Goal: Communication & Community: Ask a question

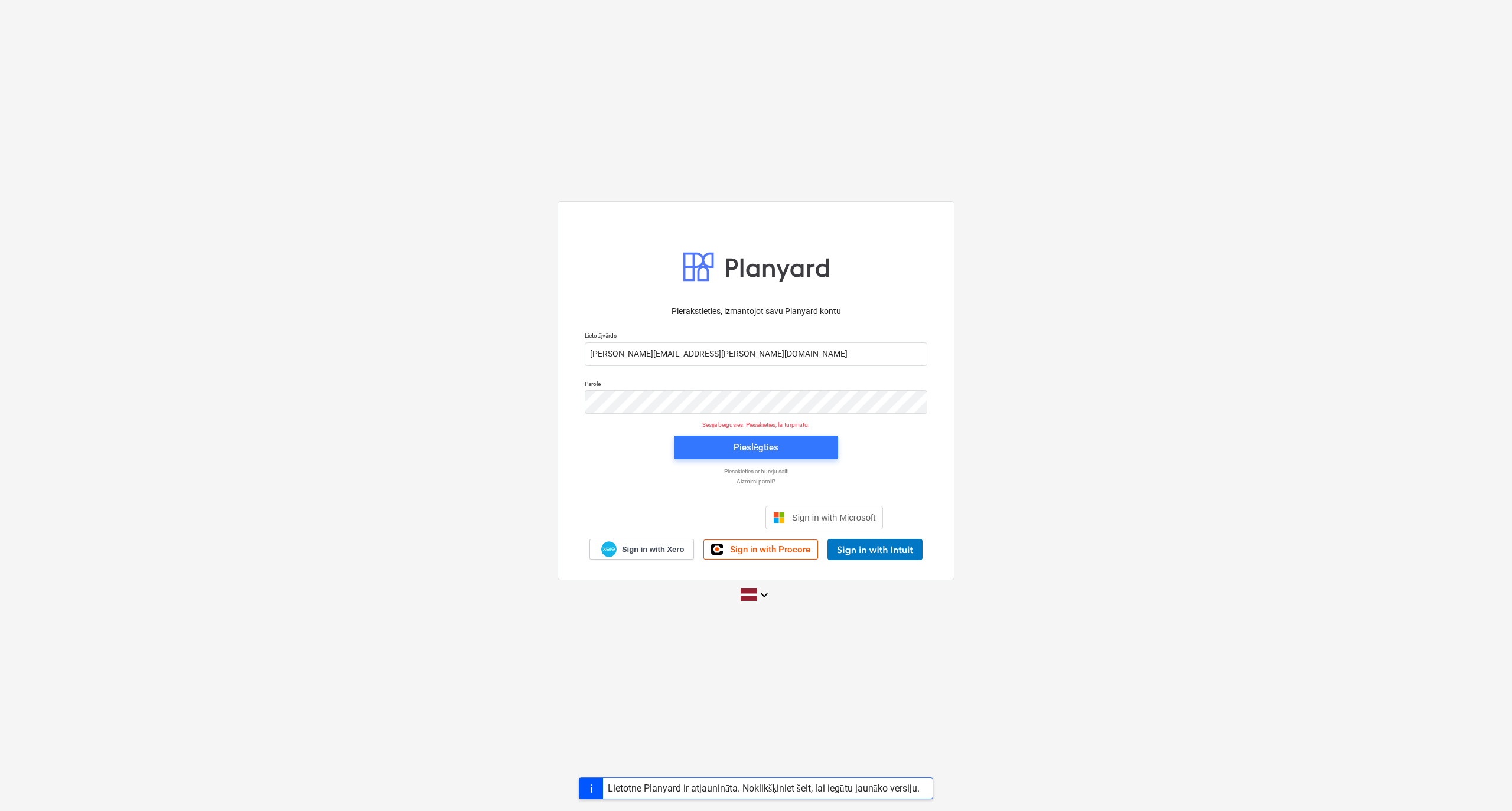
drag, startPoint x: 705, startPoint y: 440, endPoint x: 453, endPoint y: 617, distance: 307.9
click at [695, 441] on span "Pieslēgties" at bounding box center [755, 447] width 136 height 15
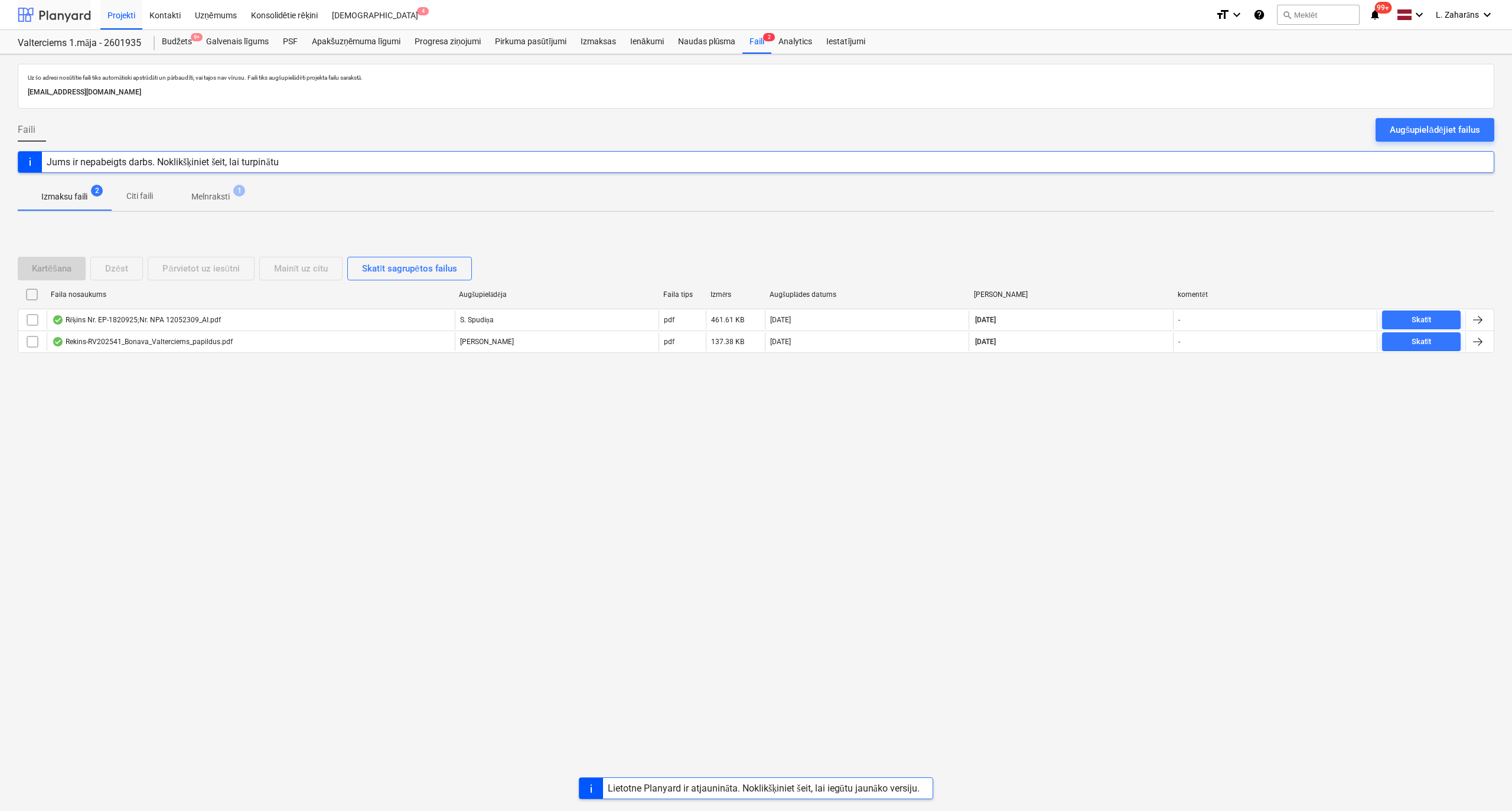
click at [79, 10] on div at bounding box center [54, 14] width 73 height 30
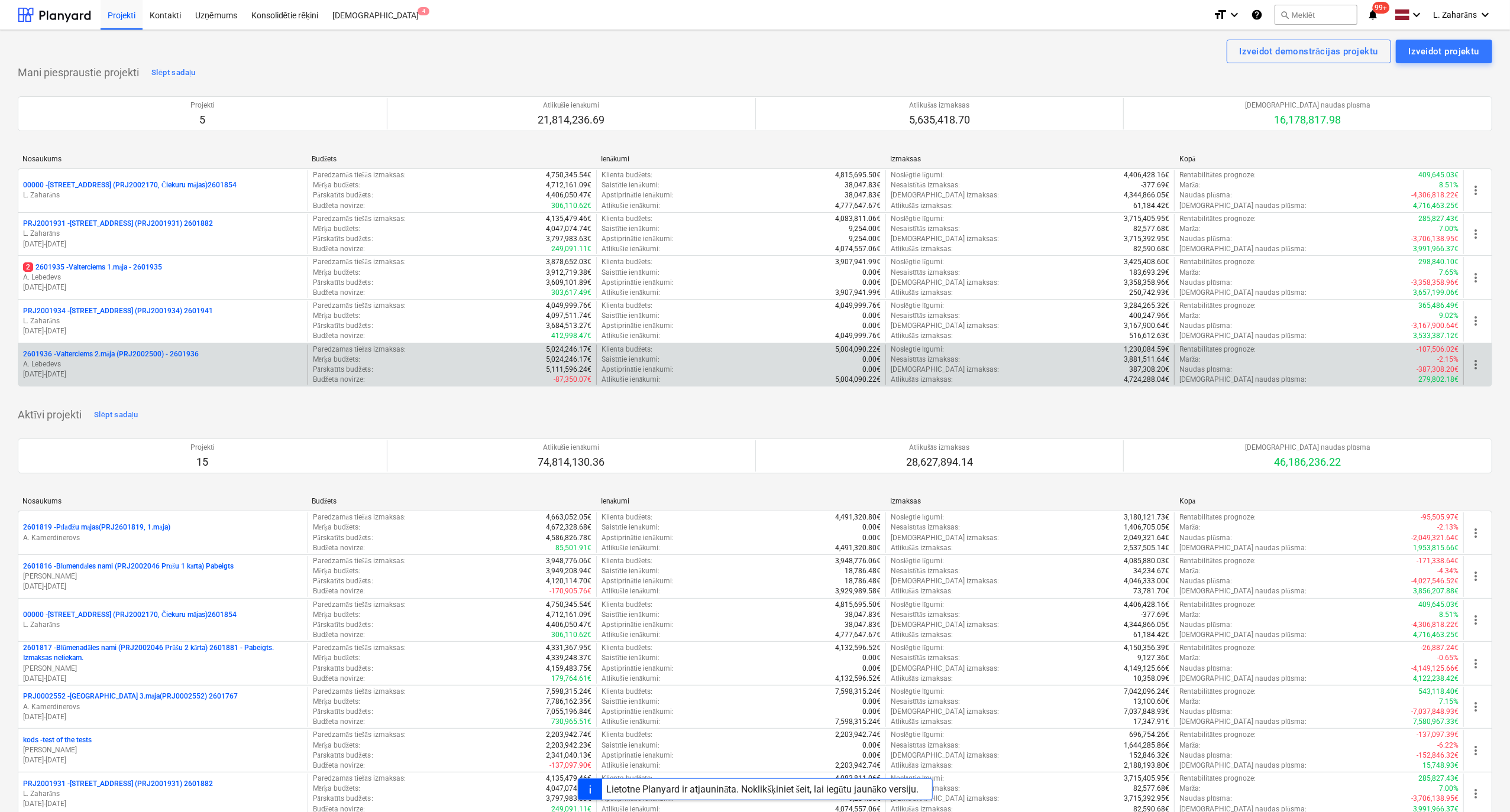
click at [159, 355] on p "2601936 - Valterciems 2.māja (PRJ2002500) - 2601936" at bounding box center [111, 354] width 176 height 10
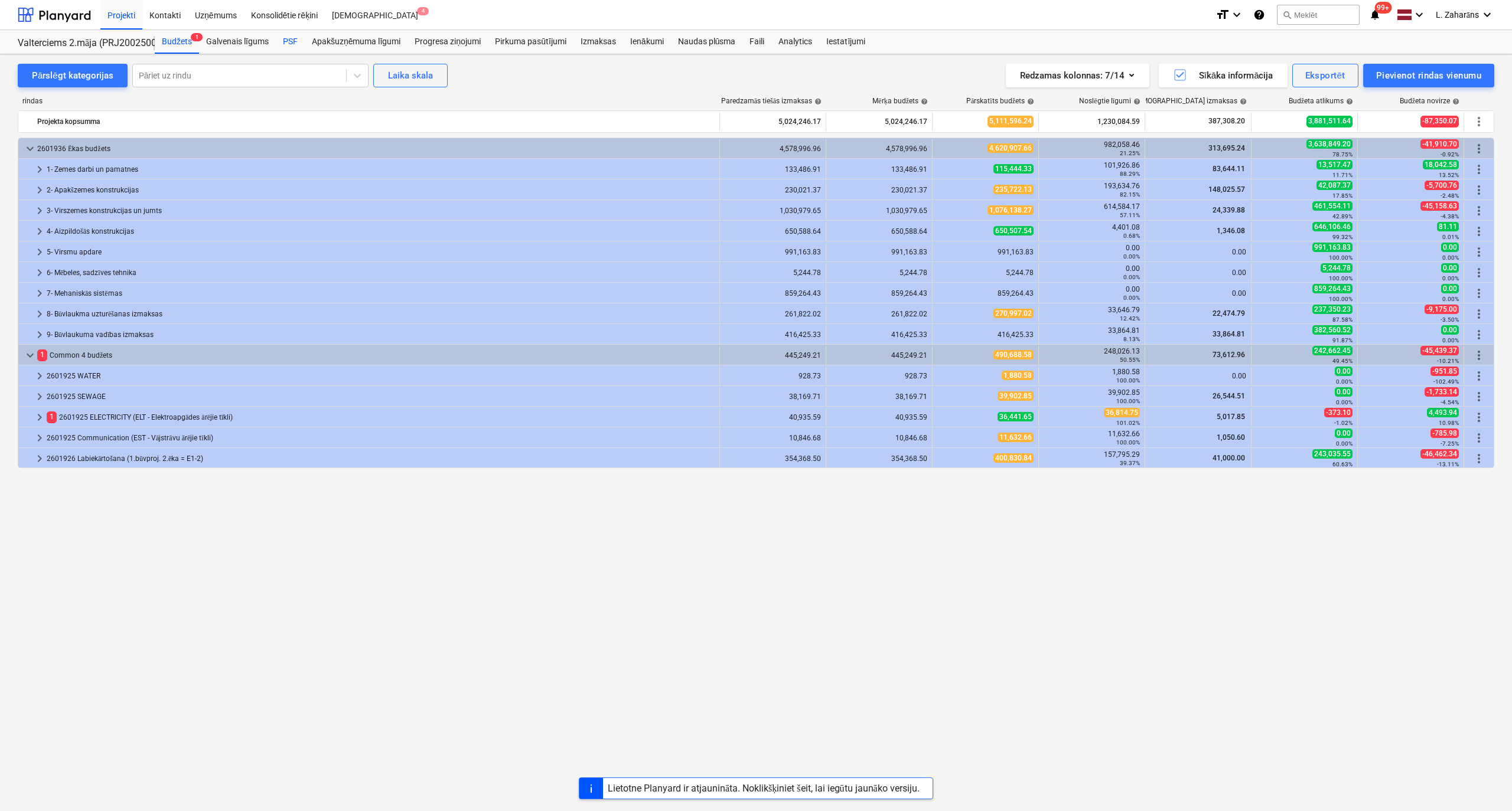
click at [294, 33] on div "PSF" at bounding box center [291, 42] width 29 height 23
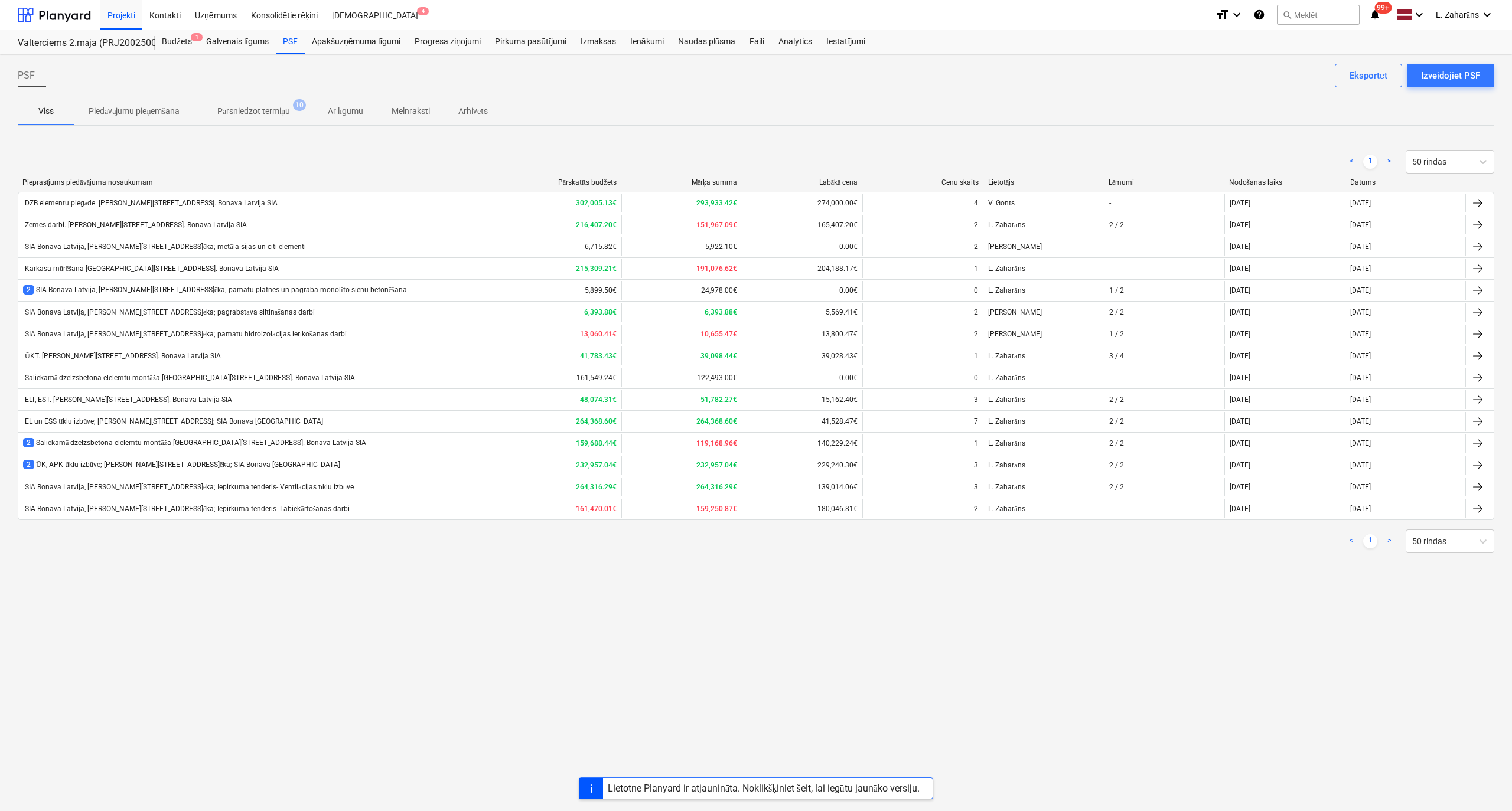
click at [193, 513] on div "SIA Bonava Latvija, [PERSON_NAME][STREET_ADDRESS]ēka; Iepirkuma tenderis- Labie…" at bounding box center [186, 509] width 327 height 9
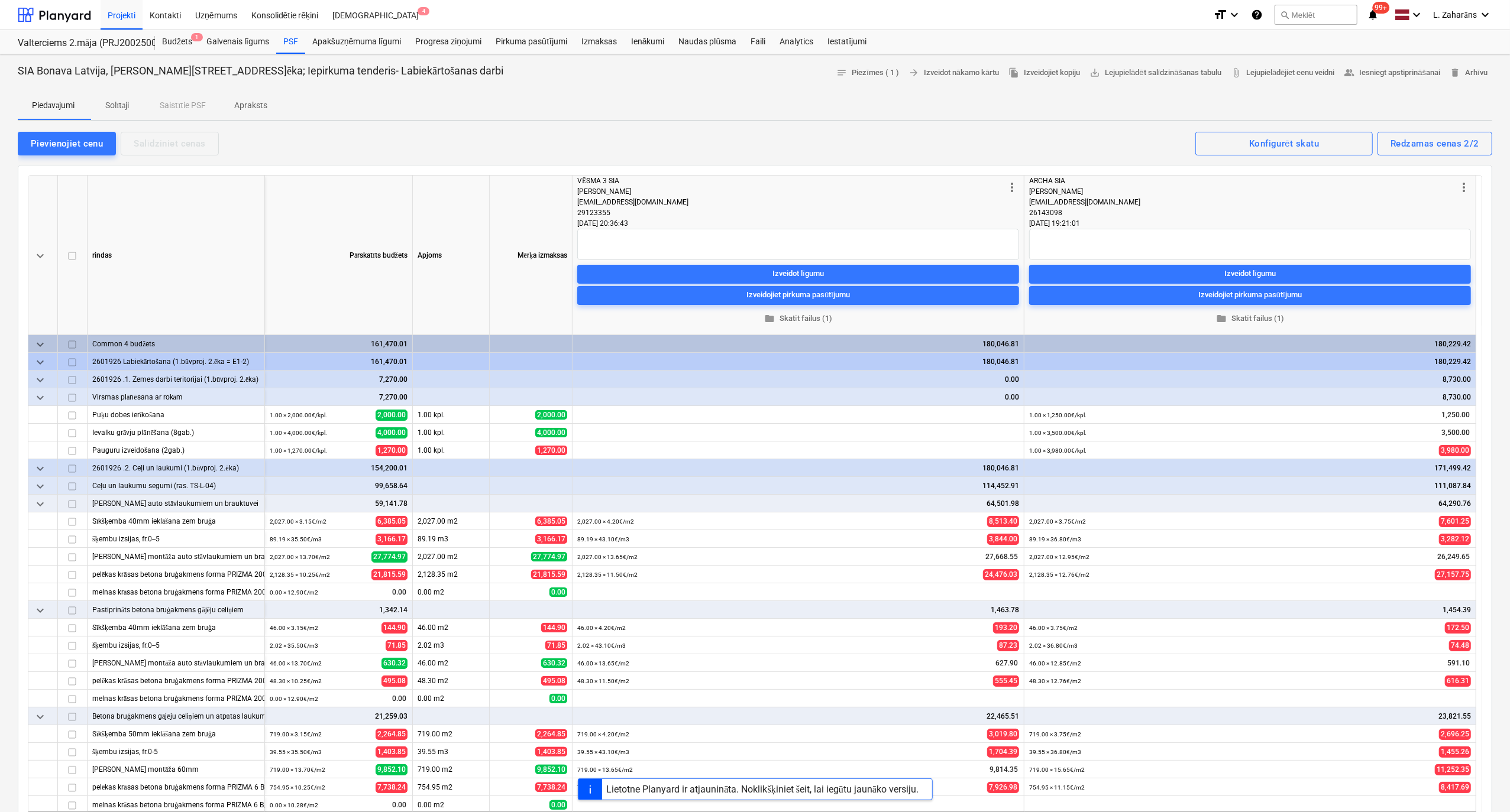
click at [117, 104] on p "Solītāji" at bounding box center [117, 105] width 28 height 12
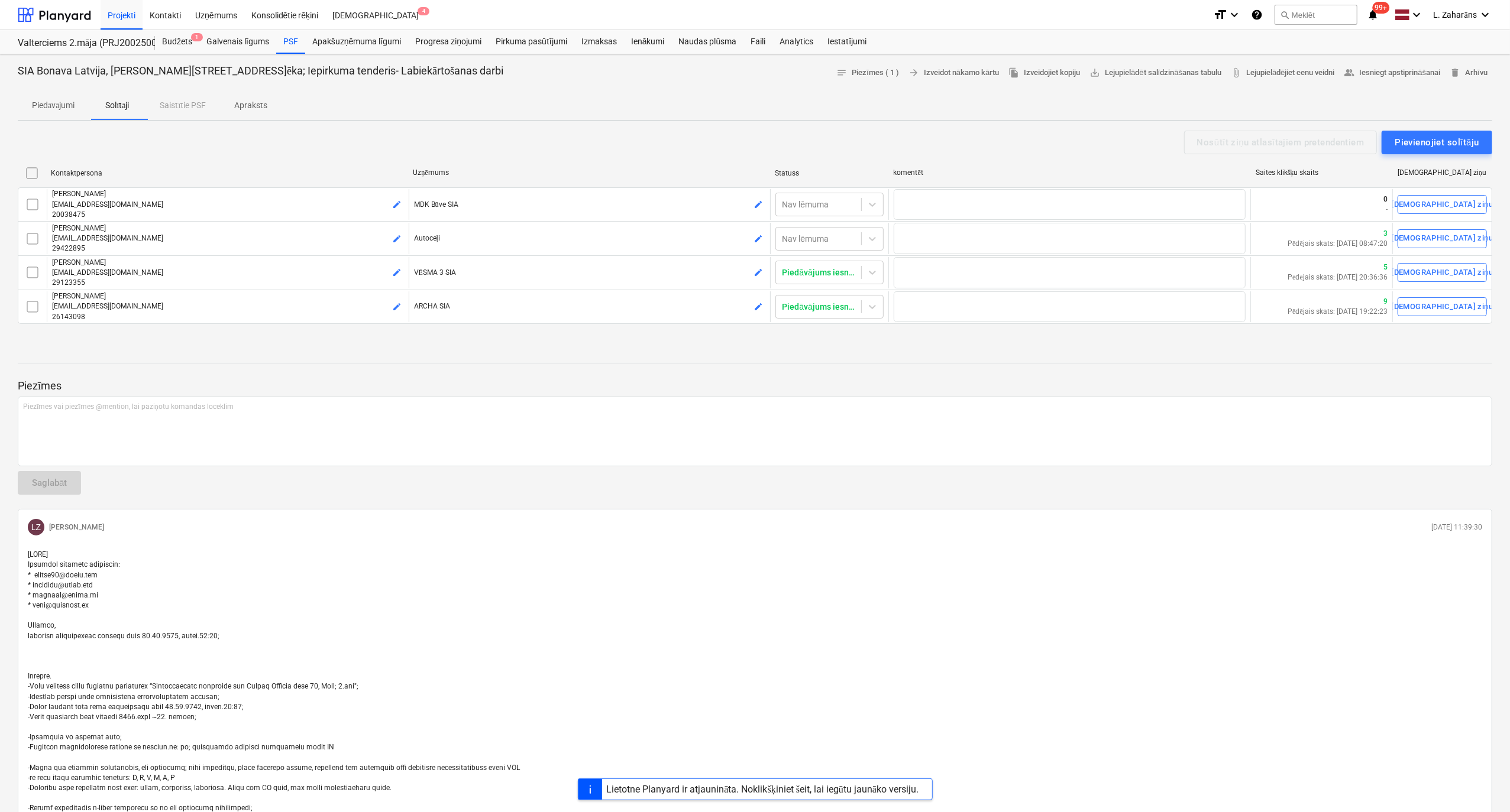
drag, startPoint x: 117, startPoint y: 104, endPoint x: 541, endPoint y: 142, distance: 425.7
click at [538, 143] on div "Nosūtīt ziņu atlasītajiem pretendentiem Pievienojiet solītāju" at bounding box center [755, 142] width 1475 height 23
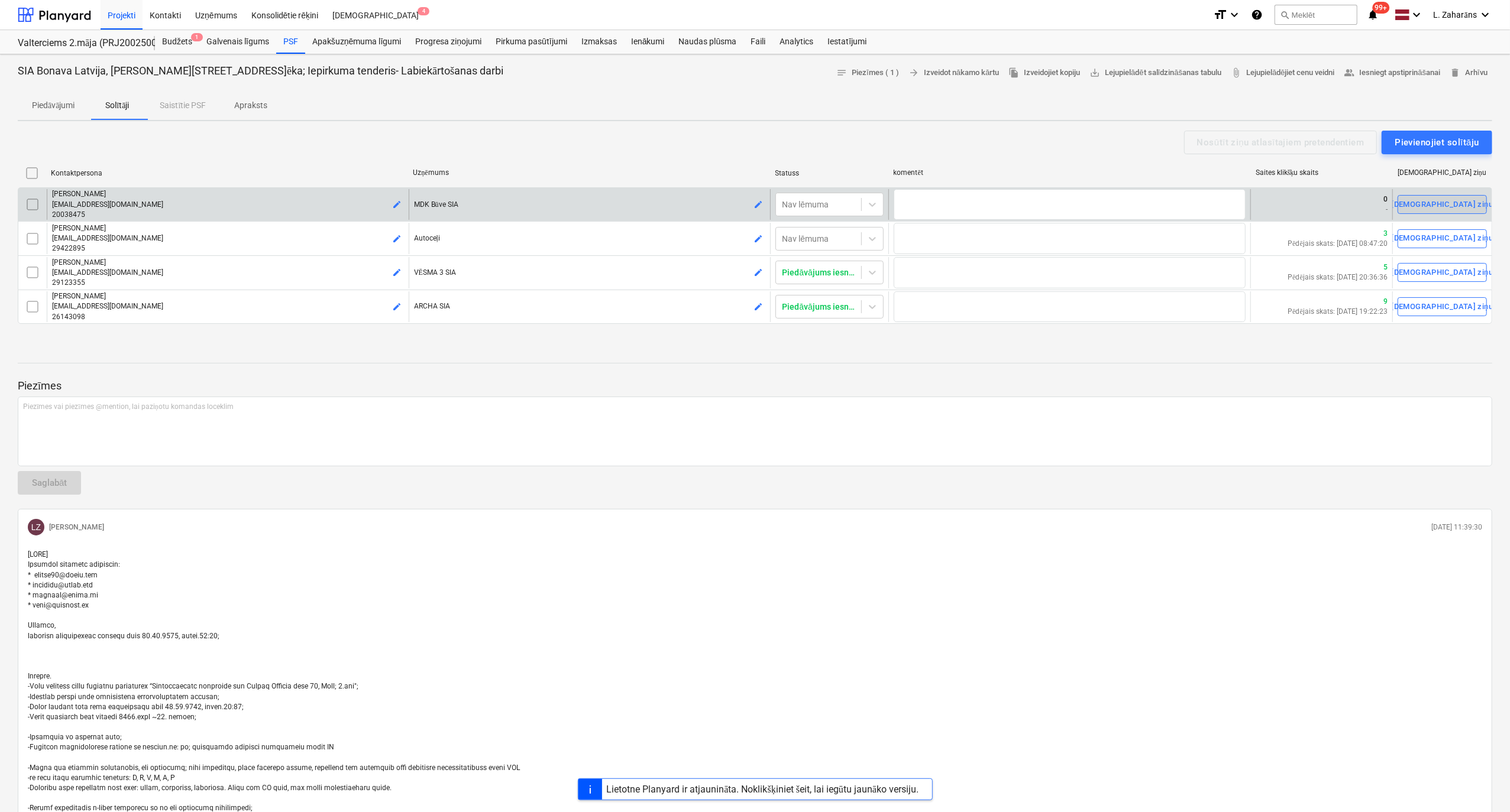
click at [1438, 203] on div "Sūtīt ziņu" at bounding box center [1442, 205] width 102 height 14
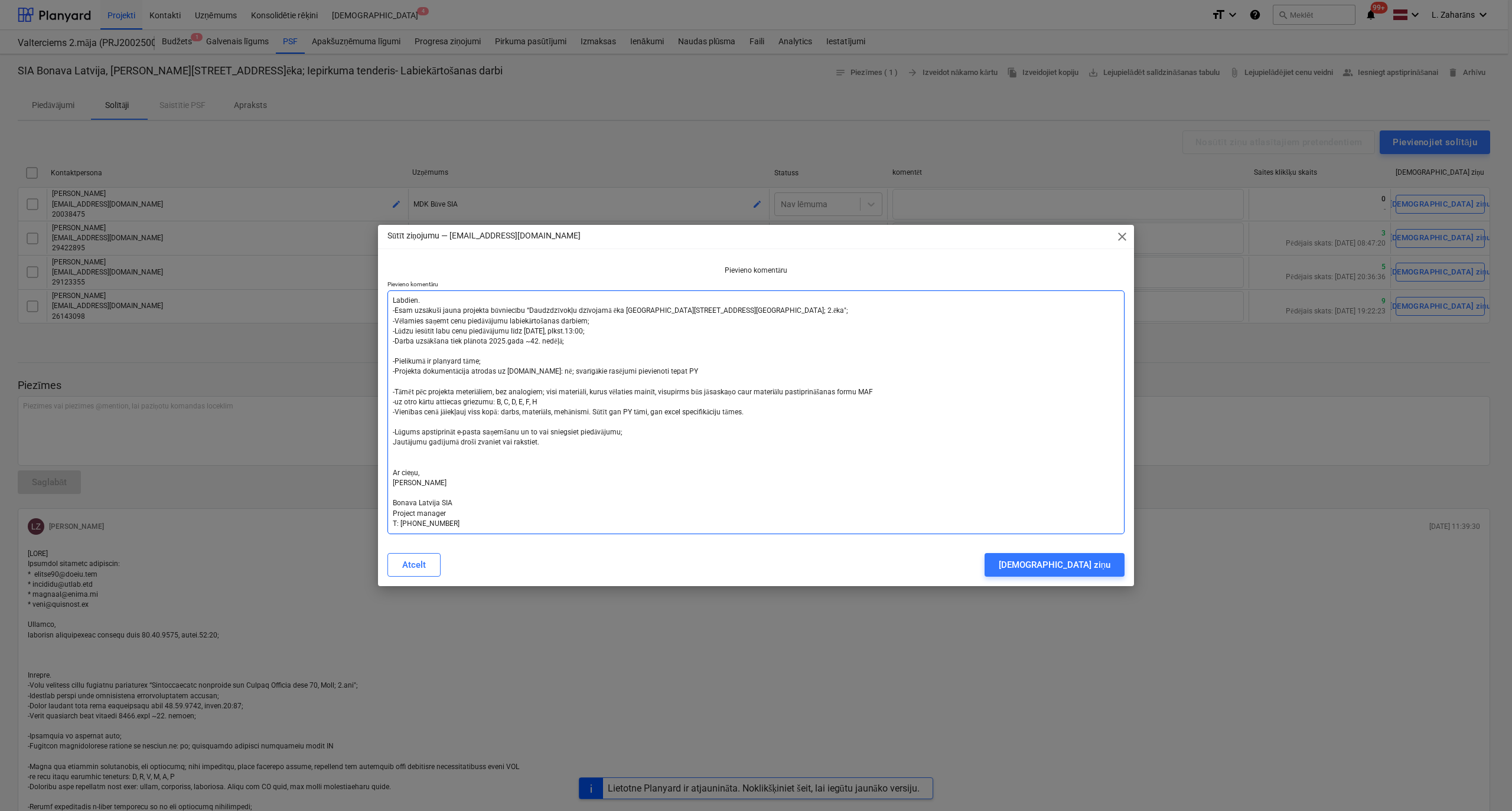
click at [392, 301] on textarea "Labdien. -Esam uzsākuši jauna projekta būvniecību “Daudzdzīvokļu dzīvojamā ēka …" at bounding box center [756, 412] width 737 height 244
type textarea "x"
type textarea "Labdien. -Esam uzsākuši jauna projekta būvniecību “Daudzdzīvokļu dzīvojamā ēka …"
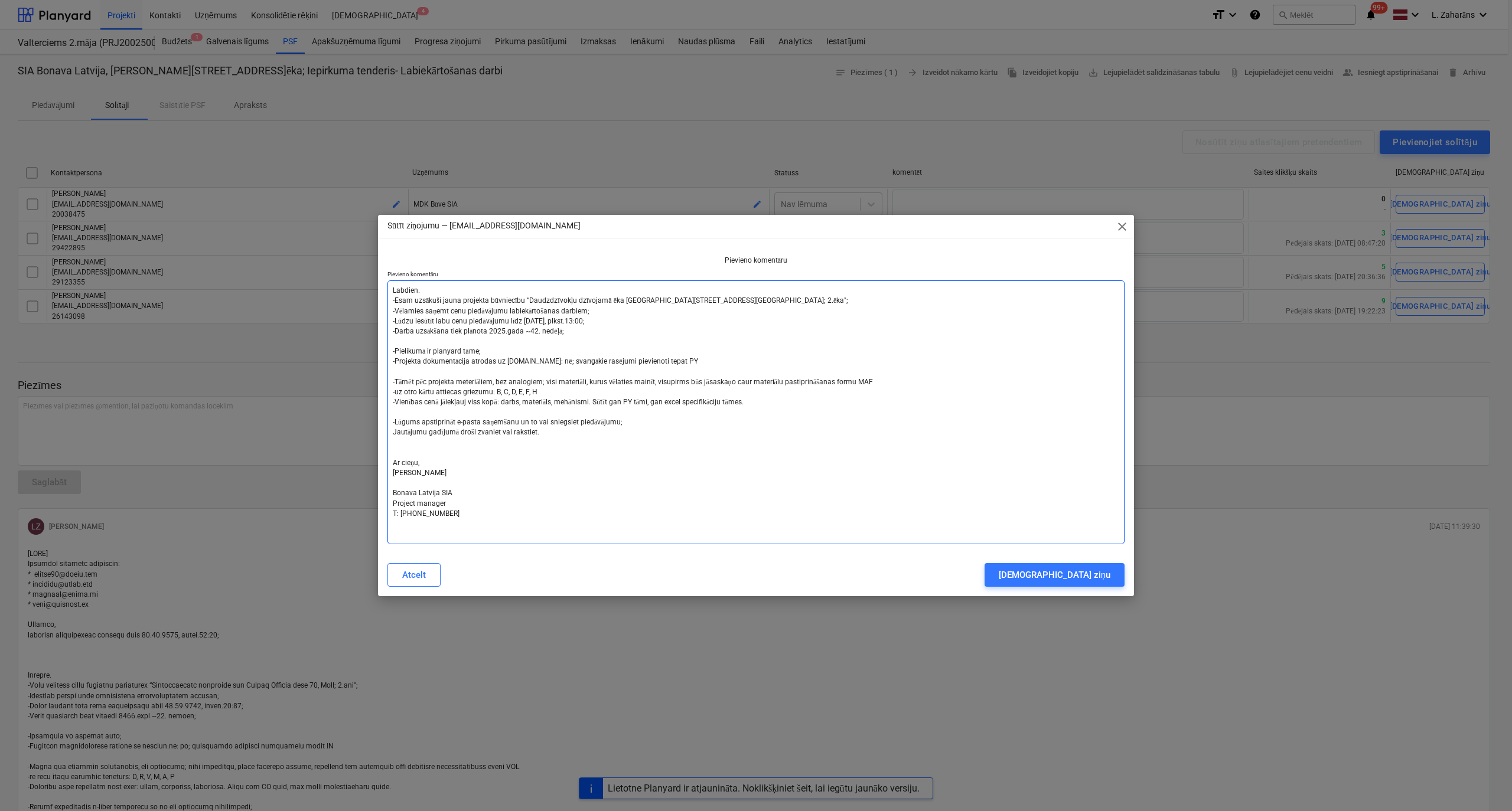
type textarea "x"
type textarea "Labdien. -Esam uzsākuši jauna projekta būvniecību “Daudzdzīvokļu dzīvojamā ēka …"
type textarea "x"
type textarea "Labdien. -Esam uzsākuši jauna projekta būvniecību “Daudzdzīvokļu dzīvojamā ēka …"
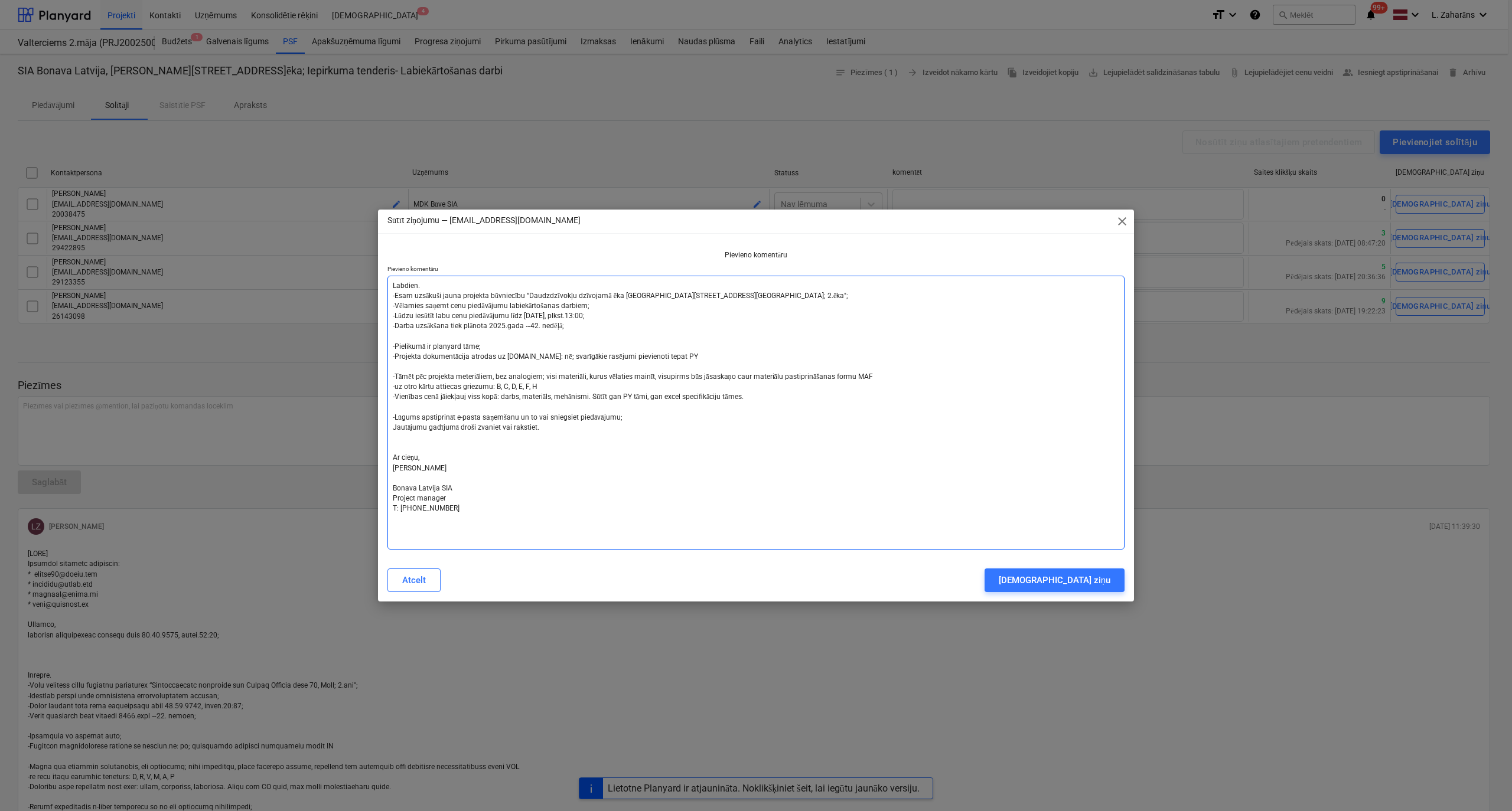
type textarea "x"
type textarea "L Labdien. -Esam uzsākuši jauna projekta būvniecību “Daudzdzīvokļu dzīvojamā ēk…"
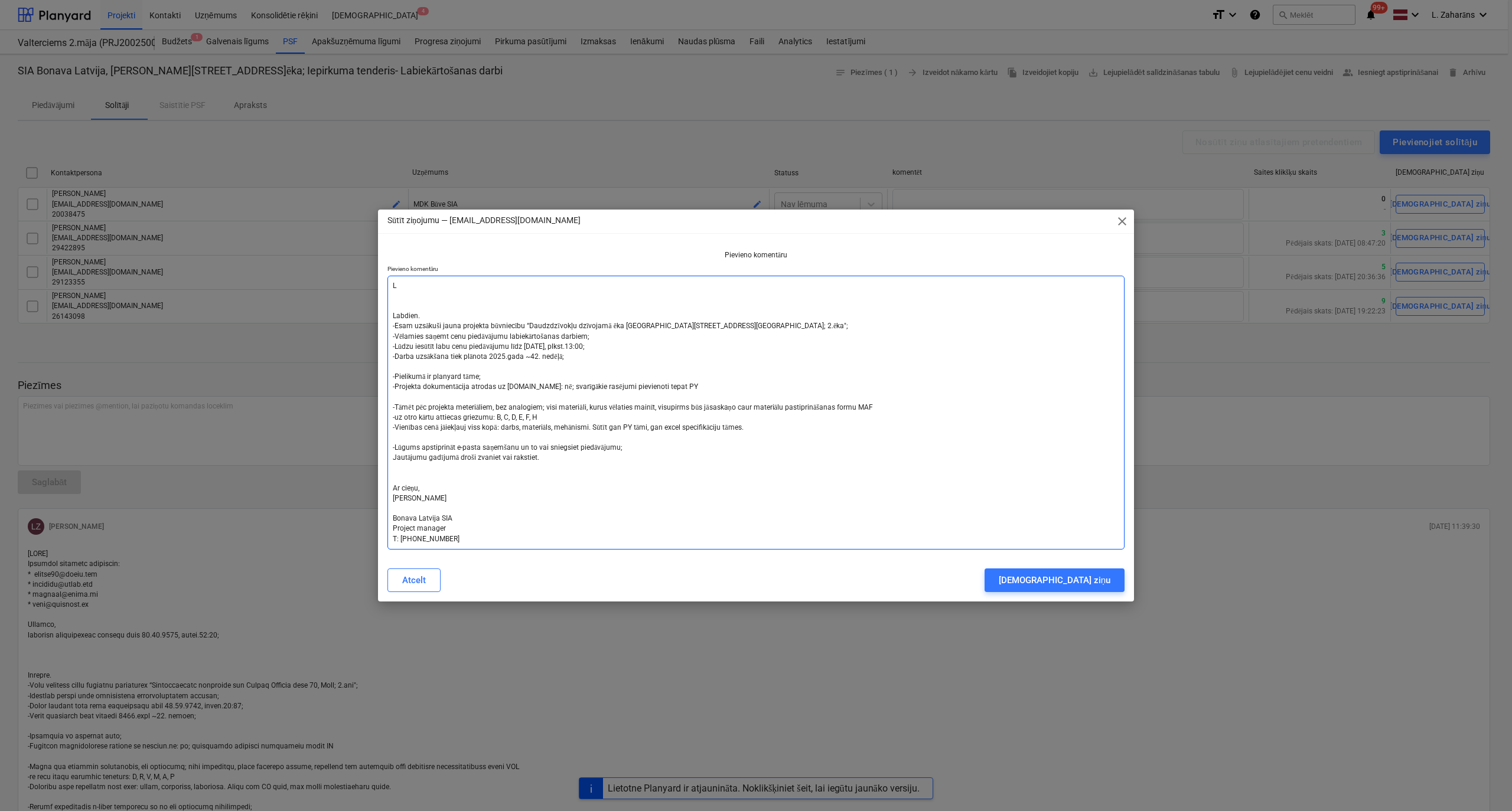
type textarea "x"
type textarea "La Labdien. -Esam uzsākuši jauna projekta būvniecību “Daudzdzīvokļu dzīvojamā ē…"
type textarea "x"
type textarea "Lab Labdien. -Esam uzsākuši jauna projekta būvniecību “Daudzdzīvokļu dzīvojamā …"
type textarea "x"
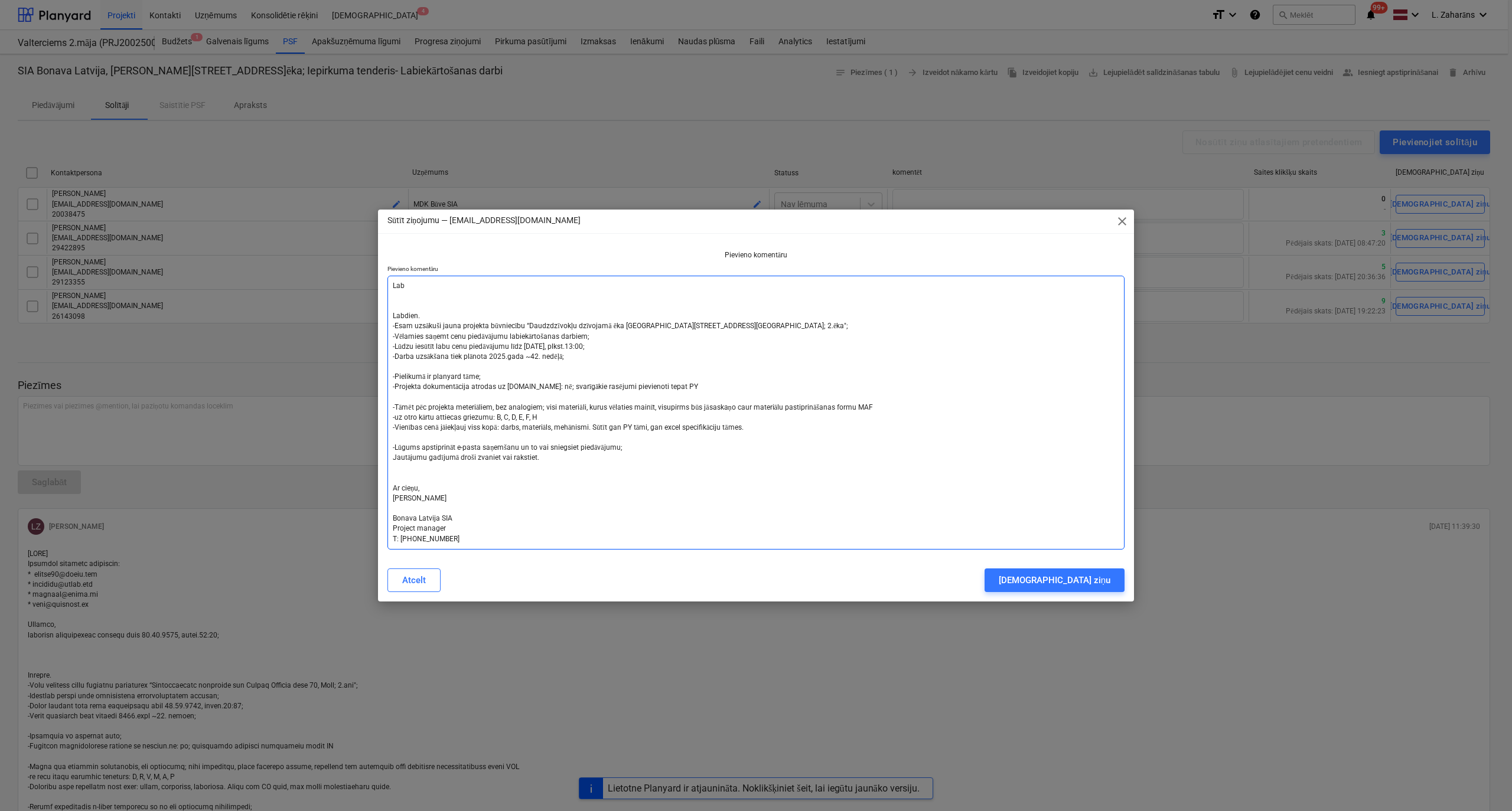
type textarea "Labr Labdien. -Esam uzsākuši jauna projekta būvniecību “Daudzdzīvokļu dzīvojamā…"
type textarea "x"
type textarea "Labrī Labdien. -Esam uzsākuši jauna projekta būvniecību “Daudzdzīvokļu dzīvojam…"
type textarea "x"
type textarea "Labrīt Labdien. -Esam uzsākuši jauna projekta būvniecību “Daudzdzīvokļu dzīvoja…"
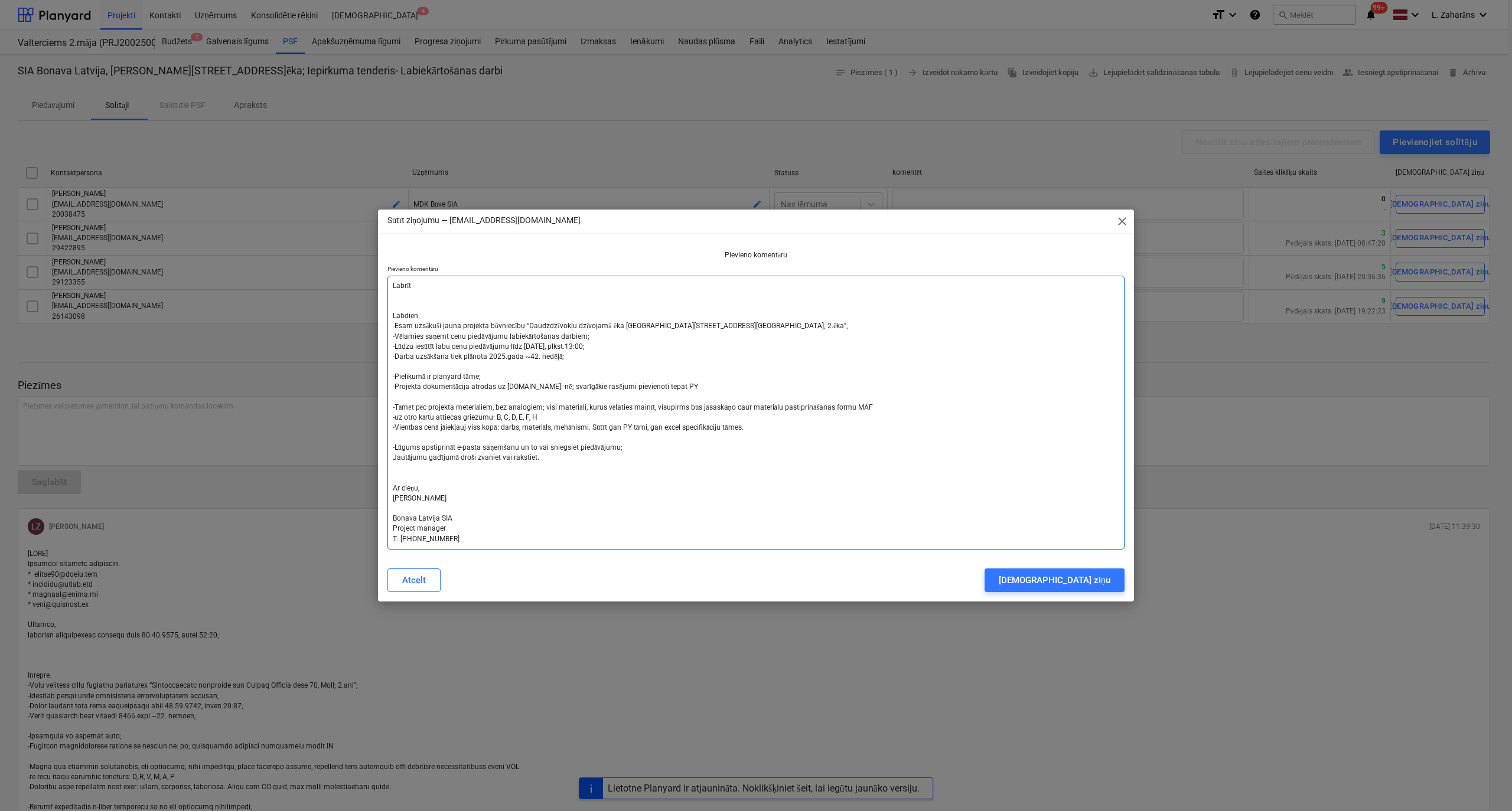
type textarea "x"
type textarea "Labrīt; Labdien. -Esam uzsākuši jauna projekta būvniecību “Daudzdzīvokļu dzīvoj…"
type textarea "x"
type textarea "Labrīt; Labdien. -Esam uzsākuši jauna projekta būvniecību “Daudzdzīvokļu dzīvoj…"
type textarea "x"
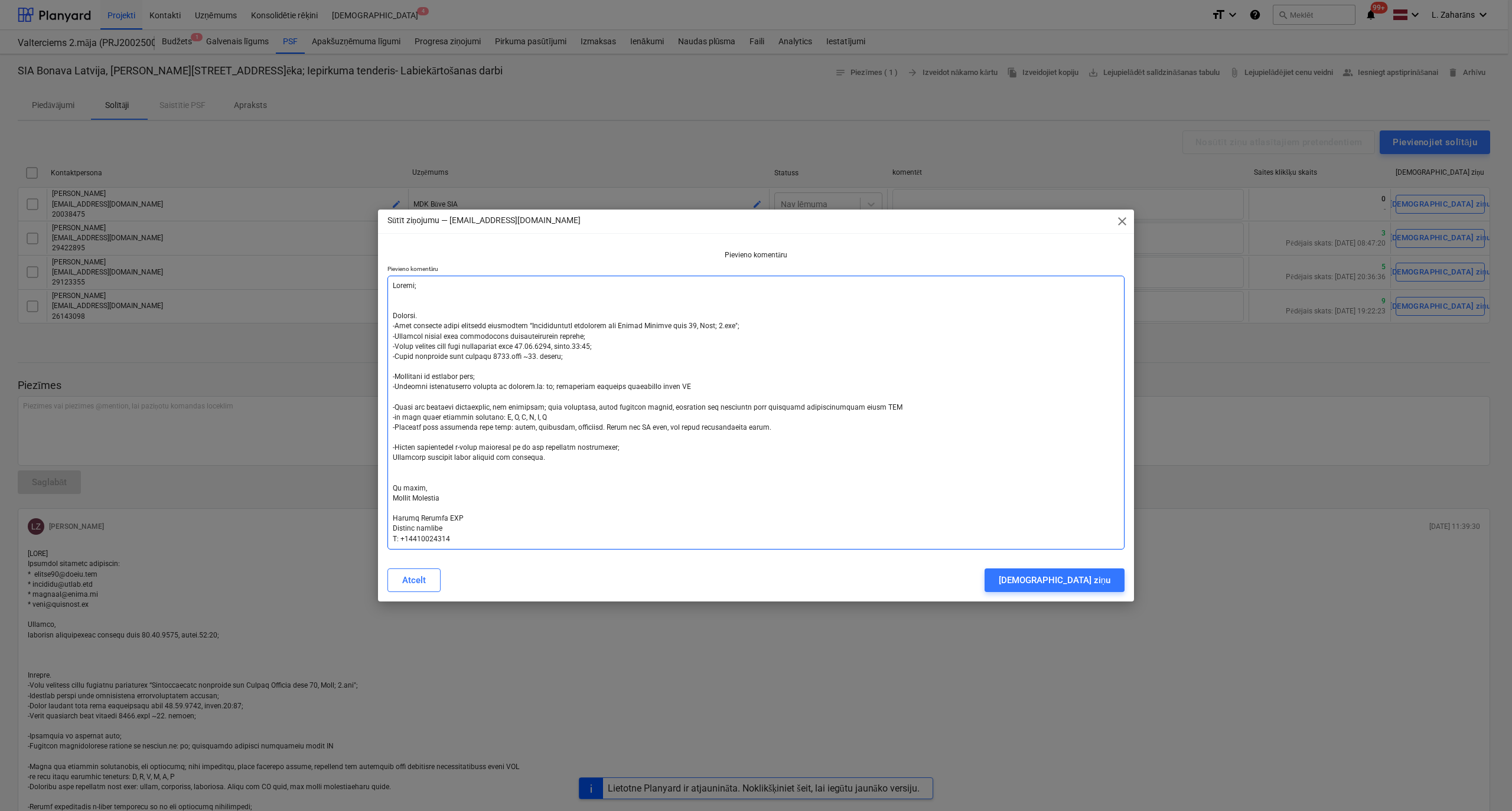
type textarea "Labrīt; g Labdien. -Esam uzsākuši jauna projekta būvniecību “Daudzdzīvokļu dzīv…"
type textarea "x"
type textarea "Labrīt; ga Labdien. -Esam uzsākuši jauna projekta būvniecību “Daudzdzīvokļu dzī…"
type textarea "x"
type textarea "Labrīt; gai Labdien. -Esam uzsākuši jauna projekta būvniecību “Daudzdzīvokļu dz…"
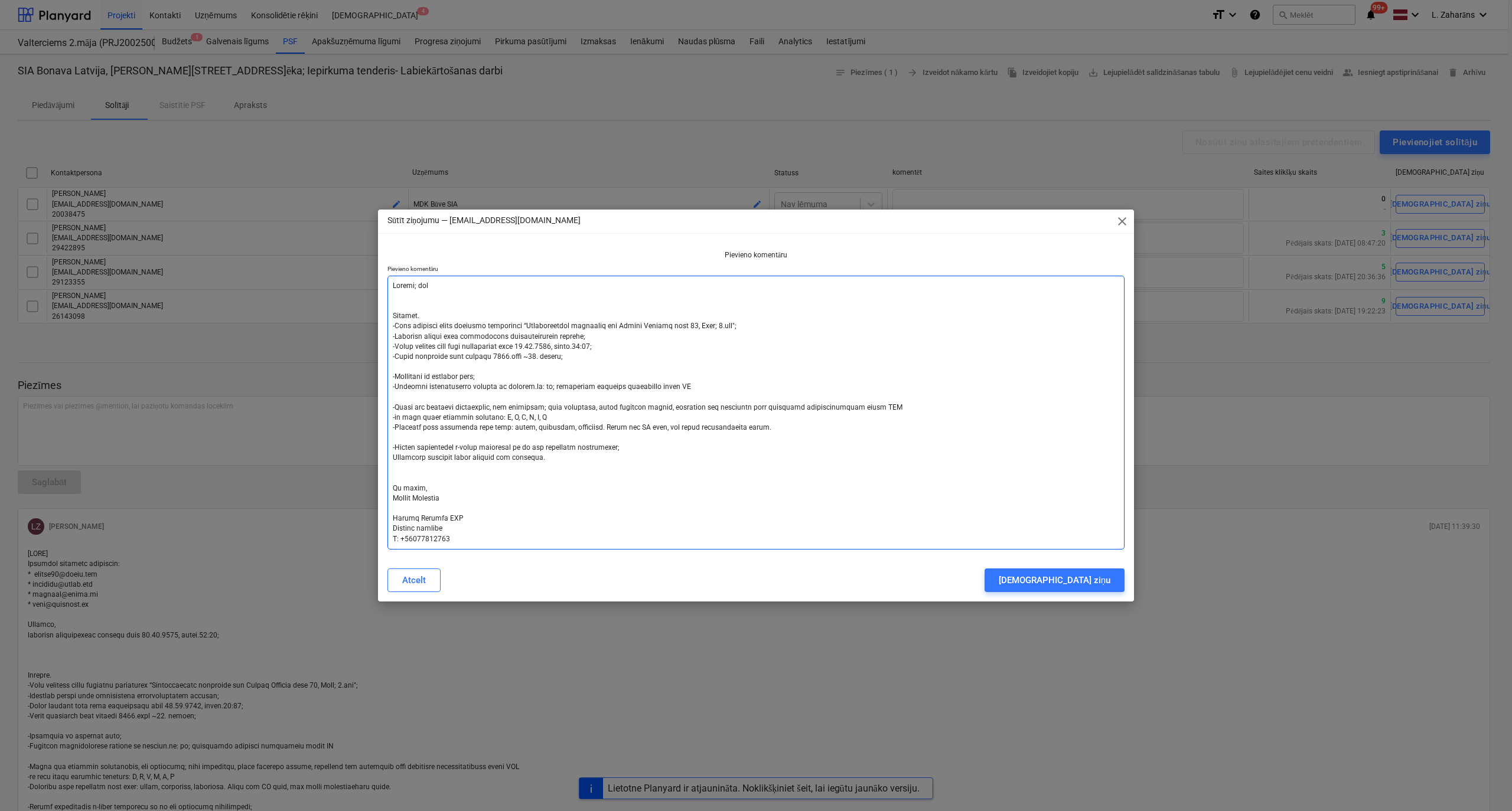
type textarea "x"
type textarea "Labrīt; gaid Labdien. -Esam uzsākuši jauna projekta būvniecību “Daudzdzīvokļu d…"
type textarea "x"
type textarea "Labrīt; gaidu Labdien. -Esam uzsākuši jauna projekta būvniecību “Daudzdzīvokļu …"
type textarea "x"
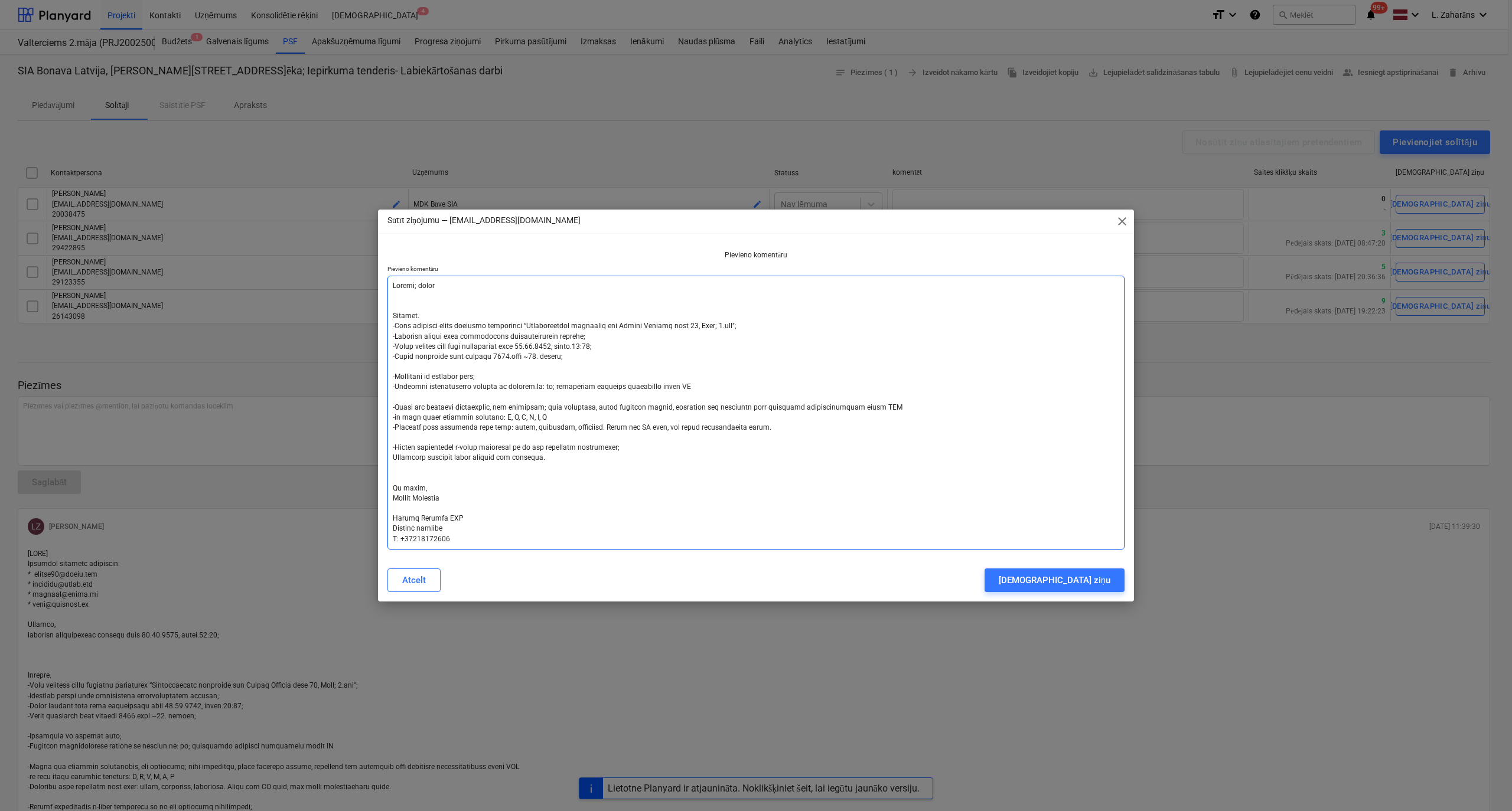
type textarea "Labrīt; gaidu Labdien. -Esam uzsākuši jauna projekta būvniecību “Daudzdzīvokļu …"
type textarea "x"
type textarea "Labrīt; gaidu t Labdien. -Esam uzsākuši jauna projekta būvniecību “Daudzdzīvokļ…"
type textarea "x"
type textarea "Labrīt; gaidu tā Labdien. -Esam uzsākuši jauna projekta būvniecību “Daudzdzīvok…"
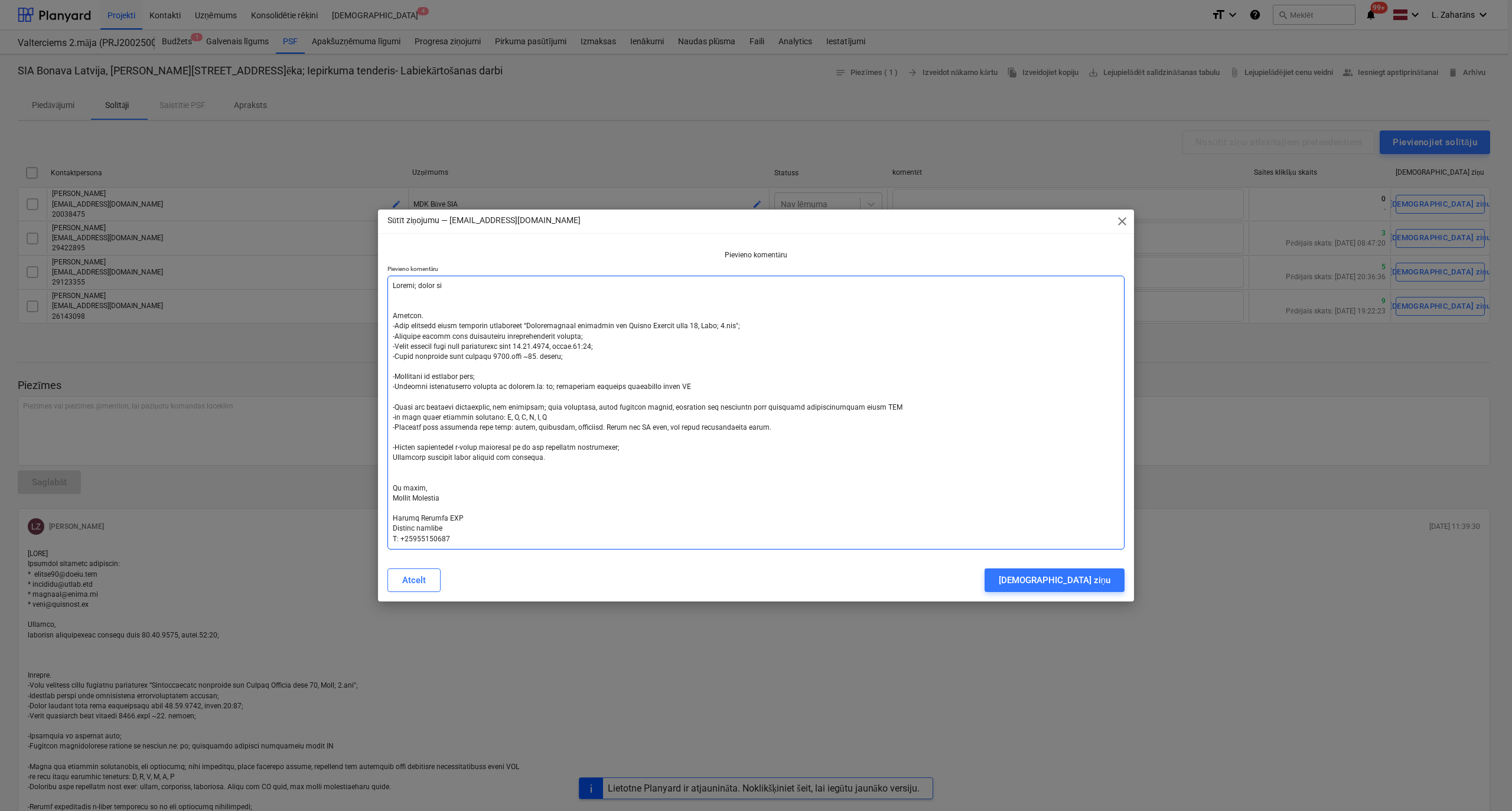
type textarea "x"
type textarea "Labrīt; gaidu tām Labdien. -Esam uzsākuši jauna projekta būvniecību “Daudzdzīvo…"
type textarea "x"
type textarea "Labrīt; gaidu tāmi Labdien. -Esam uzsākuši jauna projekta būvniecību “Daudzdzīv…"
type textarea "x"
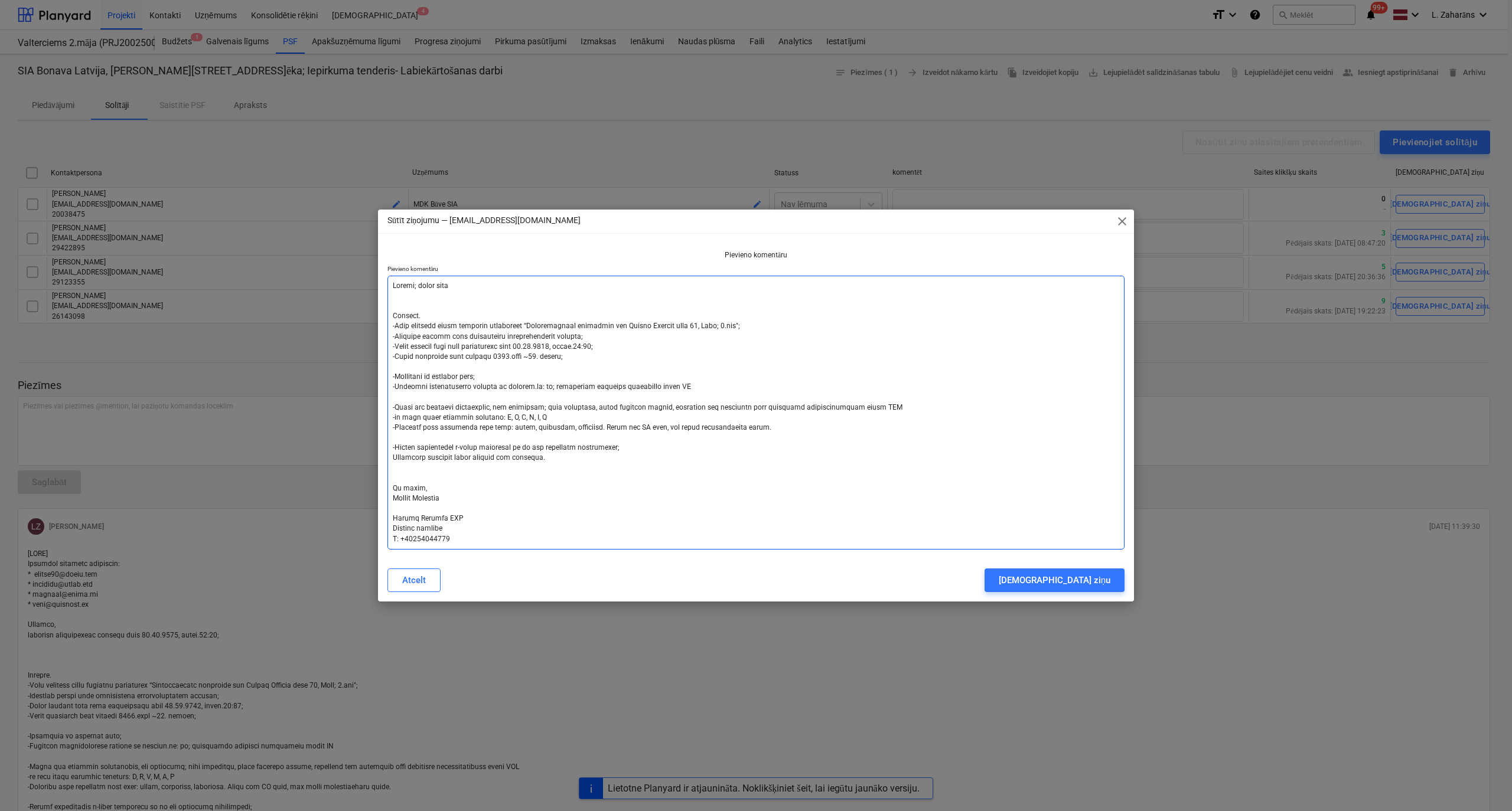
type textarea "Labrīt; gaidu tāmi Labdien. -Esam uzsākuši jauna projekta būvniecību “Daudzdzīv…"
type textarea "x"
type textarea "Labrīt; gaidu tāmi s Labdien. -Esam uzsākuši jauna projekta būvniecību “Daudzdz…"
type textarea "x"
type textarea "Labrīt; gaidu tāmi st Labdien. -Esam uzsākuši jauna projekta būvniecību “Daudzd…"
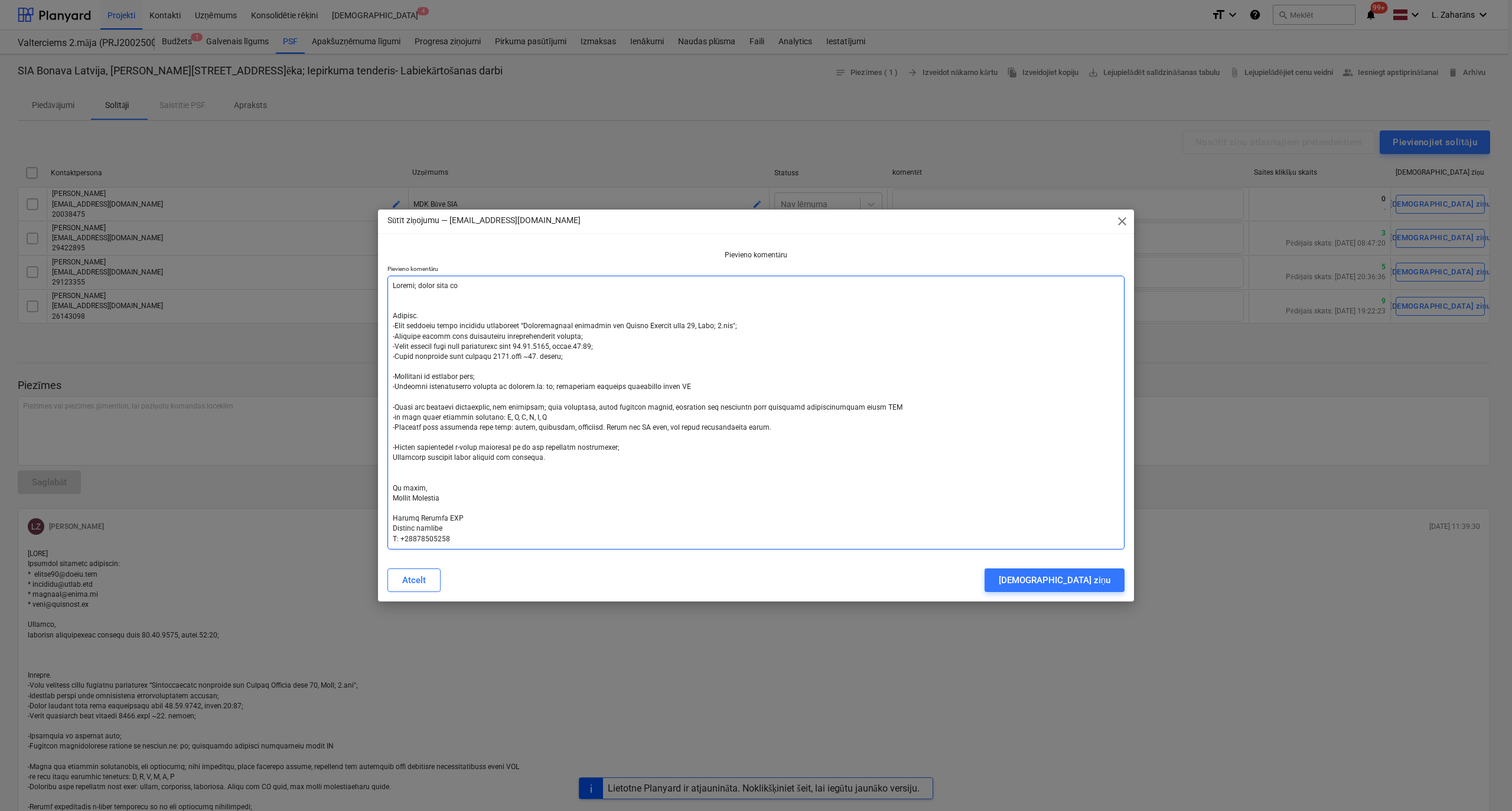
type textarea "x"
type textarea "Labrīt; gaidu tāmi sti Labdien. -Esam uzsākuši jauna projekta būvniecību “Daudz…"
type textarea "x"
type textarea "Labrīt; gaidu tāmi stir Labdien. -Esam uzsākuši jauna projekta būvniecību “Daud…"
type textarea "x"
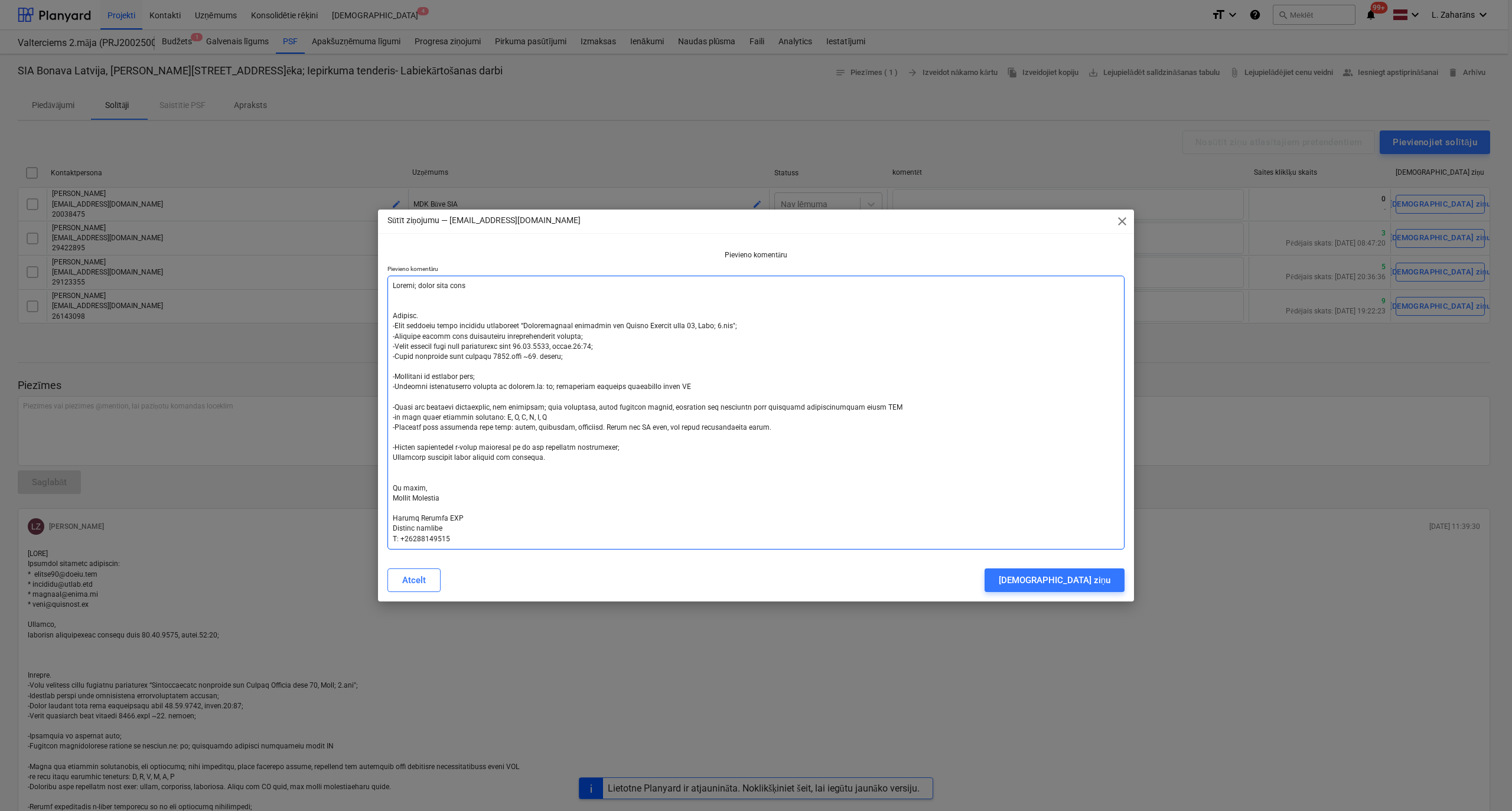
type textarea "Labrīt; gaidu tāmi stirp Labdien. -Esam uzsākuši jauna projekta būvniecību “Dau…"
type textarea "x"
type textarea "Labrīt; gaidu tāmi stirpi Labdien. -Esam uzsākuši jauna projekta būvniecību “Da…"
type textarea "x"
type textarea "Labrīt; gaidu tāmi stirpi s Labdien. -Esam uzsākuši jauna projekta būvniecību “…"
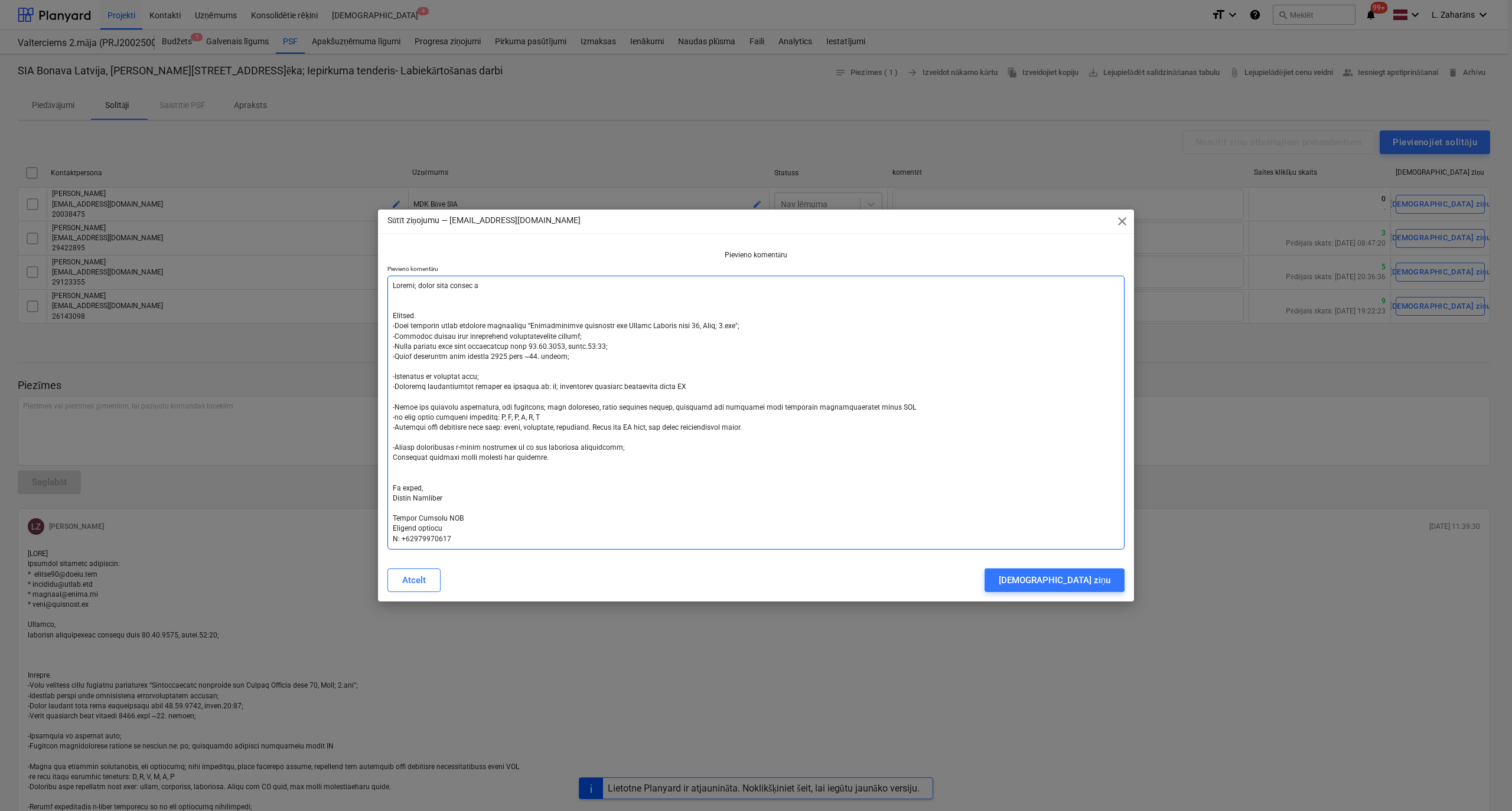
type textarea "x"
type textarea "Labrīt; gaidu tāmi stirpi st Labdien. -Esam uzsākuši jauna projekta būvniecību …"
type textarea "x"
type textarea "Labrīt; gaidu tāmi stirpi ste Labdien. -Esam uzsākuši jauna projekta būvniecību…"
type textarea "x"
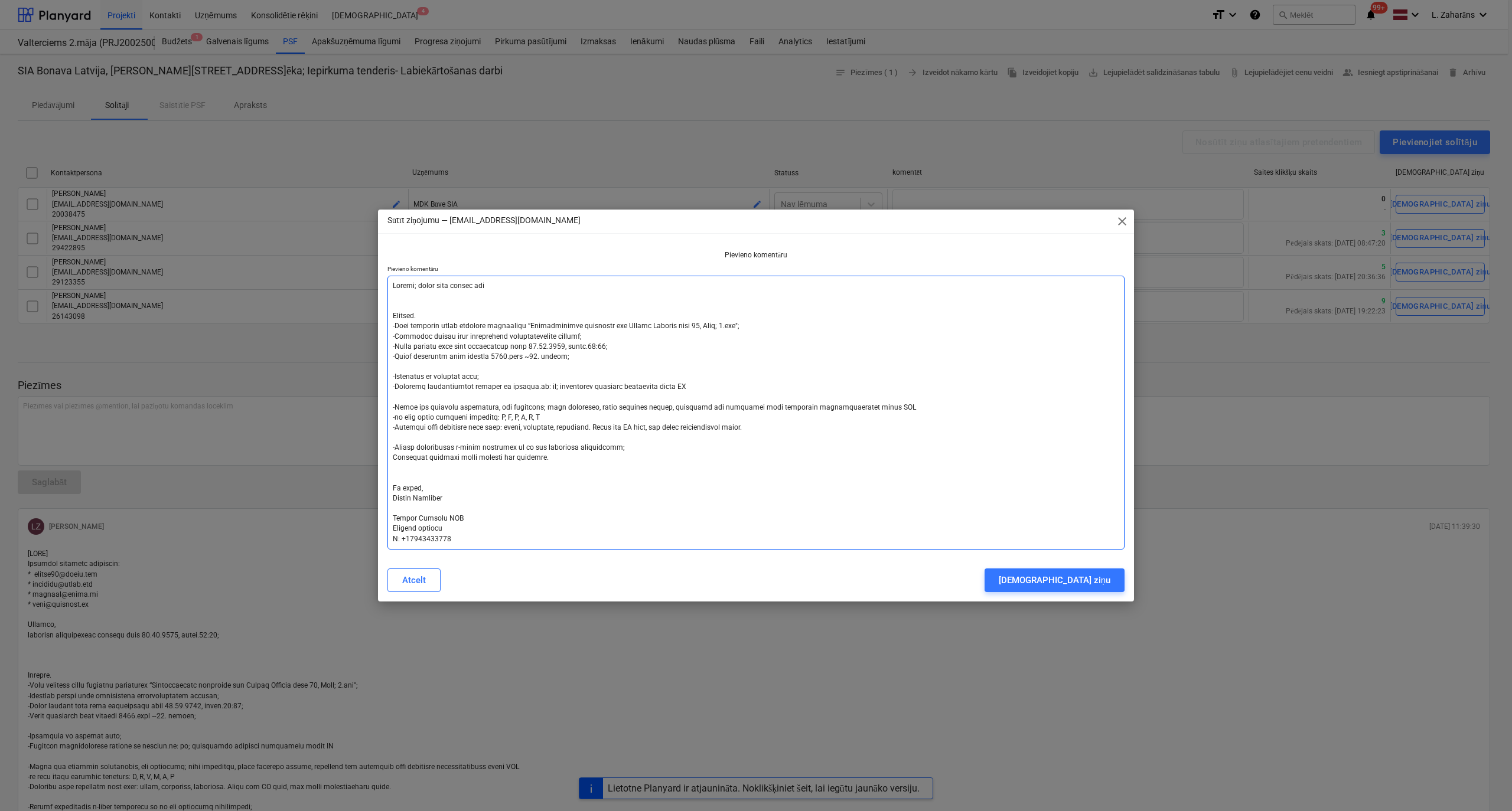
type textarea "Labrīt; gaidu tāmi stirpi stei Labdien. -Esam uzsākuši jauna projekta būvniecīb…"
type textarea "x"
type textarea "Labrīt; gaidu tāmi stirpi steid Labdien. -Esam uzsākuši jauna projekta būvniecī…"
type textarea "x"
type textarea "Labrīt; gaidu tāmi stirpi steidz Labdien. -Esam uzsākuši jauna projekta būvniec…"
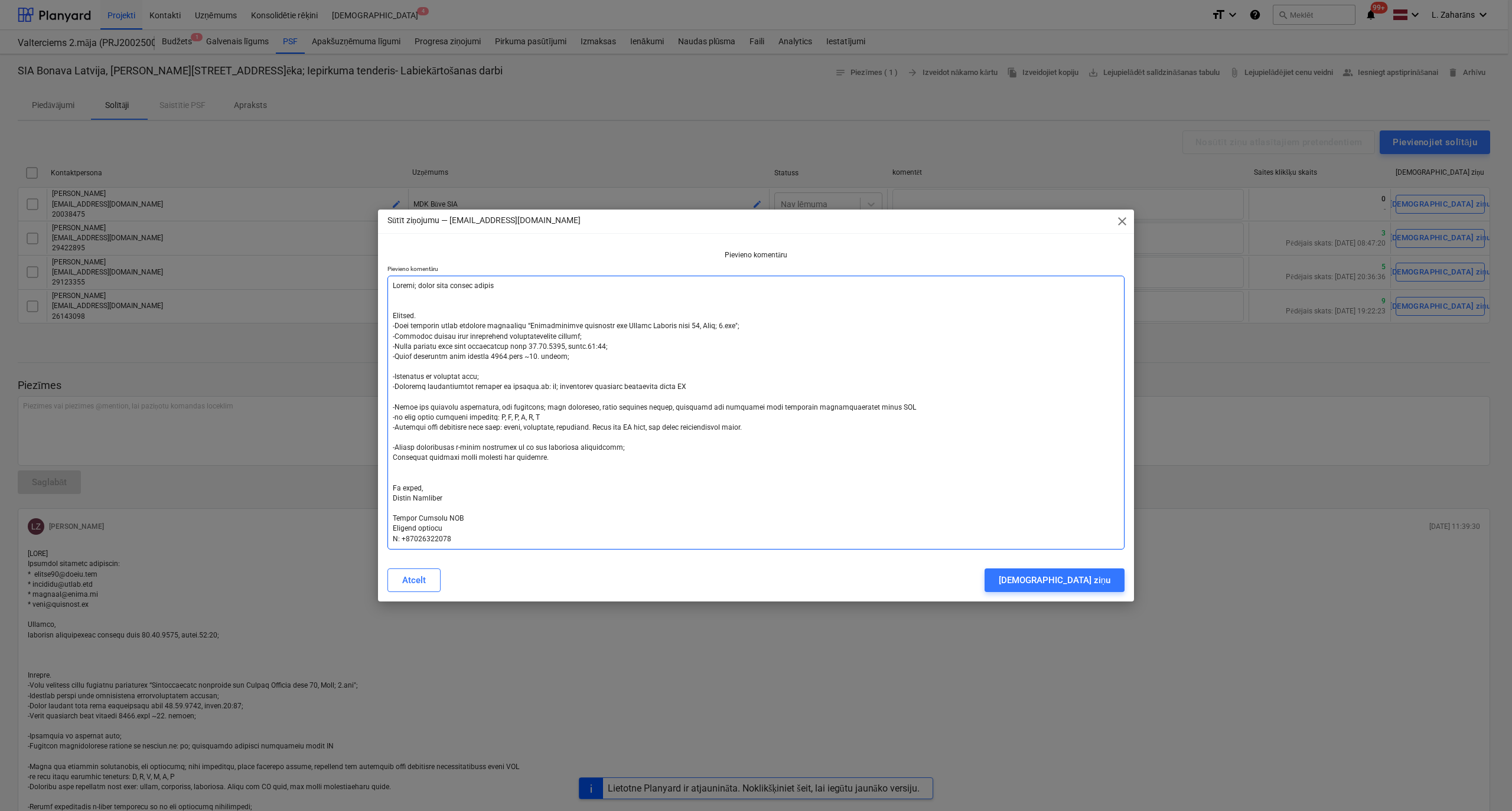
type textarea "x"
type textarea "Labrīt; gaidu tāmi stirpi steidza Labdien. -Esam uzsākuši jauna projekta būvnie…"
type textarea "x"
type textarea "Labrīt; gaidu tāmi stirpi steidzam Labdien. -Esam uzsākuši jauna projekta būvni…"
type textarea "x"
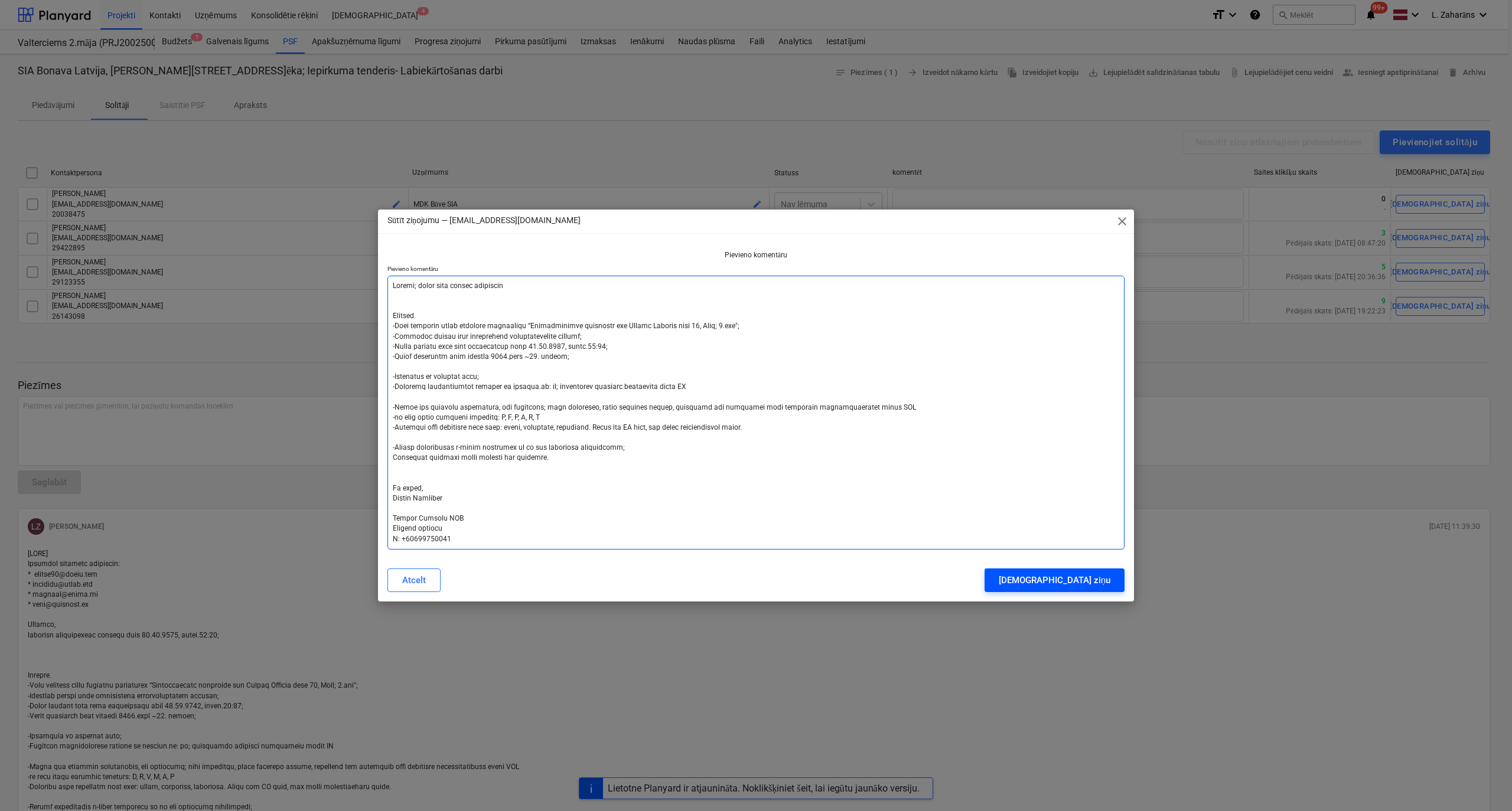
type textarea "Labrīt; gaidu tāmi stirpi steidzami Labdien. -Esam uzsākuši jauna projekta būvn…"
click at [1104, 581] on div "Sūtīt ziņu" at bounding box center [1054, 580] width 112 height 15
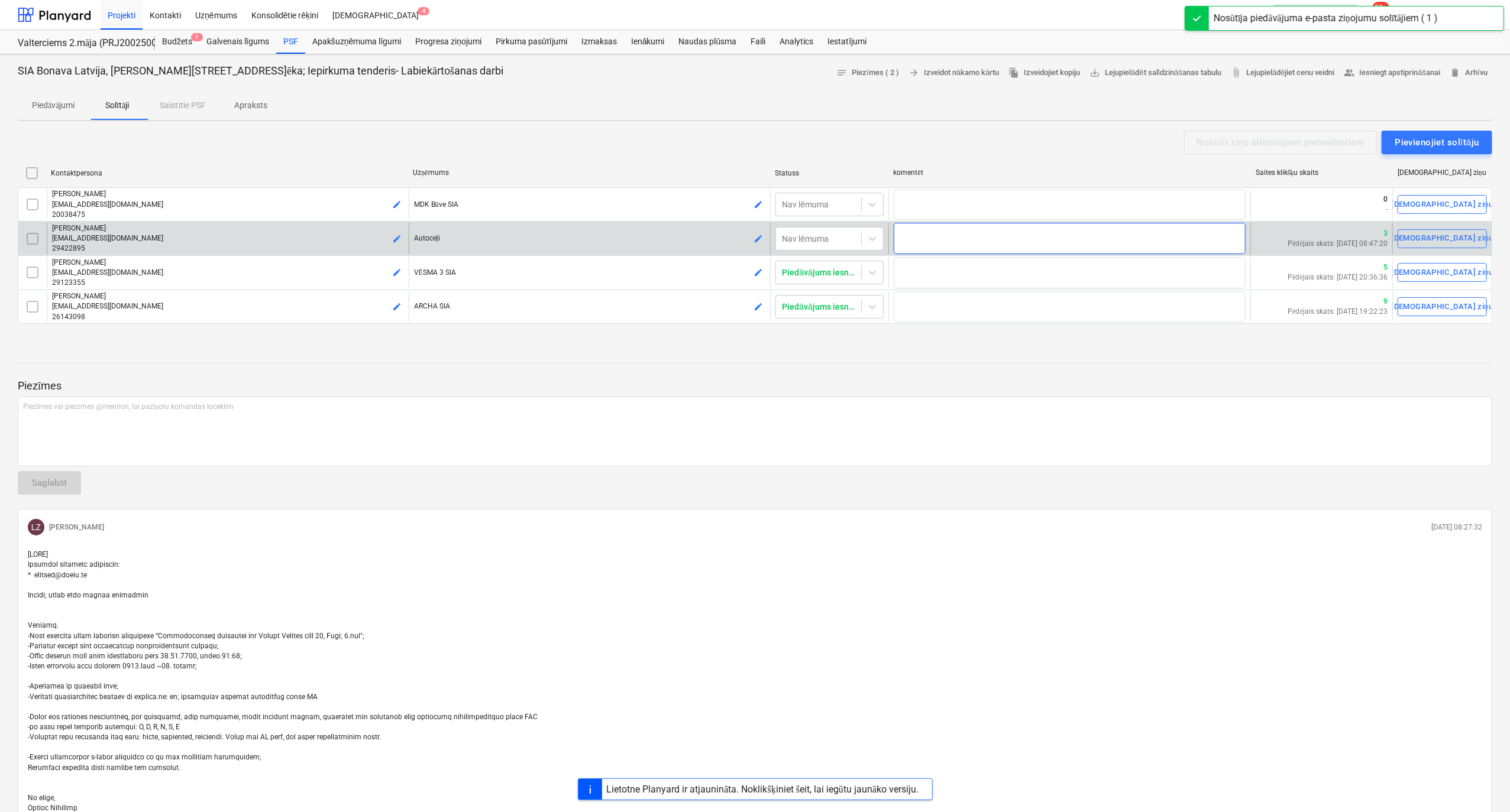
click at [1082, 236] on textarea at bounding box center [1070, 238] width 352 height 31
type textarea "x"
type textarea "n"
type textarea "x"
type textarea "ne"
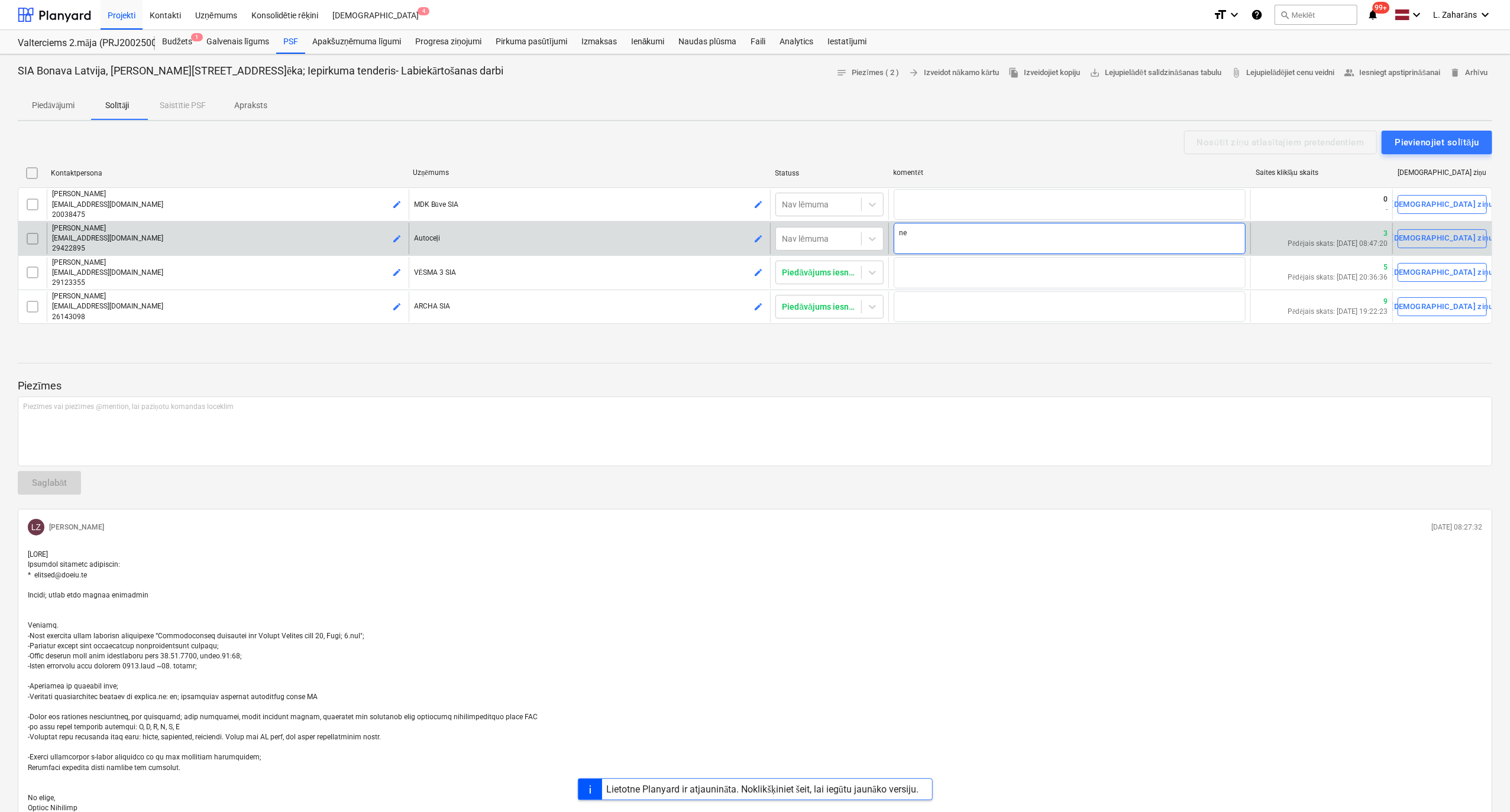
type textarea "x"
type textarea "neg"
type textarea "x"
type textarea "negr"
type textarea "x"
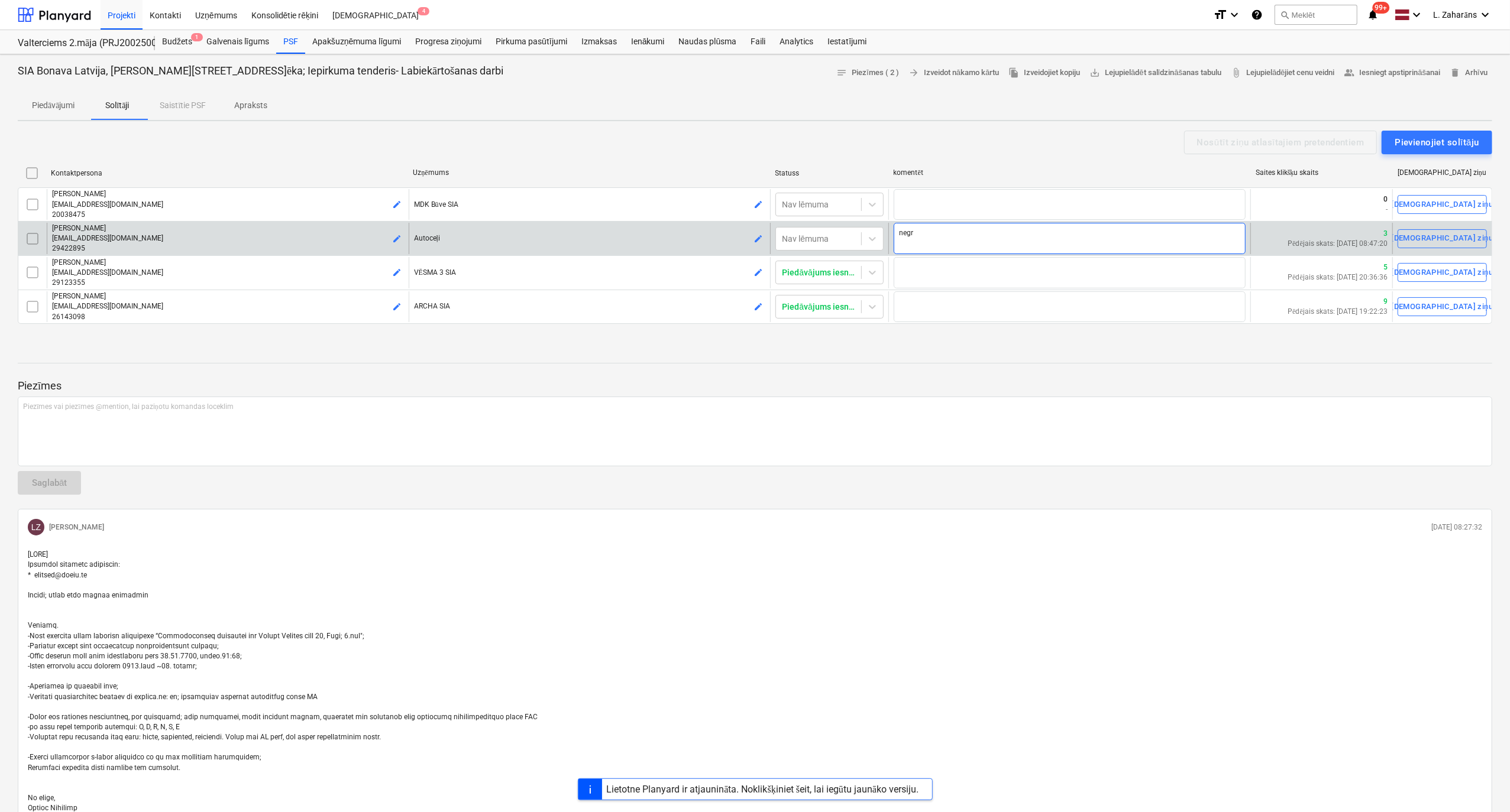
type textarea "negri"
type textarea "x"
type textarea "negrib"
type textarea "x"
type textarea "negrib"
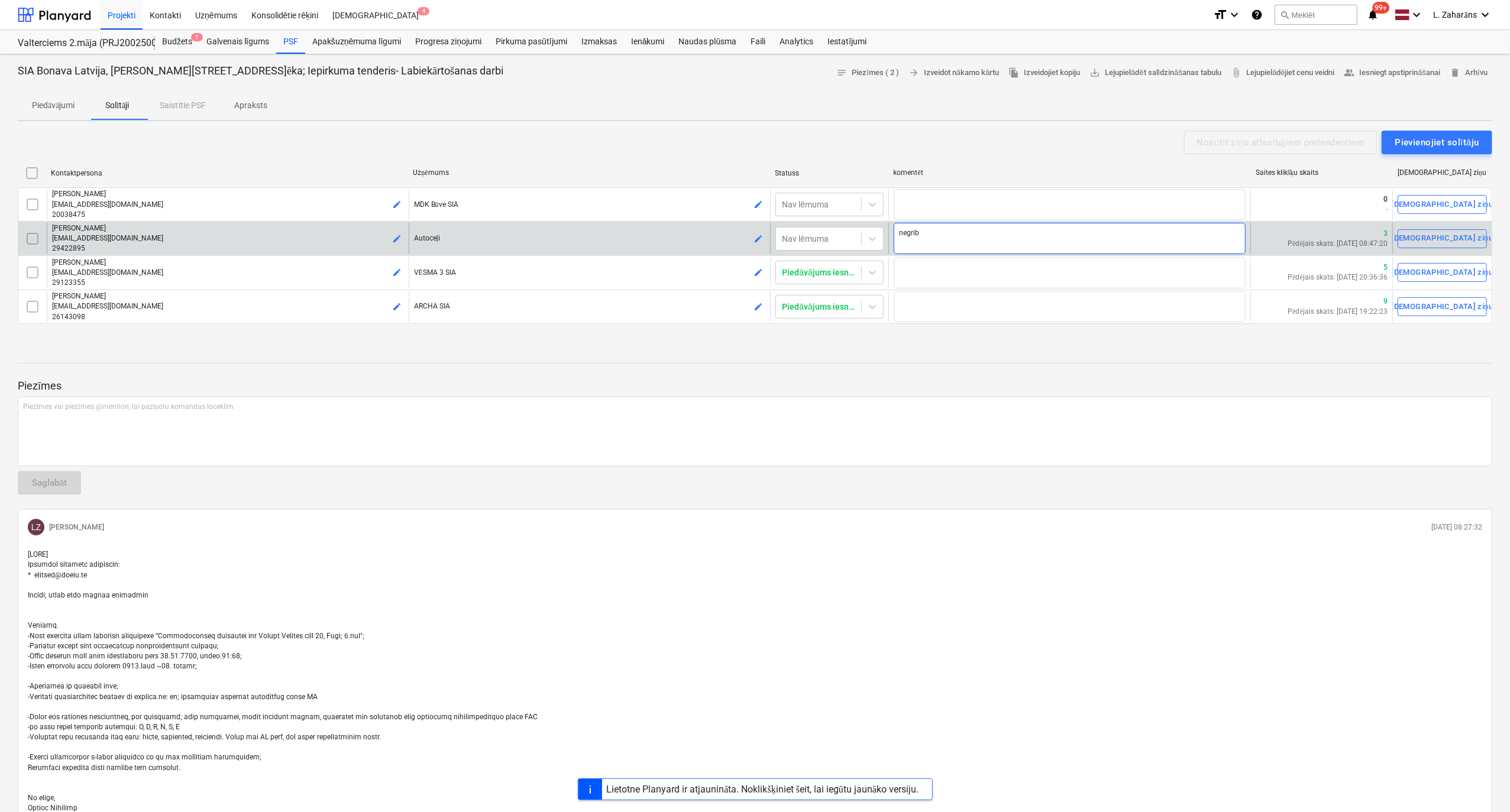
type textarea "x"
type textarea "negrib d"
type textarea "x"
type textarea "negrib do"
type textarea "x"
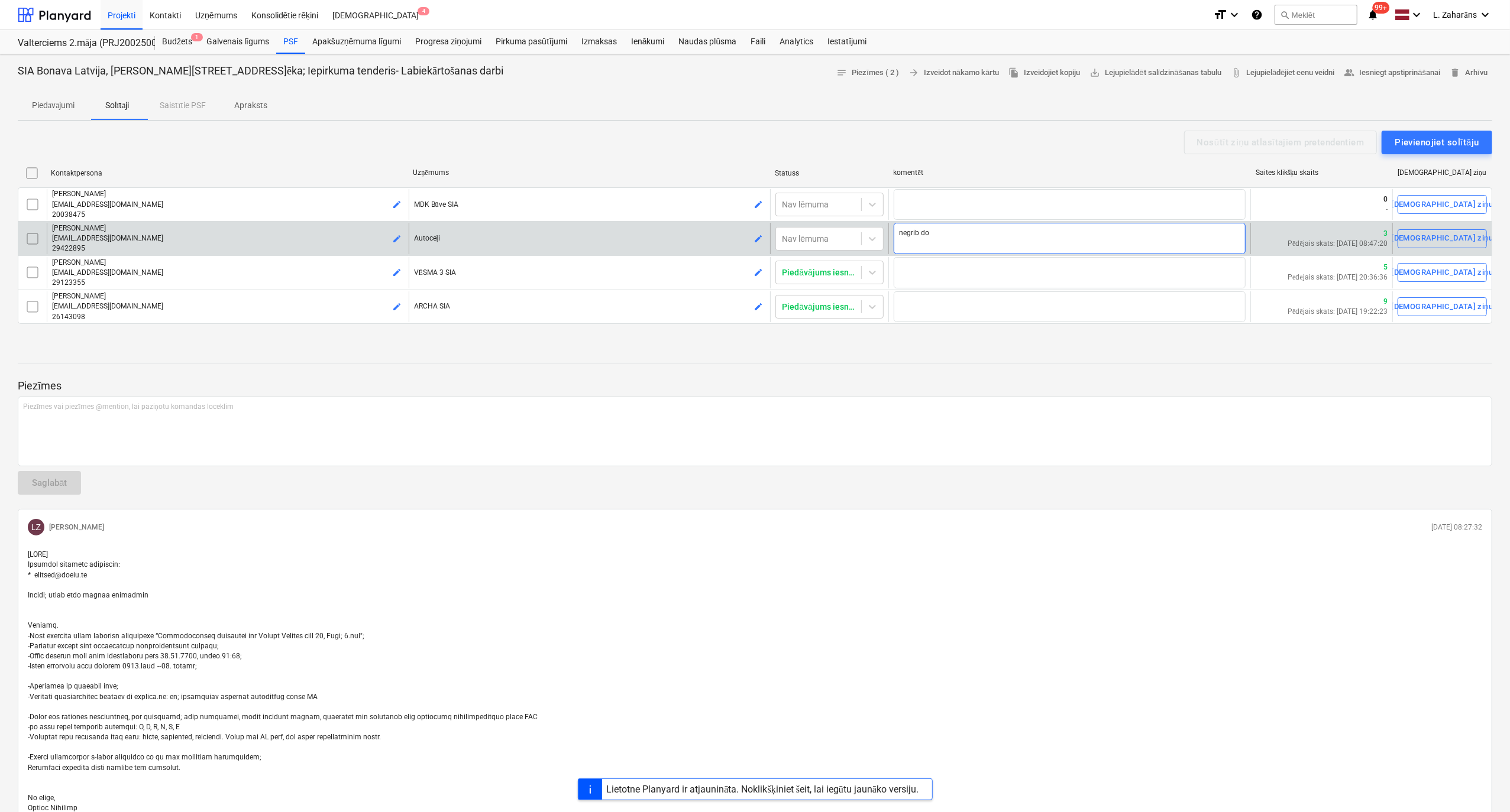
type textarea "negrib dot"
type textarea "x"
type textarea "negrib dot,"
type textarea "x"
type textarea "negrib dot,"
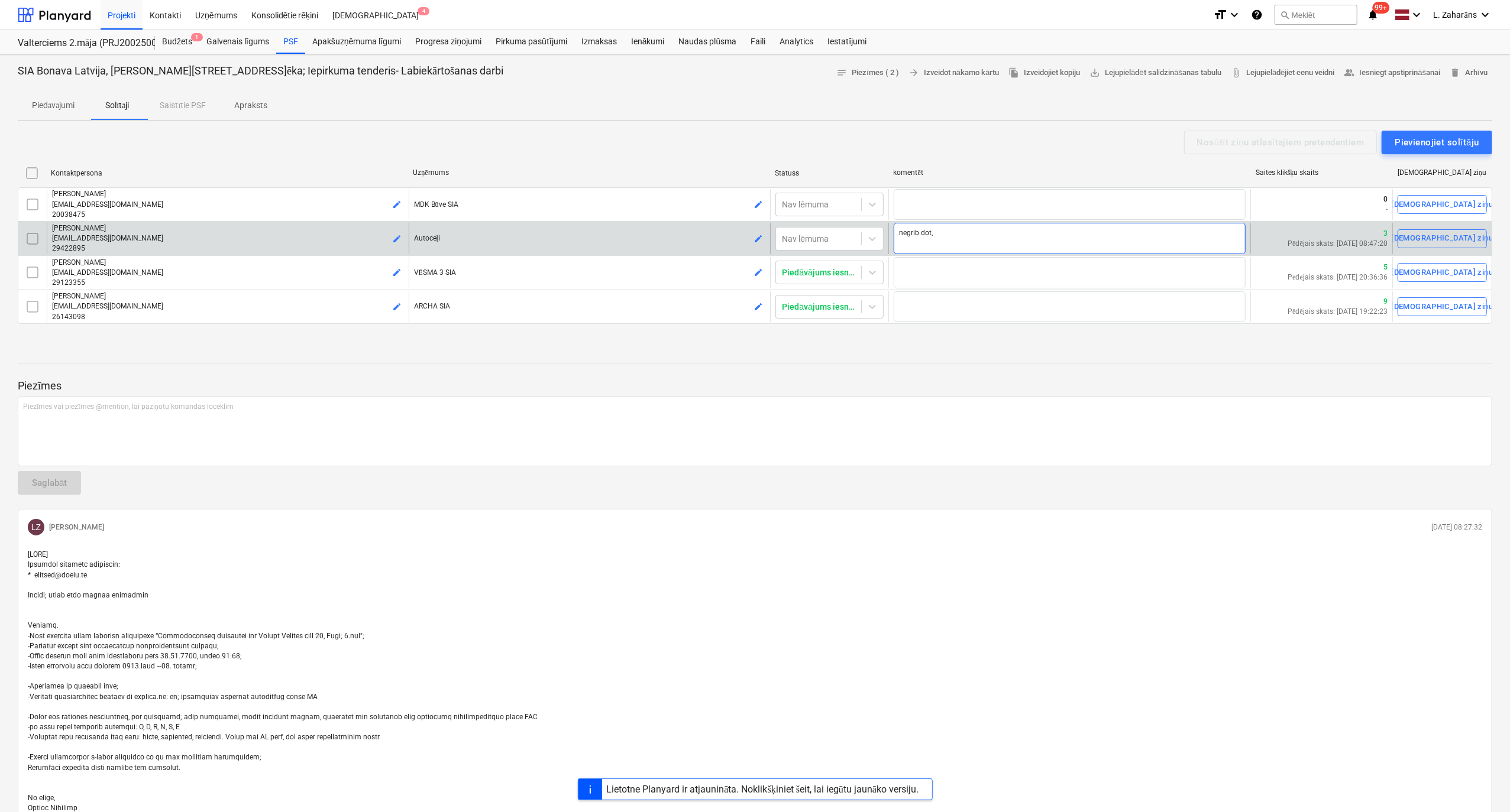
type textarea "x"
type textarea "negrib dot, j"
type textarea "x"
type textarea "negrib dot, jo"
type textarea "x"
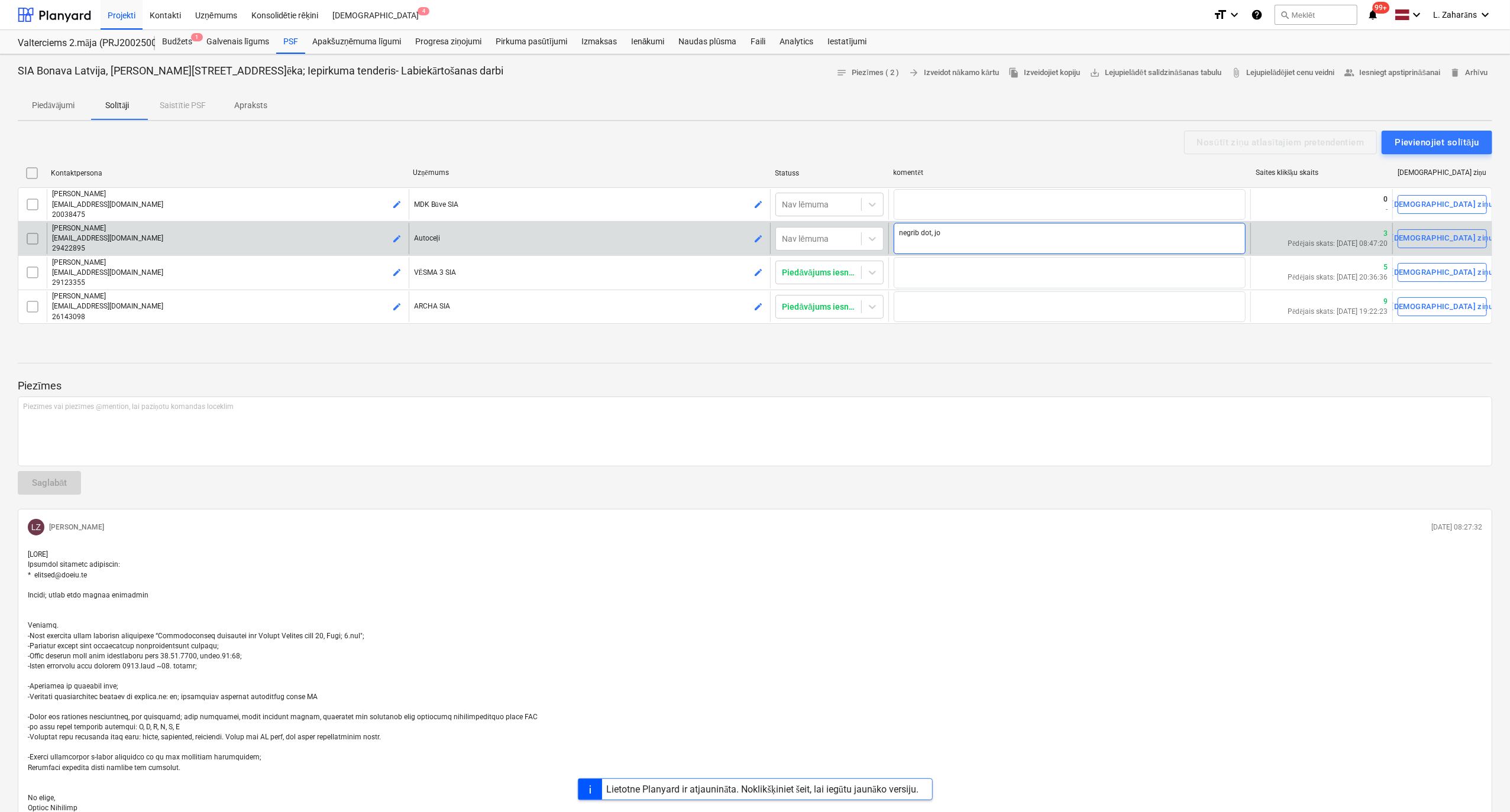
type textarea "negrib dot, jo"
type textarea "x"
type textarea "negrib dot, jo n"
type textarea "x"
type textarea "negrib dot, jo na"
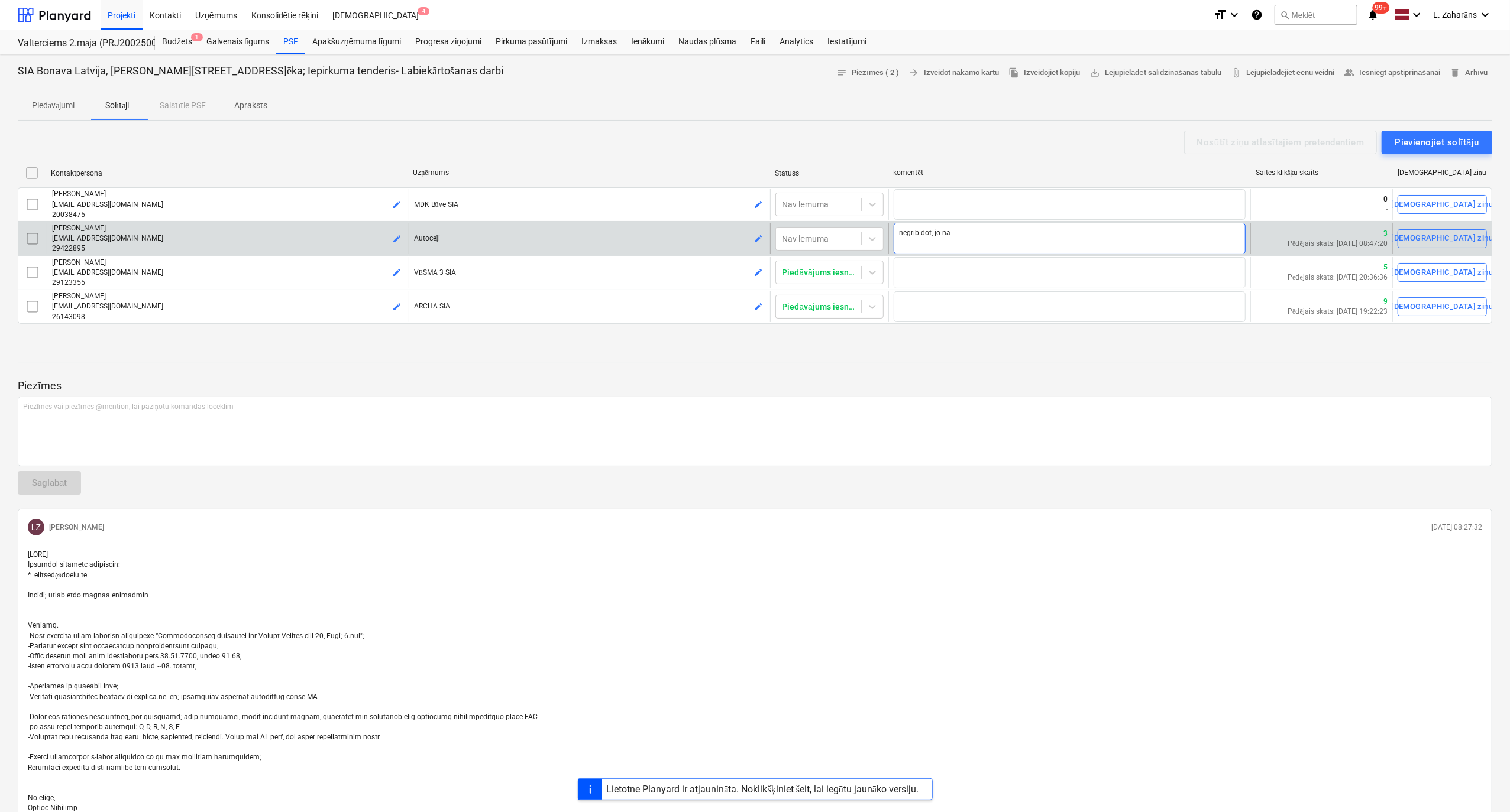
type textarea "x"
type textarea "negrib dot, jo nav"
type textarea "x"
type textarea "negrib dot, jo nav"
type textarea "x"
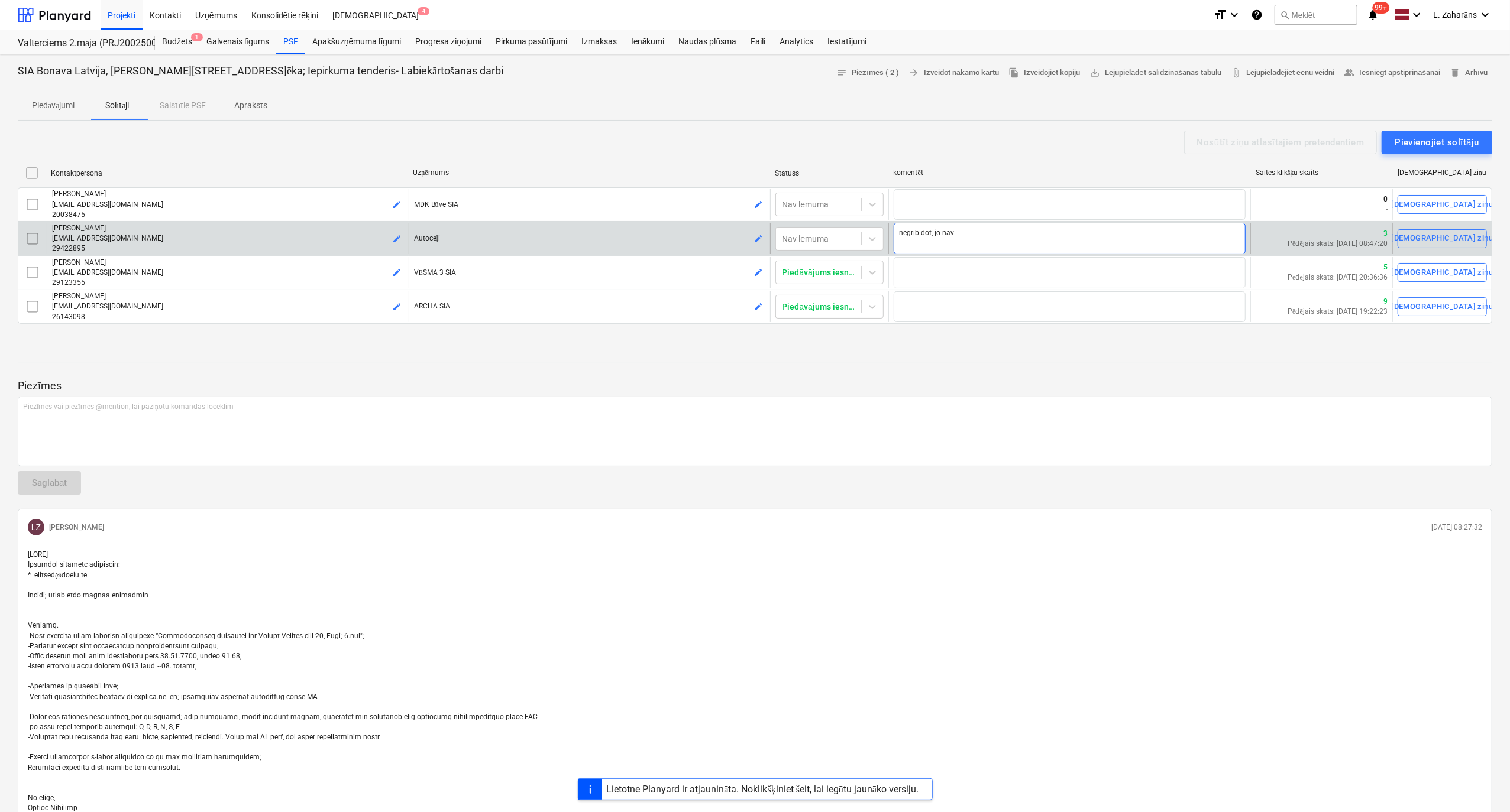
type textarea "negrib dot, jo nav a"
type textarea "x"
type textarea "negrib dot, jo nav as"
type textarea "x"
type textarea "negrib dot, jo nav asfa"
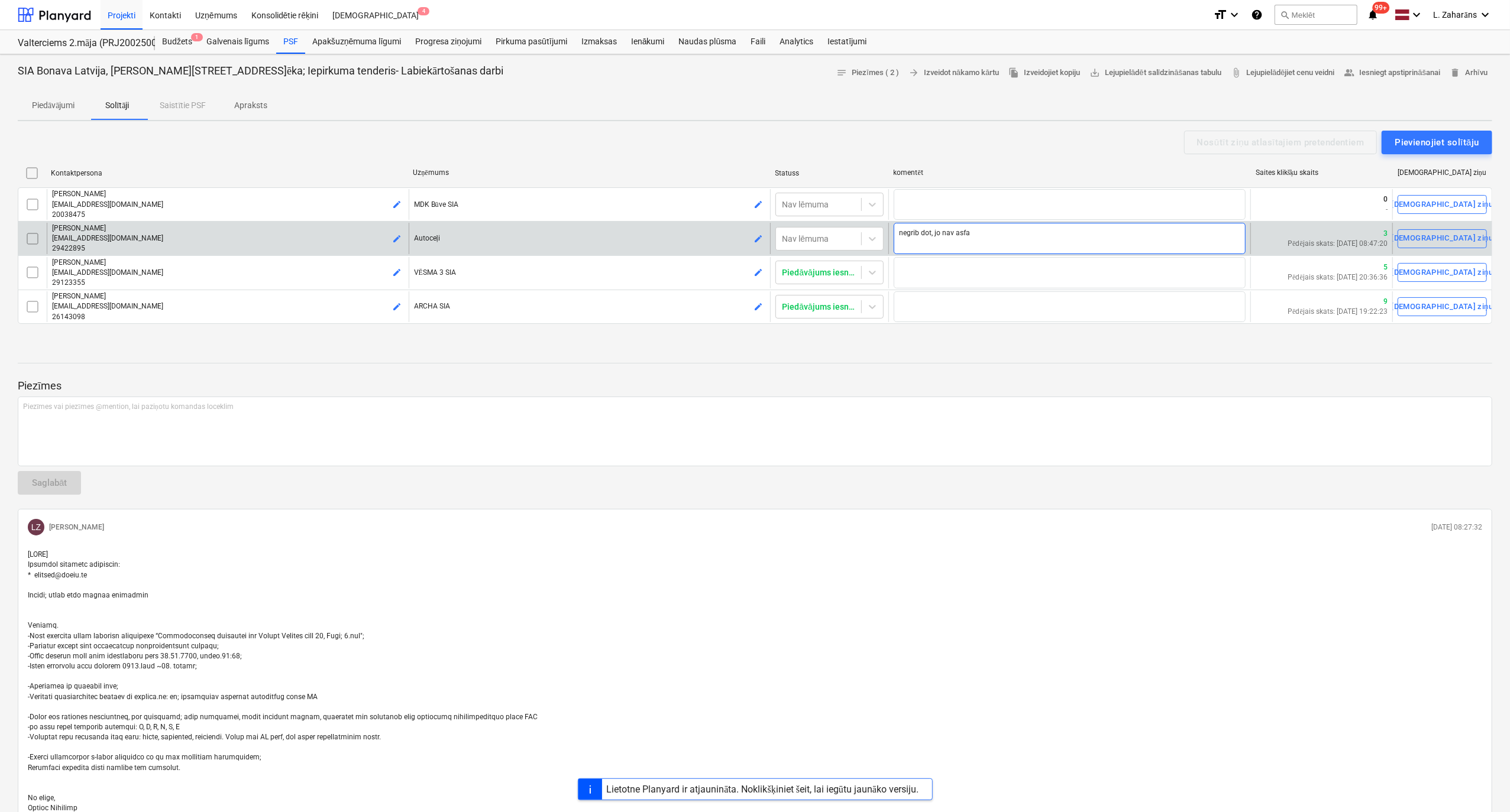
type textarea "x"
type textarea "negrib dot, jo nav asfal"
type textarea "x"
type textarea "negrib dot, jo nav asfalt"
type textarea "x"
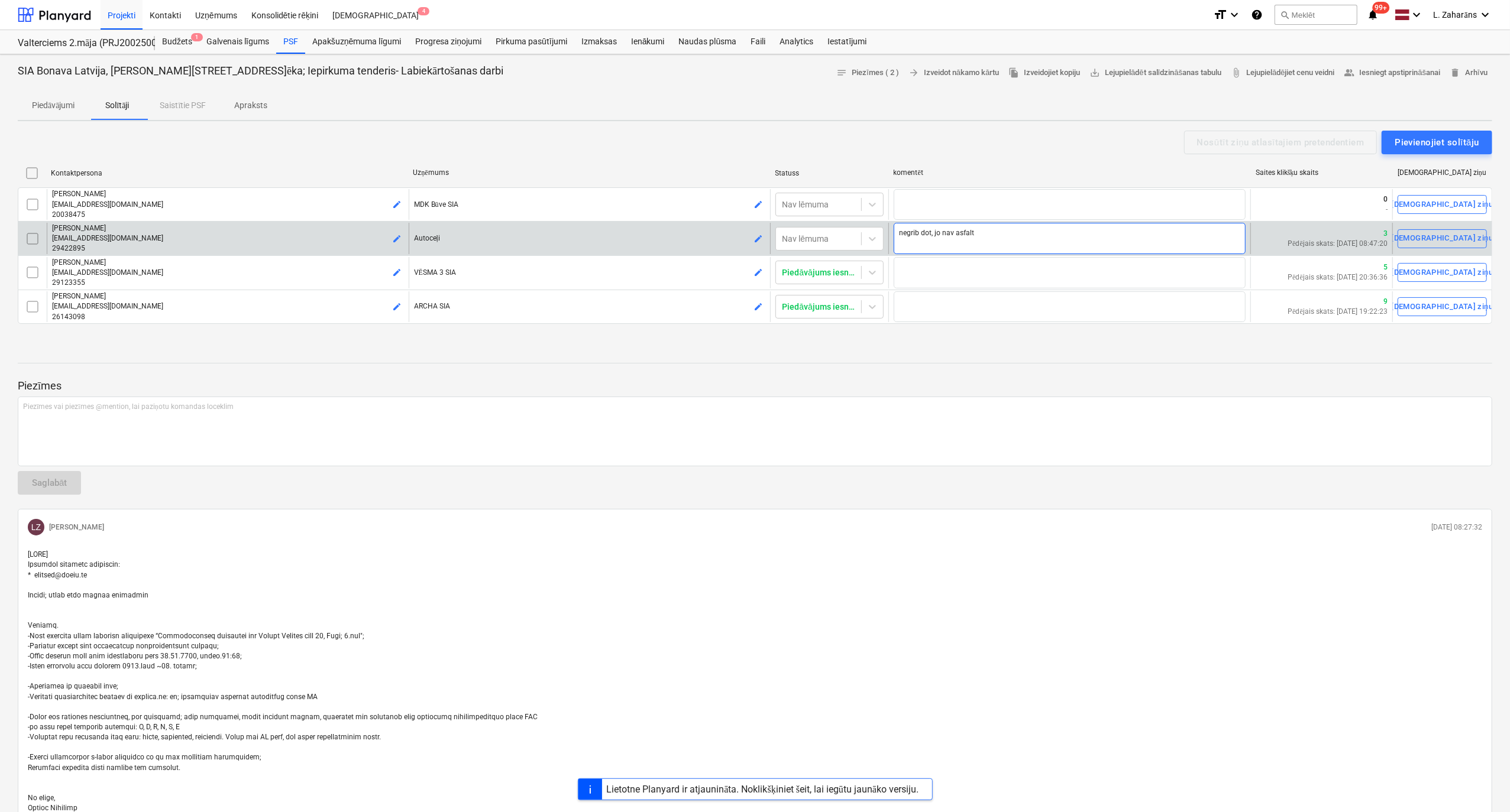
type textarea "negrib dot, jo nav asfalta"
type textarea "x"
type textarea "negrib dot, jo nav asfalta;"
type textarea "x"
type textarea "negrib dot, jo nav asfalta;"
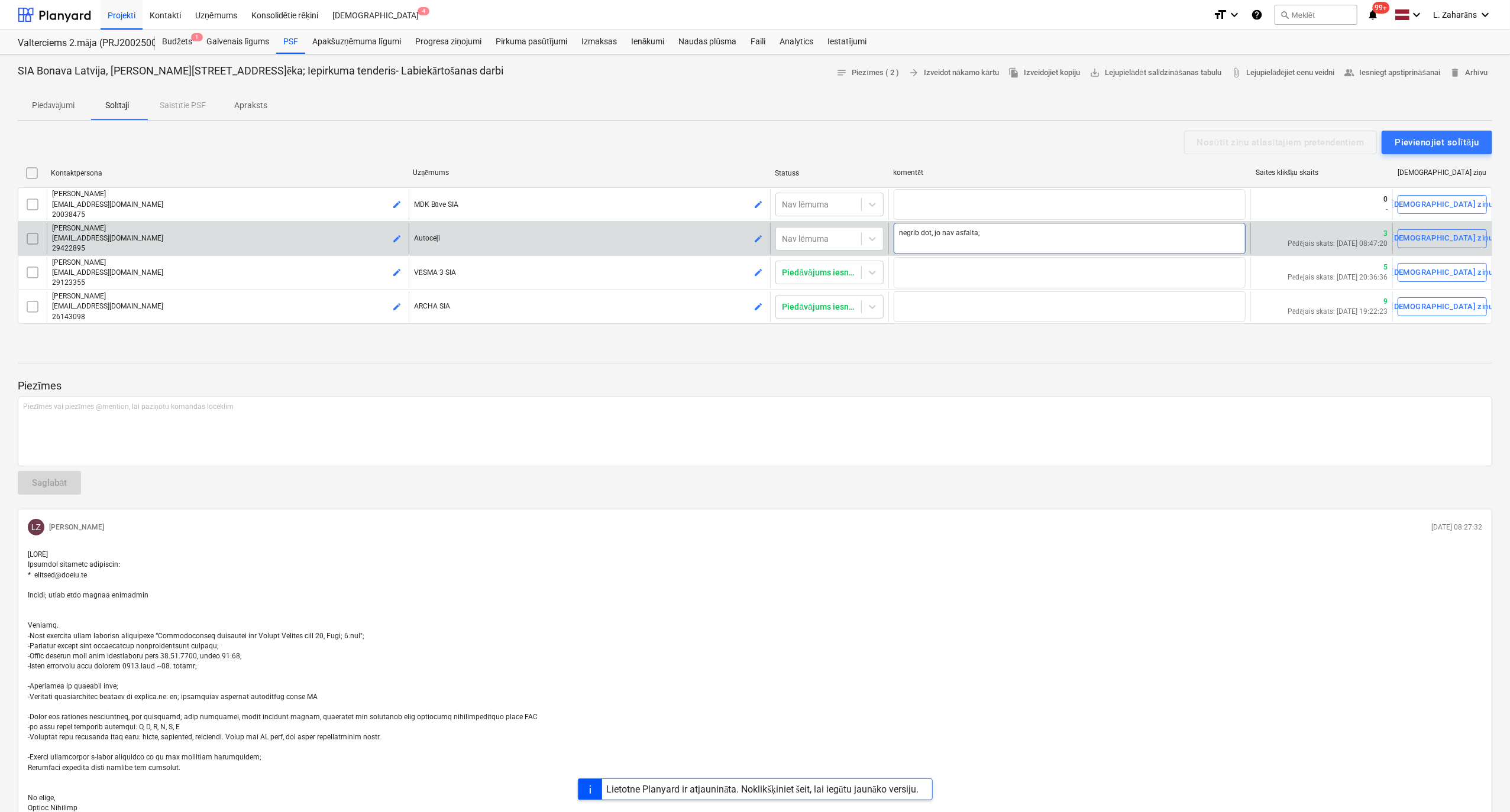
type textarea "x"
type textarea "negrib dot, jo nav asfalta; b"
type textarea "x"
type textarea "negrib dot, jo nav asfalta; be"
type textarea "x"
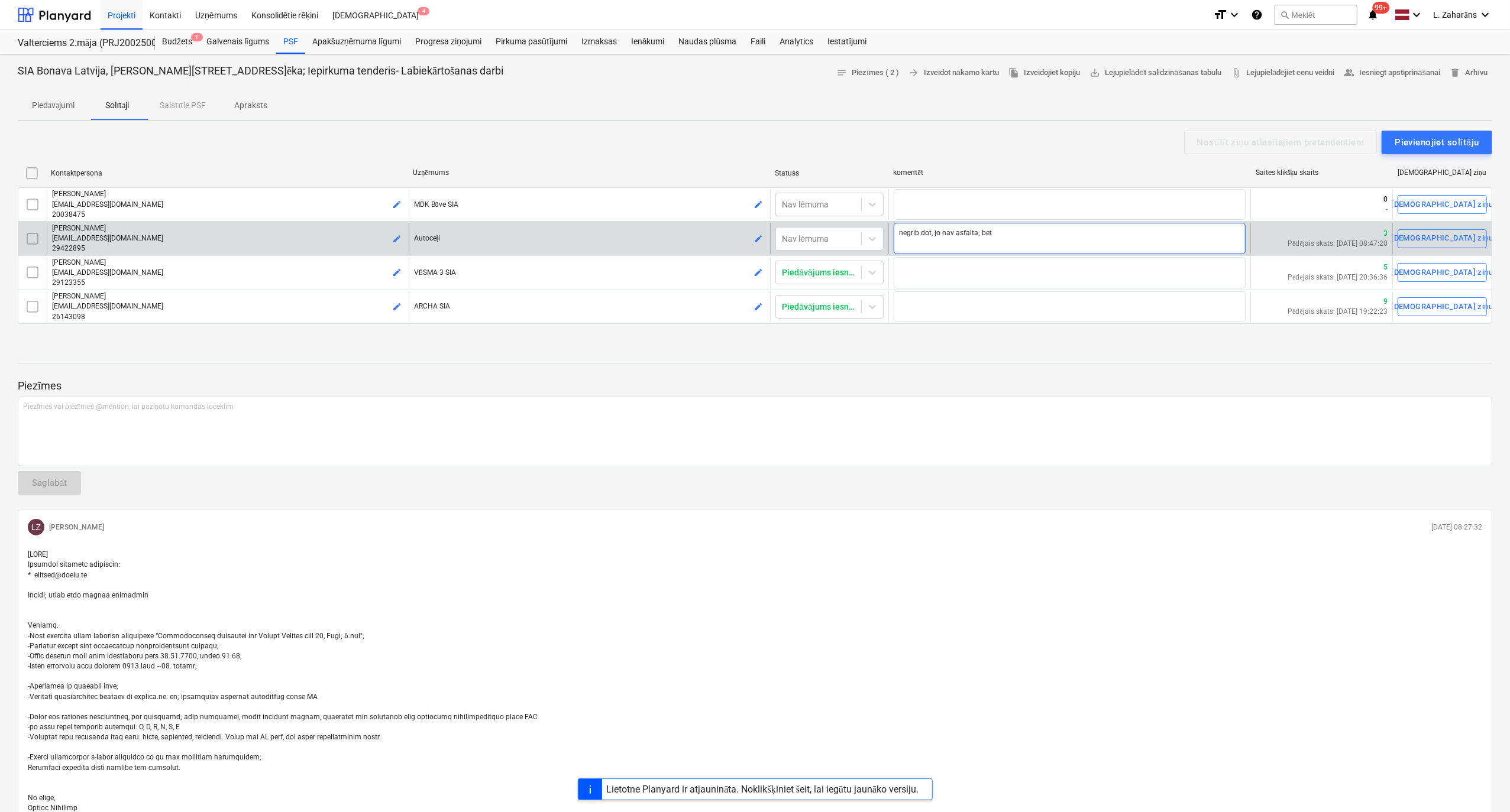
type textarea "negrib dot, jo nav asfalta; bet"
type textarea "x"
type textarea "negrib dot, jo nav asfalta; bet v"
type textarea "x"
type textarea "negrib dot, jo nav asfalta; bet va"
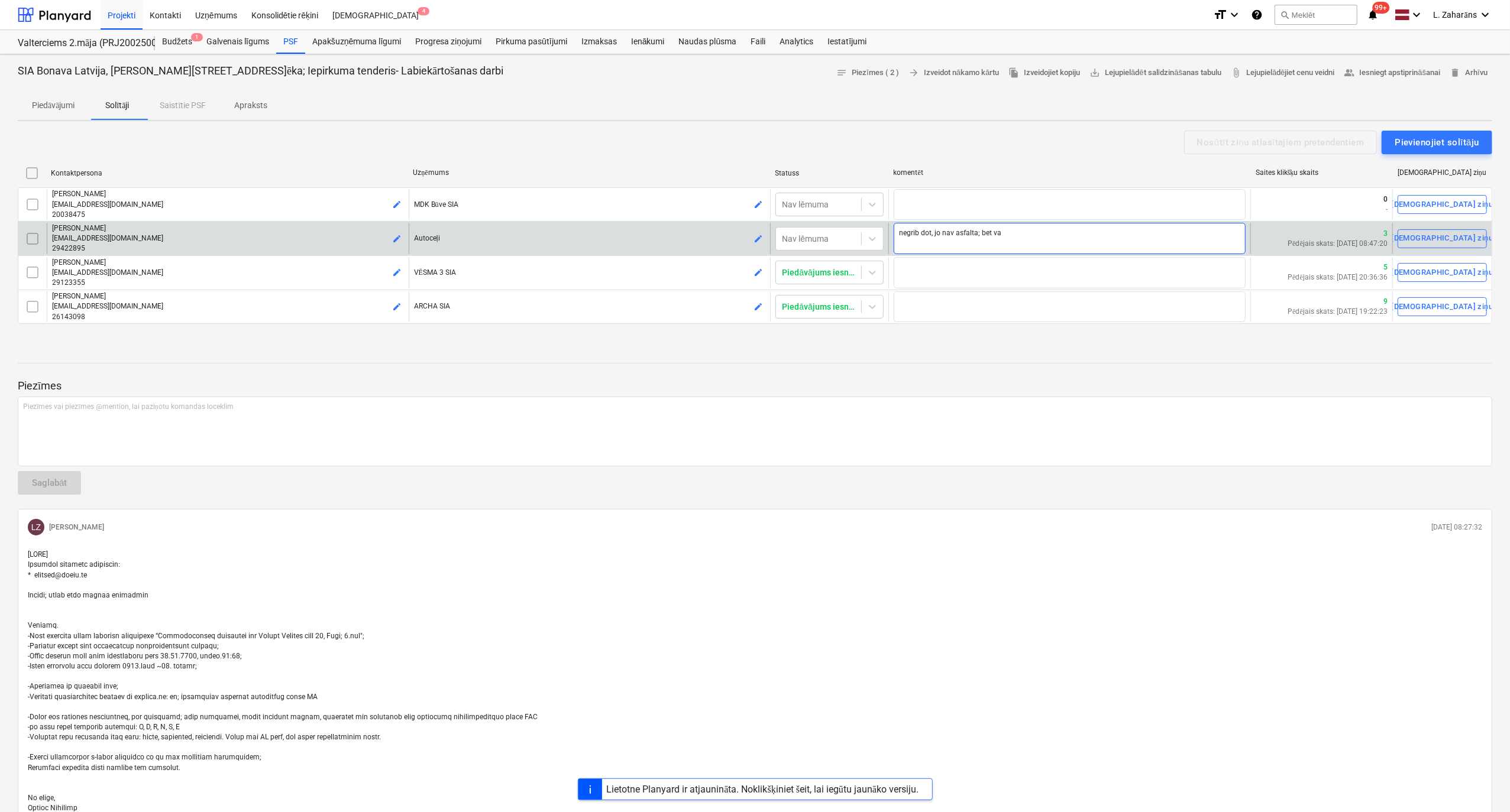
type textarea "x"
type textarea "negrib dot, jo nav asfalta; bet var"
type textarea "x"
type textarea "negrib dot, jo nav asfalta; bet varb"
type textarea "x"
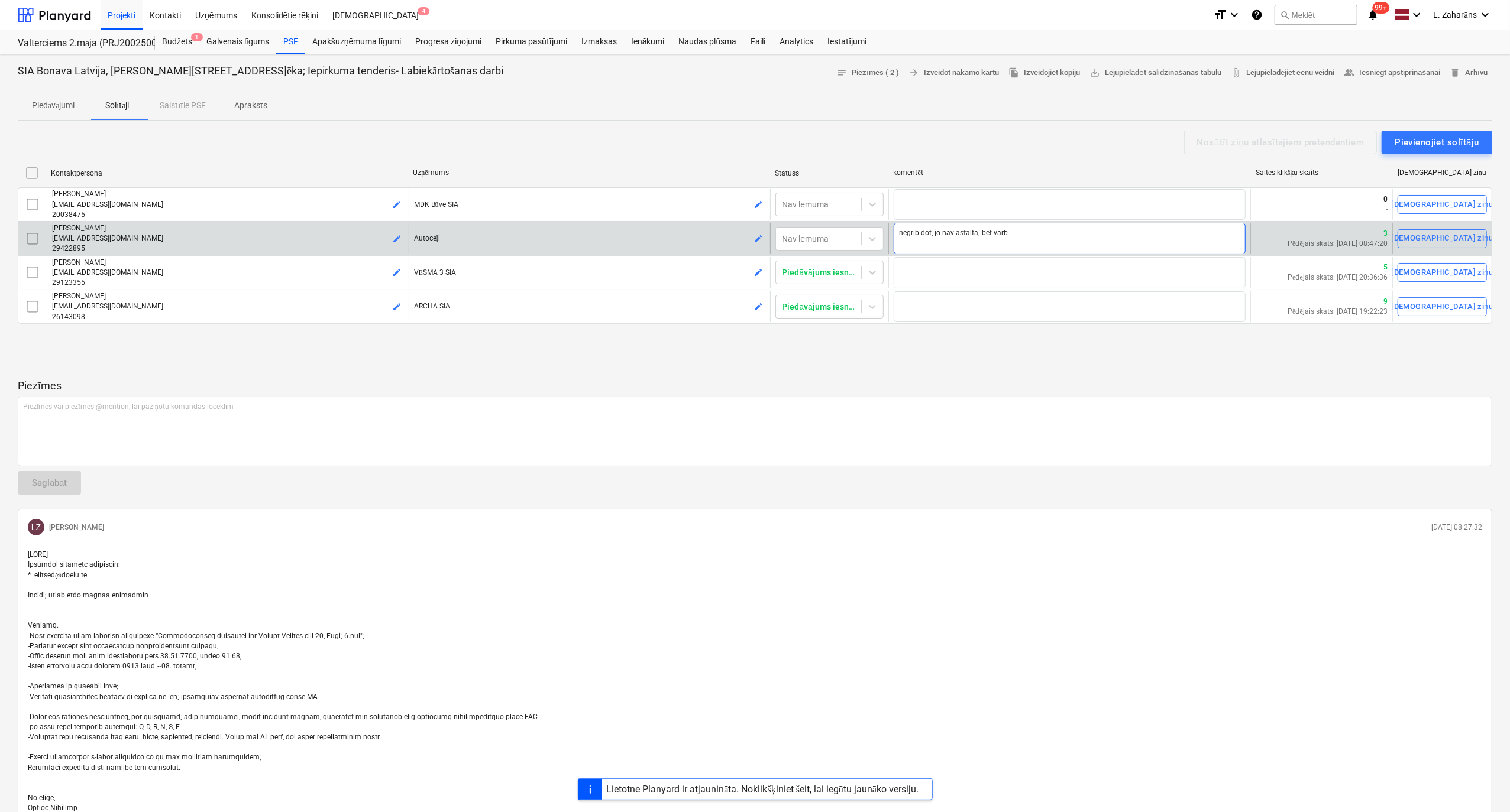
type textarea "negrib dot, jo nav asfalta; bet varbū"
type textarea "x"
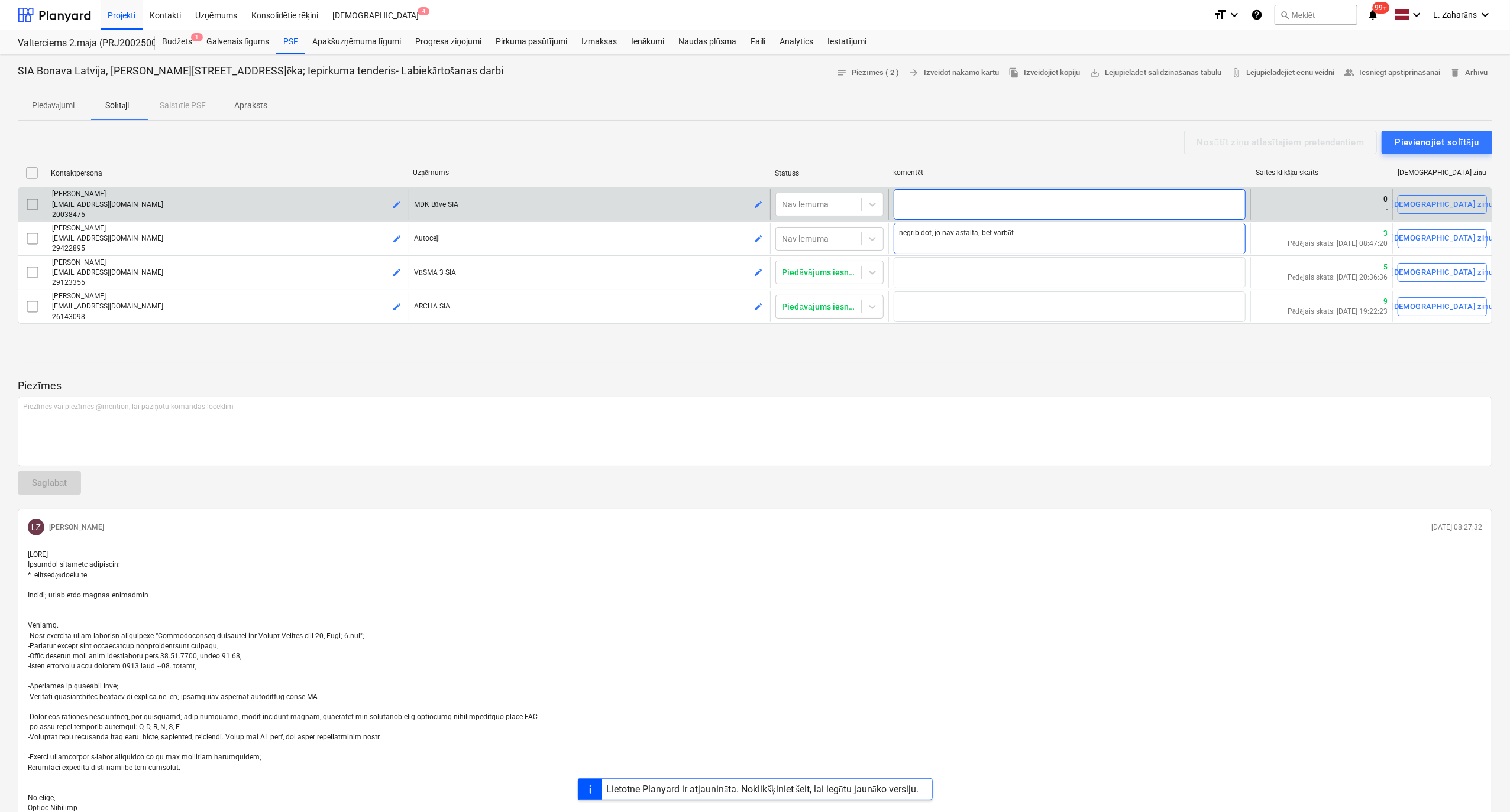
type textarea "negrib dot, jo nav asfalta; bet varbūt"
click at [1051, 208] on textarea at bounding box center [1070, 204] width 352 height 31
click at [926, 204] on textarea at bounding box center [1070, 204] width 352 height 31
click at [926, 199] on textarea at bounding box center [1070, 204] width 352 height 31
type textarea "x"
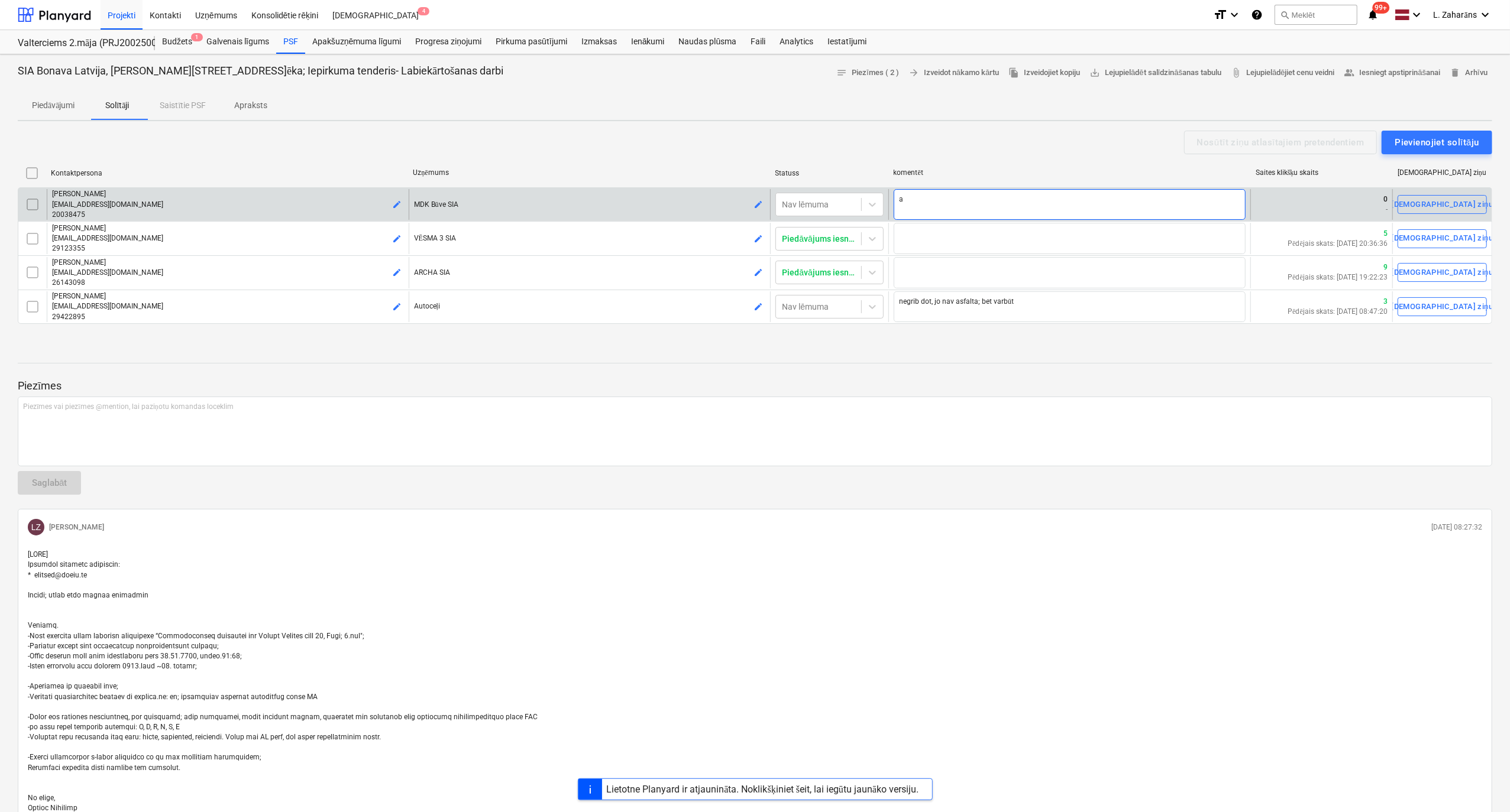
type textarea "ai"
type textarea "x"
type textarea "aiz"
type textarea "x"
type textarea "aizr"
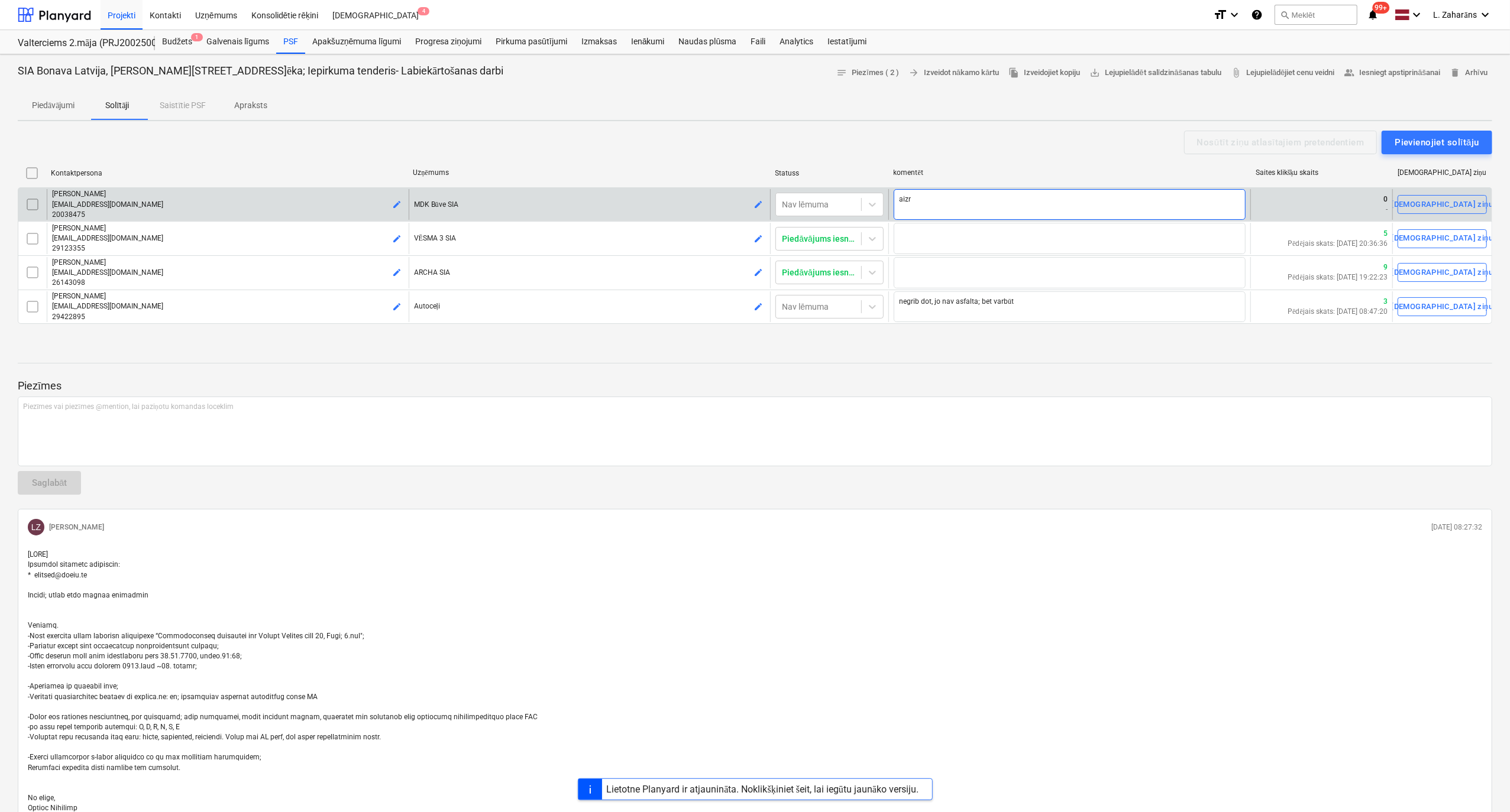
type textarea "x"
type textarea "aizru"
type textarea "x"
type textarea "aizrun"
type textarea "x"
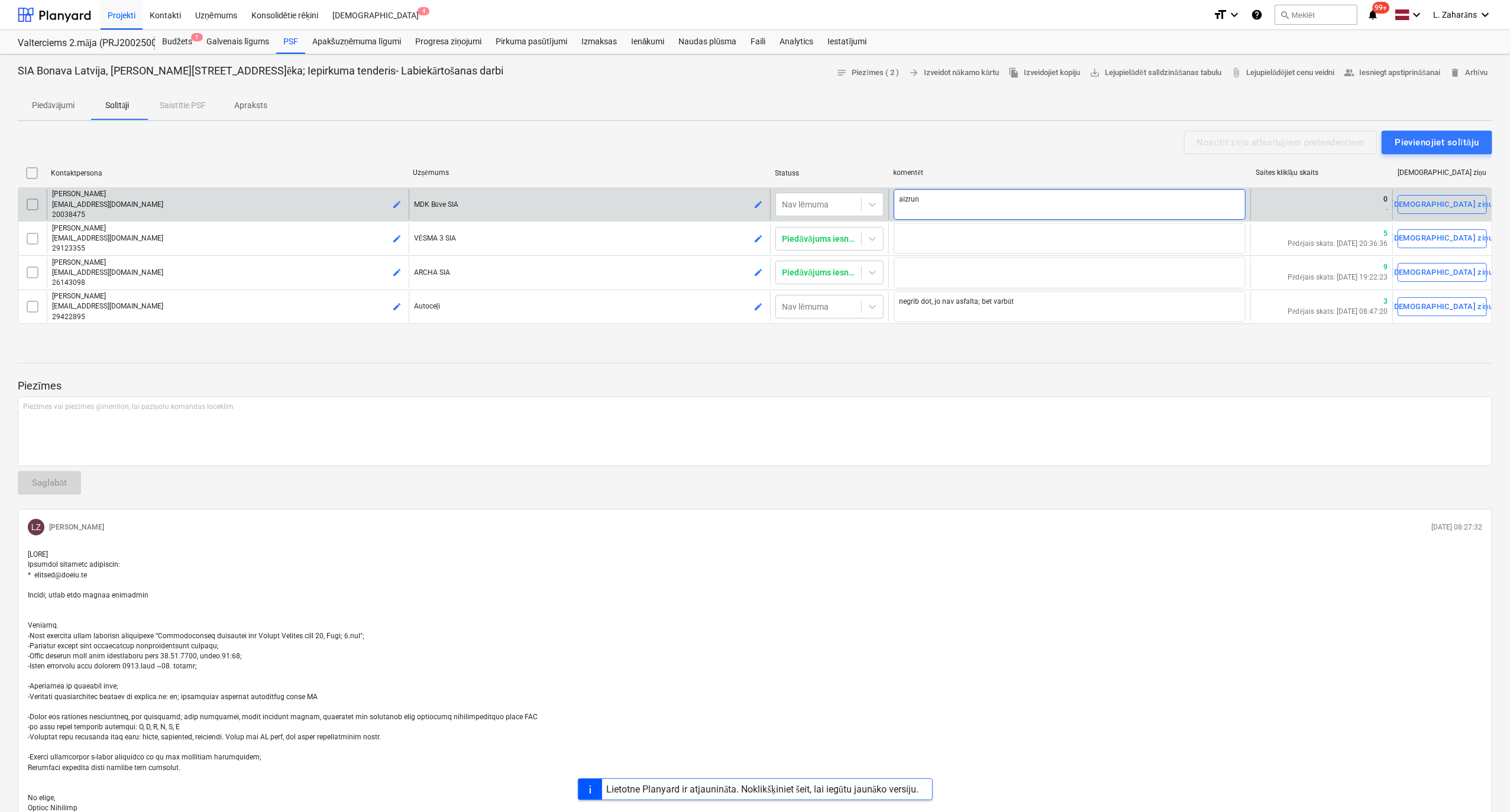
type textarea "aizrunā"
type textarea "x"
type textarea "aizrunāj"
type textarea "x"
type textarea "aizrunāji"
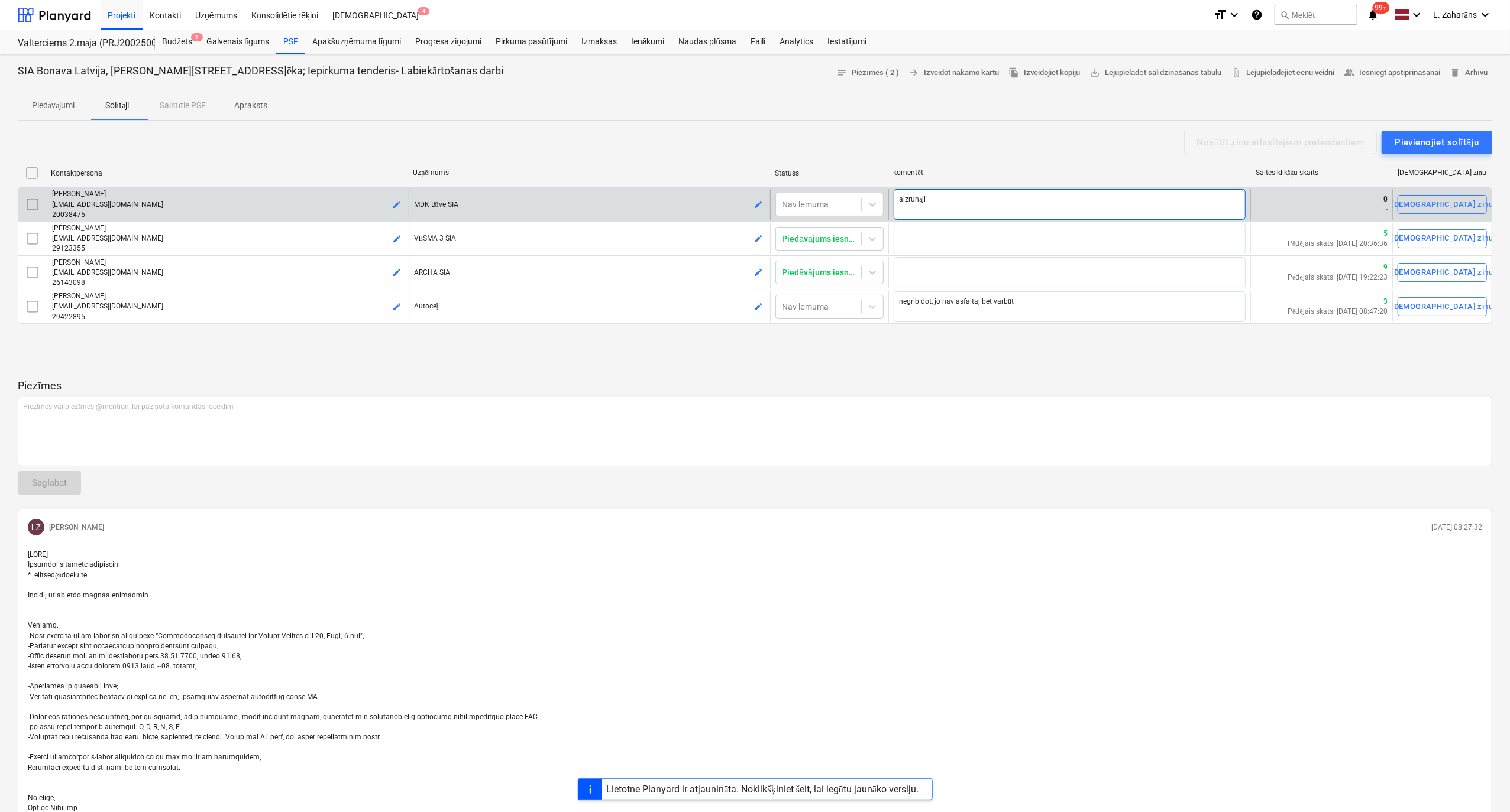
type textarea "x"
type textarea "aizrunājis"
type textarea "x"
type textarea "aizrunājis"
type textarea "x"
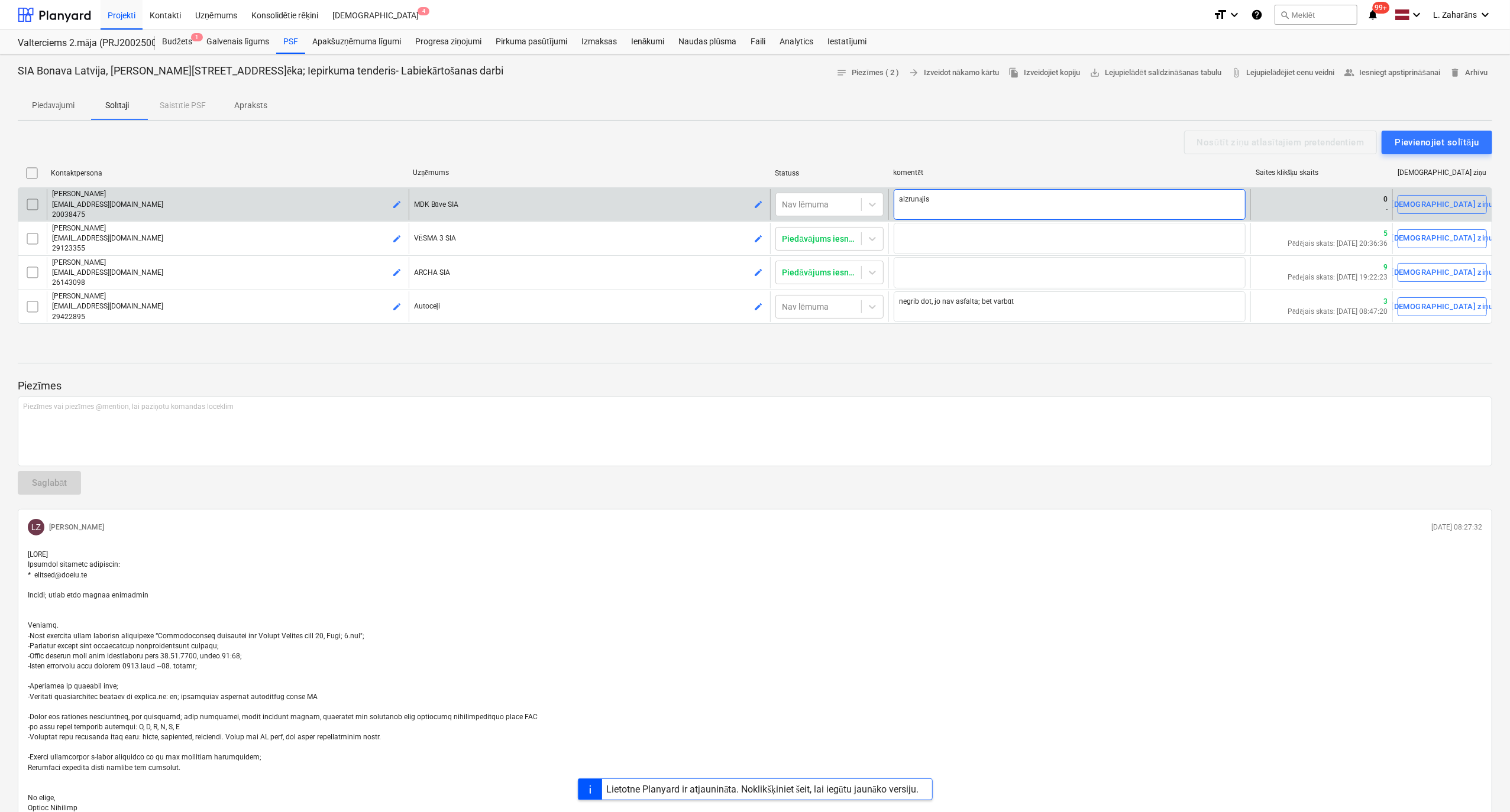
type textarea "aizrunājis o"
type textarea "x"
type textarea "aizrunājis ob"
type textarea "x"
type textarea "aizrunājis obj"
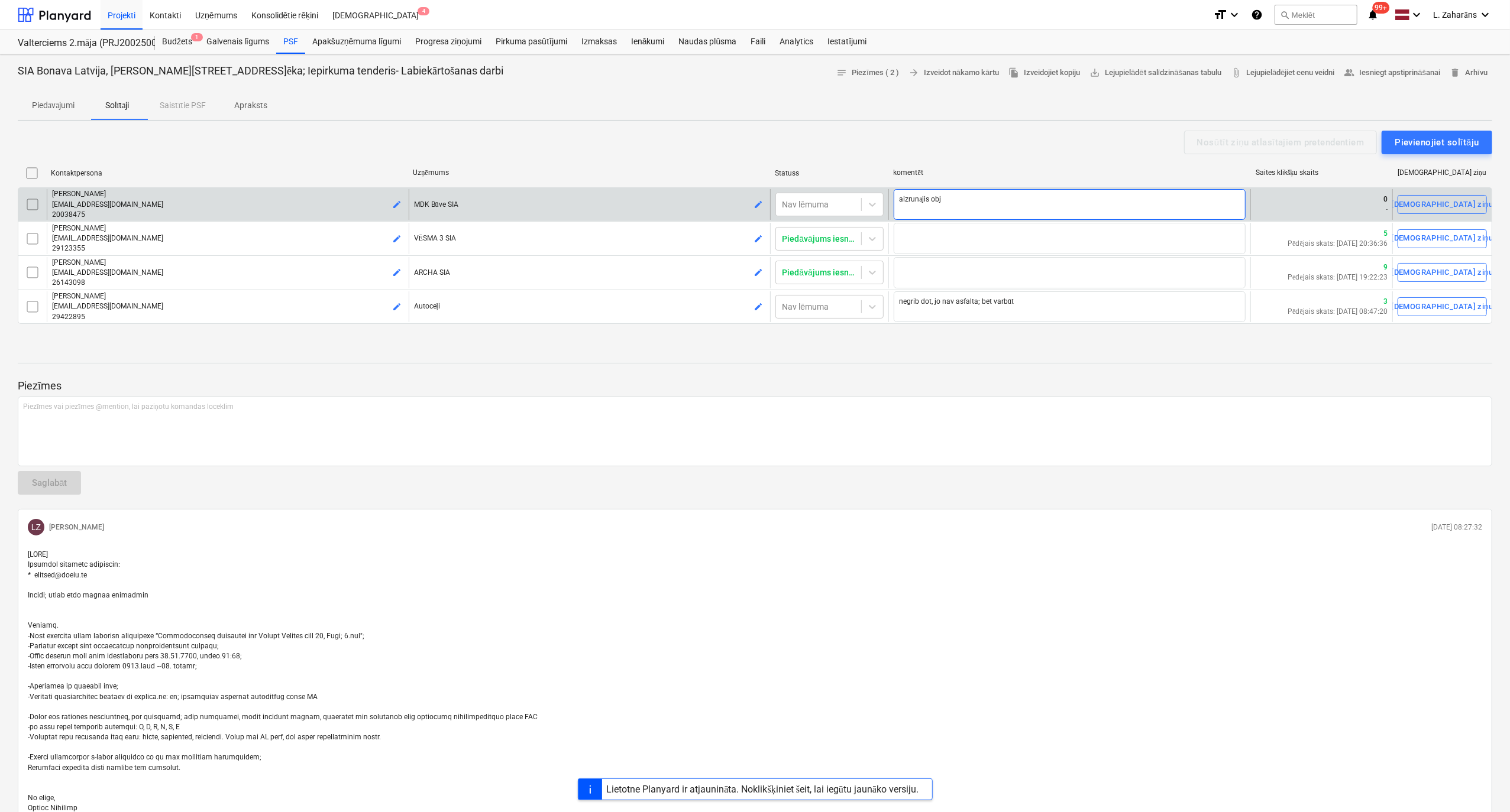
type textarea "x"
type textarea "aizrunājis obje"
type textarea "x"
type textarea "aizrunājis objek"
type textarea "x"
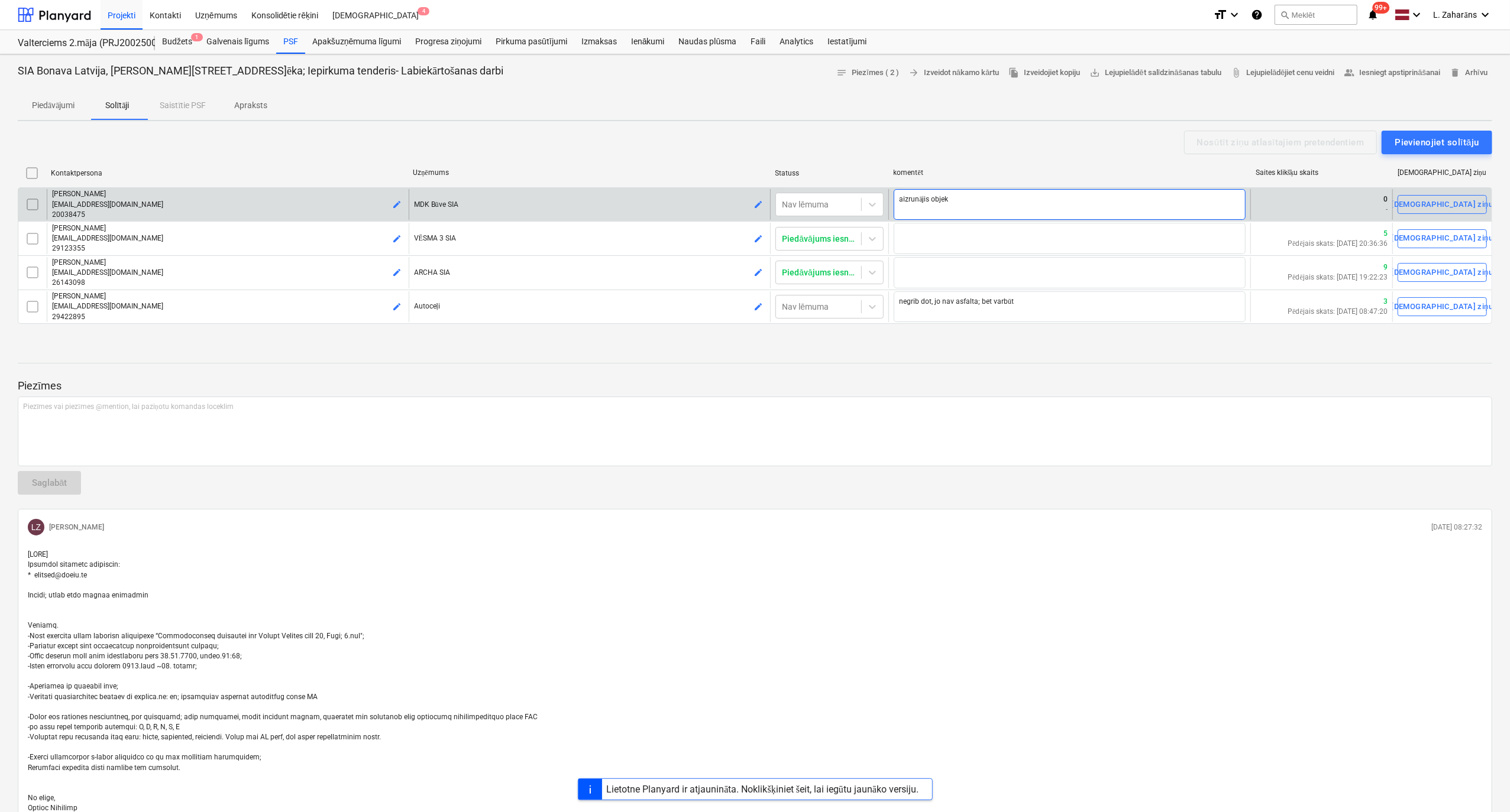
type textarea "aizrunājis objekt"
type textarea "x"
type textarea "aizrunājis objektu"
type textarea "x"
type textarea "aizrunājis objektu"
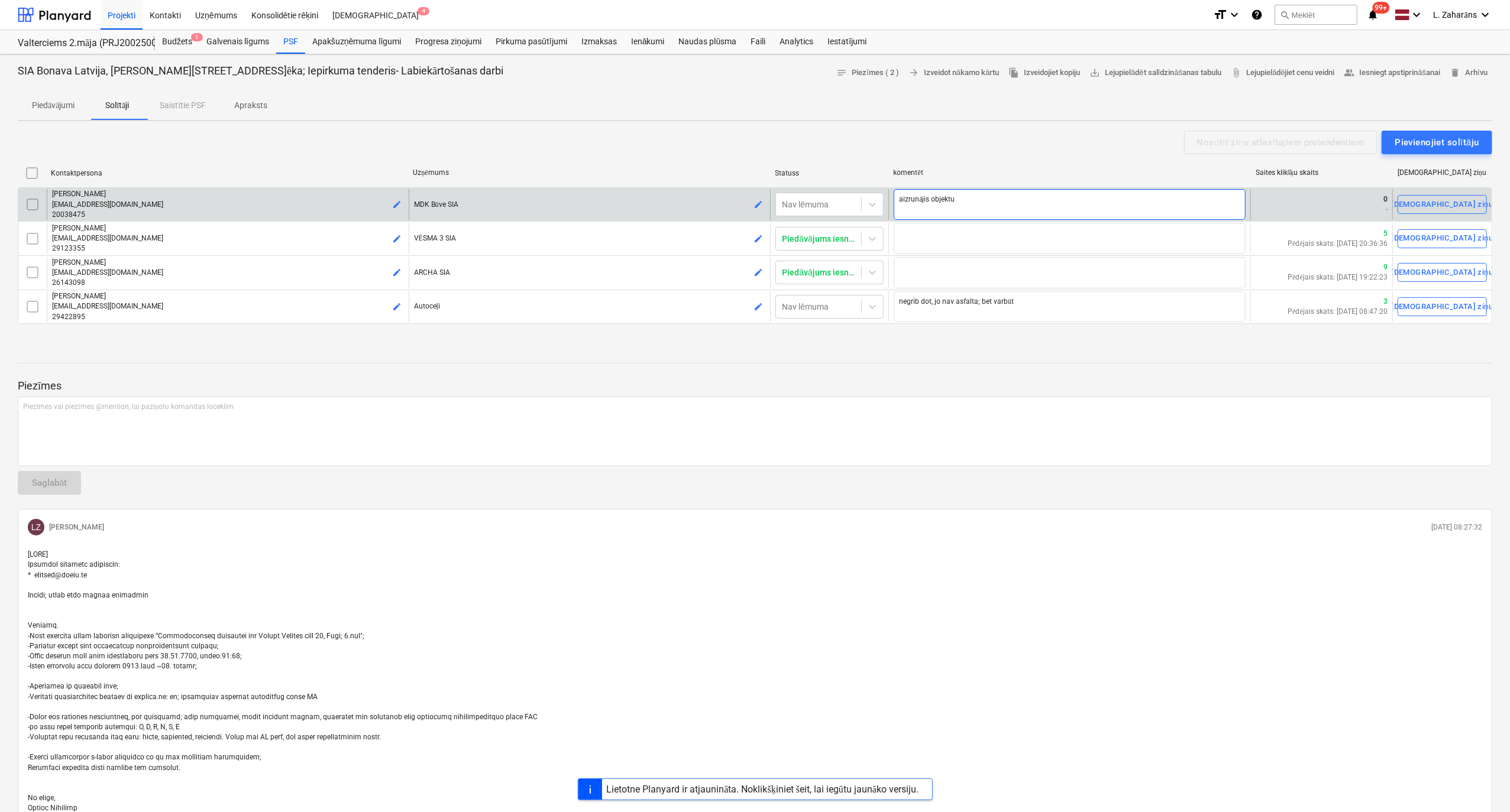
type textarea "x"
type textarea "aizrunājis objektu j"
type textarea "x"
type textarea "aizrunājis objektu ja"
type textarea "x"
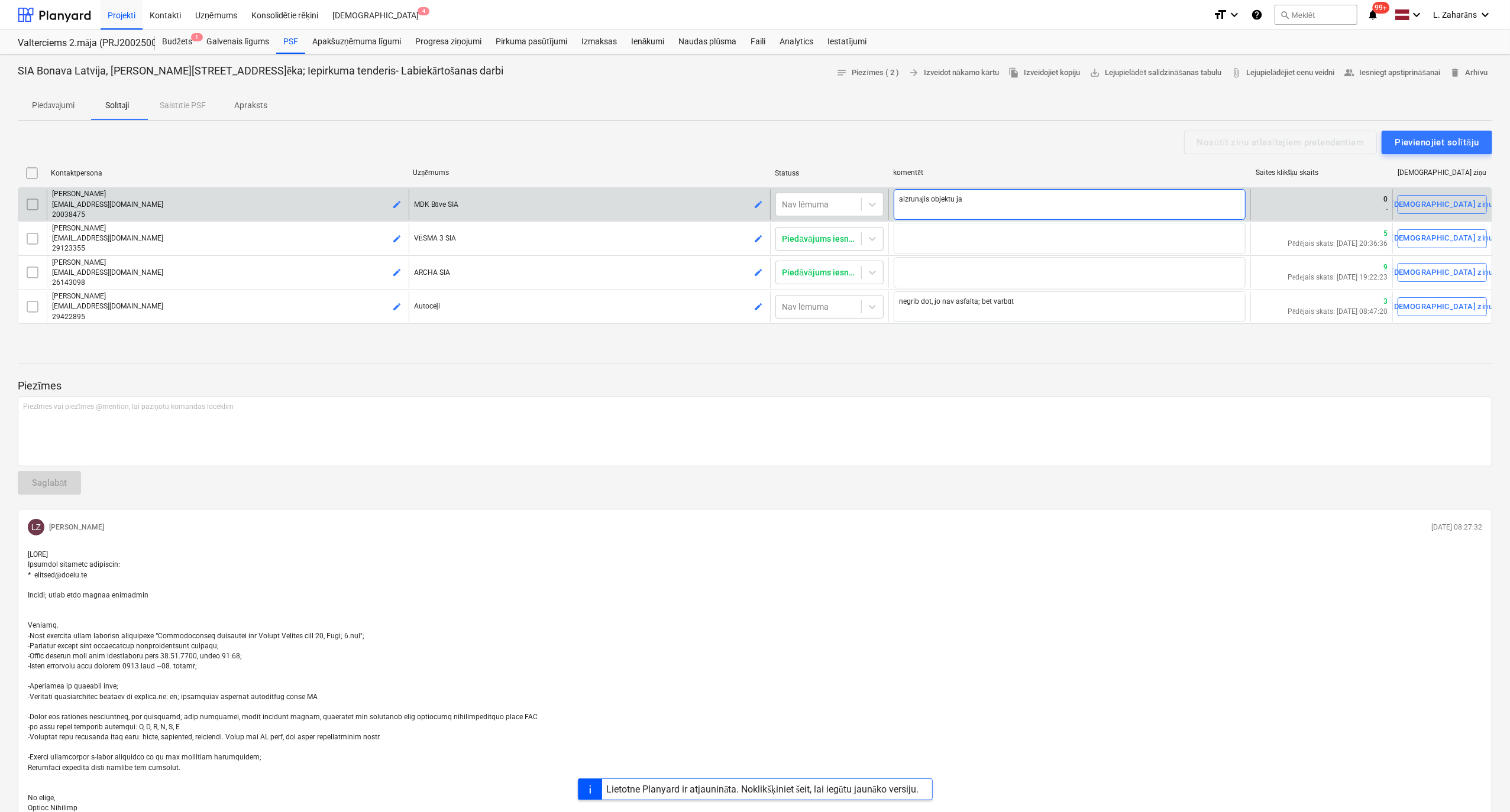
type textarea "aizrunājis objektu jau"
type textarea "x"
type textarea "aizrunājis objektu jau"
type textarea "x"
type textarea "aizrunājis objektu jau c"
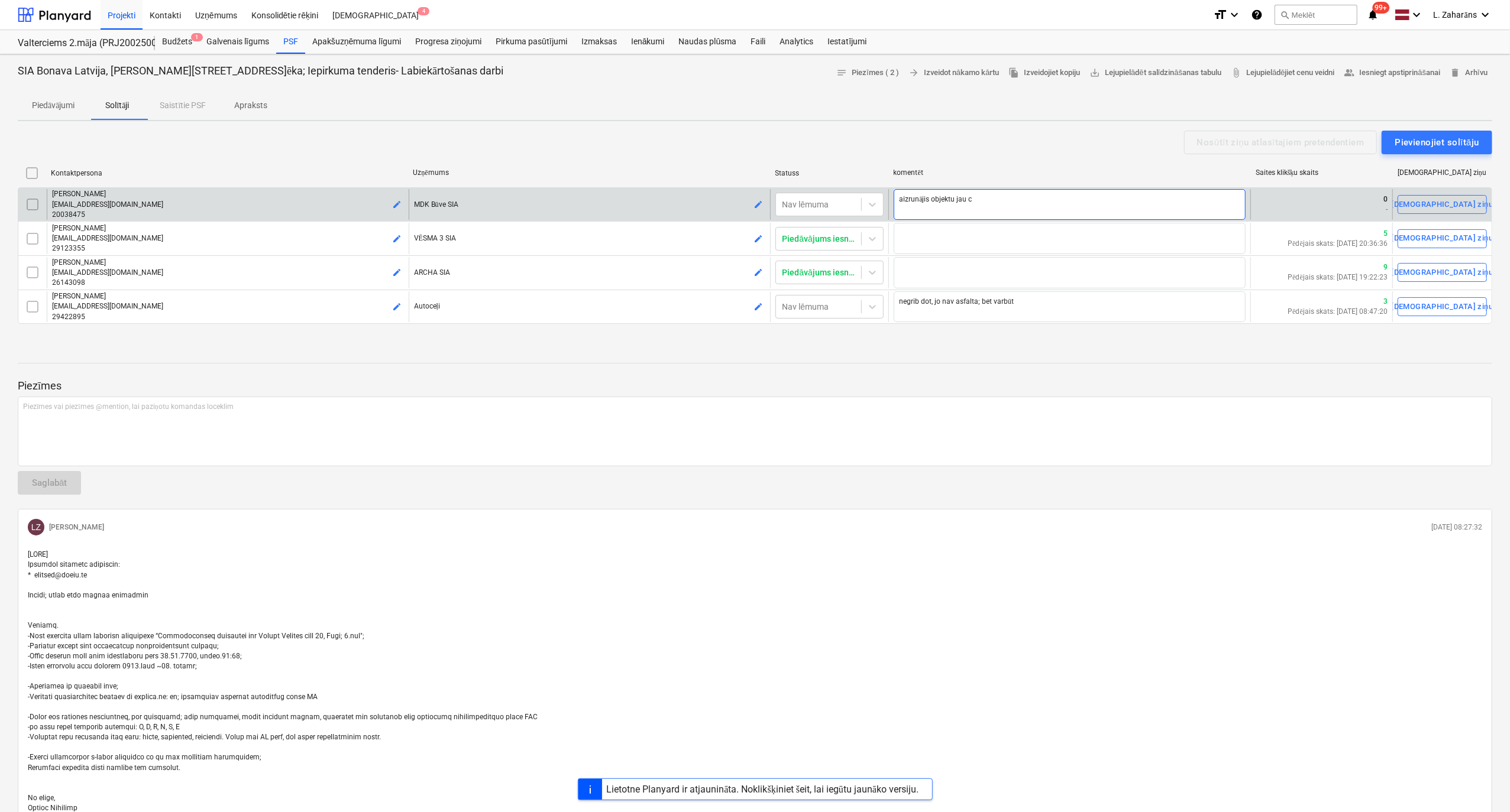
type textarea "x"
type textarea "aizrunājis objektu jau ci"
type textarea "x"
type textarea "aizrunājis objektu jau cir"
type textarea "x"
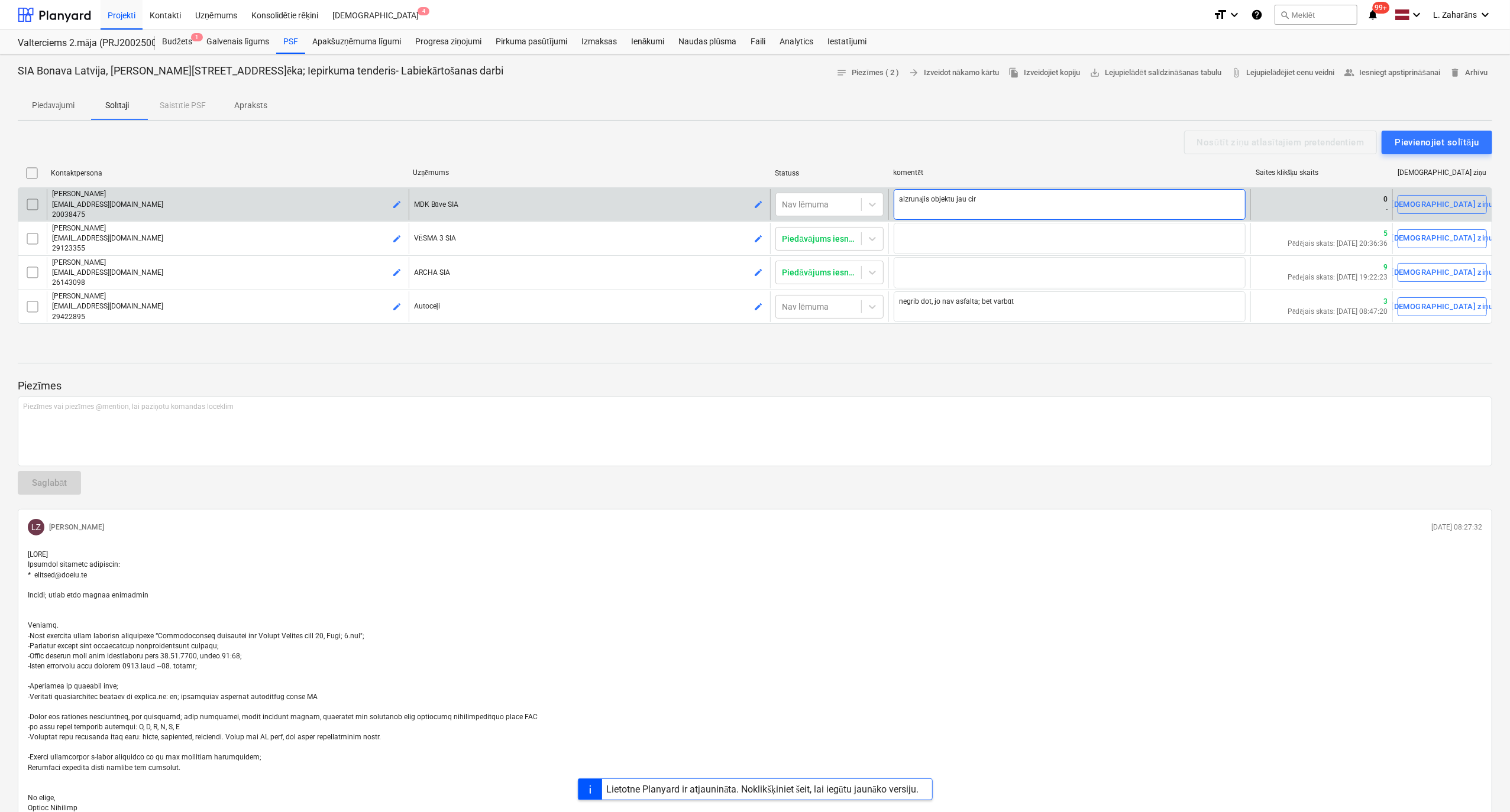
type textarea "aizrunājis objektu jau cirt"
type textarea "x"
type textarea "aizrunājis objektu jau cir"
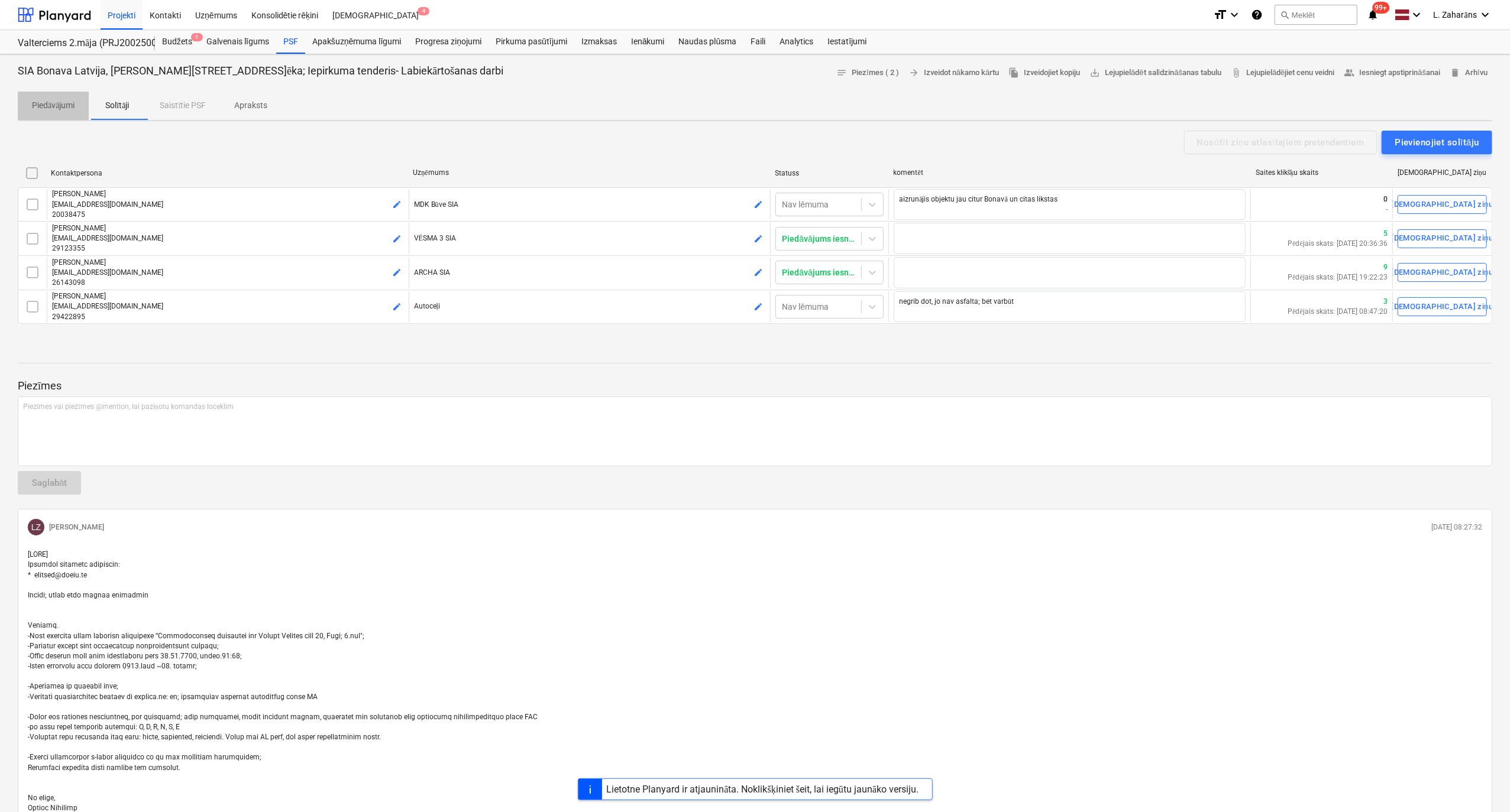
click at [43, 104] on p "Piedāvājumi" at bounding box center [53, 105] width 43 height 12
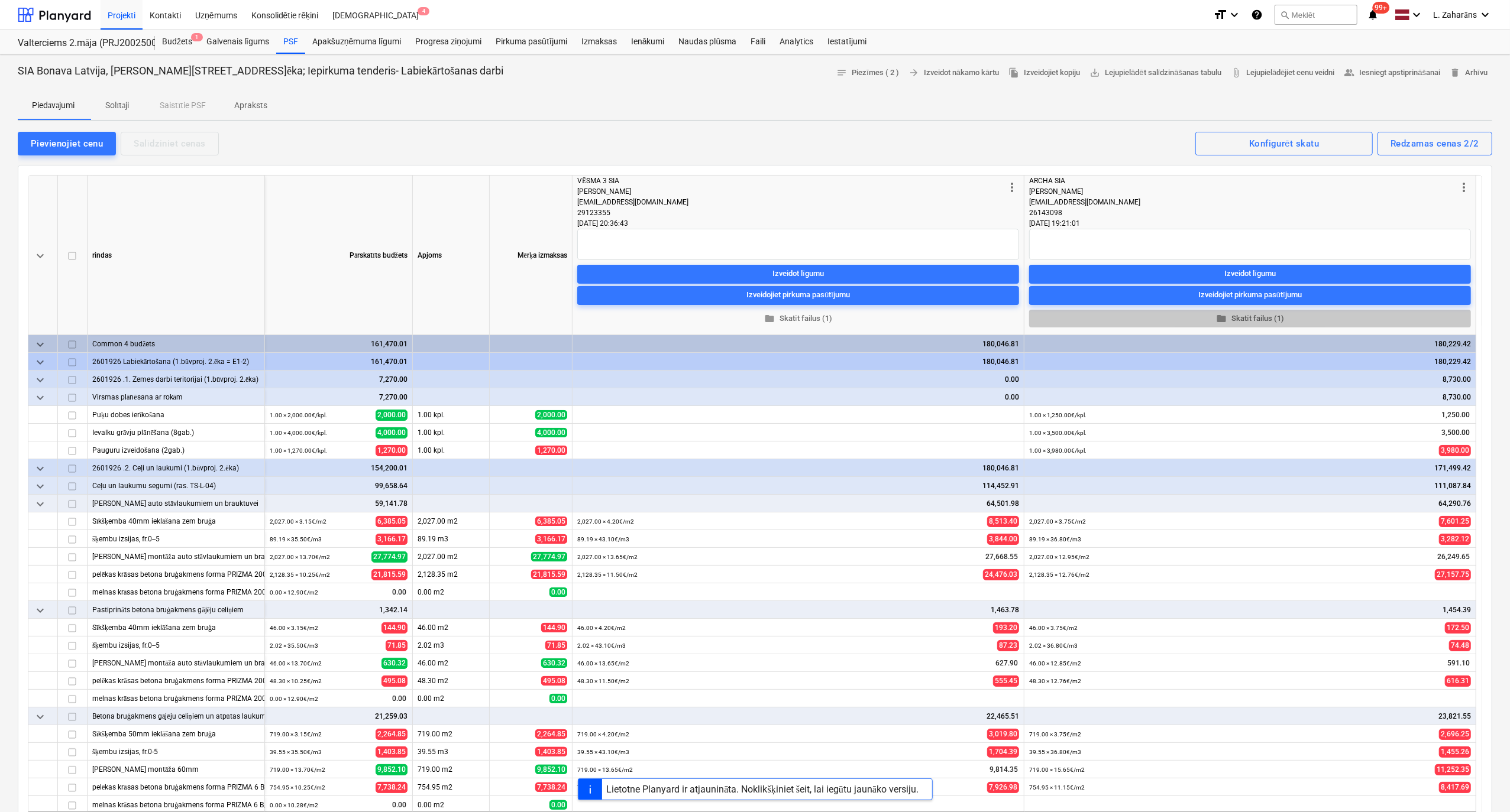
click at [1262, 315] on span "folder Skatīt failus (1)" at bounding box center [1250, 318] width 432 height 14
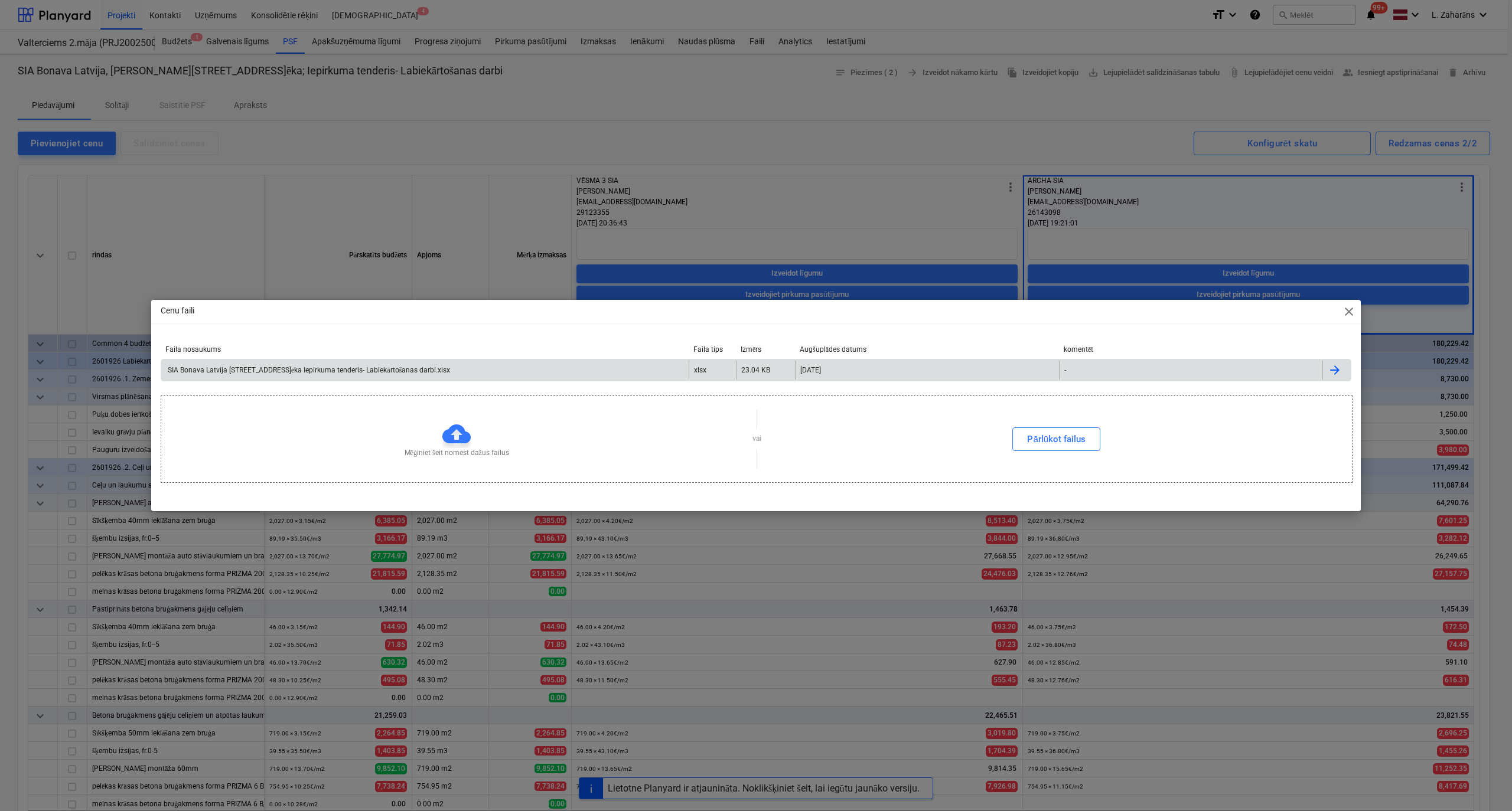
click at [618, 361] on div "SIA Bonava Latvija Ēvalda Valtera iela 44 2.ēka Iepirkuma tenderis- Labiekārtoš…" at bounding box center [425, 371] width 527 height 19
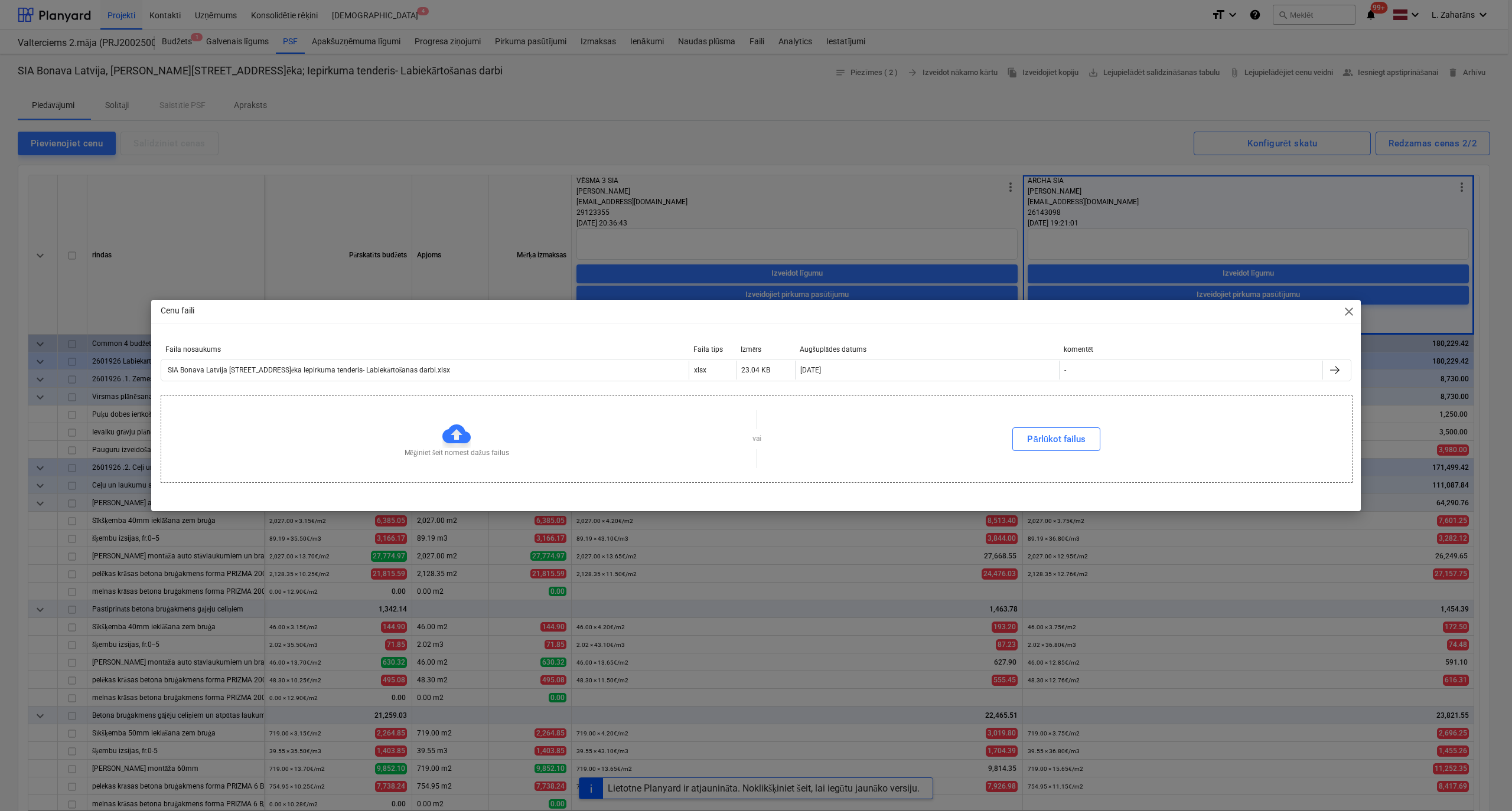
click at [1355, 312] on span "close" at bounding box center [1349, 312] width 14 height 14
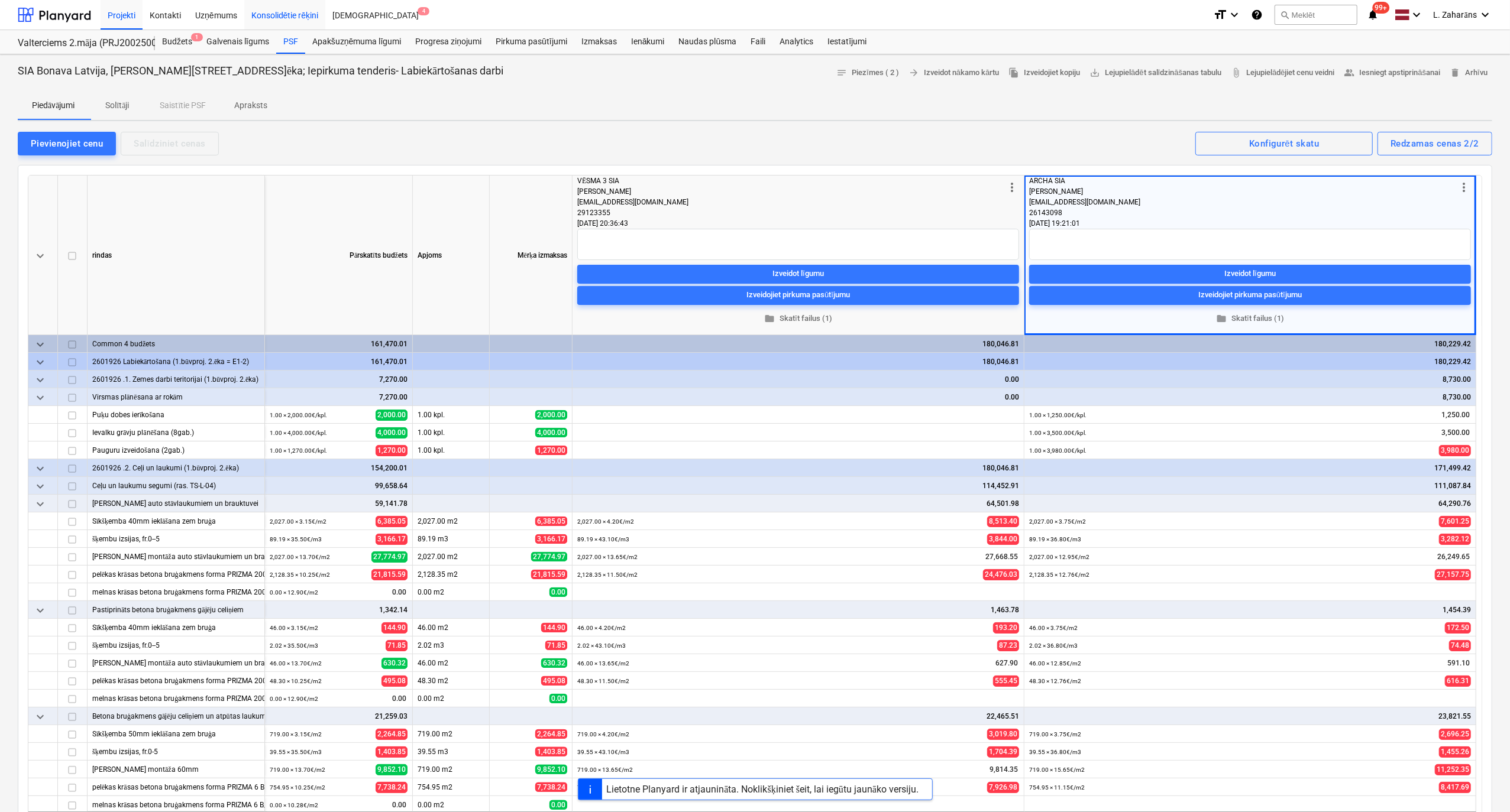
drag, startPoint x: 288, startPoint y: 43, endPoint x: 292, endPoint y: 18, distance: 25.3
click at [288, 43] on div "PSF" at bounding box center [291, 42] width 29 height 23
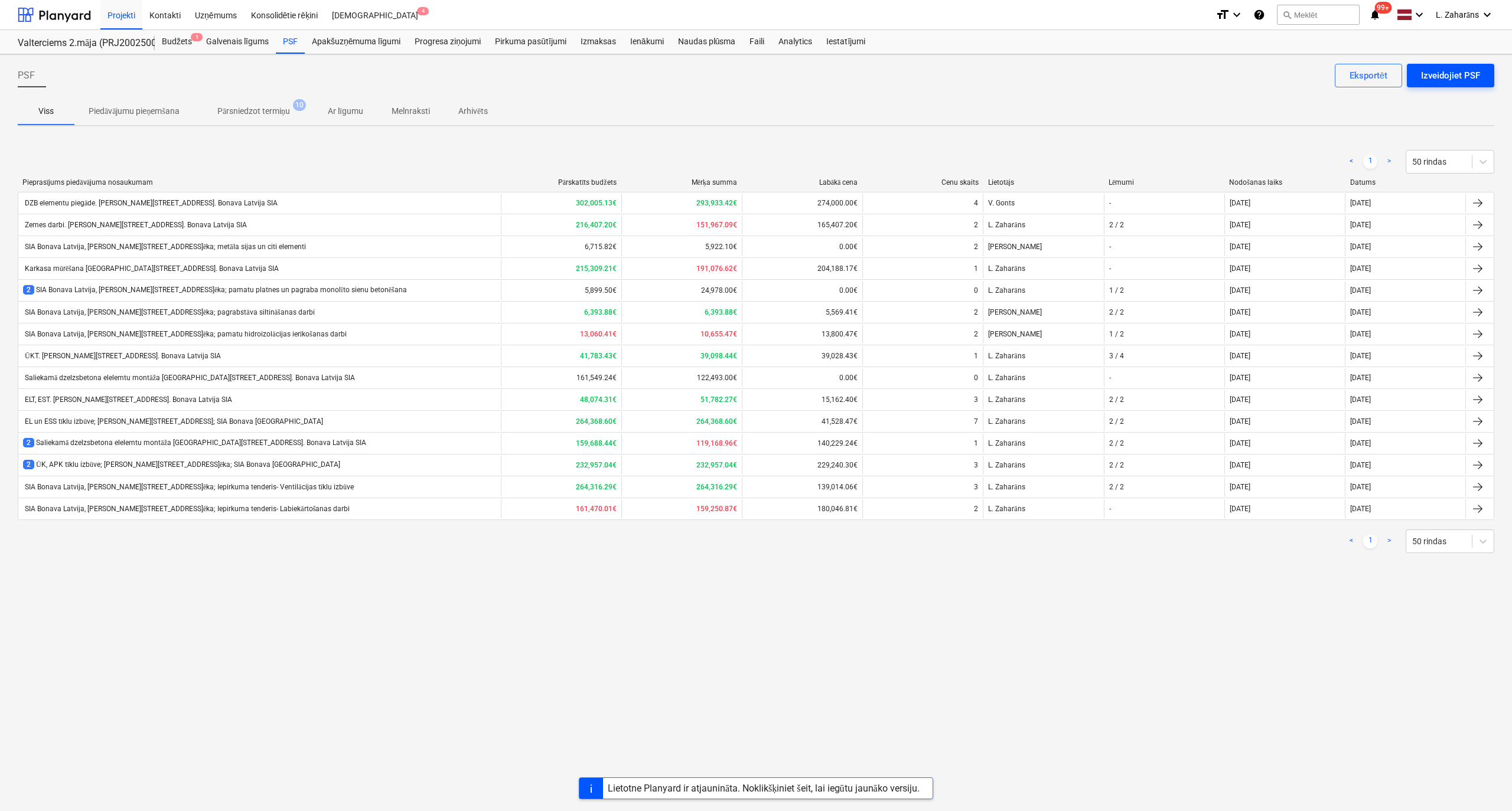
click at [1451, 69] on div "Izveidojiet PSF" at bounding box center [1451, 75] width 59 height 15
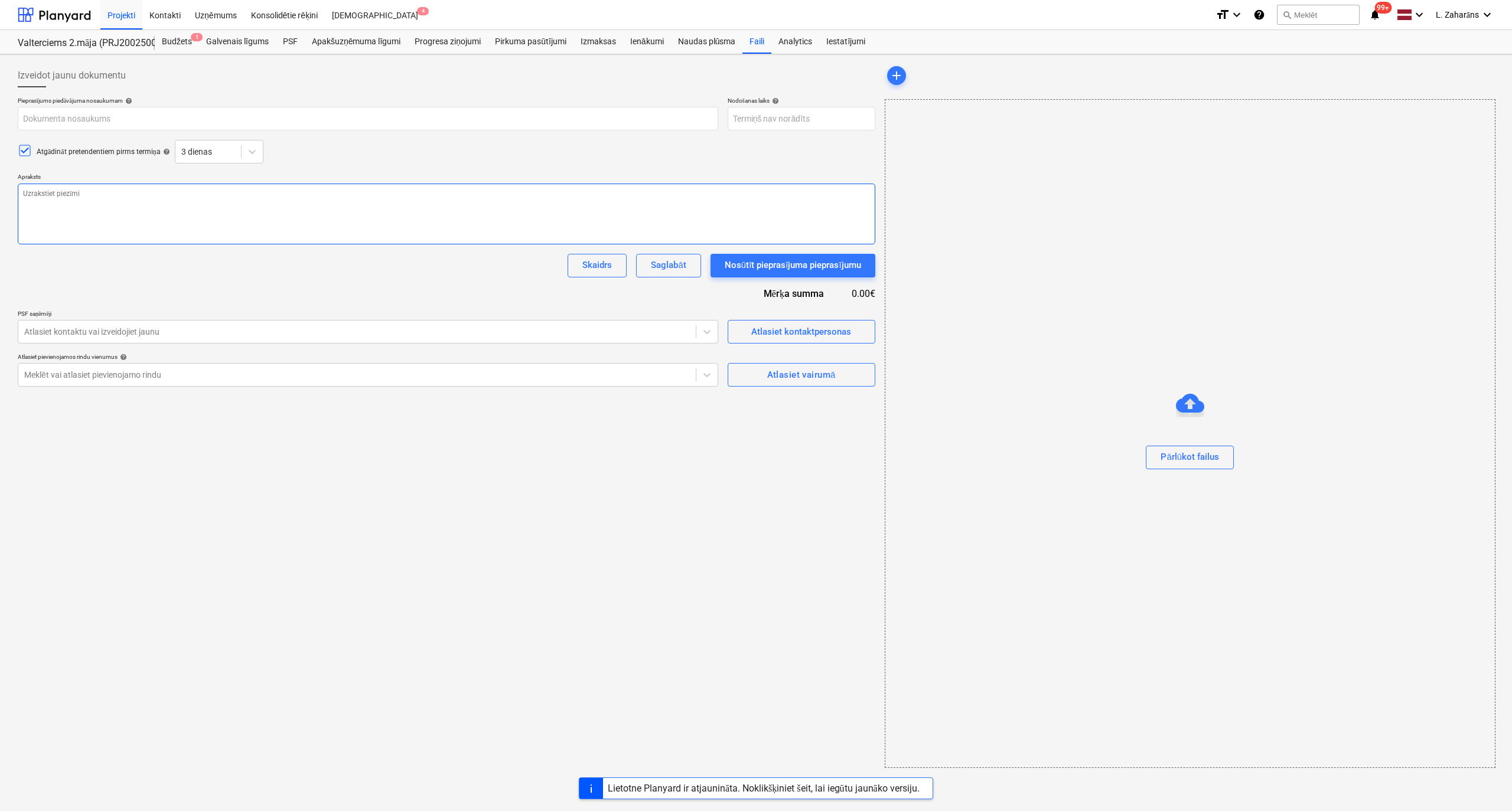
click at [119, 218] on textarea at bounding box center [446, 214] width 858 height 61
paste textarea "Labdien. -Esam uzsākuši jauna projekta būvniecību “Daudzdzīvokļu dzīvojamā ēka …"
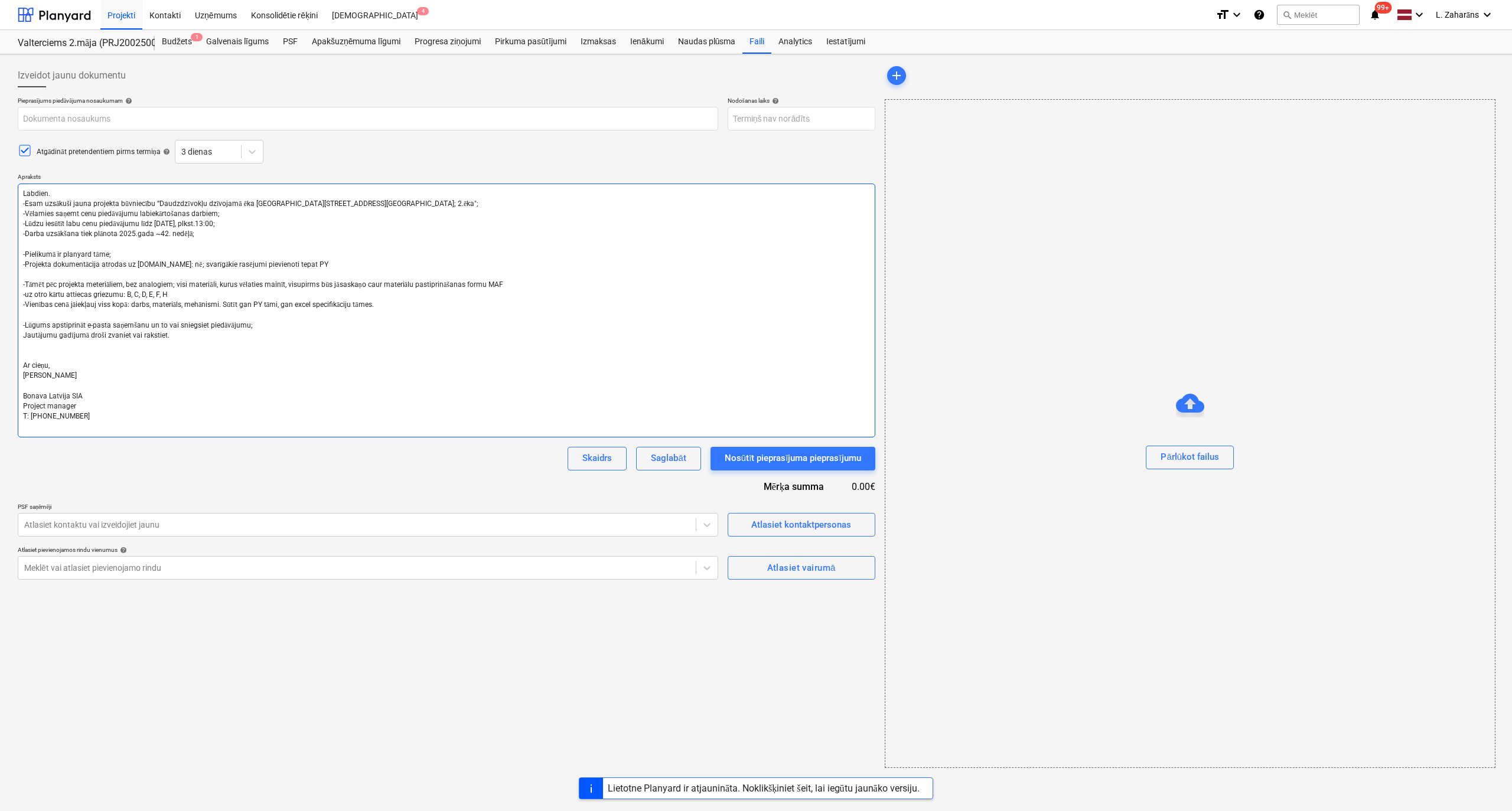
click at [191, 325] on textarea "Labdien. -Esam uzsākuši jauna projekta būvniecību “Daudzdzīvokļu dzīvojamā ēka …" at bounding box center [446, 310] width 858 height 253
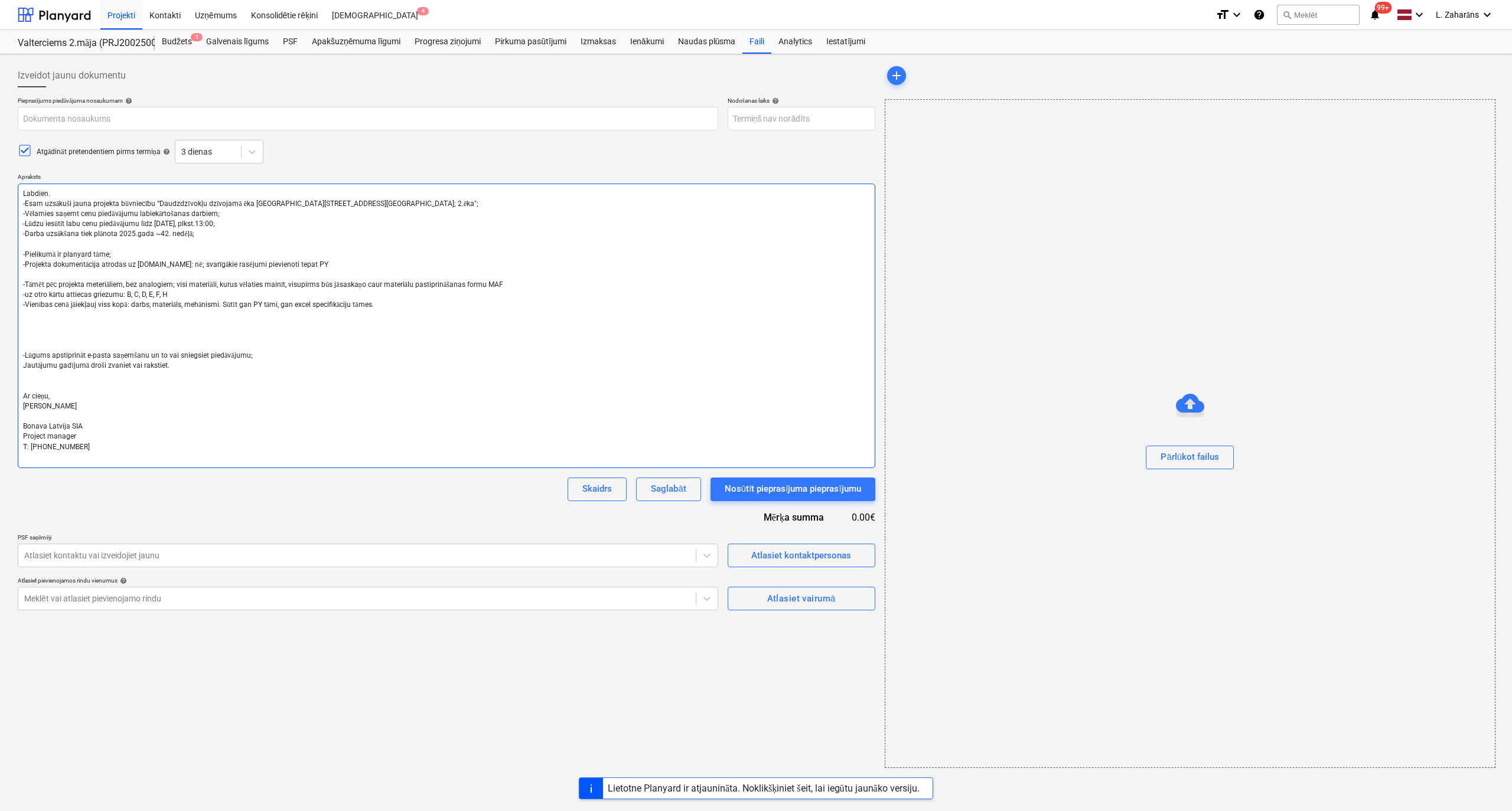
paste textarea "Svarīgas piezīmes: -Logu ailes ir iekļautas kvadratūrā!; -Jāsiltina 90% ar EPS8…"
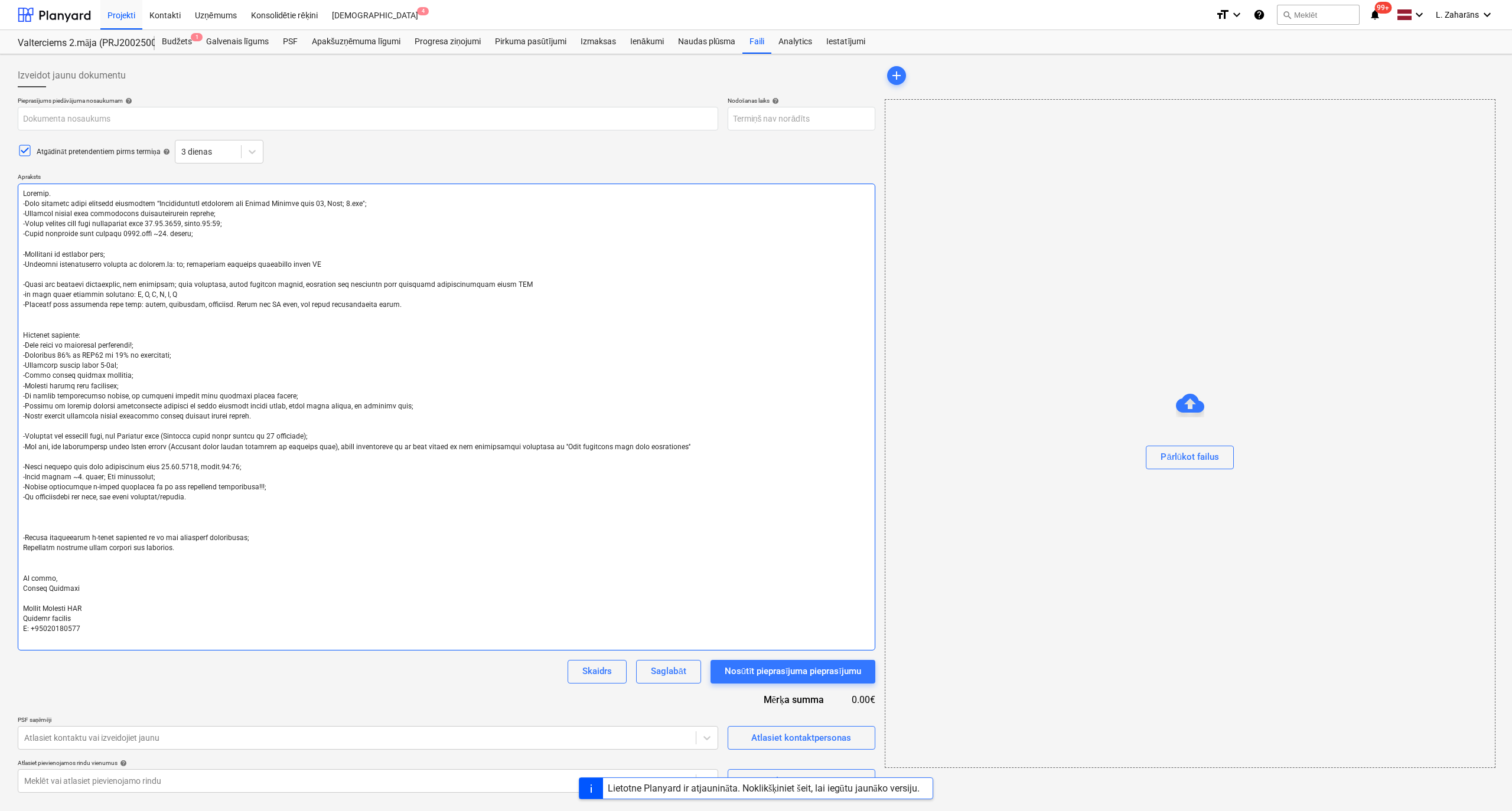
drag, startPoint x: 125, startPoint y: 327, endPoint x: 13, endPoint y: 293, distance: 117.0
click at [13, 293] on div "Izveidot jaunu dokumentu Pieprasījums piedāvājuma nosaukumam help Nodošanas lai…" at bounding box center [446, 428] width 867 height 739
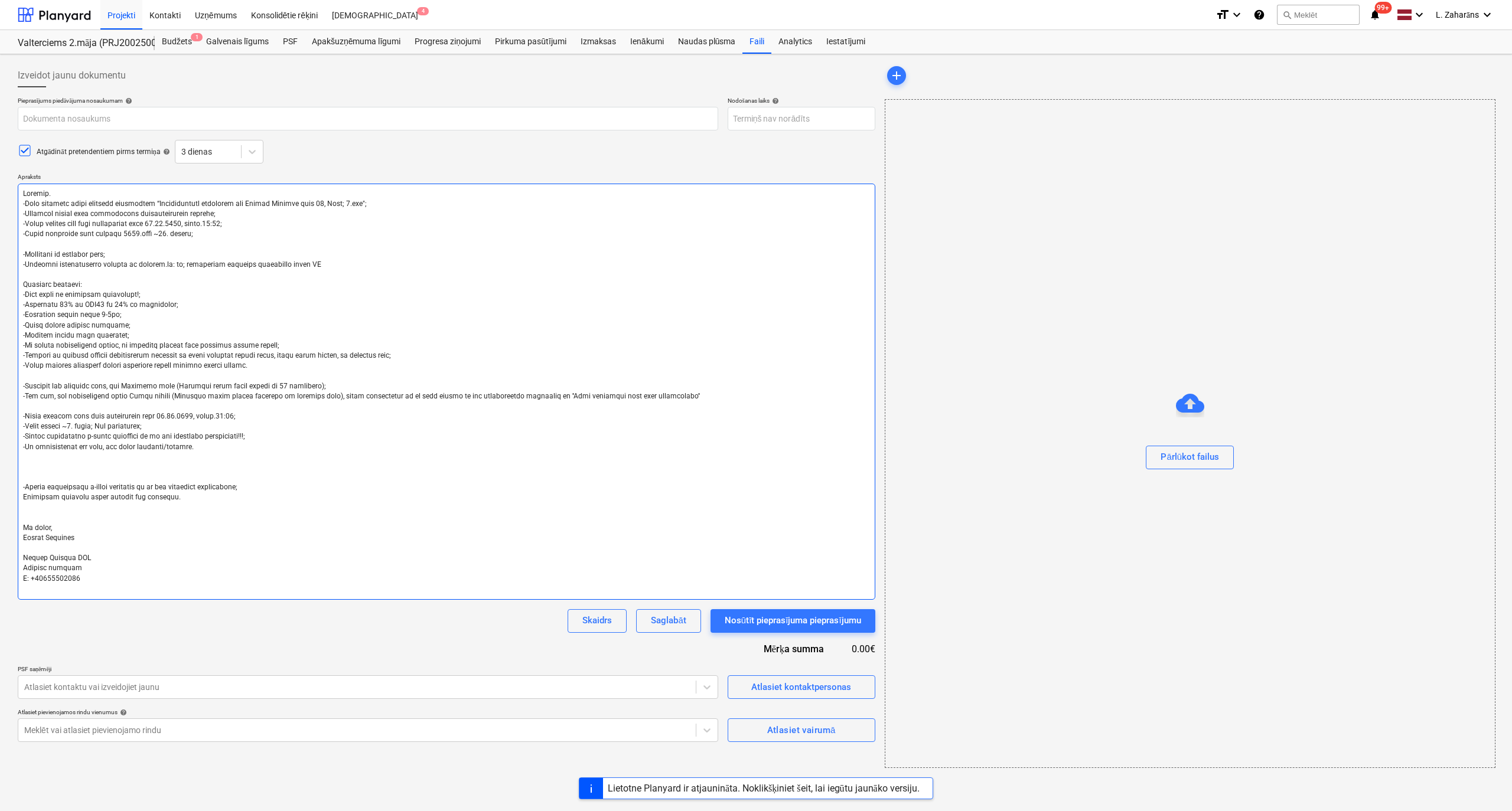
click at [62, 318] on textarea at bounding box center [446, 391] width 858 height 416
click at [178, 314] on textarea at bounding box center [446, 391] width 858 height 416
drag, startPoint x: 119, startPoint y: 312, endPoint x: 108, endPoint y: 312, distance: 11.0
click at [108, 312] on textarea at bounding box center [446, 391] width 858 height 416
drag, startPoint x: 57, startPoint y: 314, endPoint x: 62, endPoint y: 318, distance: 6.4
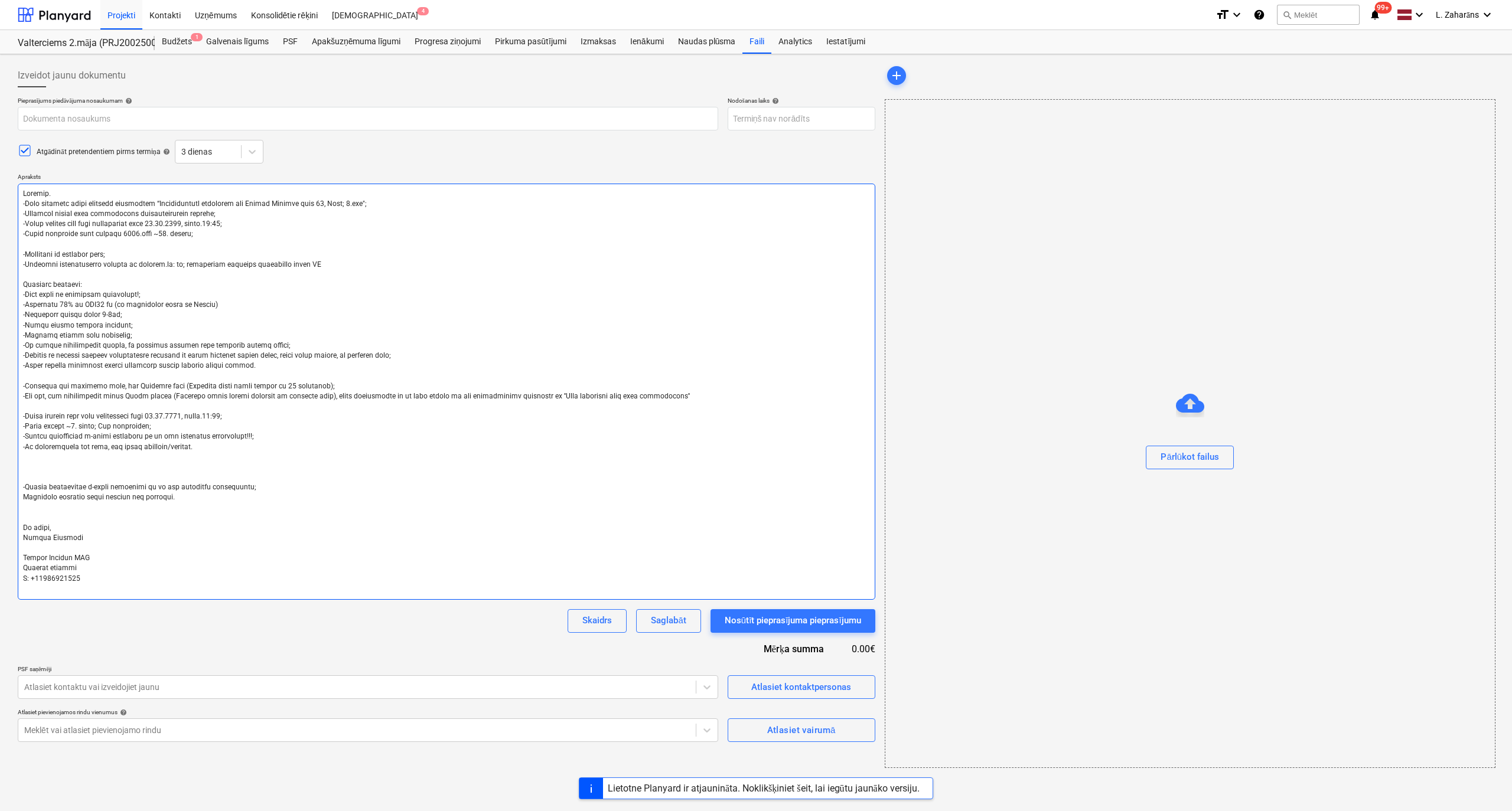
click at [60, 316] on textarea at bounding box center [446, 391] width 858 height 416
drag, startPoint x: 100, startPoint y: 314, endPoint x: 108, endPoint y: 314, distance: 8.0
click at [108, 314] on textarea at bounding box center [446, 391] width 858 height 416
drag, startPoint x: 55, startPoint y: 323, endPoint x: 75, endPoint y: 327, distance: 20.4
click at [75, 327] on textarea at bounding box center [446, 391] width 858 height 416
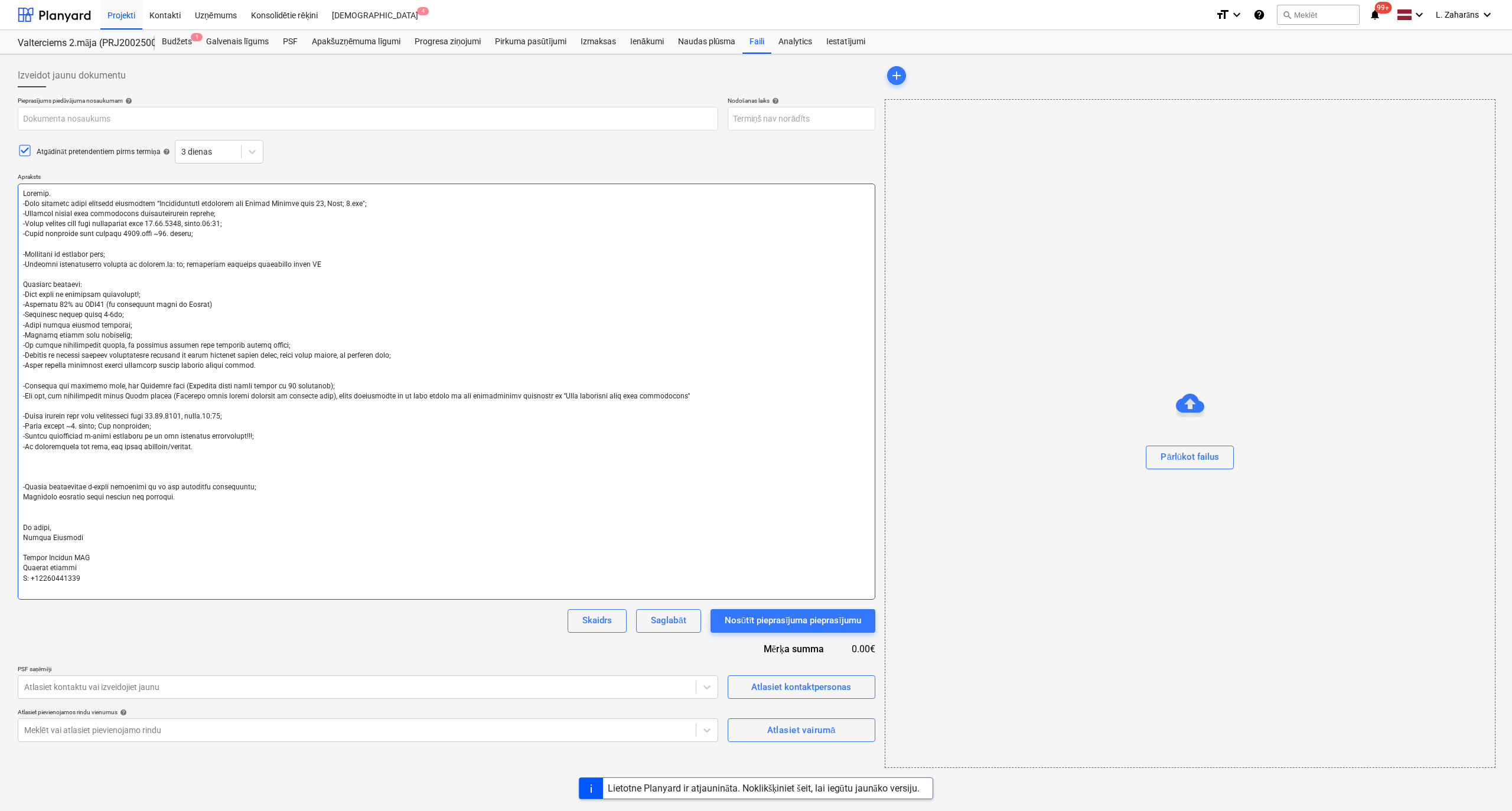
drag, startPoint x: 143, startPoint y: 330, endPoint x: 75, endPoint y: 350, distance: 70.9
click at [157, 330] on textarea at bounding box center [446, 391] width 858 height 416
click at [50, 339] on textarea at bounding box center [446, 391] width 858 height 416
drag, startPoint x: 52, startPoint y: 353, endPoint x: 285, endPoint y: 353, distance: 233.0
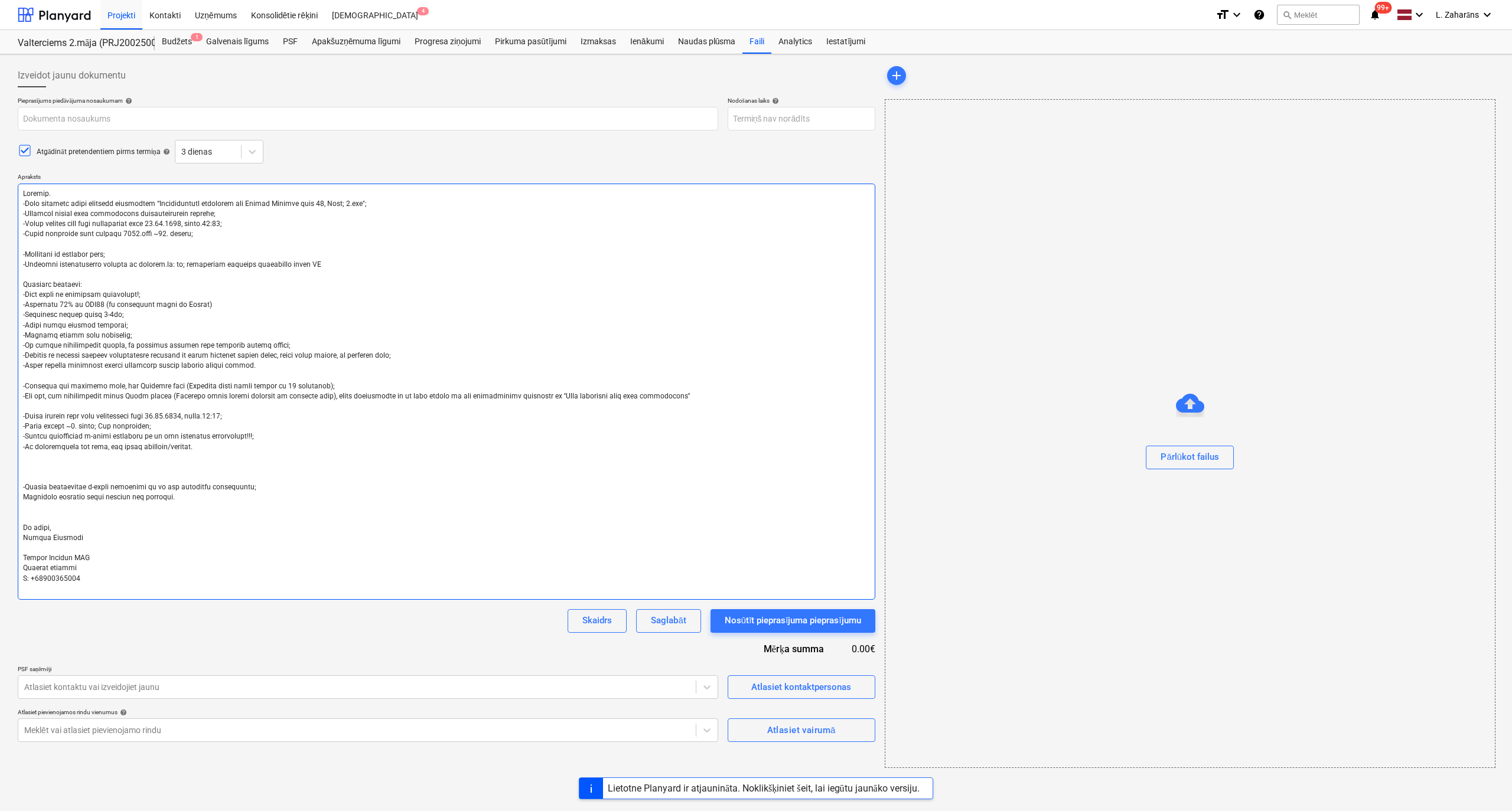
click at [285, 353] on textarea at bounding box center [446, 391] width 858 height 416
drag, startPoint x: 46, startPoint y: 365, endPoint x: 83, endPoint y: 366, distance: 37.0
click at [83, 366] on textarea at bounding box center [446, 391] width 858 height 416
click at [75, 365] on textarea at bounding box center [446, 391] width 858 height 416
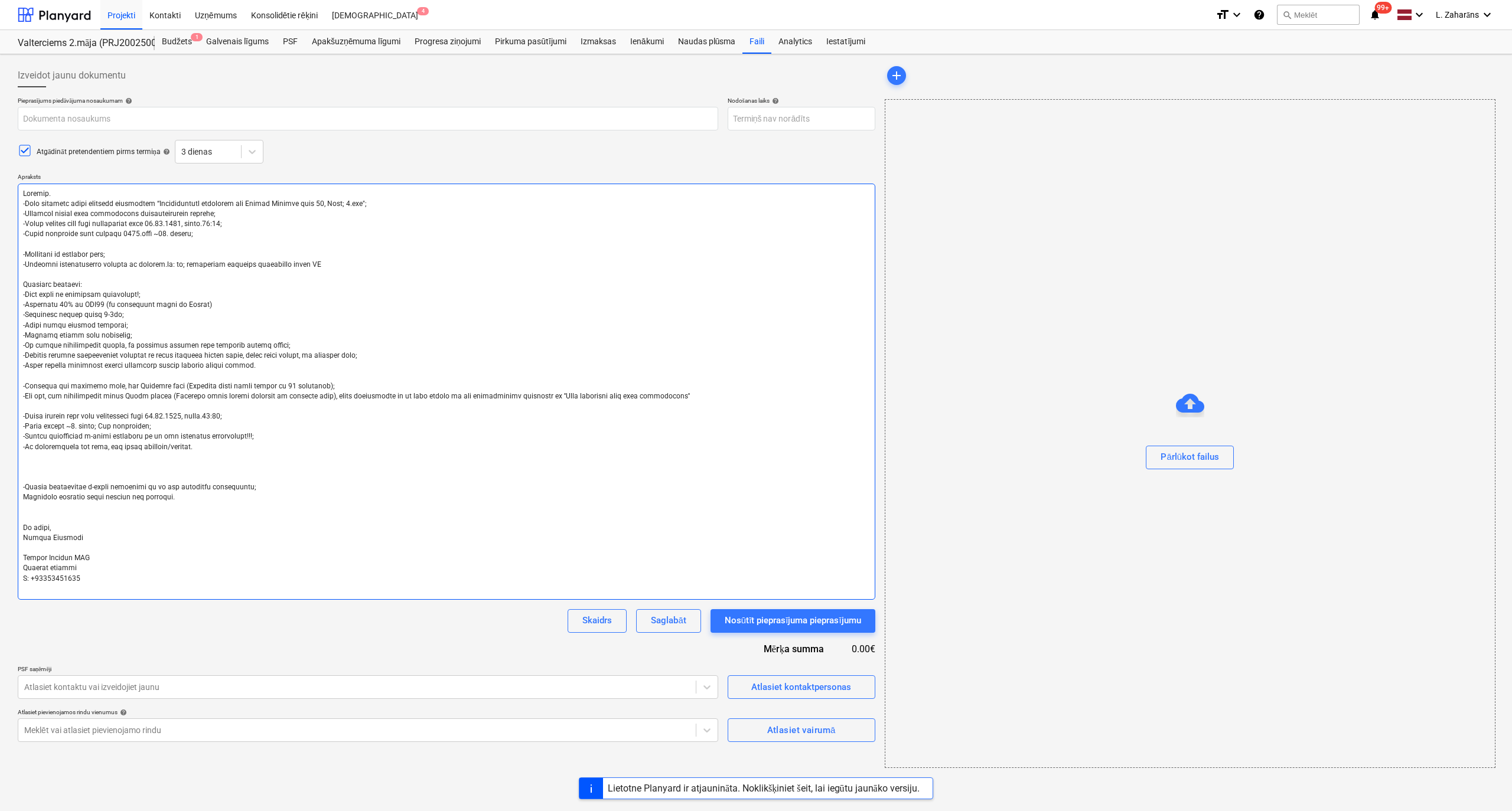
drag, startPoint x: 274, startPoint y: 353, endPoint x: 21, endPoint y: 359, distance: 253.1
click at [21, 359] on textarea at bounding box center [446, 391] width 858 height 416
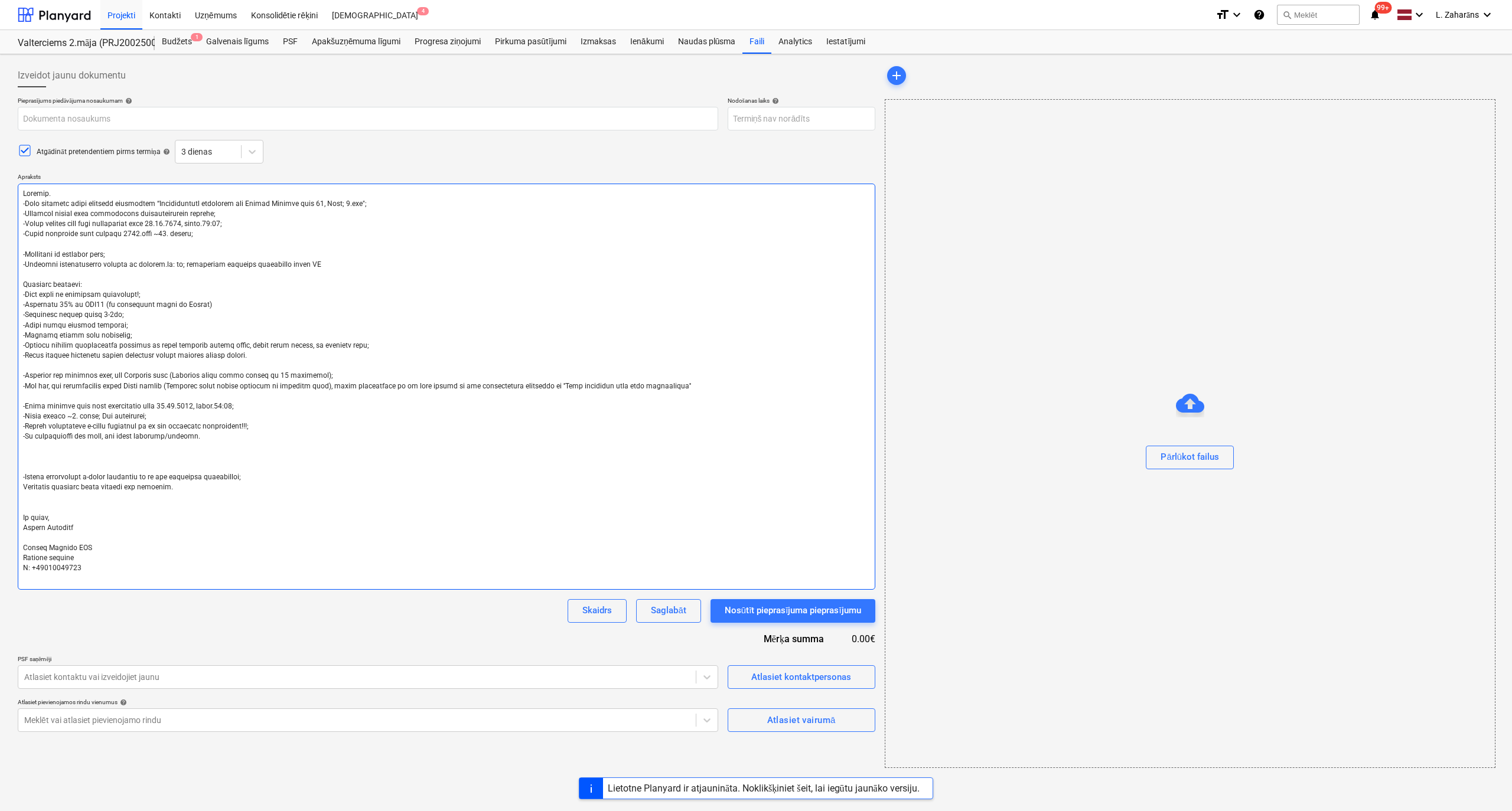
drag, startPoint x: 254, startPoint y: 367, endPoint x: 0, endPoint y: 367, distance: 254.0
click at [0, 367] on div "Izveidot jaunu dokumentu Pieprasījums piedāvājuma nosaukumam help Nodošanas lai…" at bounding box center [756, 432] width 1512 height 756
drag, startPoint x: 31, startPoint y: 397, endPoint x: 628, endPoint y: 404, distance: 597.0
click at [628, 404] on textarea at bounding box center [446, 387] width 858 height 406
click at [189, 417] on textarea at bounding box center [446, 387] width 858 height 406
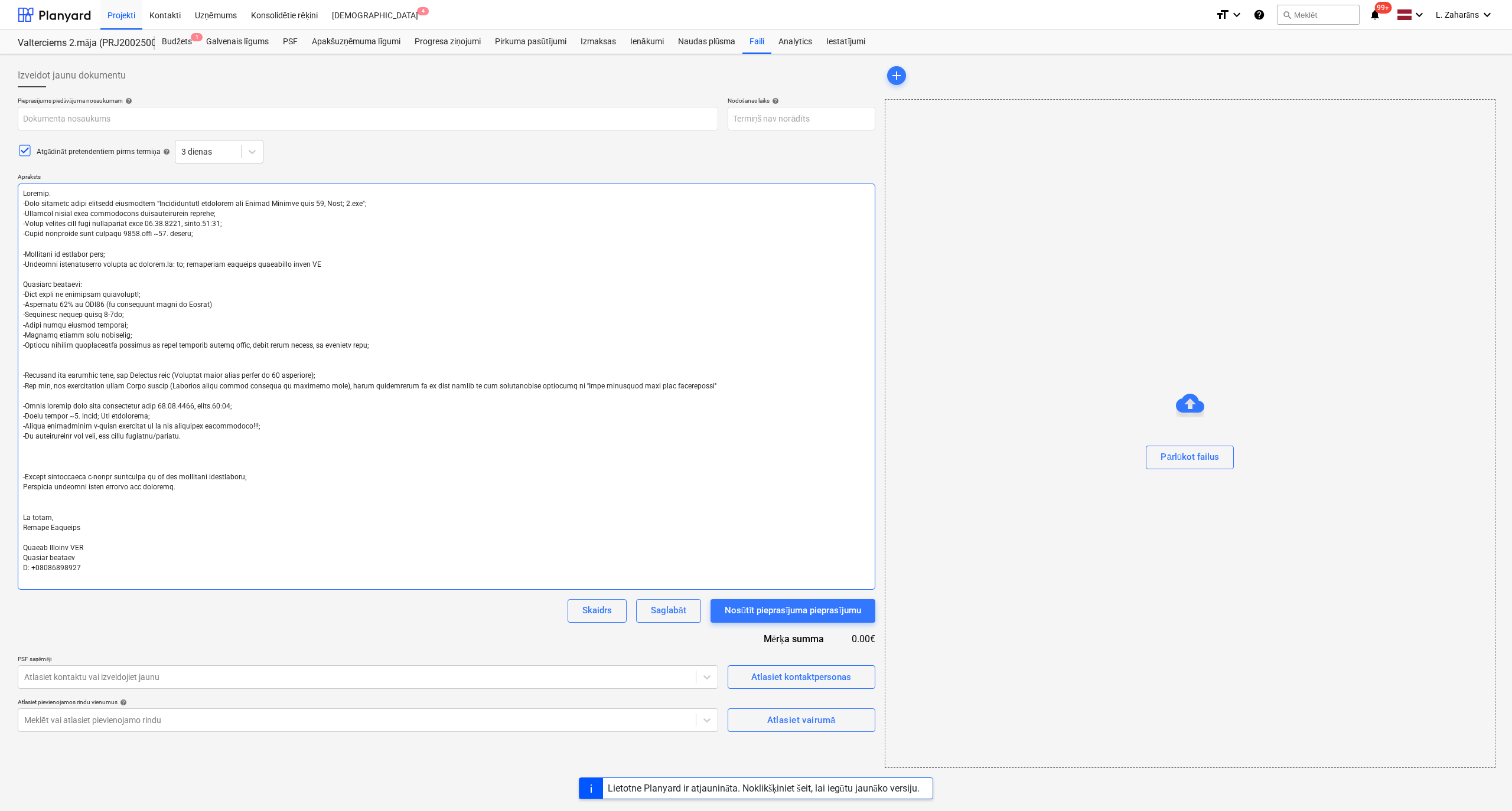
drag, startPoint x: 190, startPoint y: 500, endPoint x: 35, endPoint y: 456, distance: 161.1
click at [35, 456] on textarea at bounding box center [446, 387] width 858 height 406
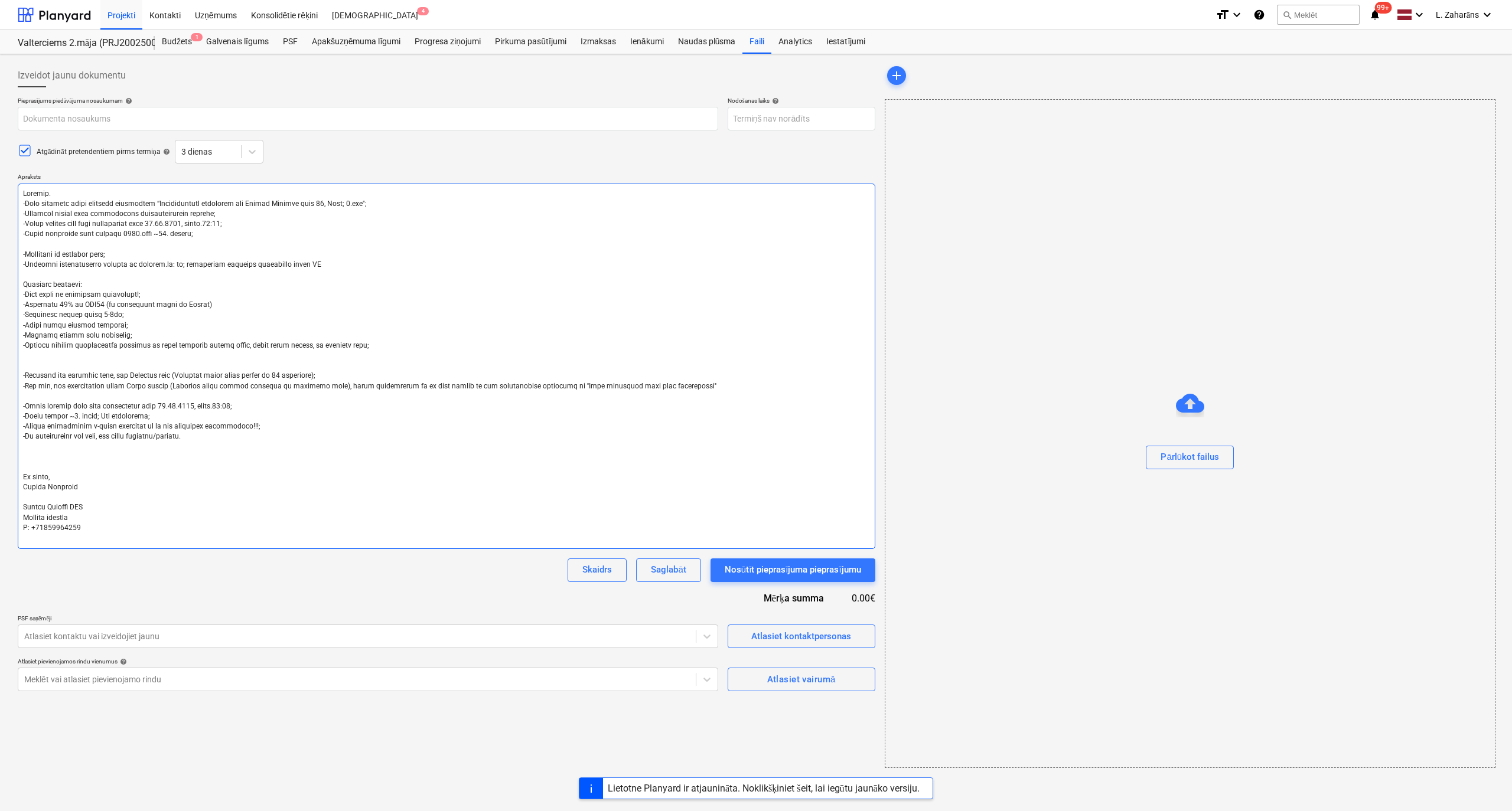
drag, startPoint x: 147, startPoint y: 221, endPoint x: 191, endPoint y: 222, distance: 44.0
click at [191, 222] on textarea at bounding box center [446, 367] width 858 height 366
click at [182, 225] on textarea at bounding box center [446, 367] width 858 height 366
drag, startPoint x: 254, startPoint y: 417, endPoint x: 13, endPoint y: 411, distance: 241.1
click at [13, 411] on div "Izveidot jaunu dokumentu Pieprasījums piedāvājuma nosaukumam help Nodošanas lai…" at bounding box center [446, 416] width 867 height 714
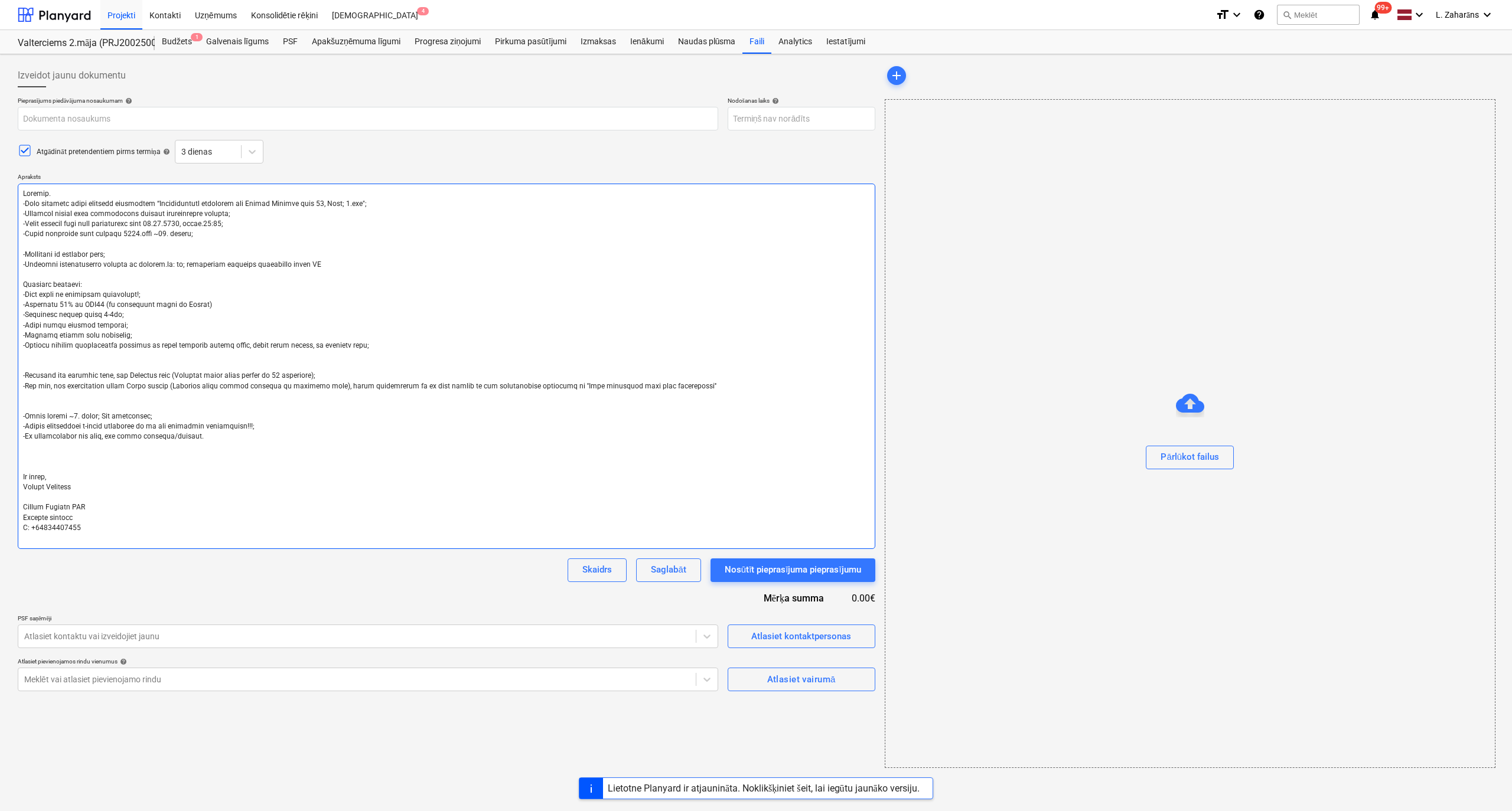
drag, startPoint x: 258, startPoint y: 232, endPoint x: 0, endPoint y: 234, distance: 258.0
click at [0, 234] on div "Izveidot jaunu dokumentu Pieprasījums piedāvājuma nosaukumam help Nodošanas lai…" at bounding box center [756, 432] width 1512 height 756
paste textarea "-Lūdzu iesūtīt labu cenu piedāvājumu līdz 07.10.2025, plkst.12"
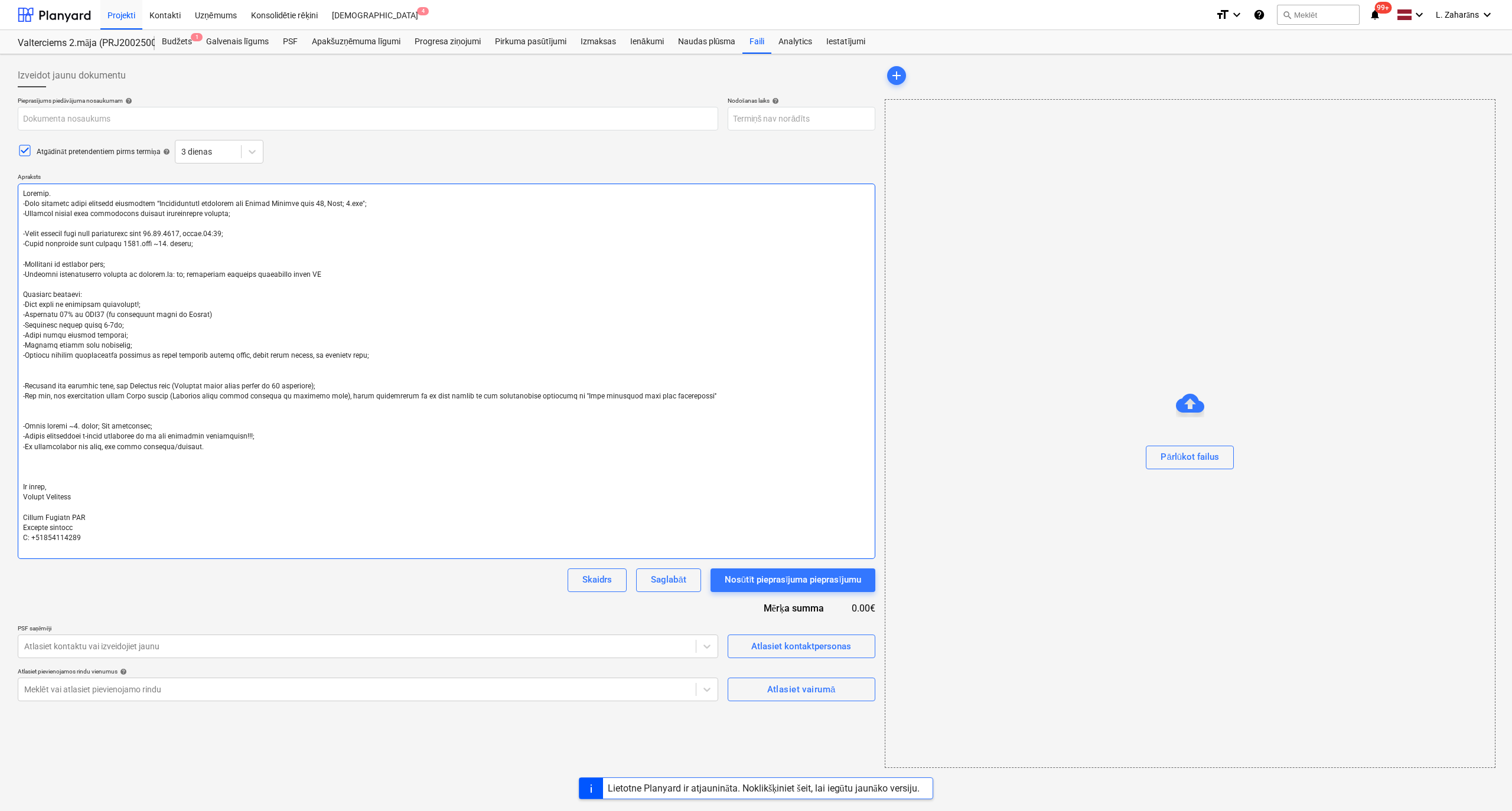
drag, startPoint x: 168, startPoint y: 430, endPoint x: 128, endPoint y: 452, distance: 45.7
click at [18, 437] on textarea at bounding box center [446, 371] width 858 height 375
drag, startPoint x: 183, startPoint y: 433, endPoint x: 0, endPoint y: 436, distance: 183.0
click at [0, 436] on div "Izveidot jaunu dokumentu Pieprasījums piedāvājuma nosaukumam help Nodošanas lai…" at bounding box center [756, 432] width 1512 height 756
drag, startPoint x: 203, startPoint y: 253, endPoint x: 0, endPoint y: 256, distance: 203.0
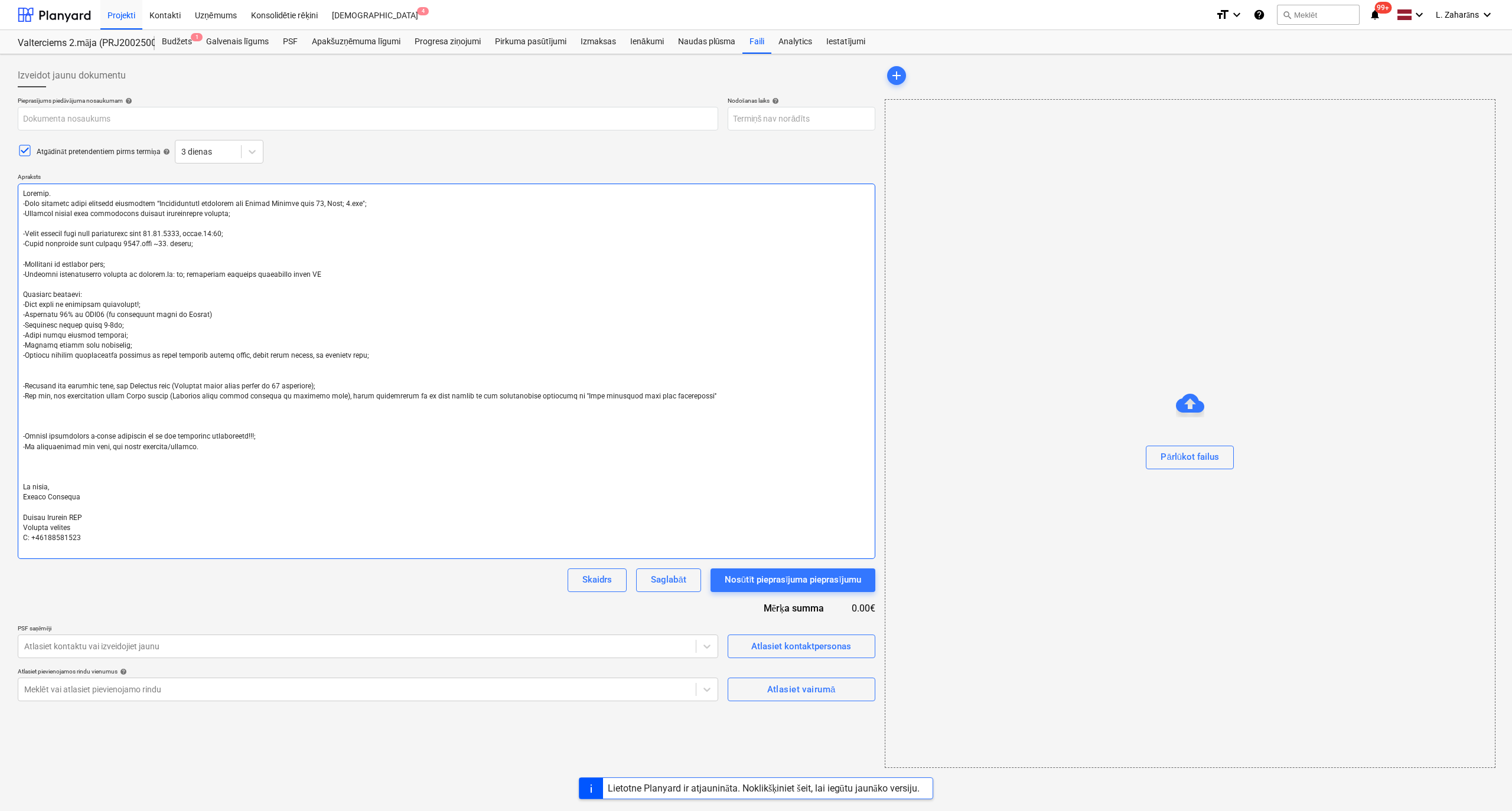
click at [0, 256] on div "Izveidot jaunu dokumentu Pieprasījums piedāvājuma nosaukumam help Nodošanas lai…" at bounding box center [756, 432] width 1512 height 756
paste textarea "u sākums ~3. martā; Vēl precizēsim"
drag, startPoint x: 319, startPoint y: 284, endPoint x: 0, endPoint y: 287, distance: 319.0
click at [0, 287] on div "Izveidot jaunu dokumentu Pieprasījums piedāvājuma nosaukumam help Nodošanas lai…" at bounding box center [756, 432] width 1512 height 756
drag, startPoint x: 681, startPoint y: 404, endPoint x: 0, endPoint y: 395, distance: 681.1
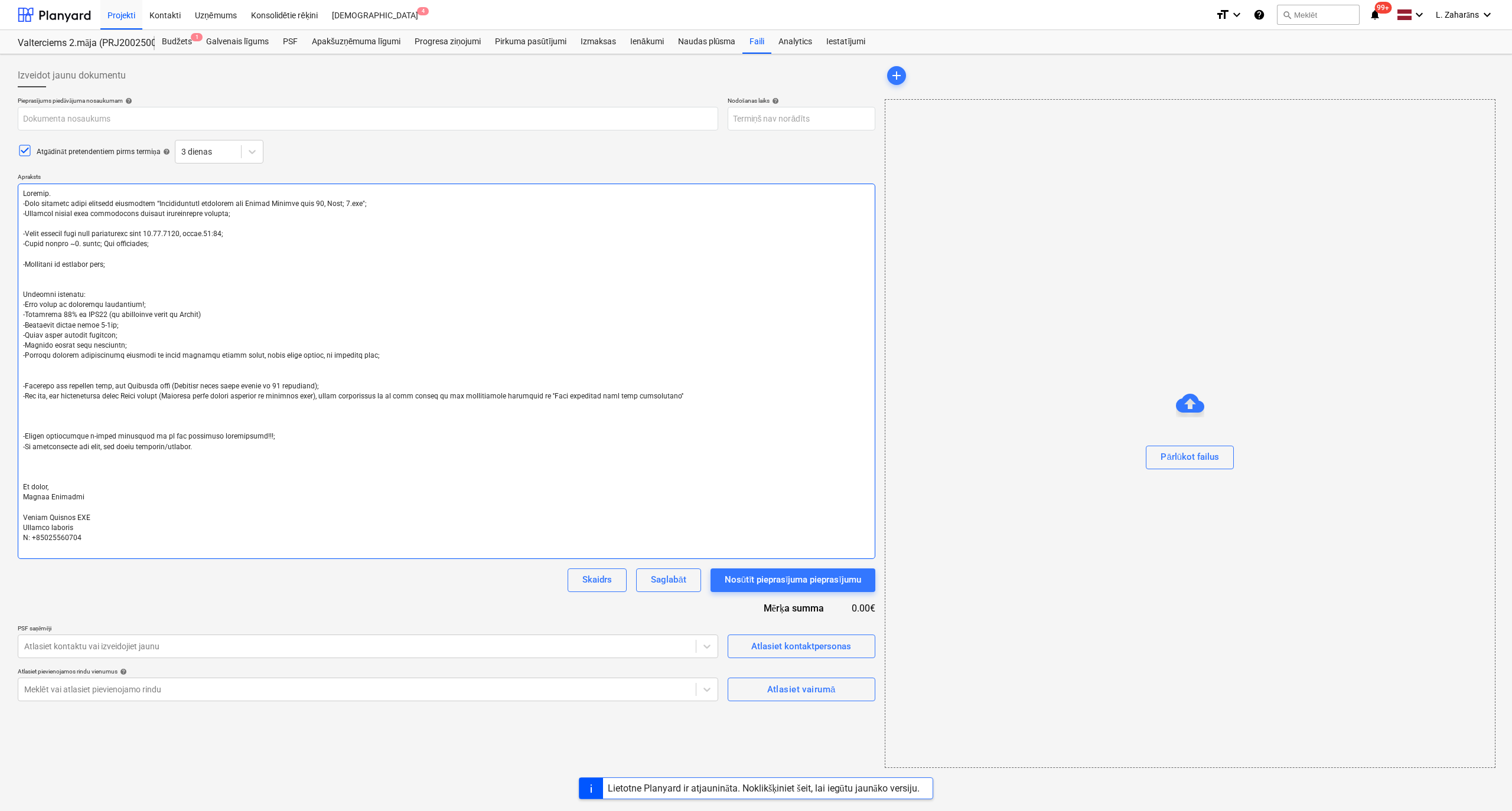
click at [0, 395] on div "Izveidot jaunu dokumentu Pieprasījums piedāvājuma nosaukumam help Nodošanas lai…" at bounding box center [756, 432] width 1512 height 756
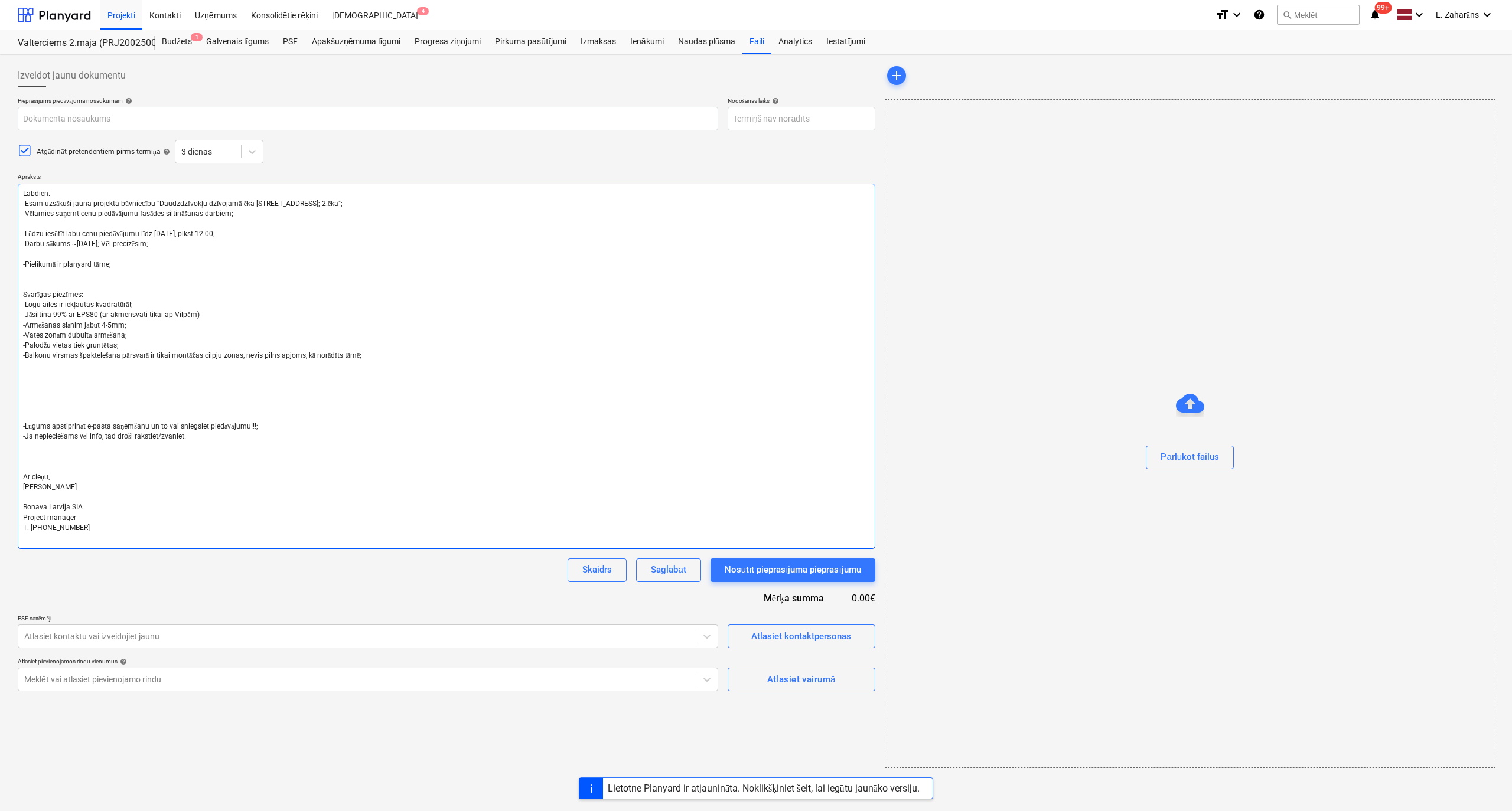
drag, startPoint x: 114, startPoint y: 272, endPoint x: 20, endPoint y: 273, distance: 94.0
click at [20, 273] on textarea "Labdien. -Esam uzsākuši jauna projekta būvniecību “Daudzdzīvokļu dzīvojamā ēka …" at bounding box center [446, 367] width 858 height 366
paste textarea "Gaidīsim gan projekta tāmi, gan Planyard tāmi (Planyard tāmes forma sastāv no 1…"
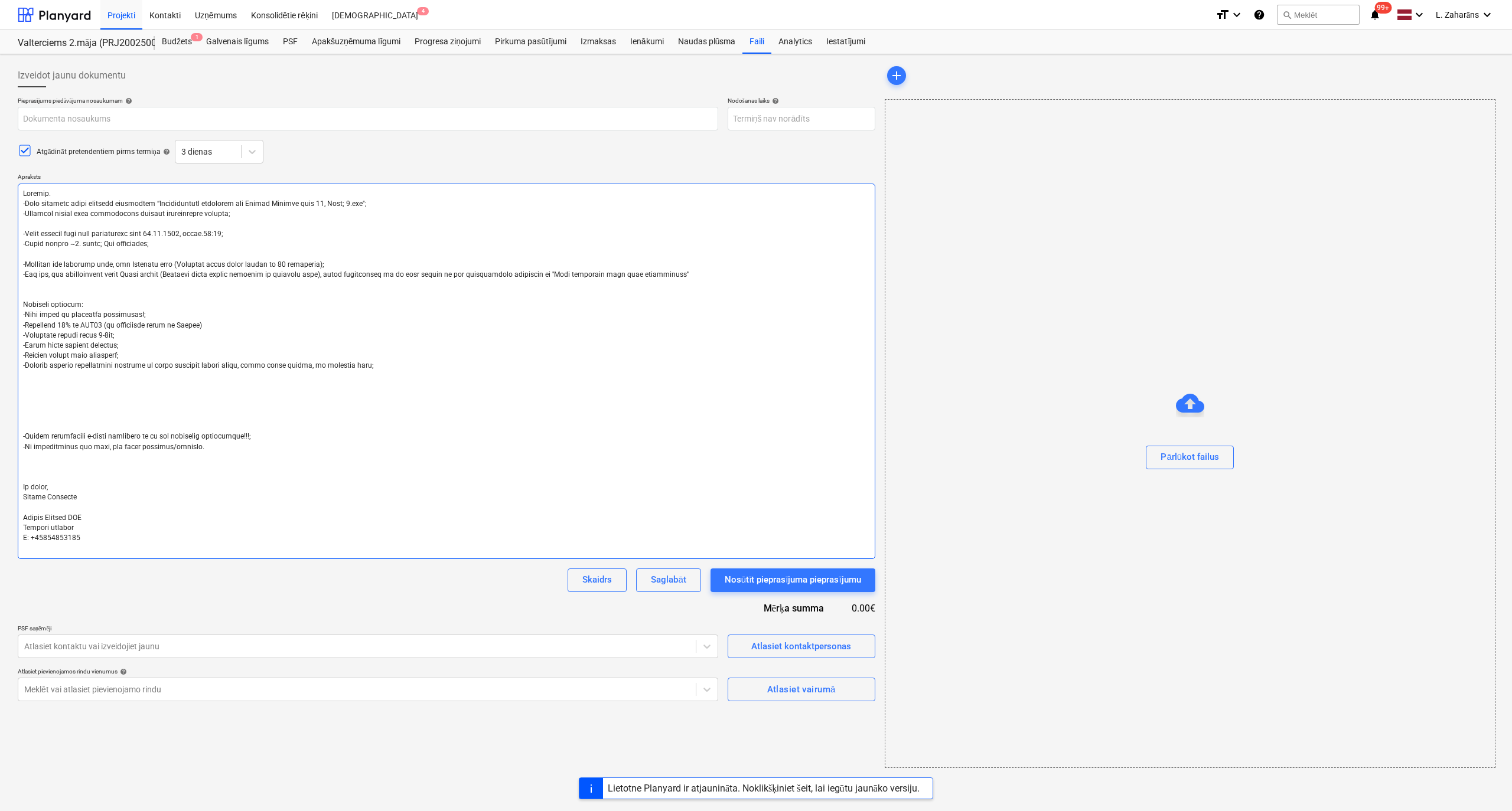
click at [38, 307] on textarea at bounding box center [446, 371] width 858 height 375
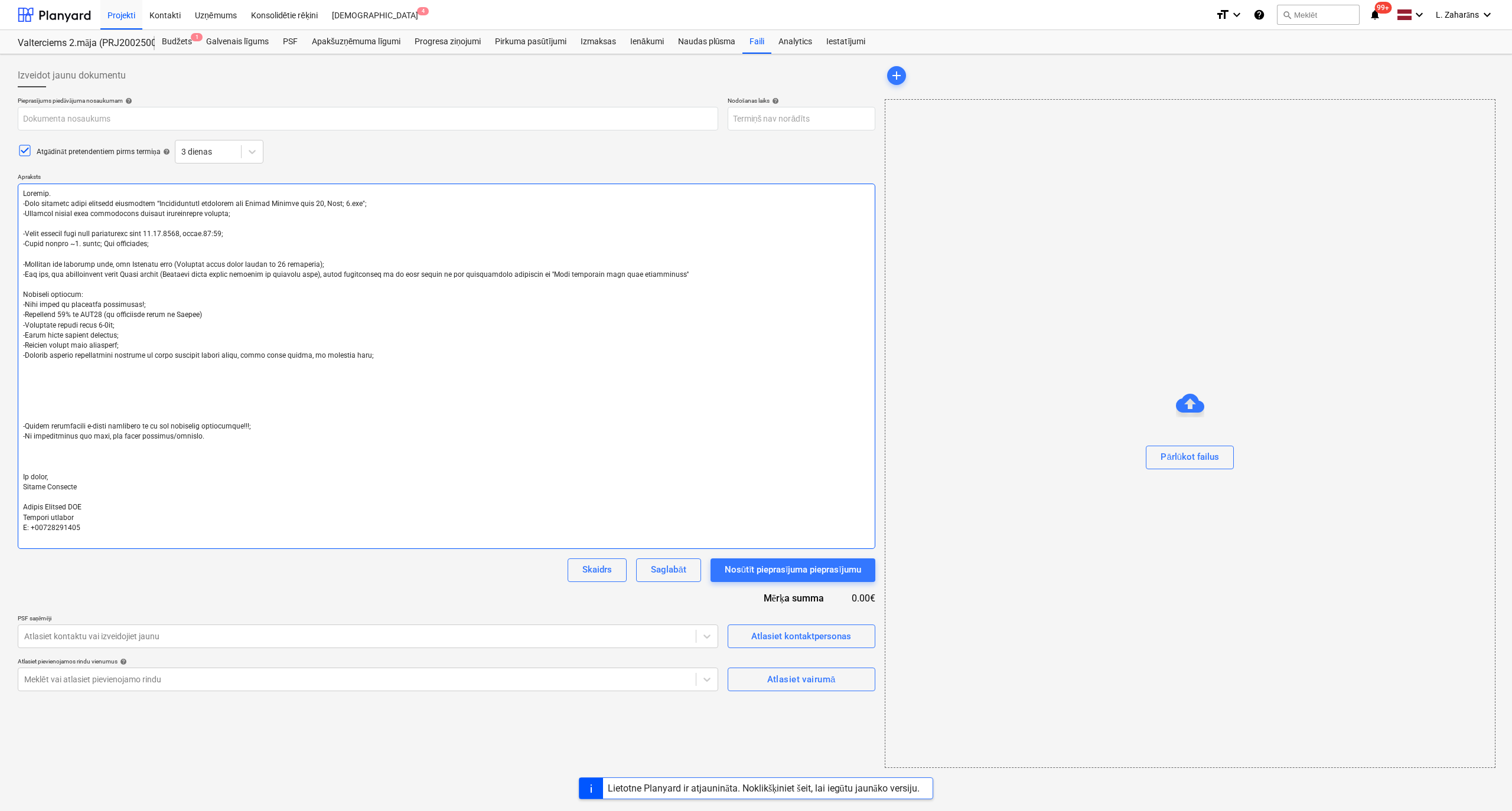
click at [43, 388] on textarea at bounding box center [446, 367] width 858 height 366
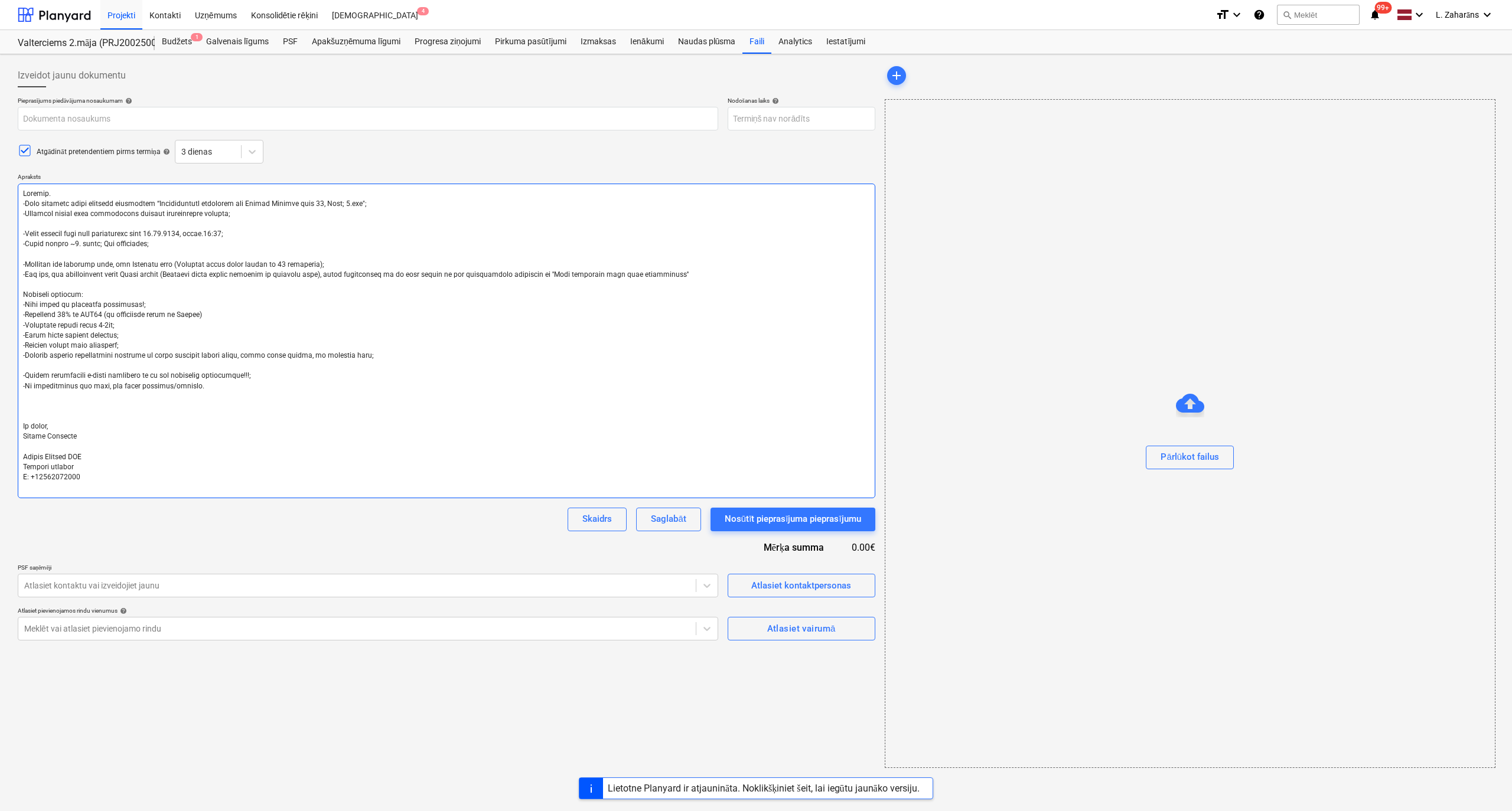
click at [26, 189] on textarea at bounding box center [446, 341] width 858 height 314
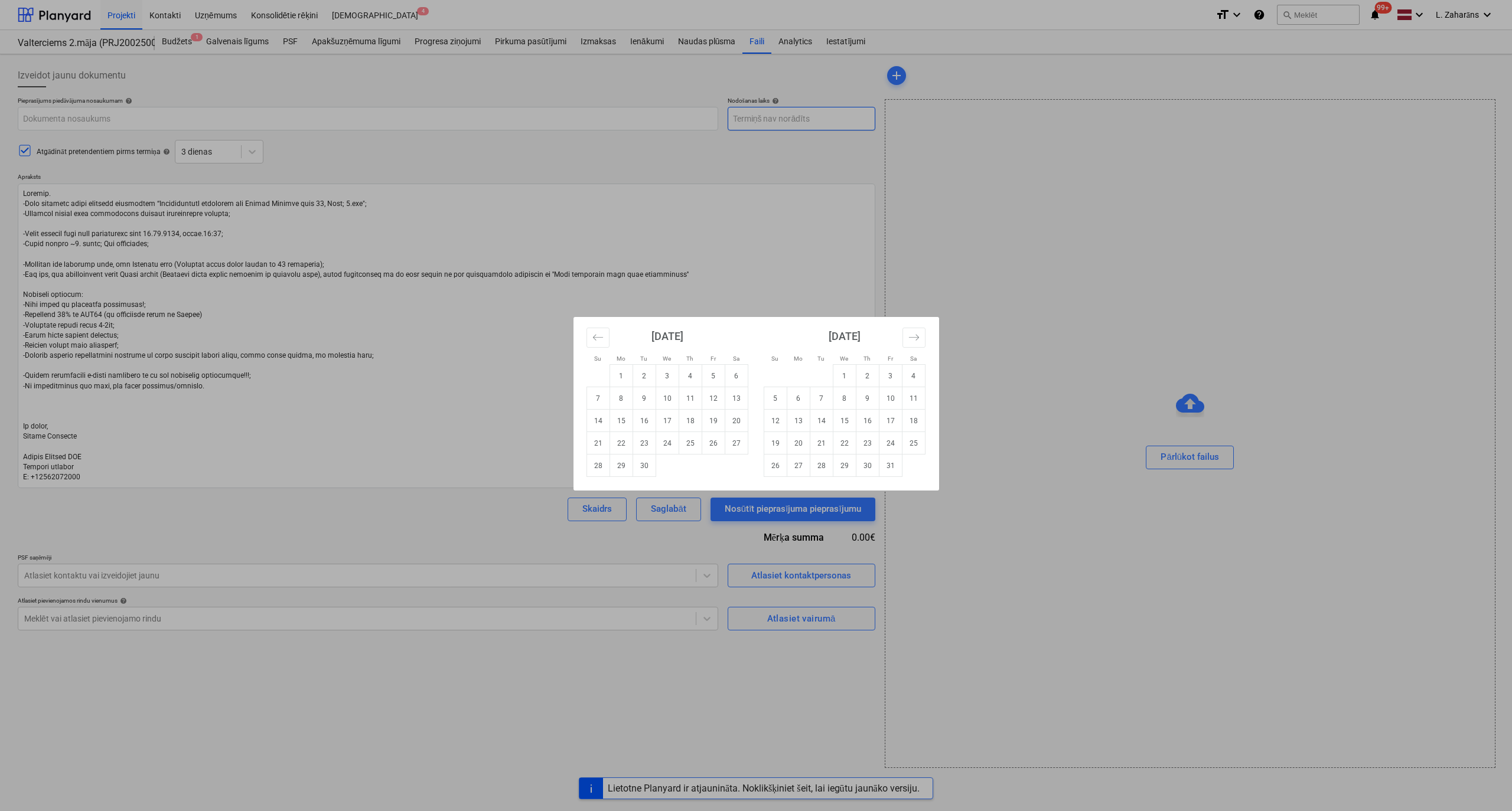
click at [746, 120] on body "Projekti Kontakti Uzņēmums Konsolidētie rēķini Iesūtne 4 format_size keyboard_a…" at bounding box center [756, 405] width 1512 height 811
drag, startPoint x: 827, startPoint y: 395, endPoint x: 804, endPoint y: 400, distance: 23.5
click at [826, 395] on td "7" at bounding box center [821, 399] width 23 height 22
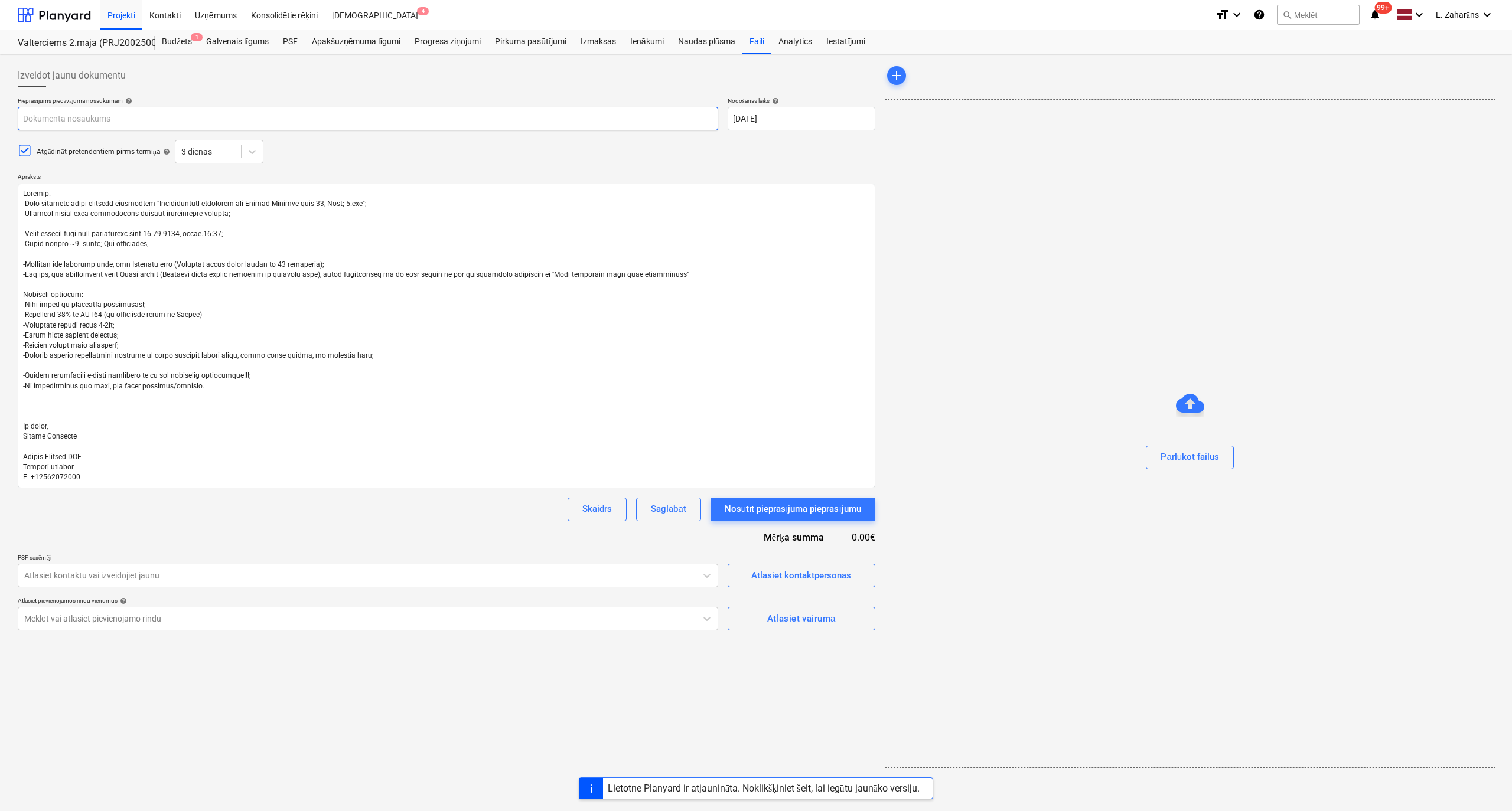
click at [225, 121] on input "text" at bounding box center [368, 118] width 701 height 23
click at [143, 120] on input "text" at bounding box center [368, 118] width 701 height 23
paste input "-Gaidīsim gan projekta tāmi, gan Planyard tāmi (Planyard tāmes forma sastāv no …"
click at [123, 117] on input "text" at bounding box center [368, 118] width 701 height 23
paste input "Bonava Latvija SIA, [PERSON_NAME][STREET_ADDRESS], ESS tīklu izbūve"
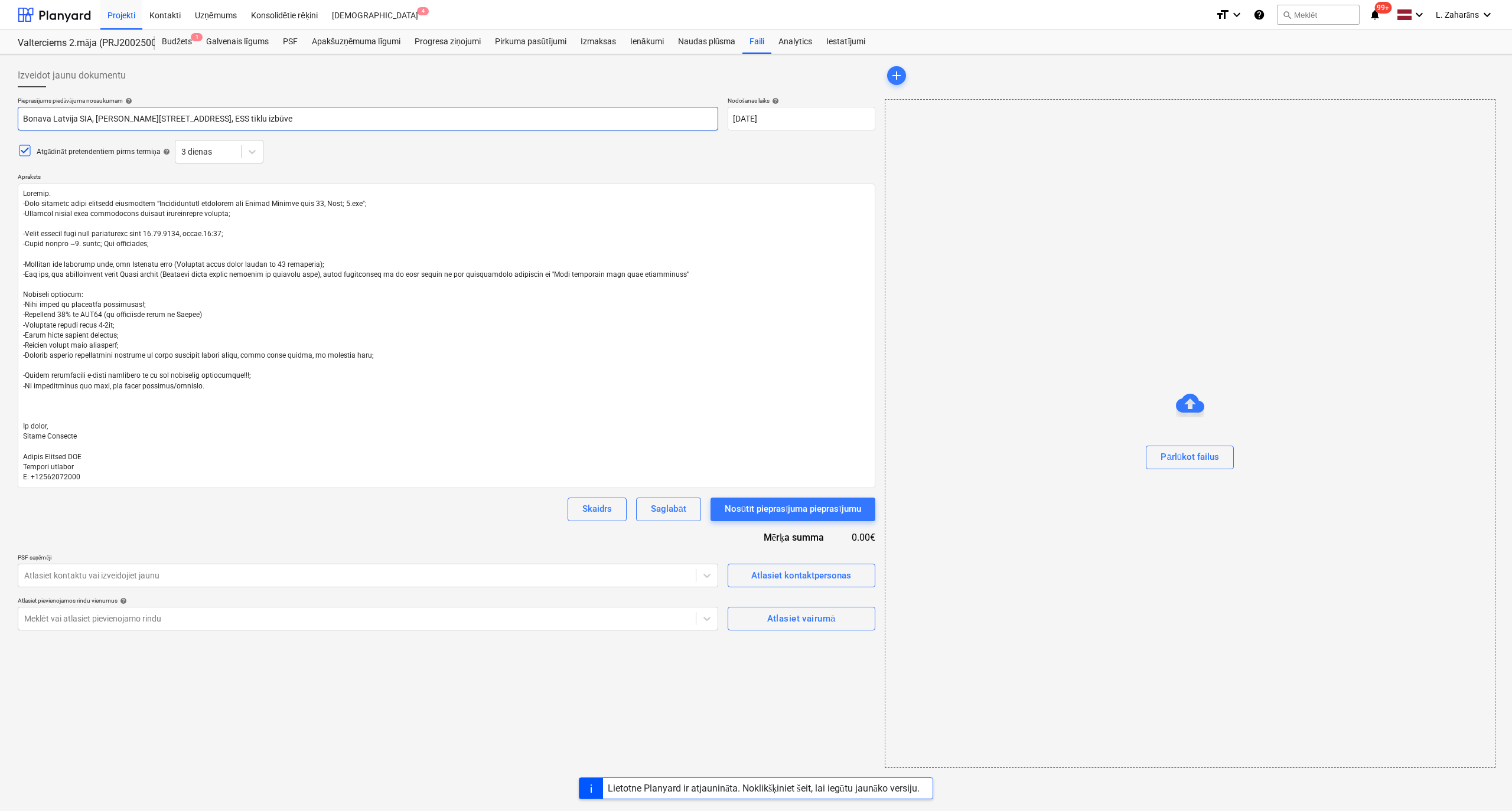
drag, startPoint x: 98, startPoint y: 117, endPoint x: 165, endPoint y: 120, distance: 67.1
click at [165, 120] on input "Bonava Latvija SIA, [PERSON_NAME][STREET_ADDRESS], ESS tīklu izbūve" at bounding box center [368, 118] width 701 height 23
click at [160, 119] on input "Bonava Latvija SIA, Ēvalda valtera 44/2, ESS tīklu izbūve" at bounding box center [368, 118] width 701 height 23
click at [156, 116] on input "Bonava Latvija SIA, Ēvalda valtera 44 2.kārta, ESS tīklu izbūve" at bounding box center [368, 118] width 701 height 23
drag, startPoint x: 190, startPoint y: 117, endPoint x: 250, endPoint y: 114, distance: 60.1
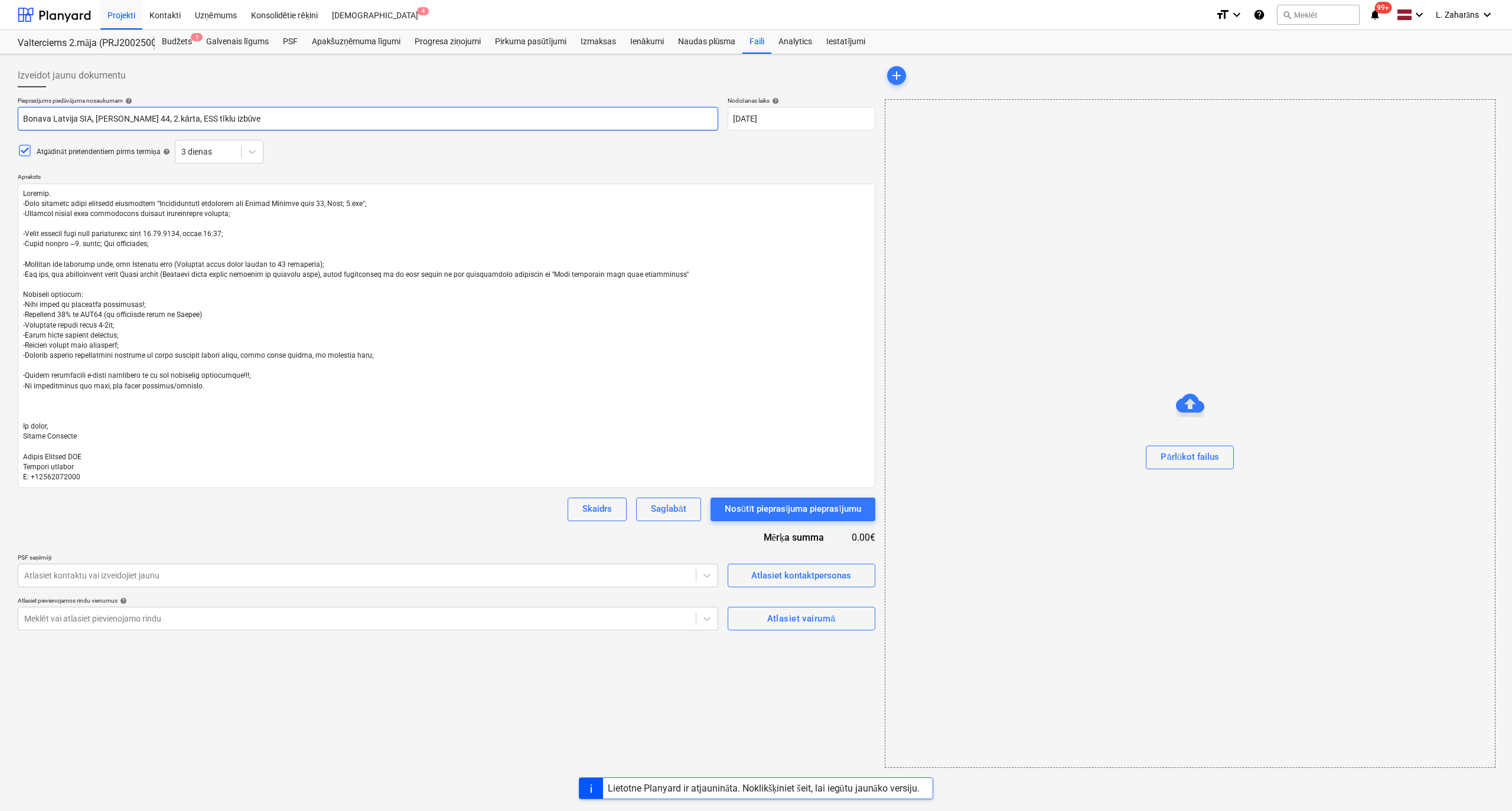
click at [250, 114] on input "Bonava Latvija SIA, Ēvalda valtera 44, 2.kārta, ESS tīklu izbūve" at bounding box center [368, 118] width 701 height 23
click at [169, 117] on input "Bonava Latvija SIA, Ēvalda valtera 44, 2.kārta, fasādes darbi" at bounding box center [368, 118] width 701 height 23
drag, startPoint x: 145, startPoint y: 438, endPoint x: 151, endPoint y: 442, distance: 7.2
click at [145, 438] on textarea at bounding box center [446, 336] width 858 height 305
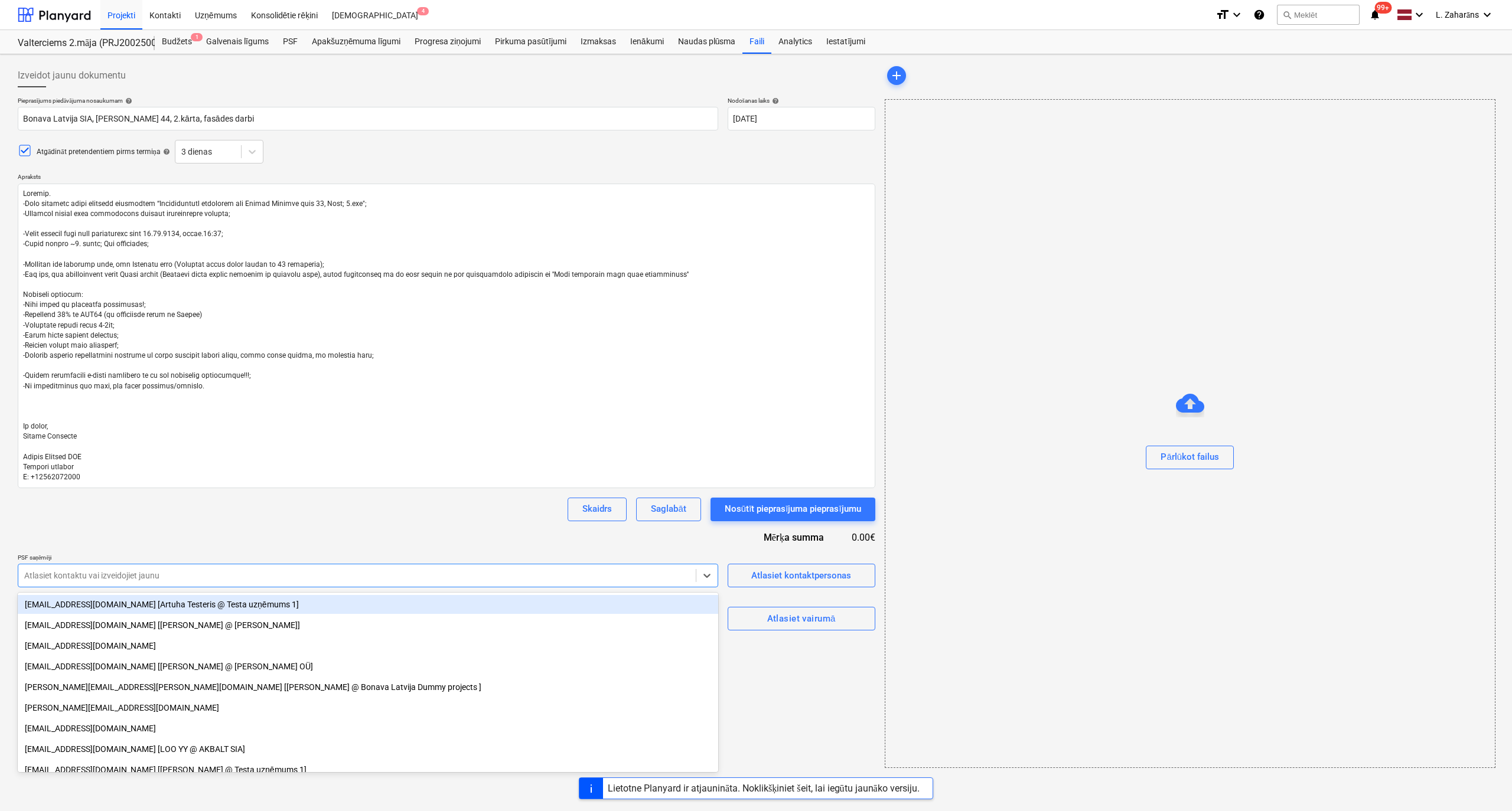
click at [34, 578] on div at bounding box center [356, 575] width 665 height 12
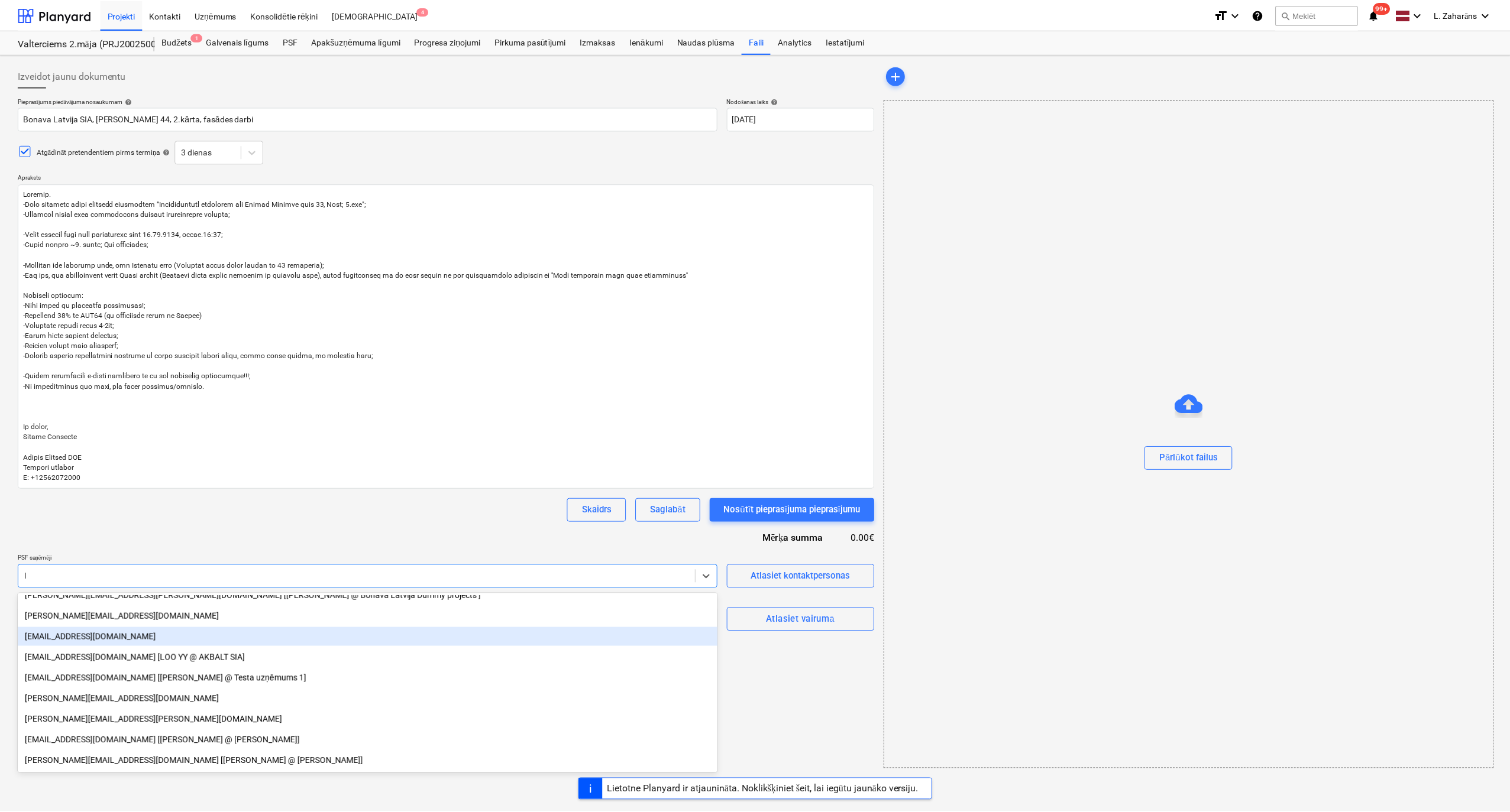
scroll to position [79, 0]
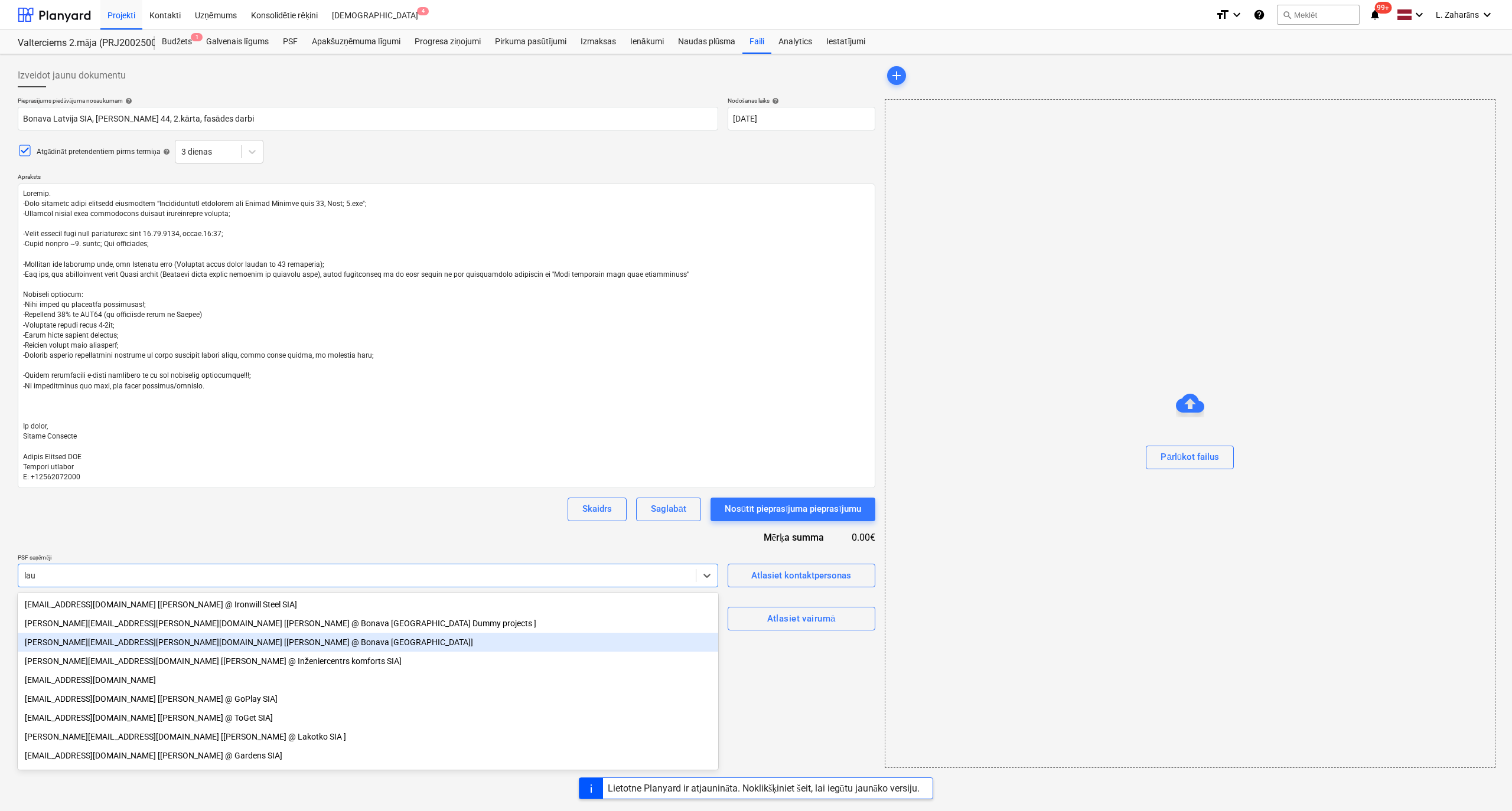
click at [126, 647] on div "lauris.zaharans@bonava.com [Lauris Zaharāns @ Bonava Latvija]" at bounding box center [368, 643] width 701 height 19
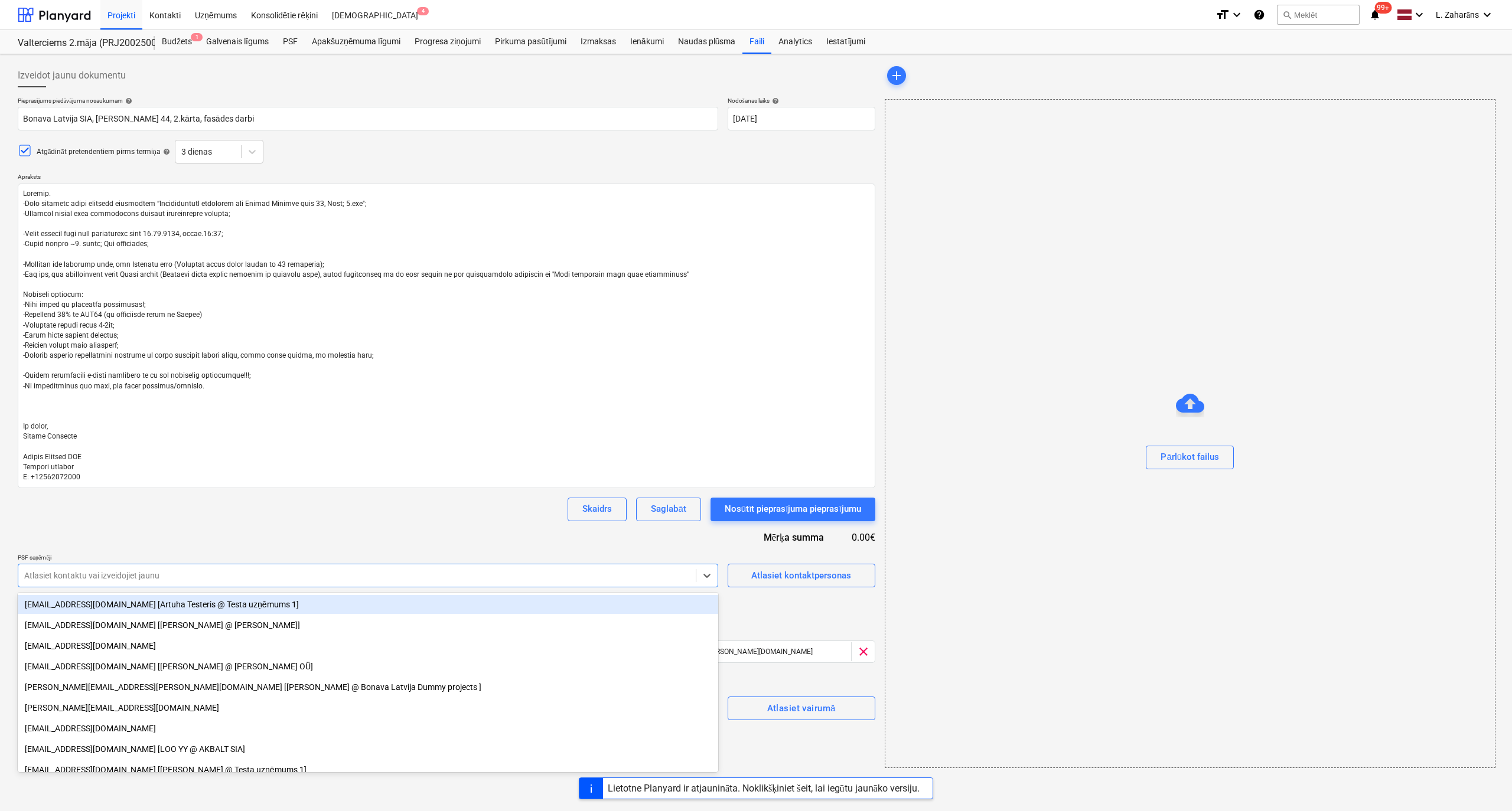
click at [226, 508] on div "Skaidrs Saglabāt Nosūtīt pieprasījuma pieprasījumu" at bounding box center [446, 509] width 858 height 23
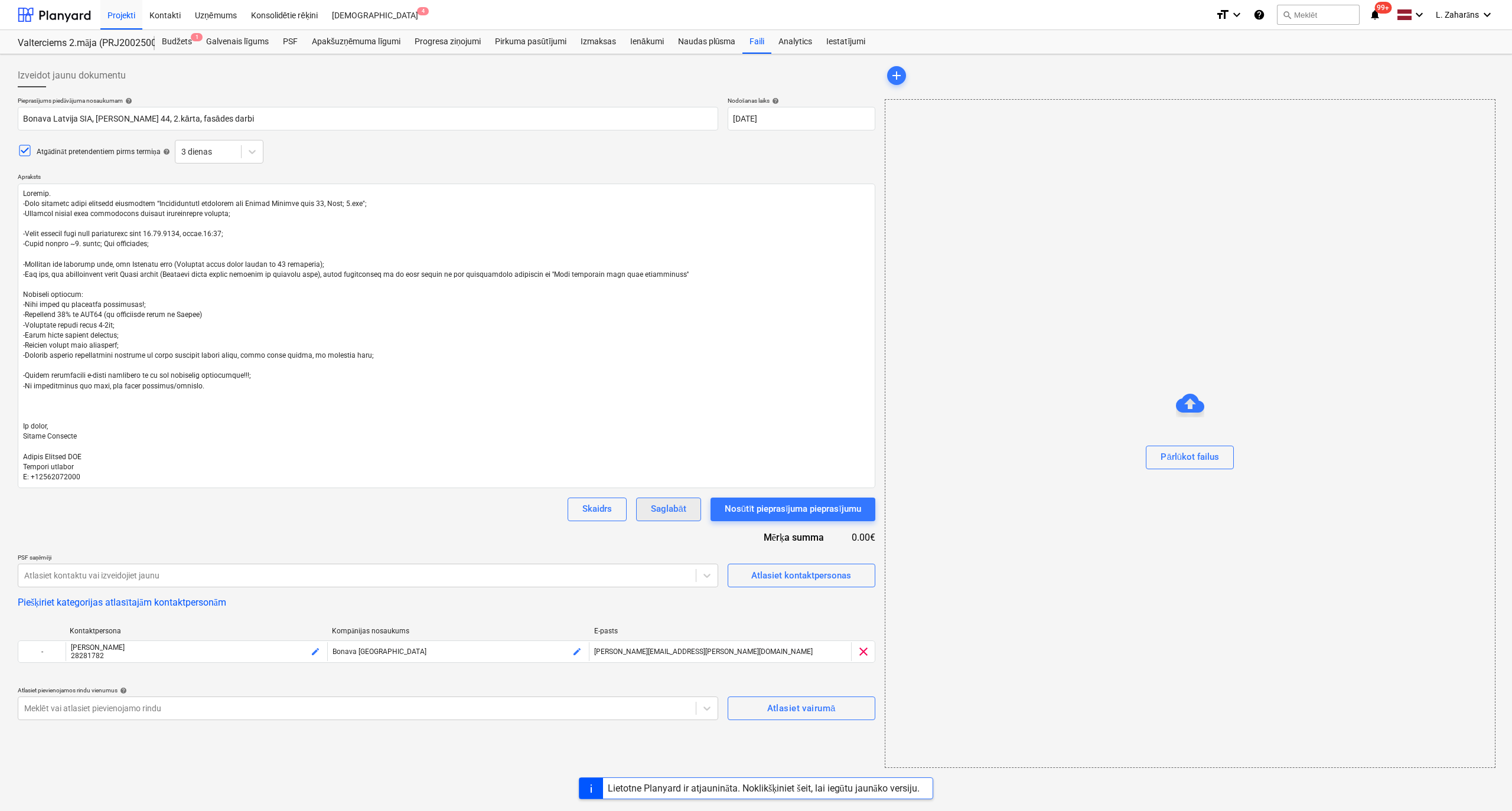
click at [668, 509] on div "Saglabāt" at bounding box center [668, 509] width 35 height 15
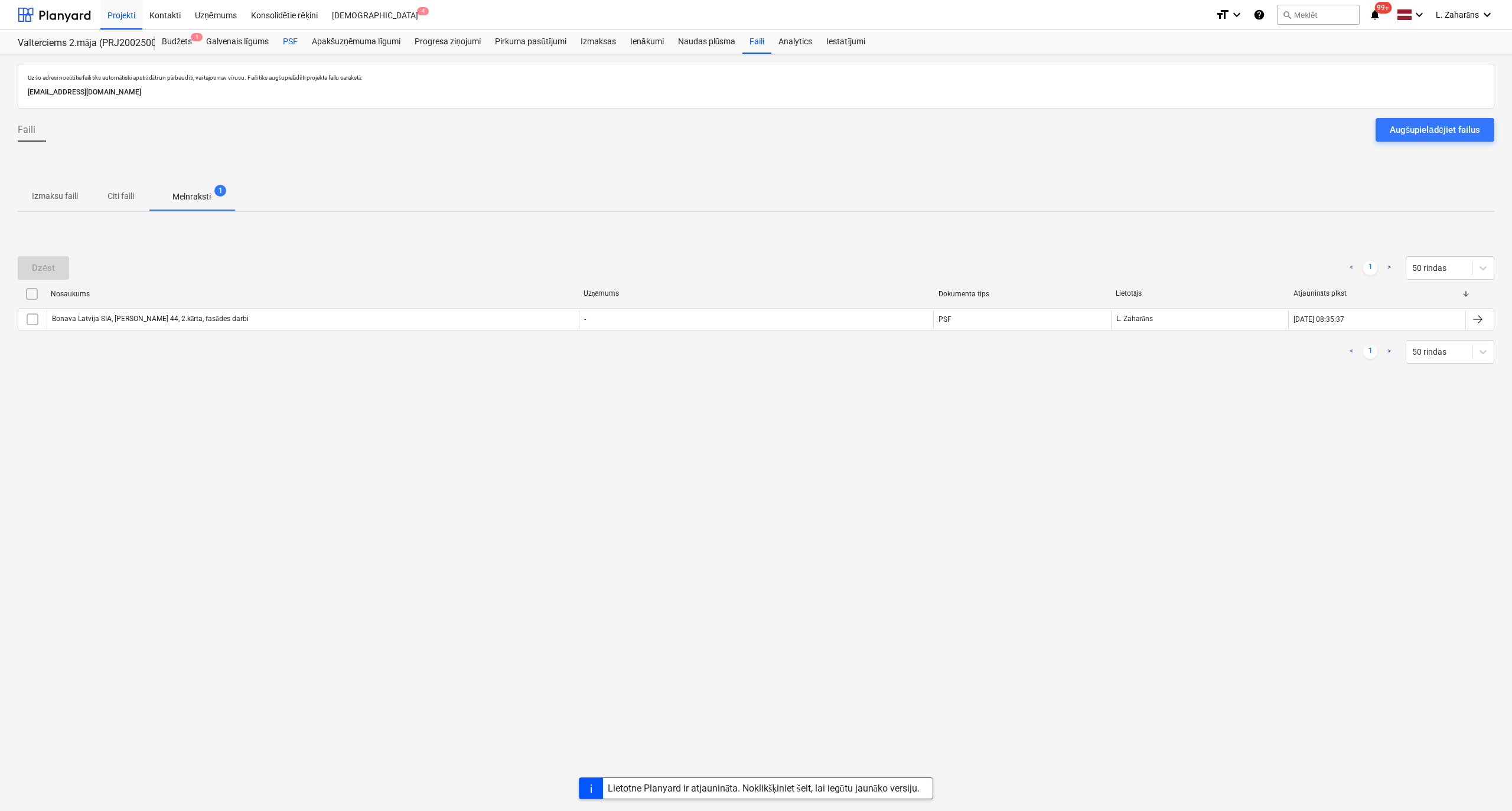
click at [291, 39] on div "PSF" at bounding box center [291, 42] width 29 height 23
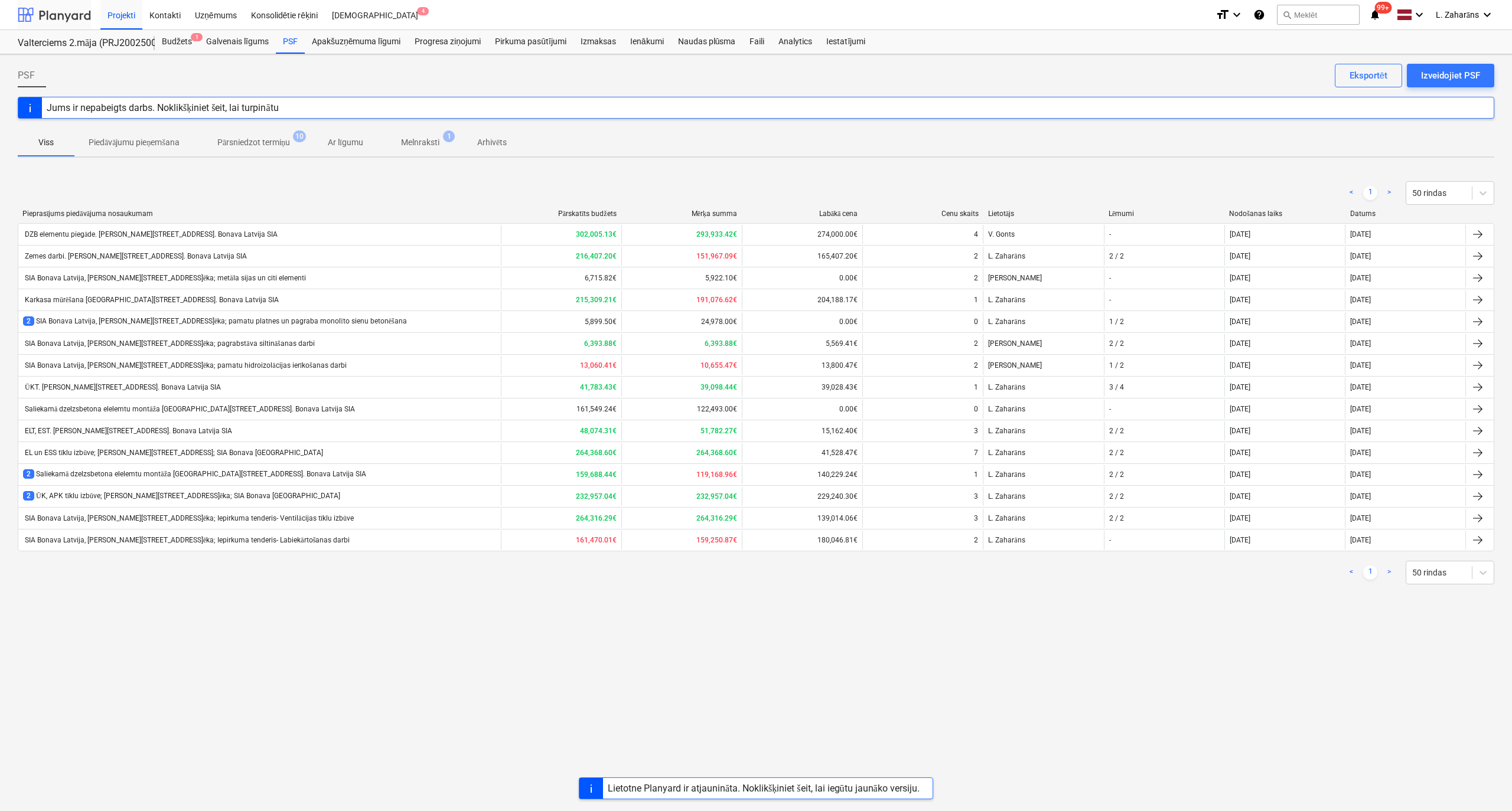
click at [74, 14] on div at bounding box center [54, 14] width 73 height 30
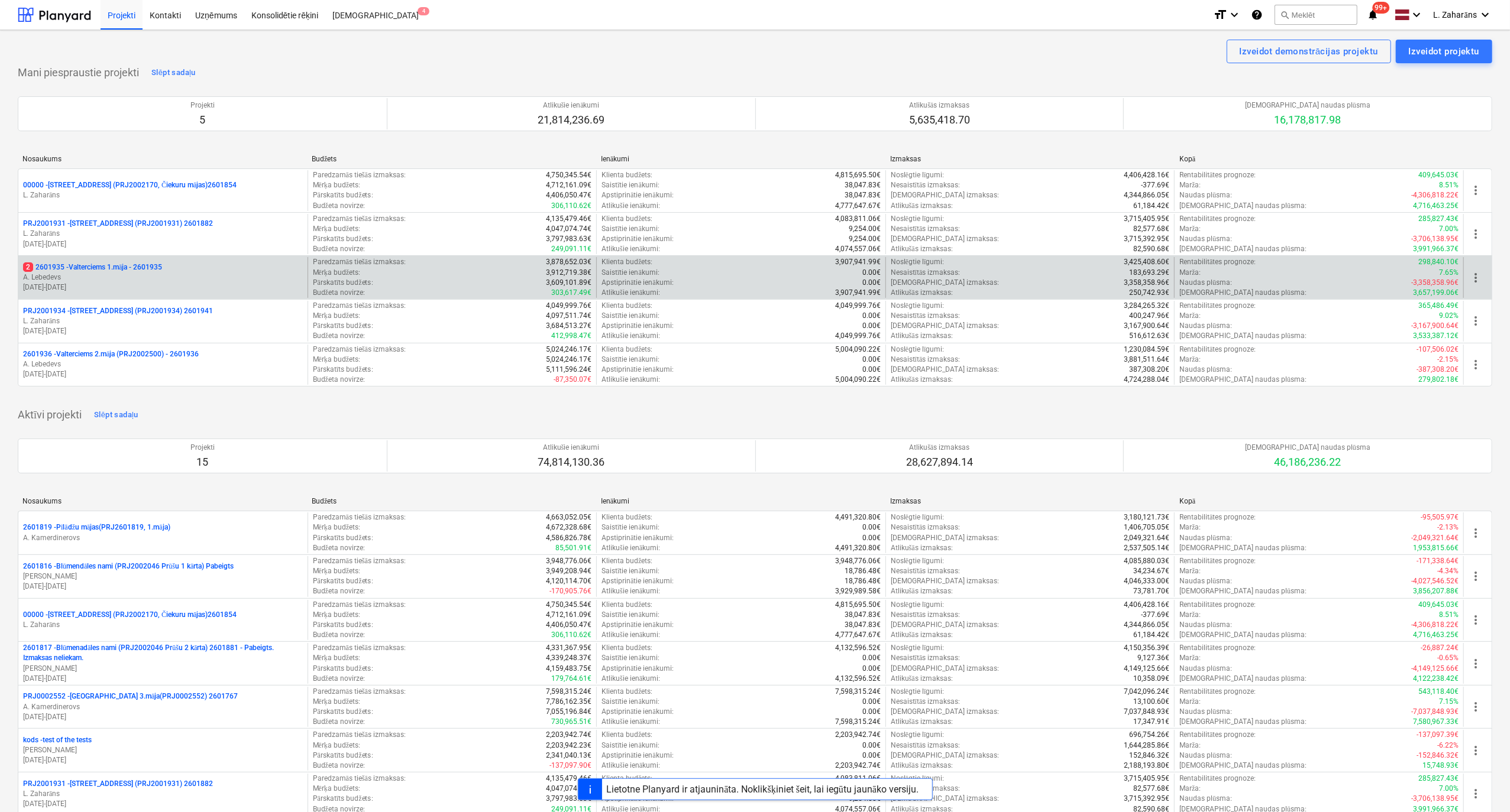
click at [118, 268] on p "2 2601935 - Valterciems 1.māja - 2601935" at bounding box center [92, 267] width 139 height 10
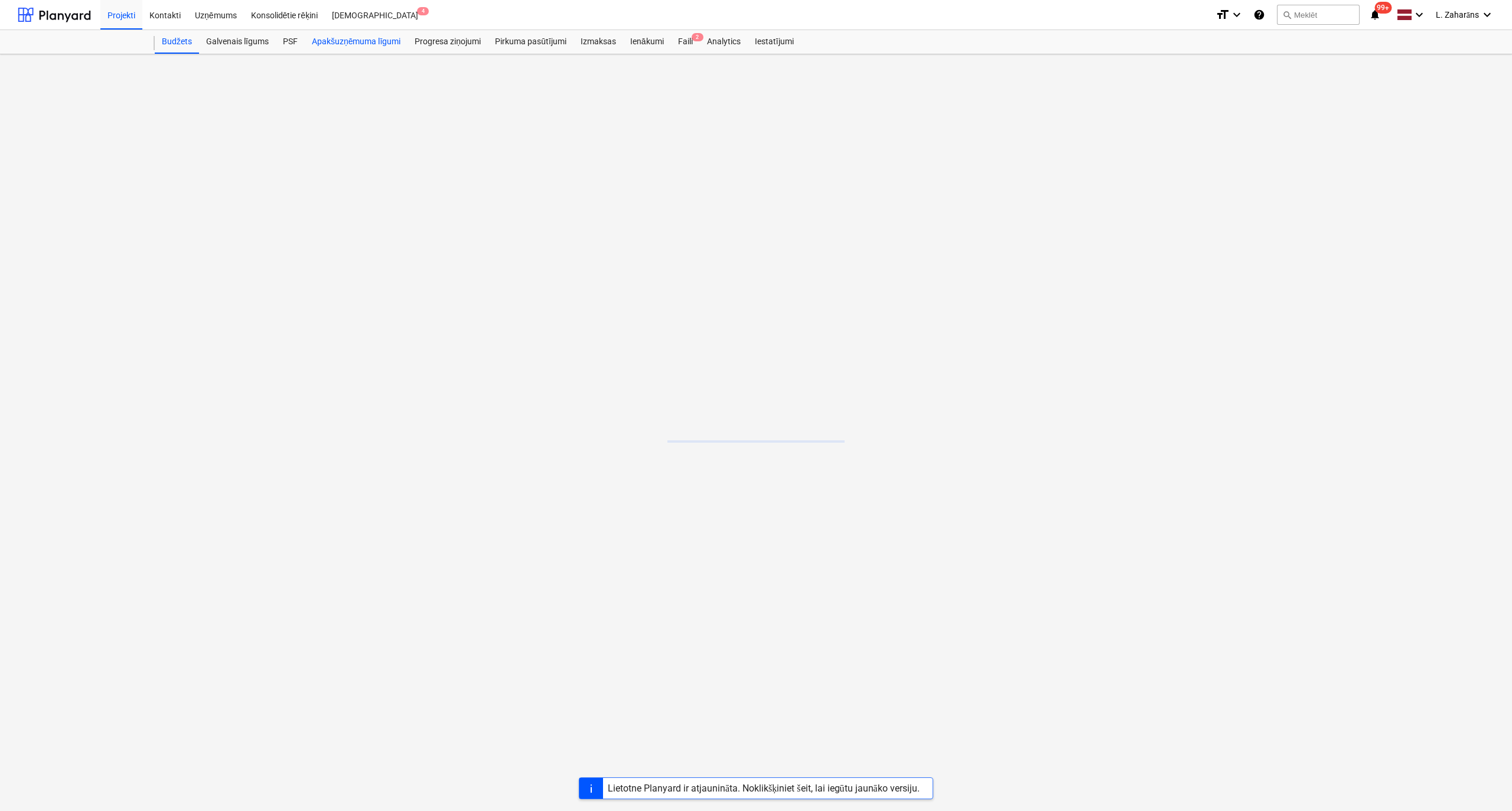
click at [330, 43] on div "Apakšuzņēmuma līgumi" at bounding box center [356, 42] width 103 height 23
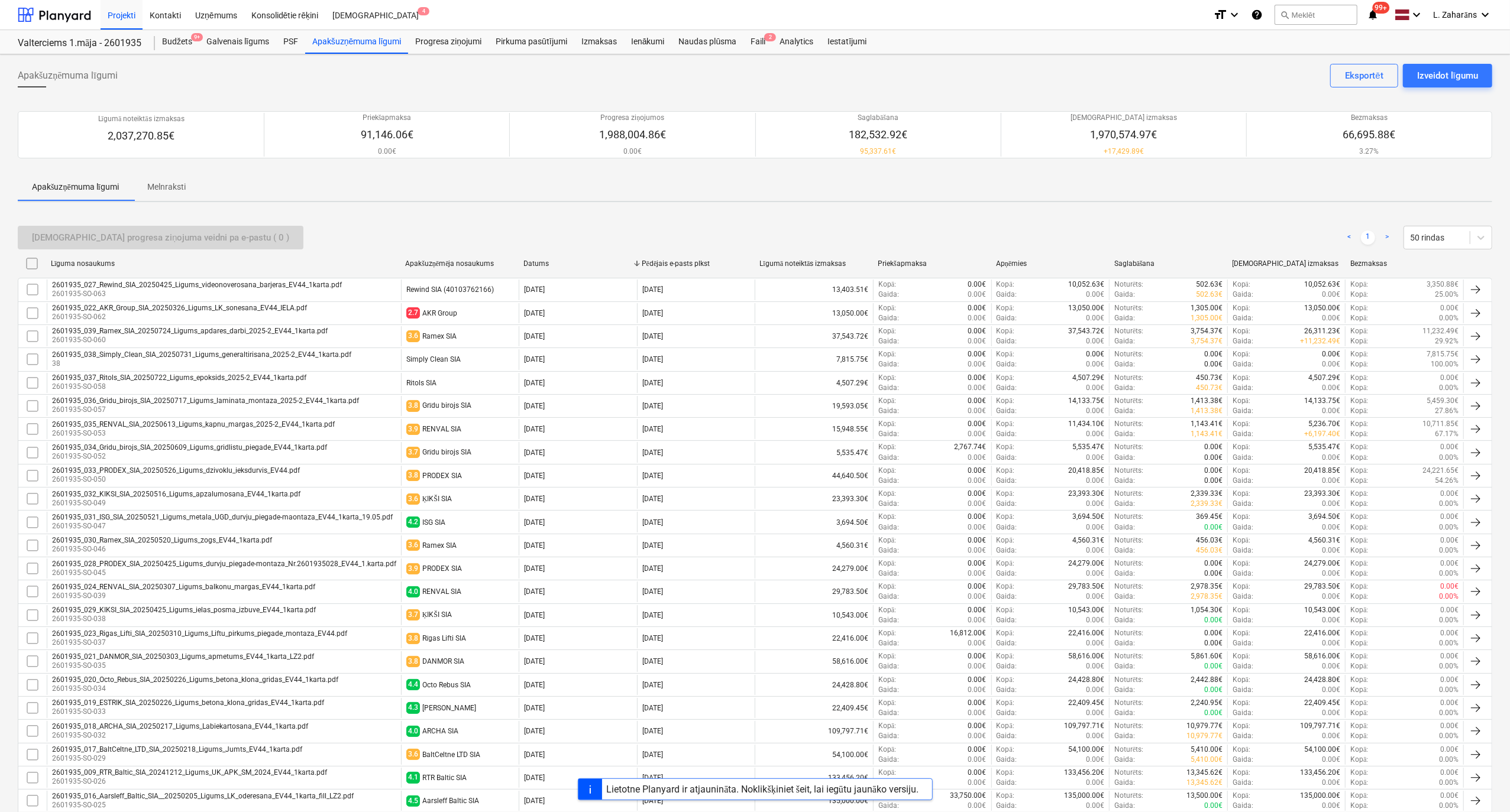
click at [97, 267] on div "Līguma nosaukums" at bounding box center [223, 263] width 345 height 9
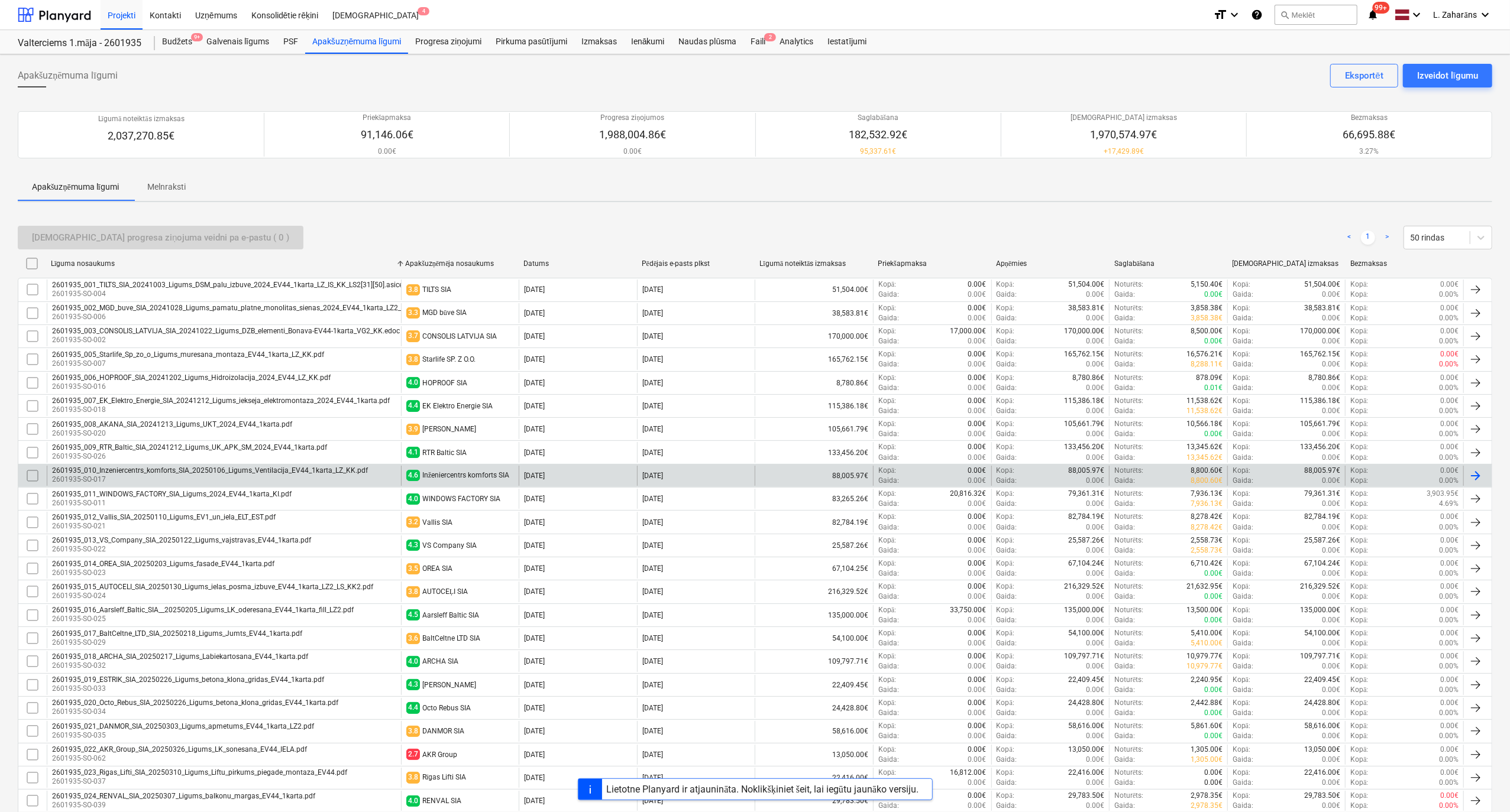
click at [196, 469] on div "2601935_010_Inzeniercentrs_komforts_SIA_20250106_Ligums_Ventilacija_EV44_1karta…" at bounding box center [210, 471] width 316 height 8
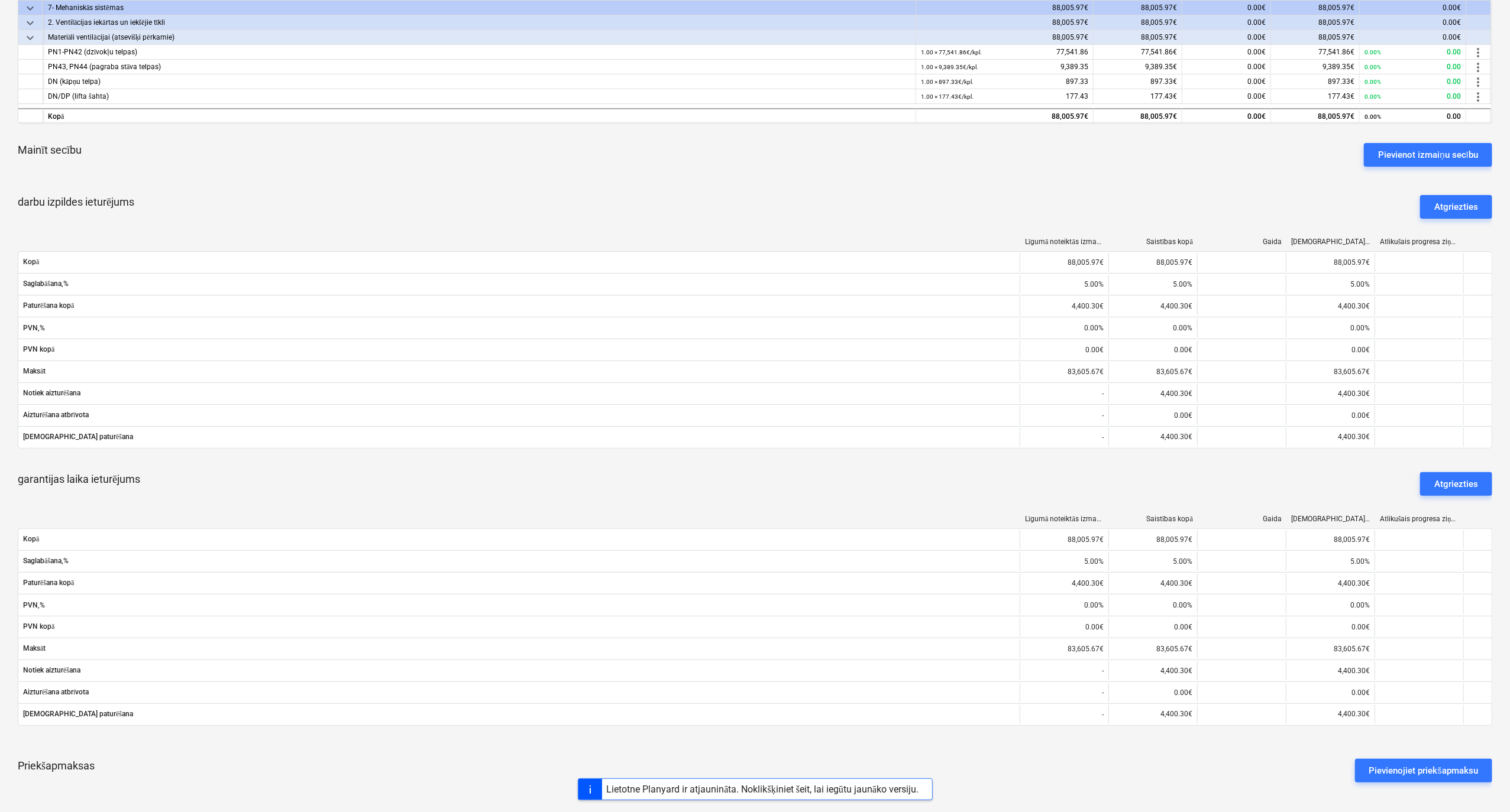
scroll to position [315, 0]
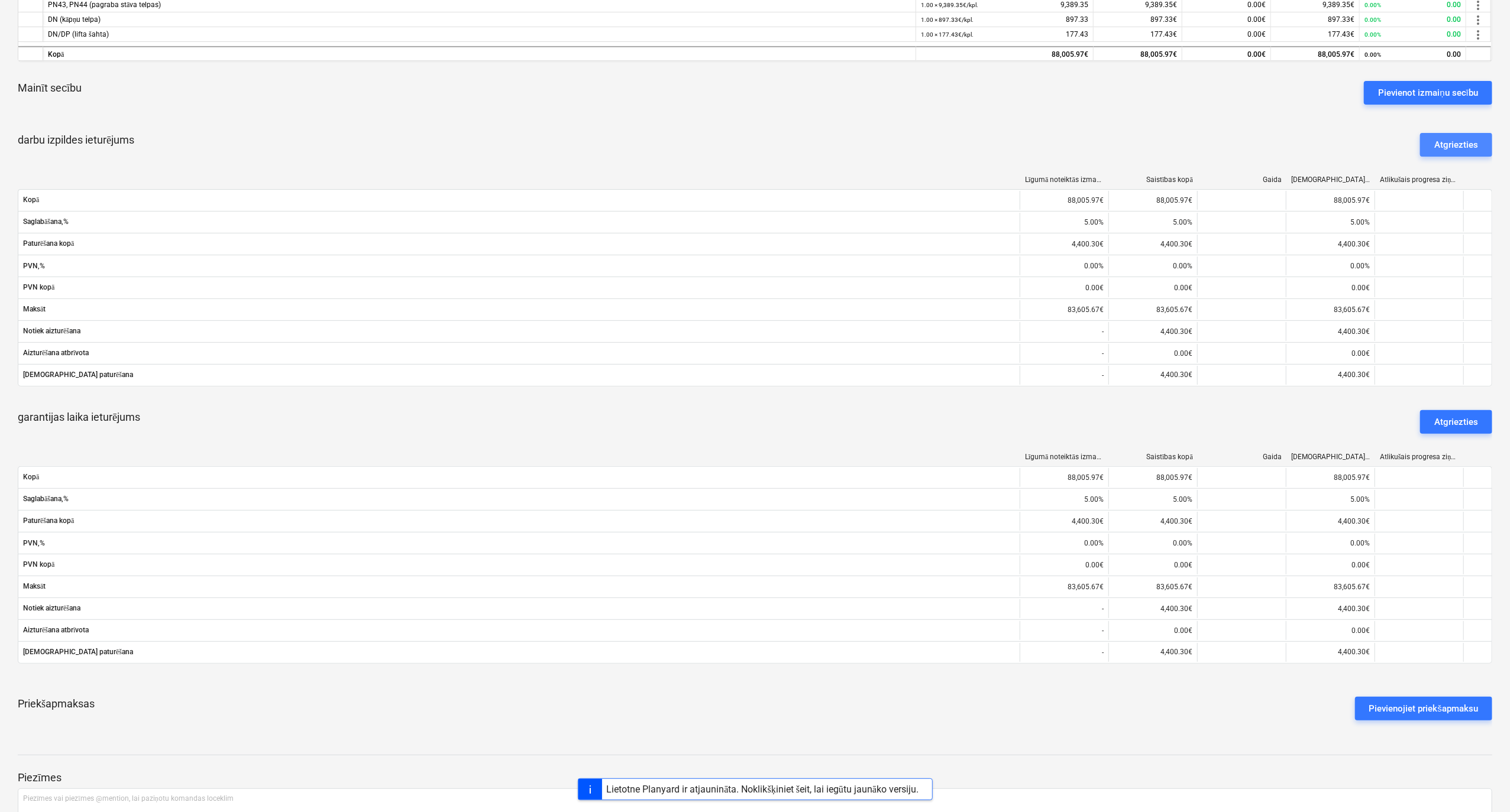
click at [1436, 140] on div "Atgriezties" at bounding box center [1456, 145] width 43 height 15
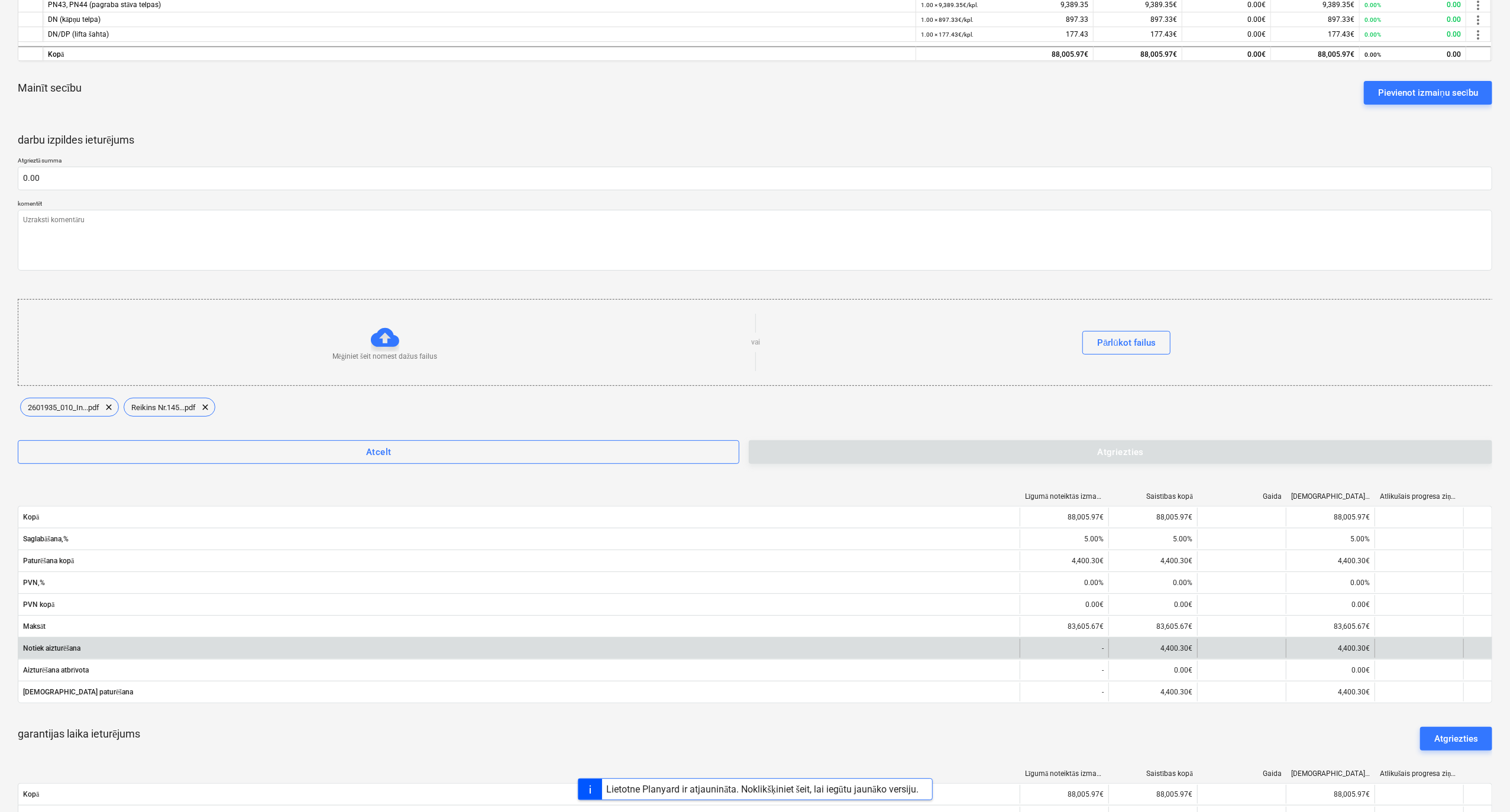
click at [1172, 646] on div "4,400.30€" at bounding box center [1152, 649] width 88 height 19
copy div "4,400.30"
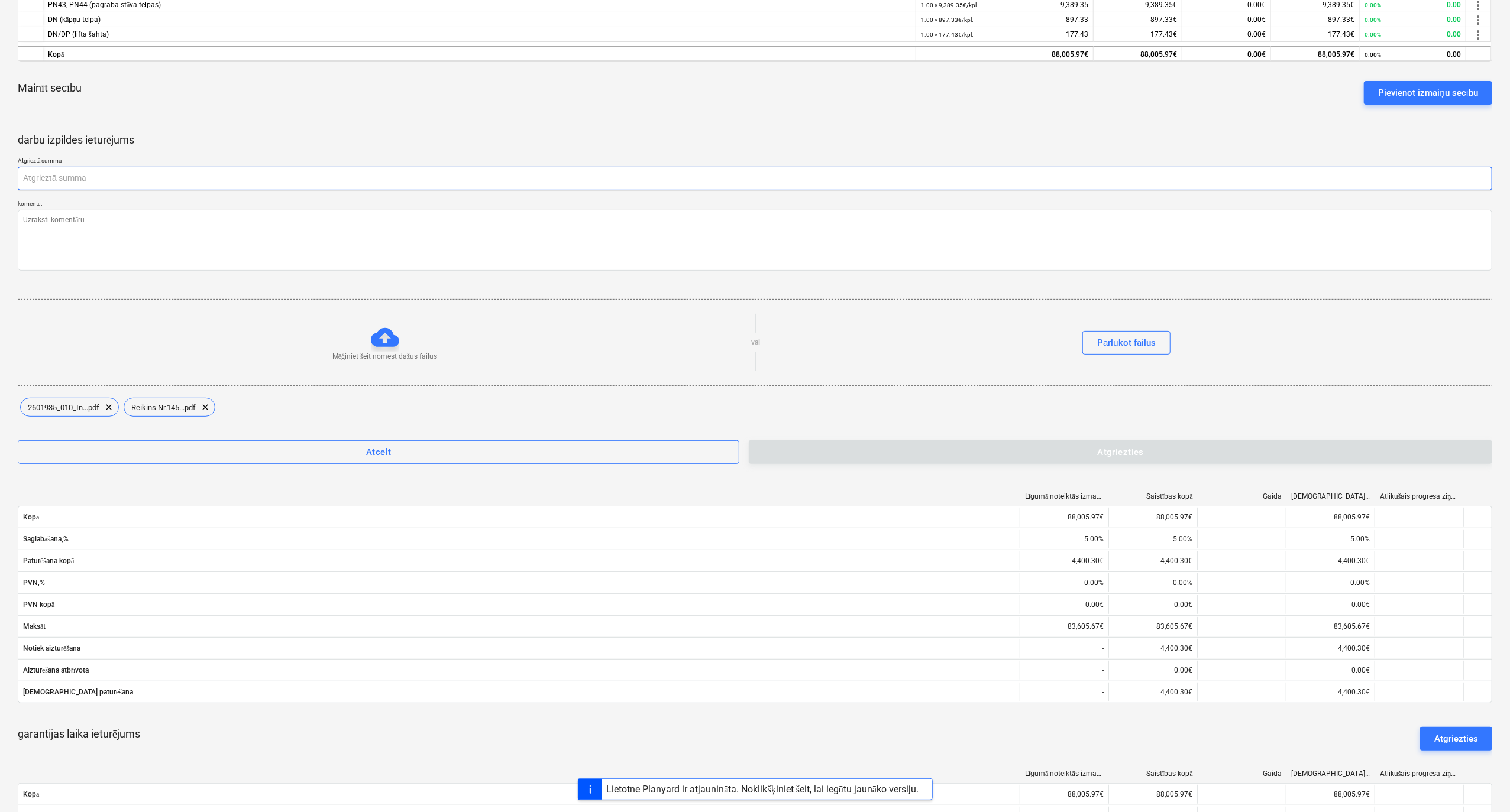
click at [166, 167] on input "text" at bounding box center [755, 178] width 1475 height 23
paste input "4,400.30"
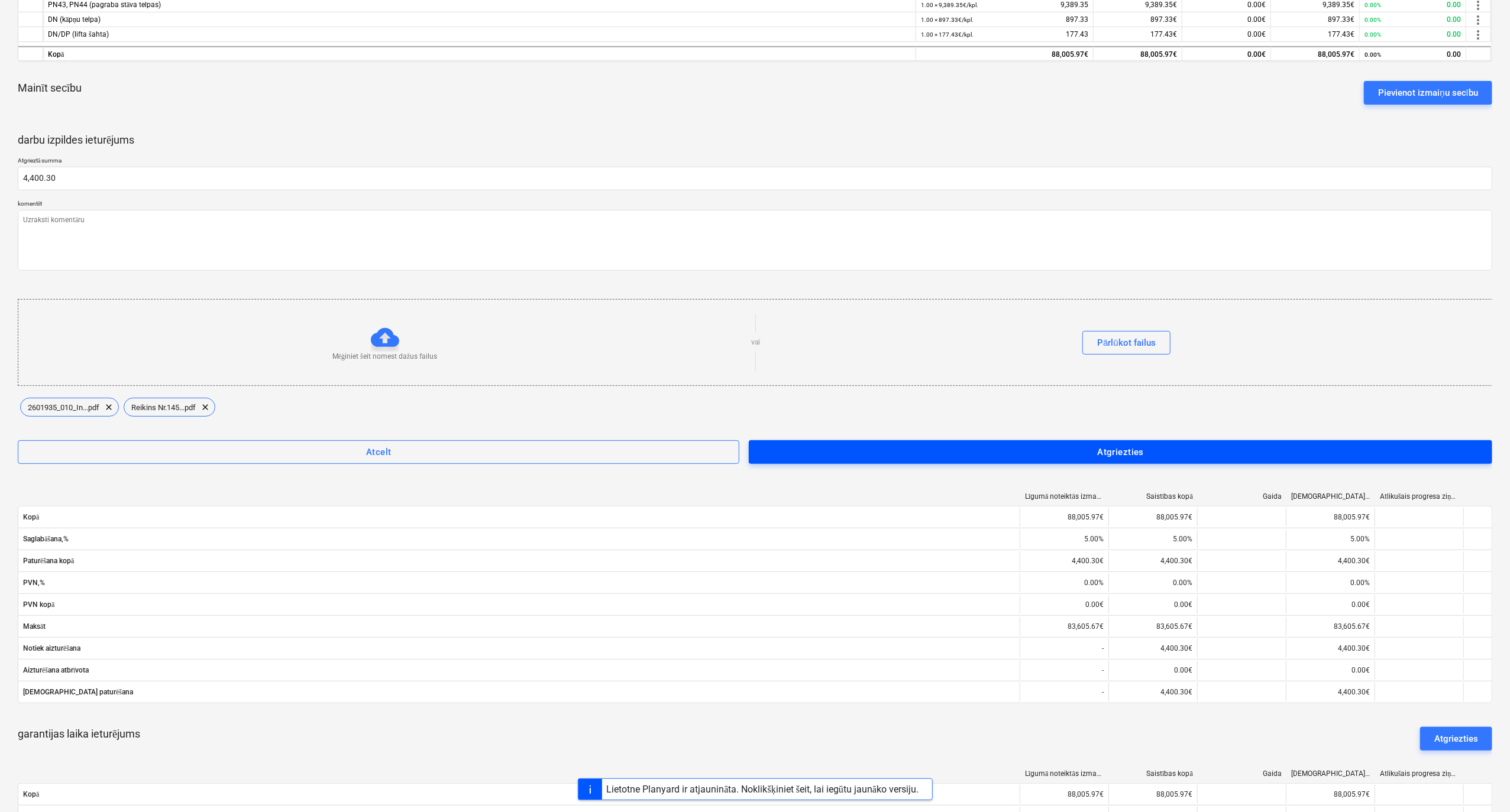
click at [1101, 447] on div "Atgriezties" at bounding box center [1120, 451] width 47 height 15
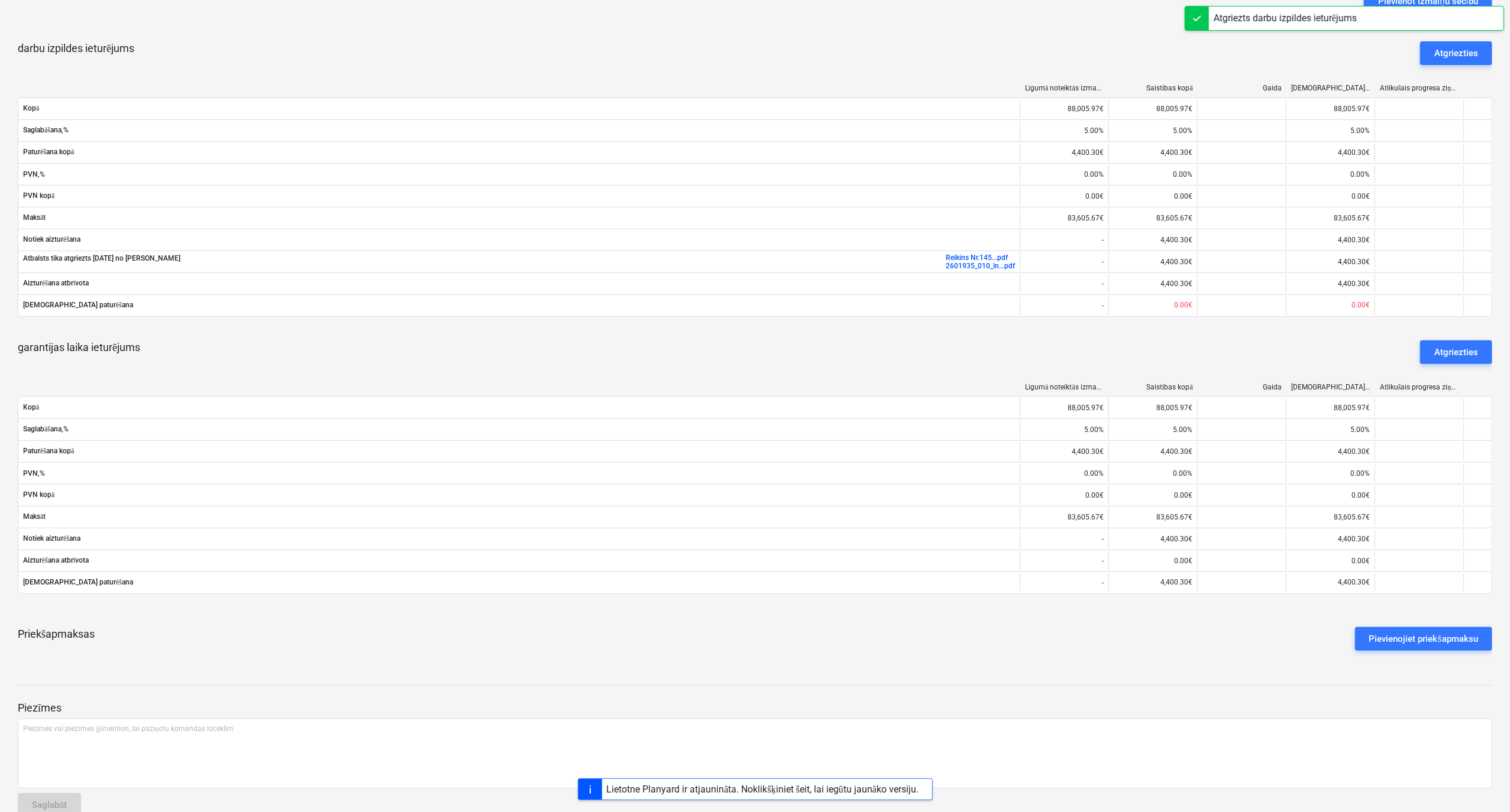
scroll to position [434, 0]
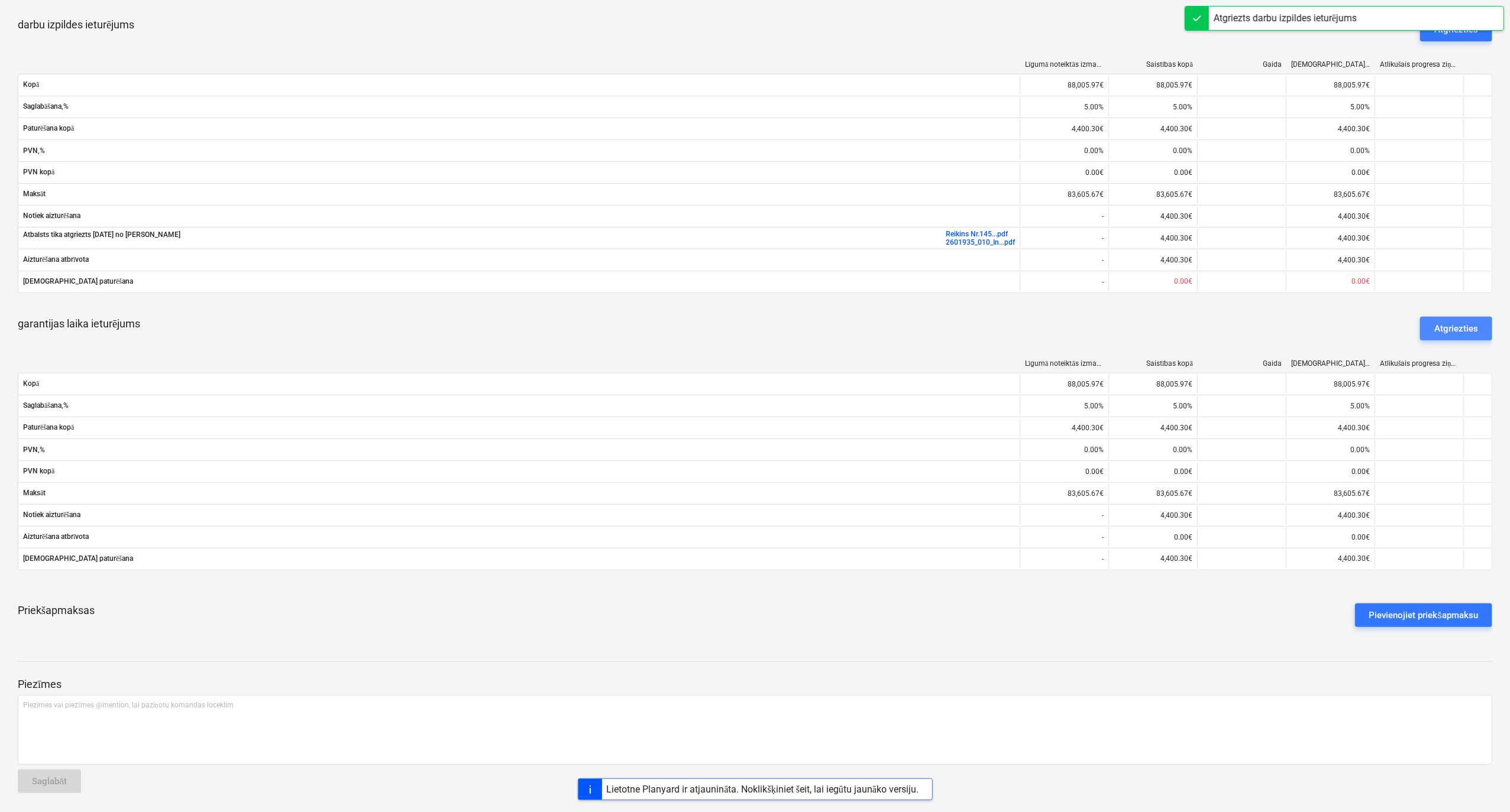
click at [1455, 324] on div "Atgriezties" at bounding box center [1456, 328] width 43 height 15
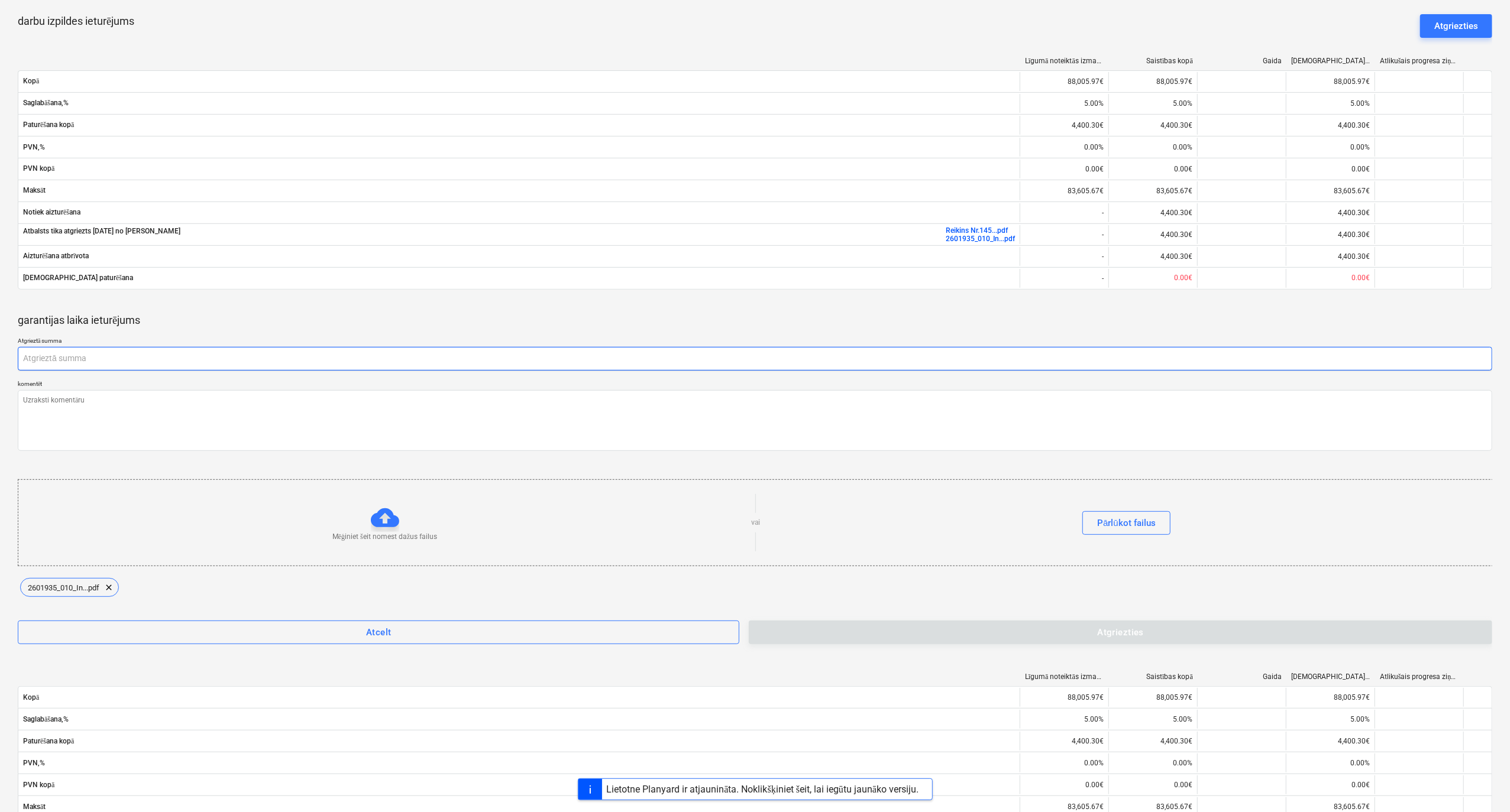
click at [67, 364] on input "text" at bounding box center [755, 358] width 1475 height 23
paste input "4,400.30"
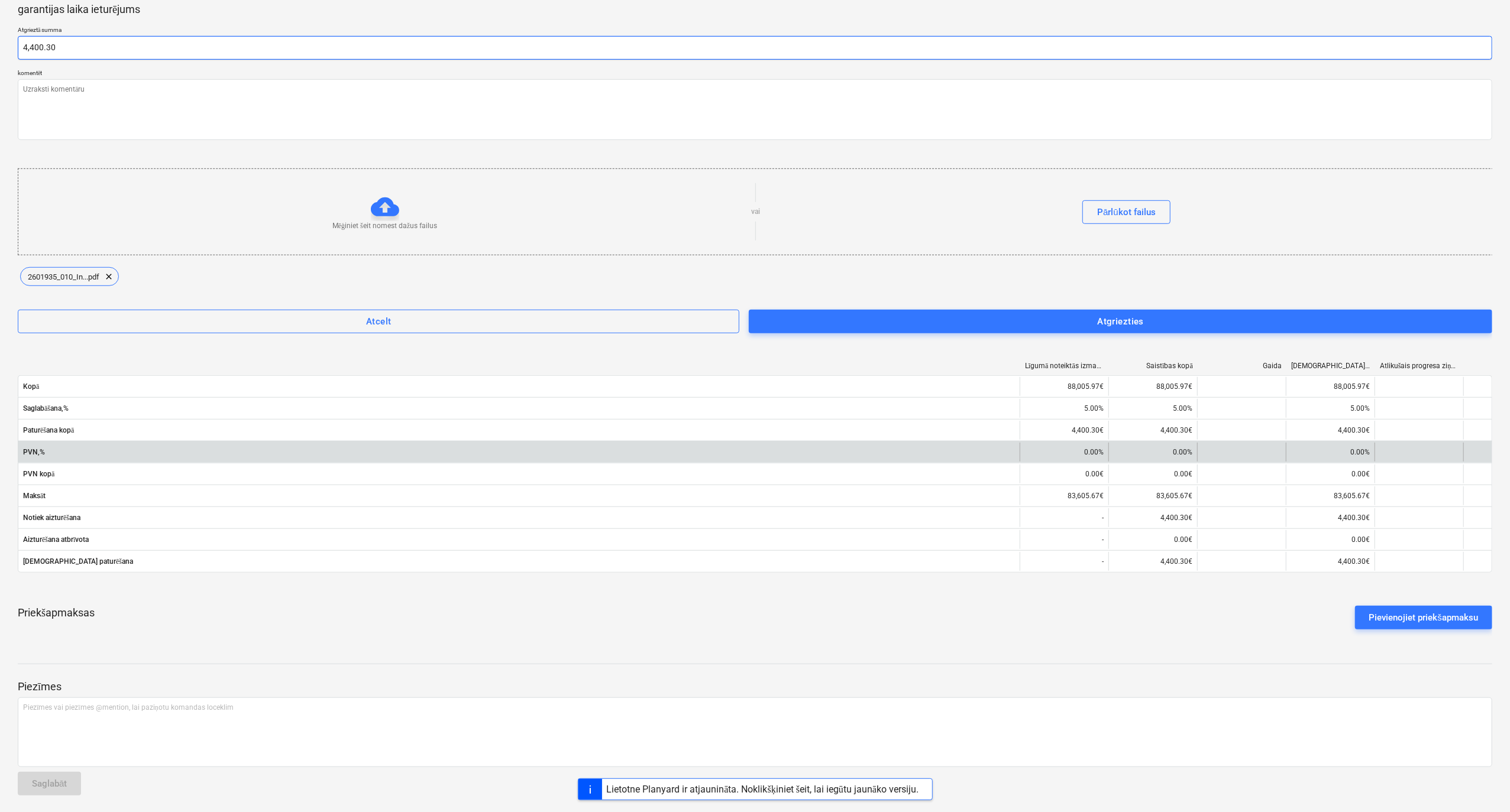
scroll to position [749, 0]
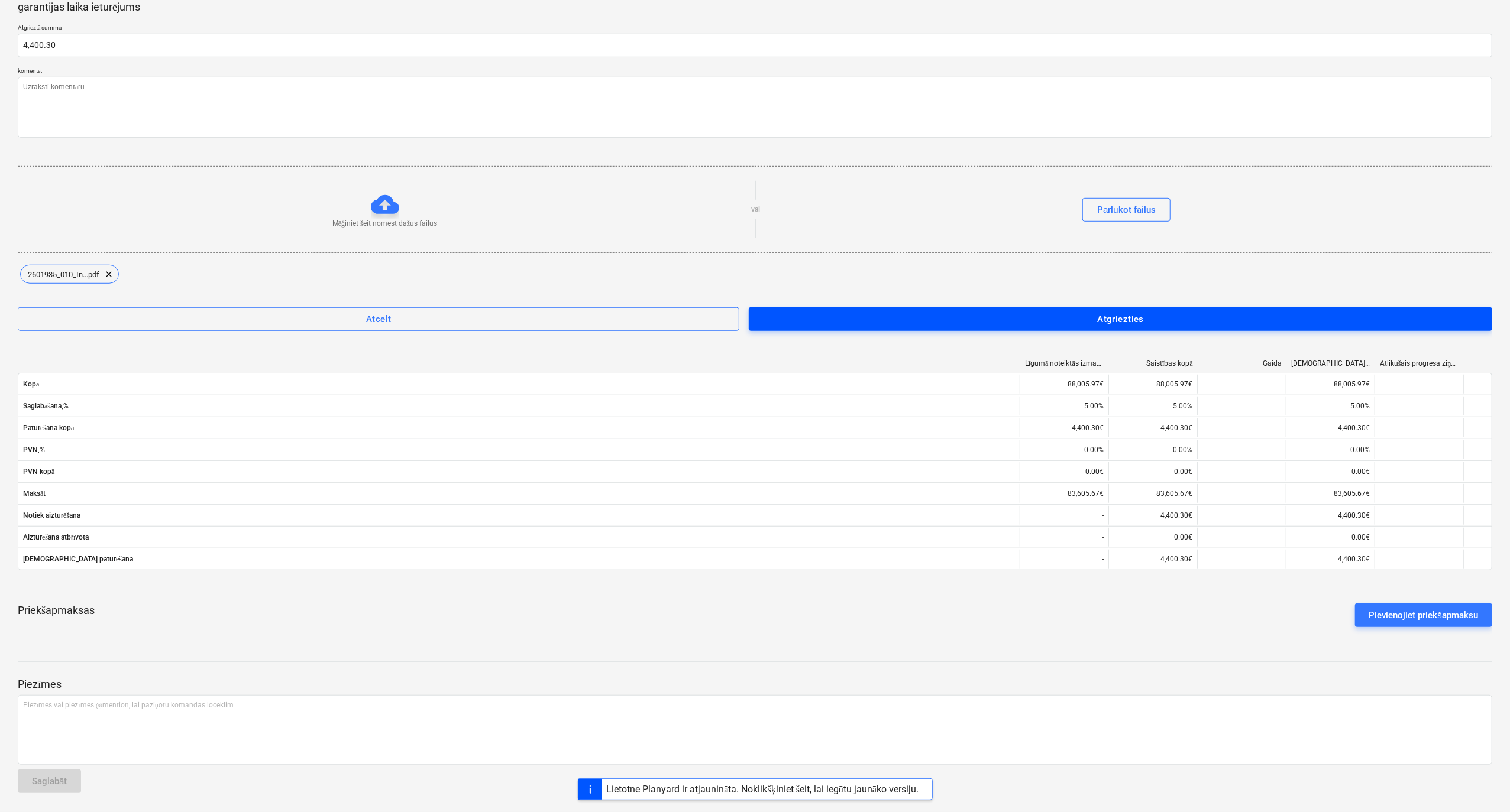
click at [1170, 312] on span "Atgriezties" at bounding box center [1120, 319] width 718 height 15
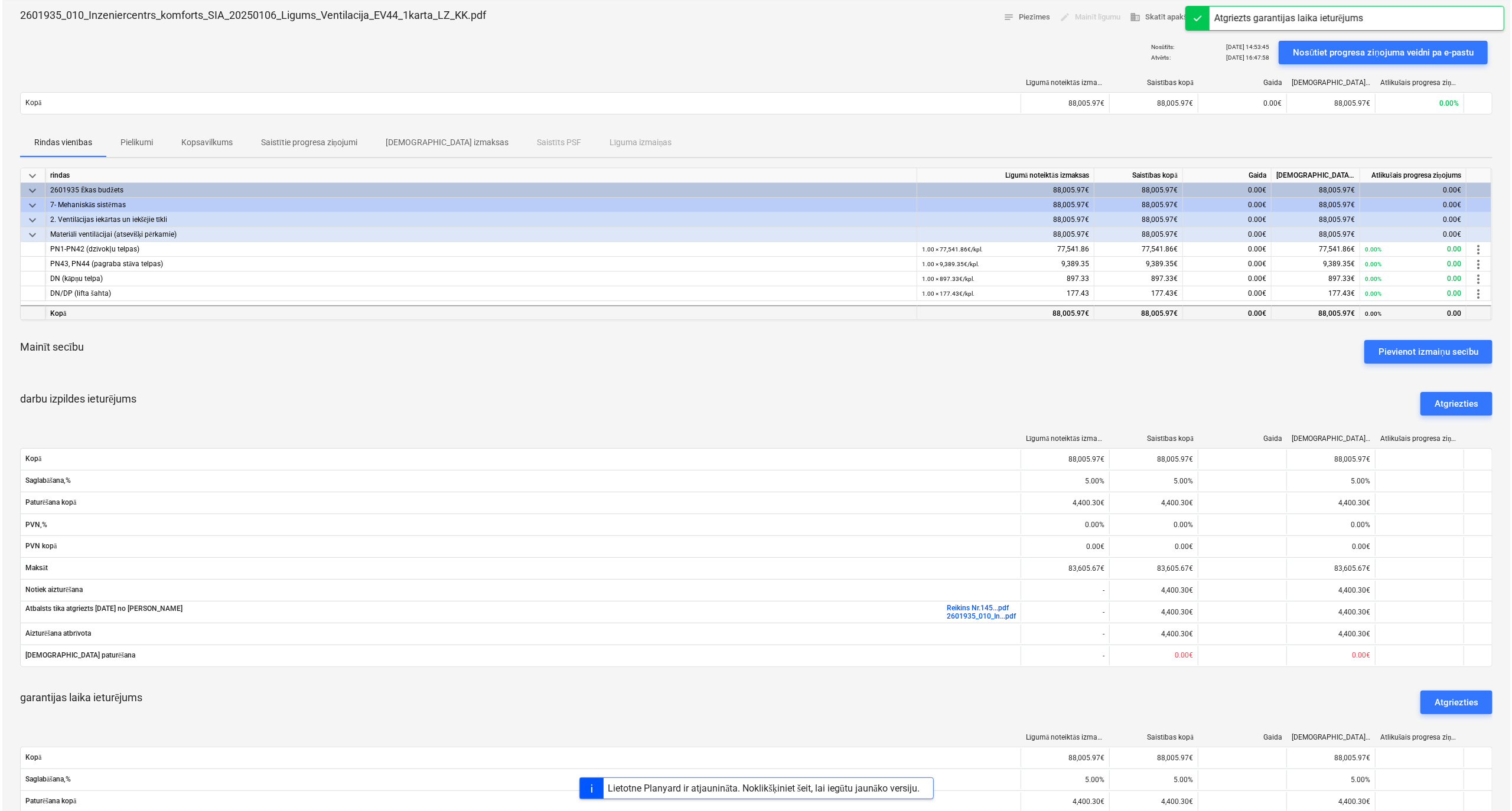
scroll to position [0, 0]
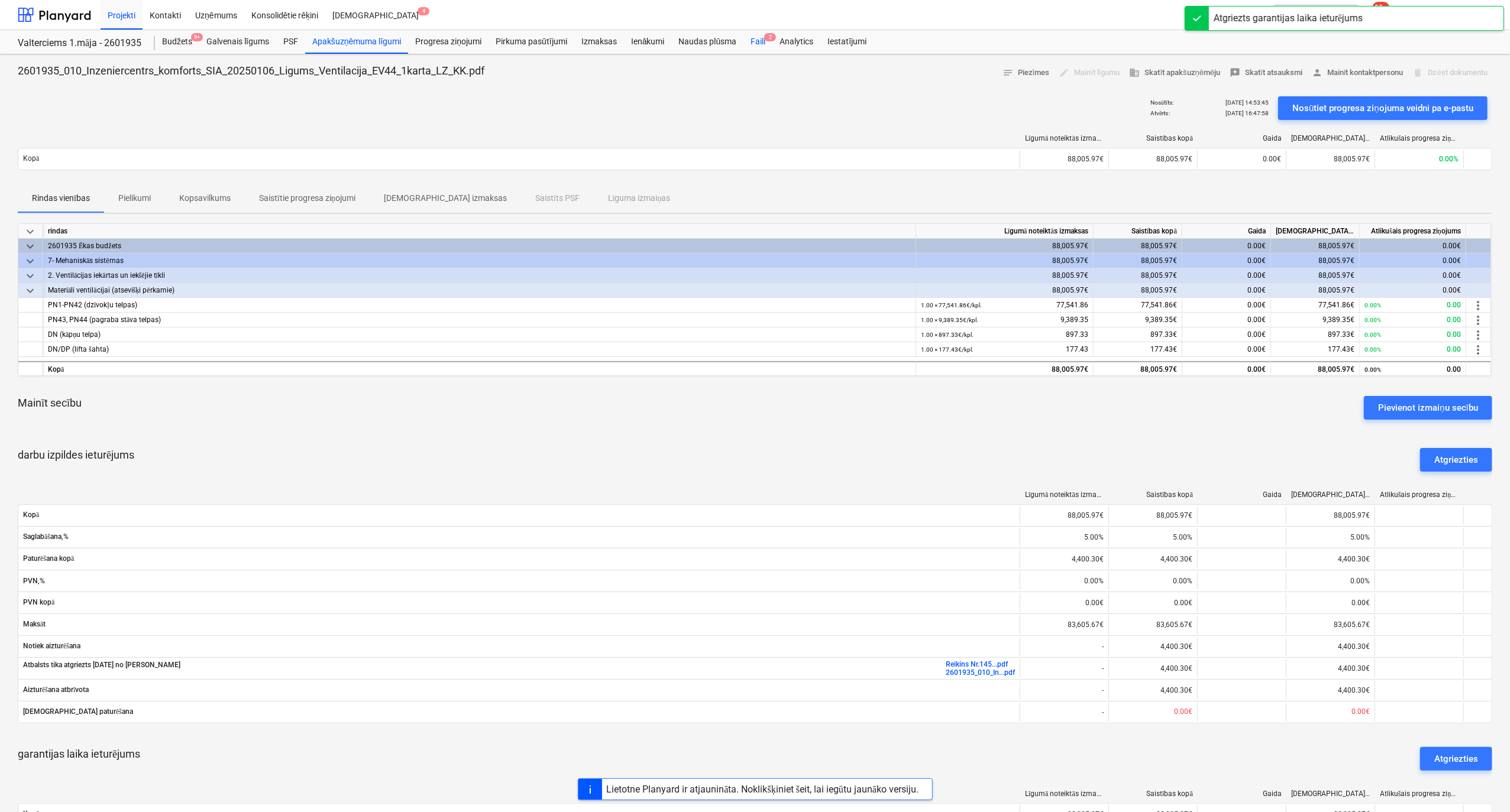
click at [762, 42] on div "Faili 2" at bounding box center [758, 42] width 29 height 23
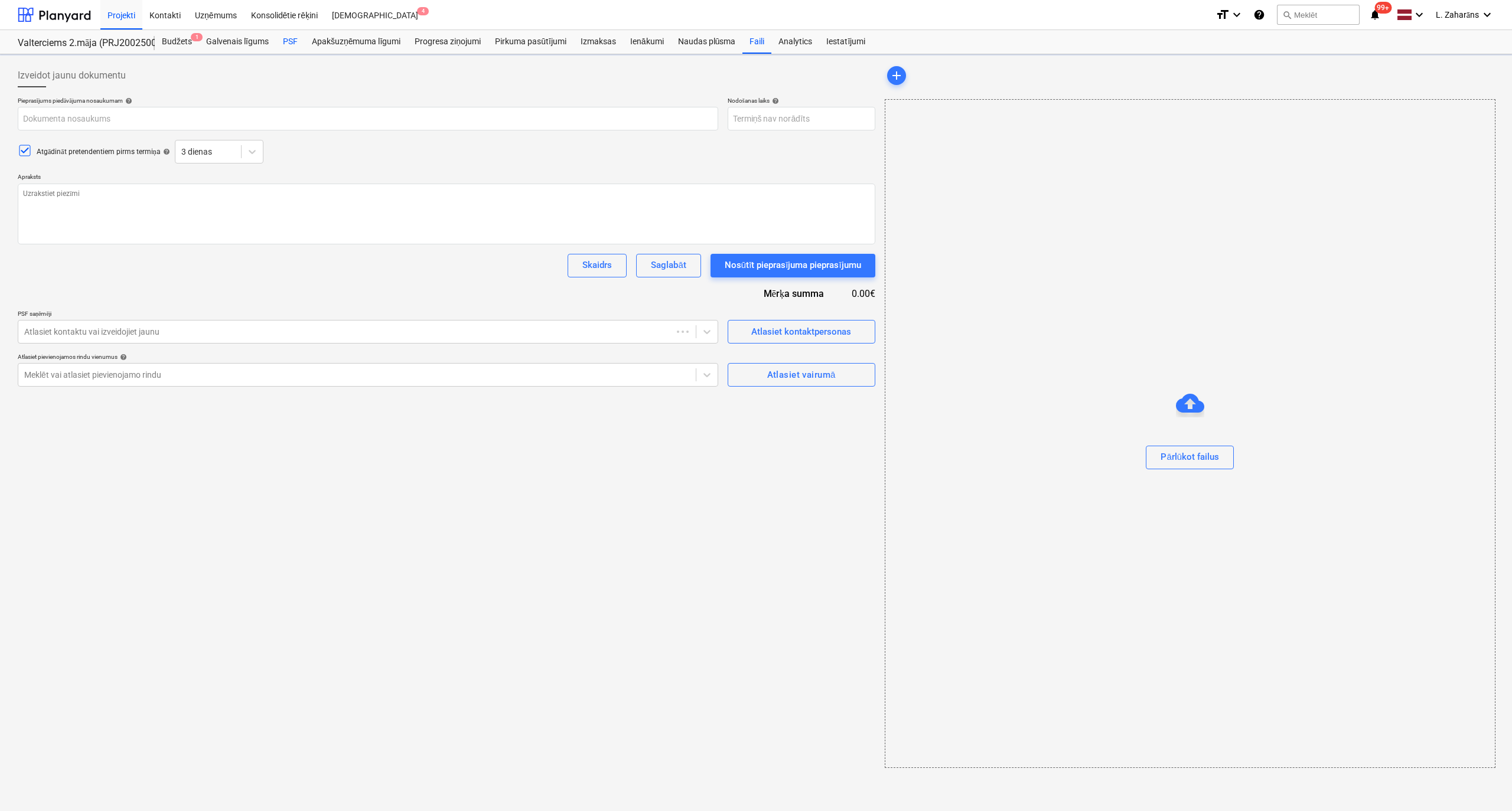
click at [298, 39] on div "PSF" at bounding box center [291, 42] width 29 height 23
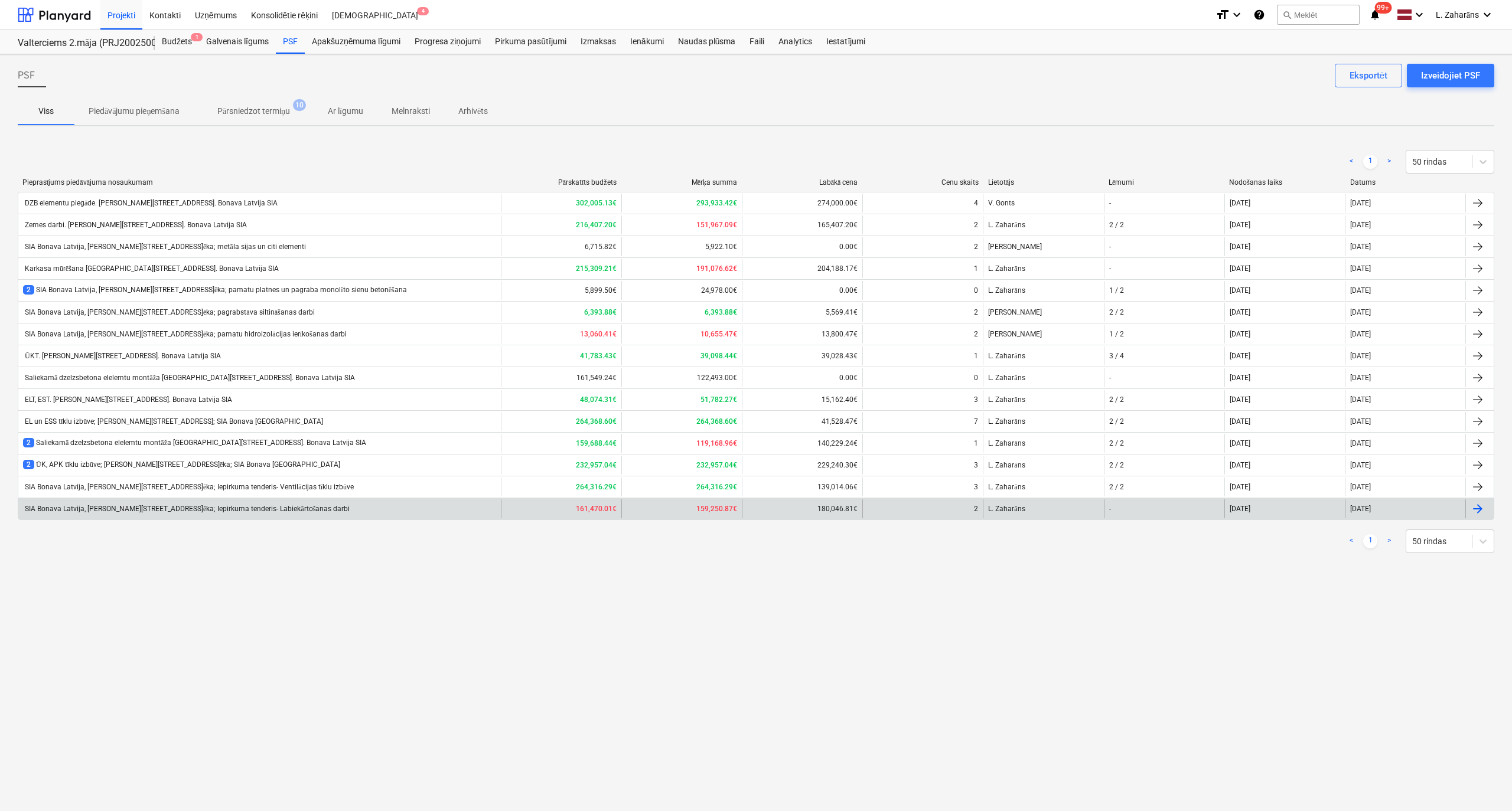
click at [188, 510] on div "SIA Bonava Latvija, [PERSON_NAME][STREET_ADDRESS]ēka; Iepirkuma tenderis- Labie…" at bounding box center [186, 509] width 327 height 9
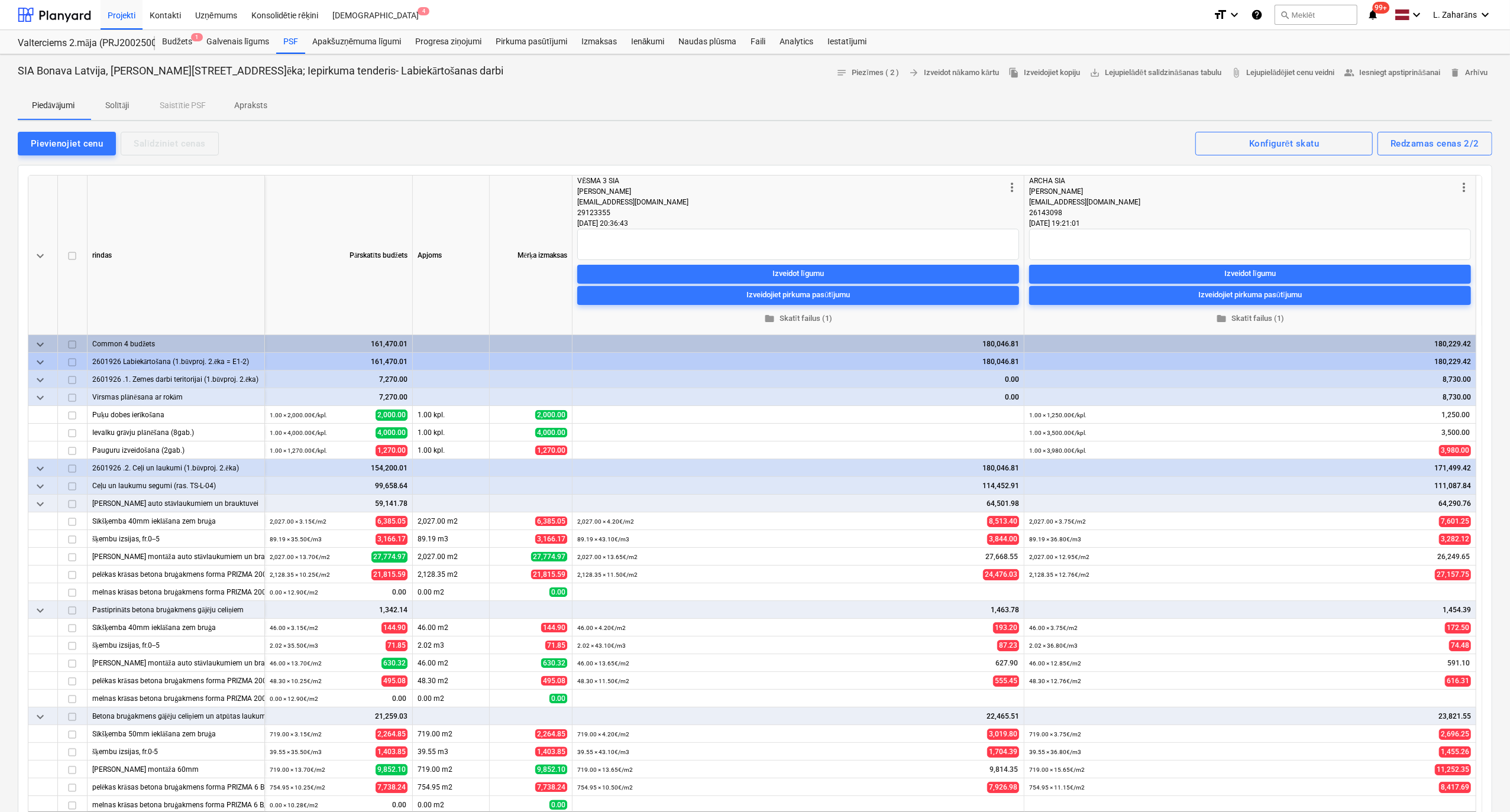
click at [259, 103] on p "Apraksts" at bounding box center [250, 105] width 33 height 12
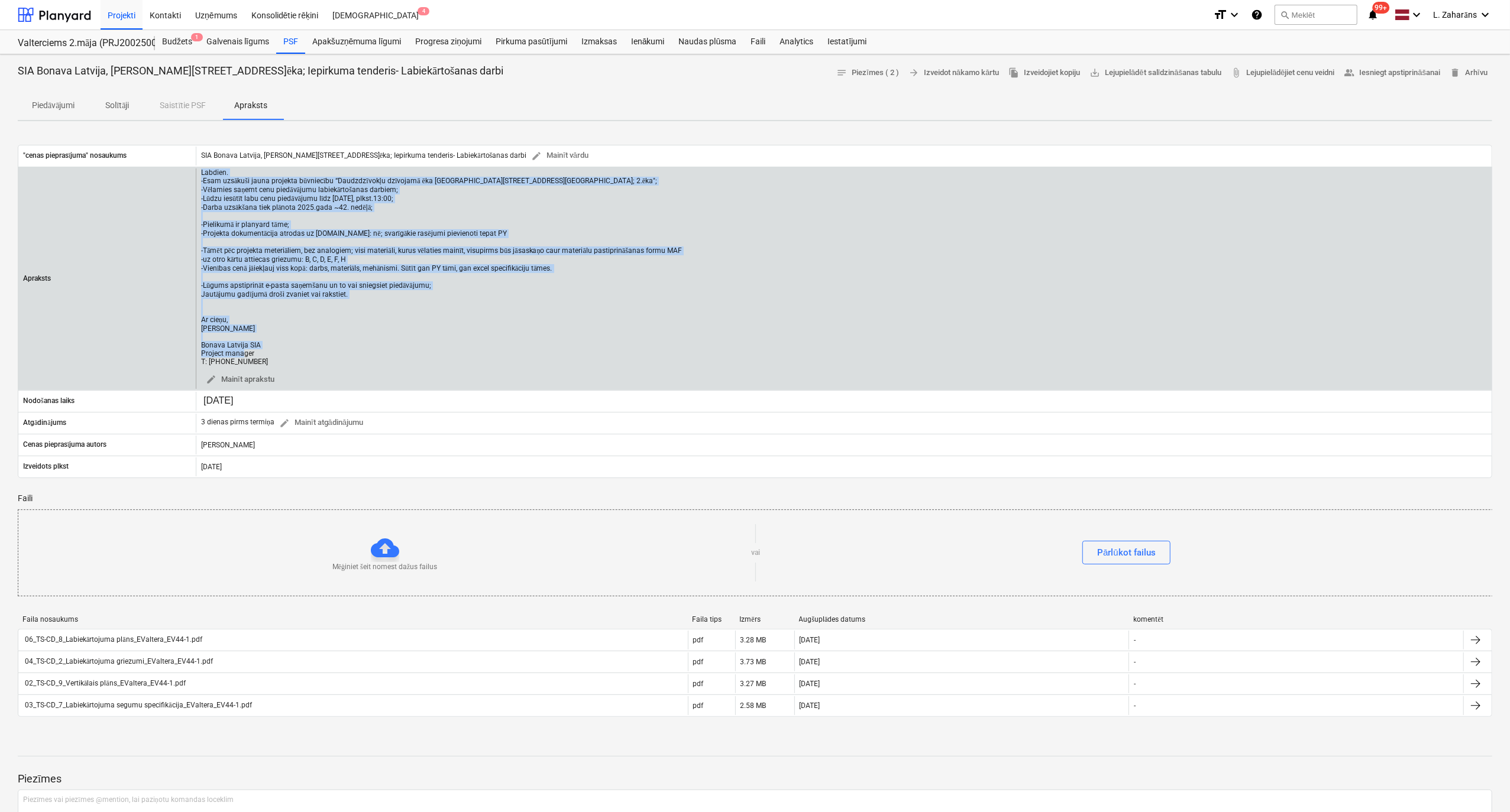
drag, startPoint x: 285, startPoint y: 367, endPoint x: 163, endPoint y: 186, distance: 218.3
click at [163, 186] on div "Apraksts Labdien. -Esam uzsākuši jauna projekta būvniecību “Daudzdzīvokļu dzīvo…" at bounding box center [755, 279] width 1473 height 220
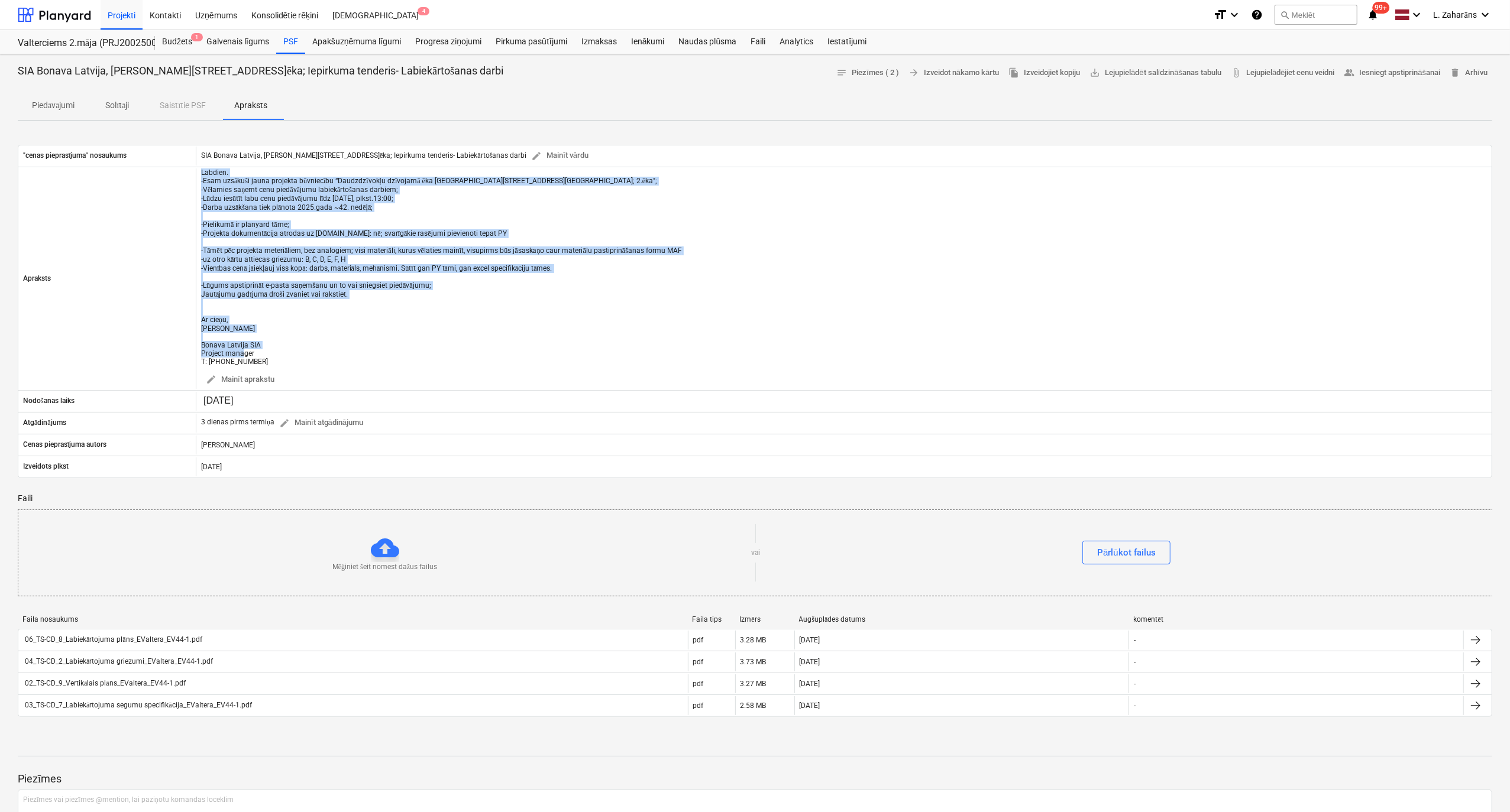
copy div "Labdien. -Esam uzsākuši jauna projekta būvniecību “Daudzdzīvokļu dzīvojamā ēka …"
click at [48, 8] on div at bounding box center [54, 14] width 73 height 30
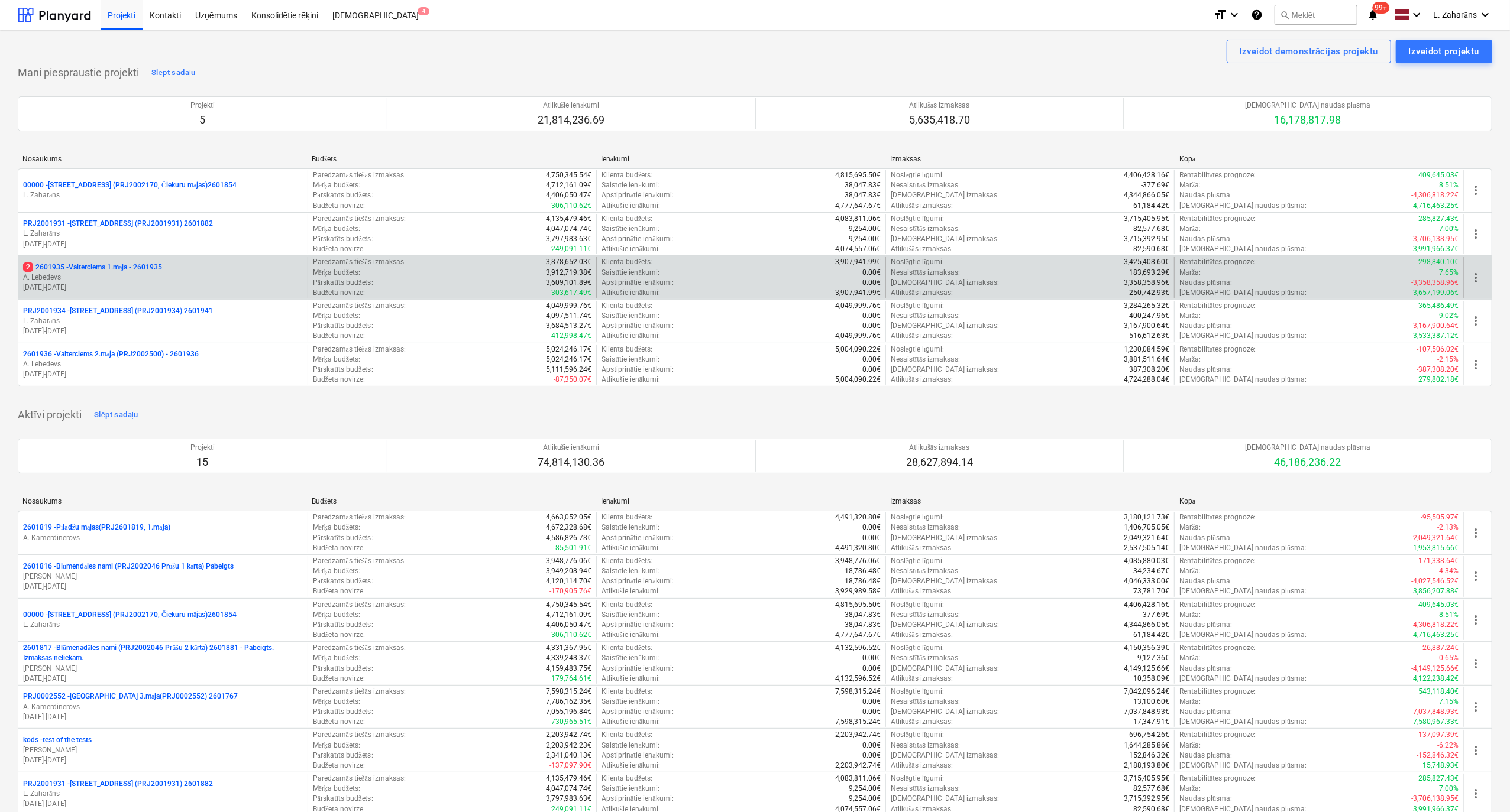
click at [117, 263] on p "2 2601935 - Valterciems 1.māja - 2601935" at bounding box center [92, 267] width 139 height 10
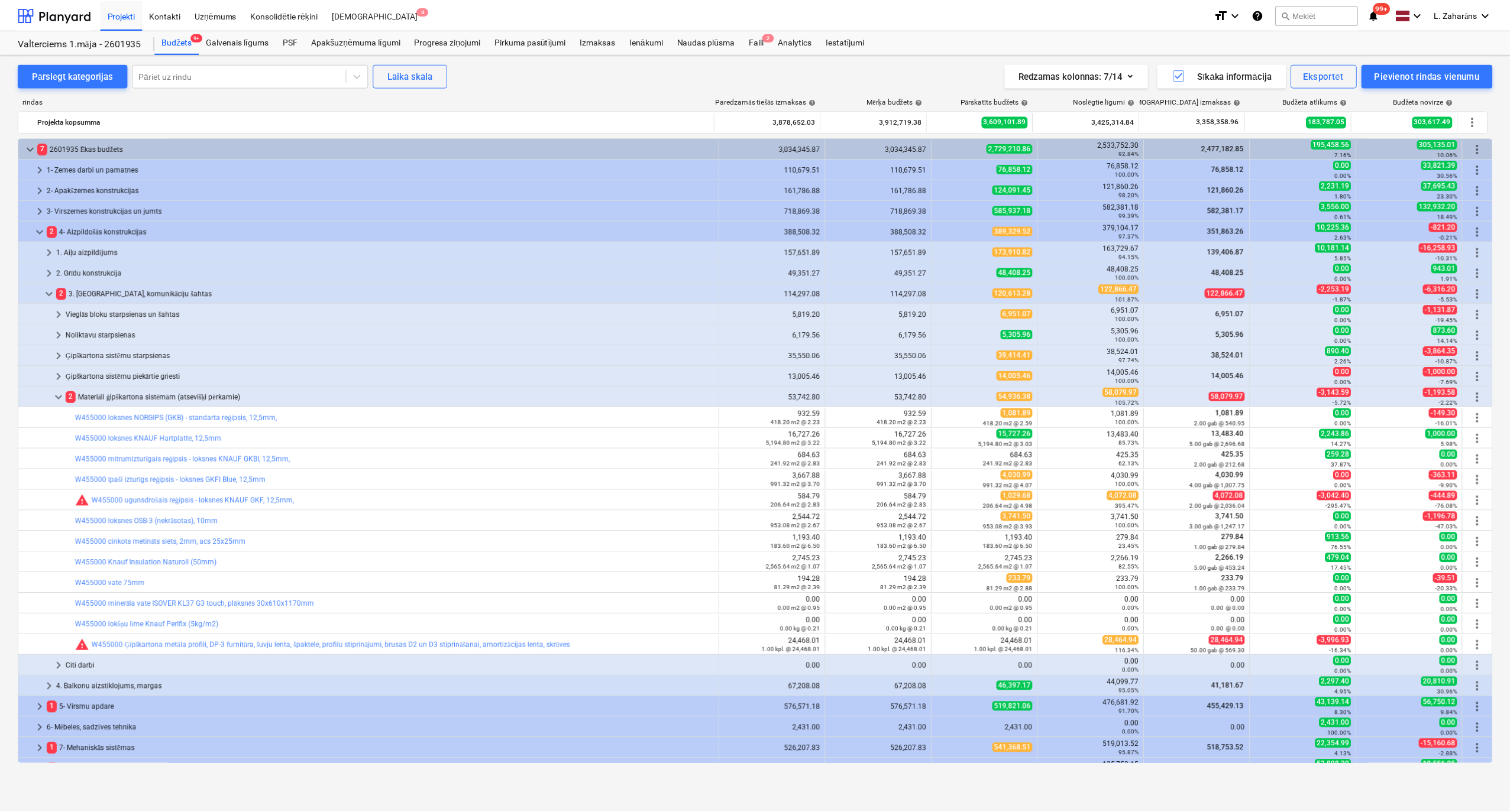
scroll to position [157, 0]
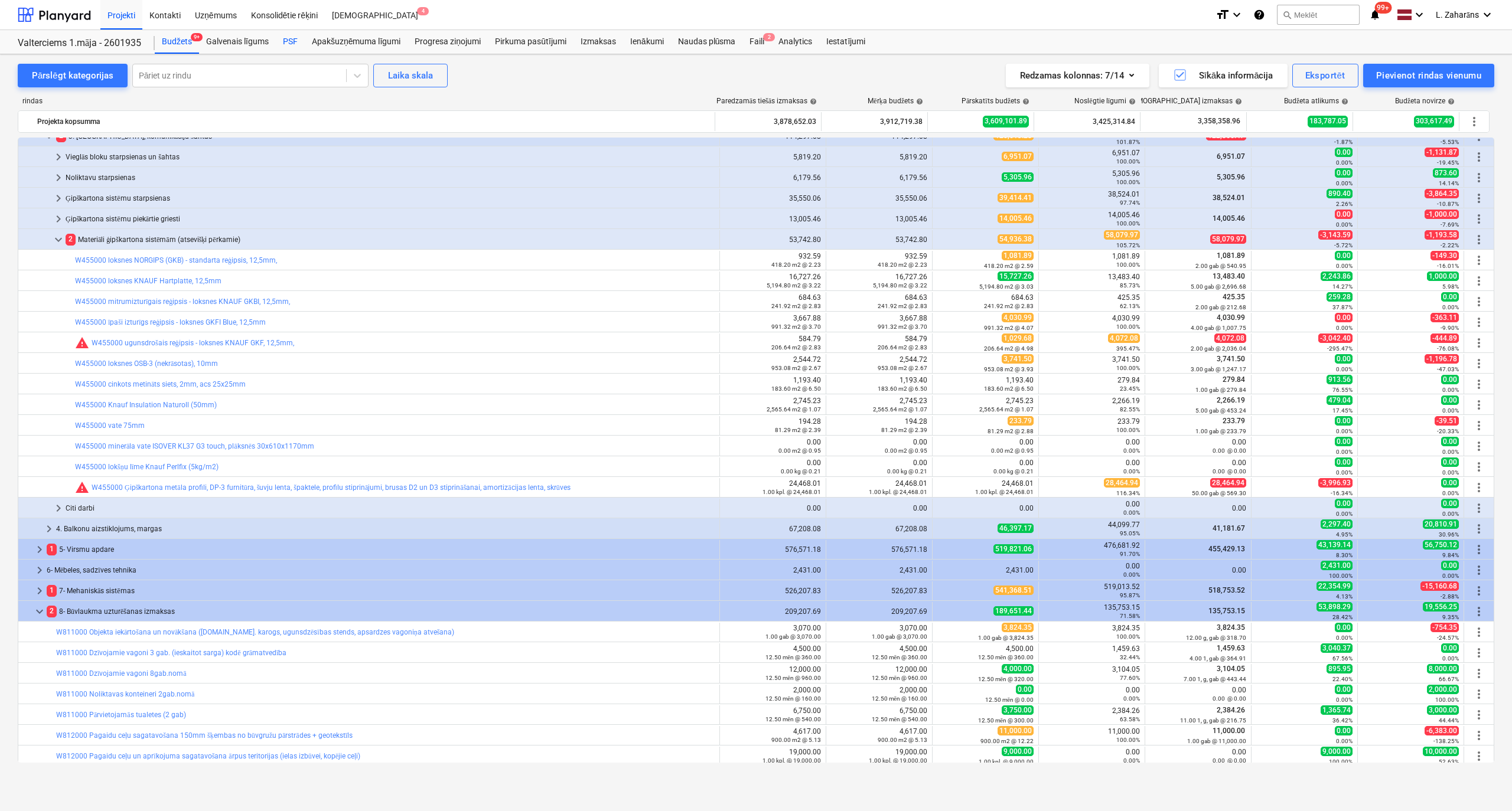
click at [285, 39] on div "PSF" at bounding box center [291, 42] width 29 height 23
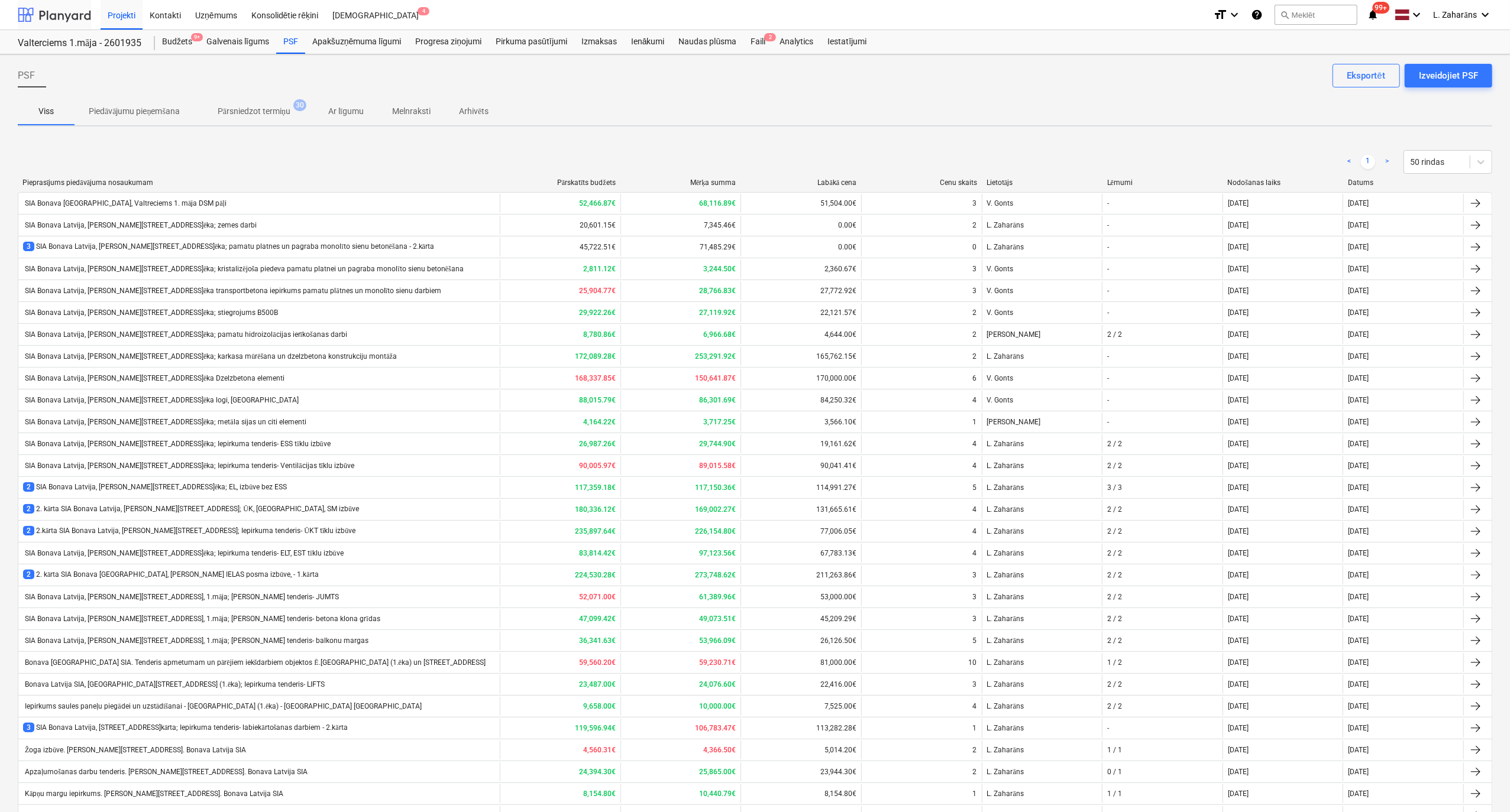
click at [71, 14] on div at bounding box center [54, 14] width 73 height 30
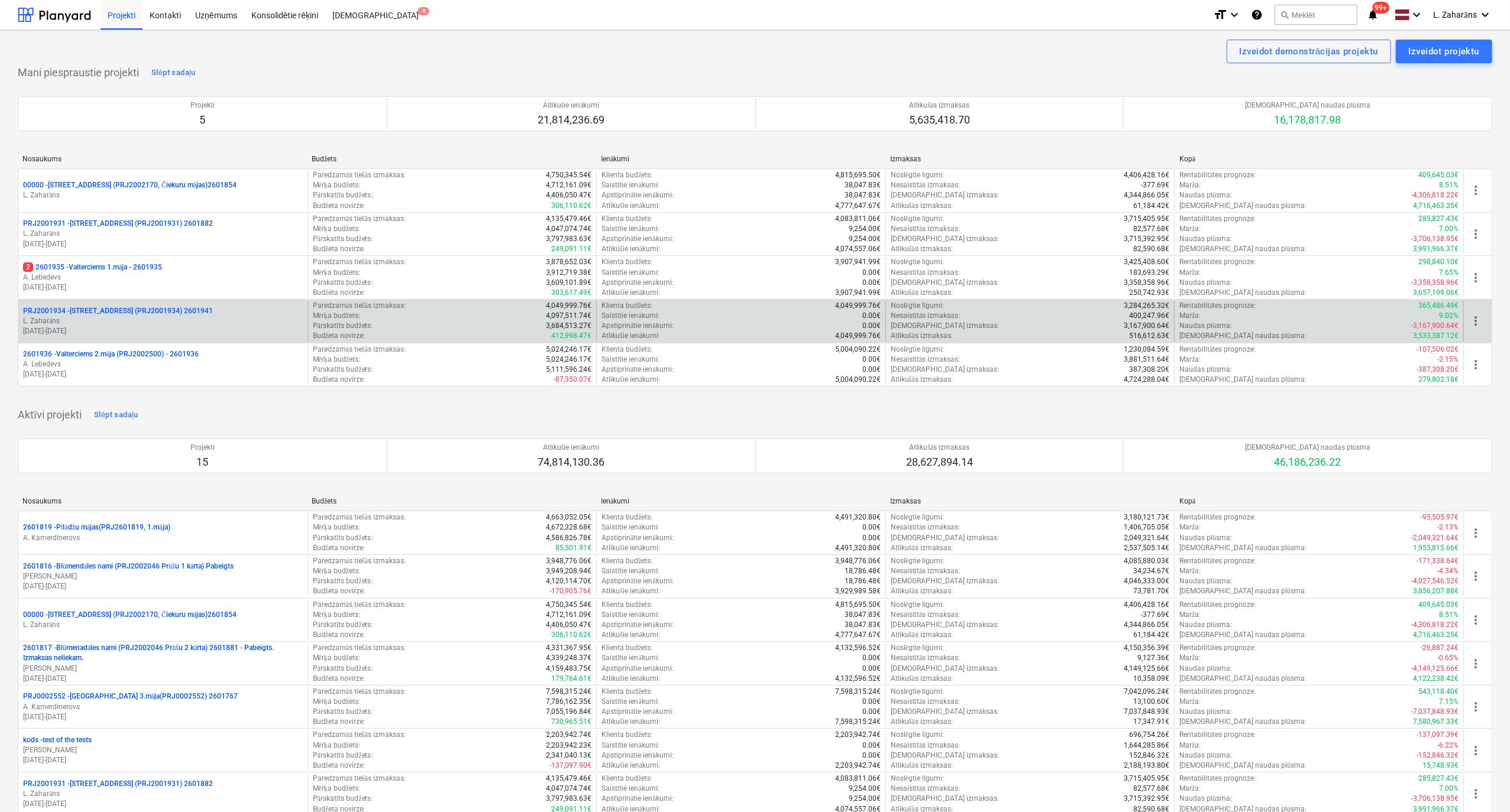
click at [116, 312] on p "PRJ2001934 - [PERSON_NAME][STREET_ADDRESS] (PRJ2001934) 2601941" at bounding box center [118, 311] width 190 height 10
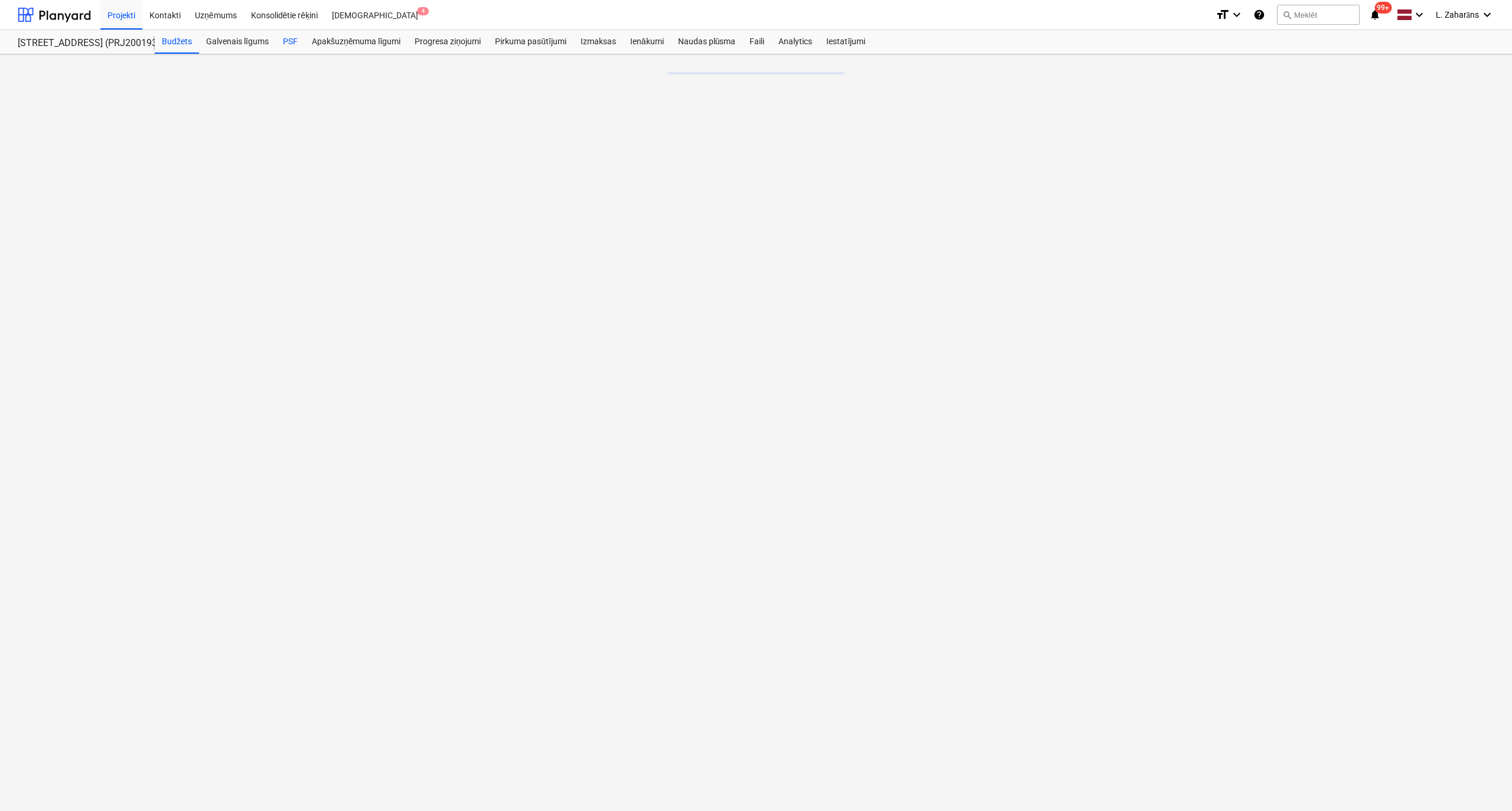
click at [291, 42] on div "PSF" at bounding box center [291, 42] width 29 height 23
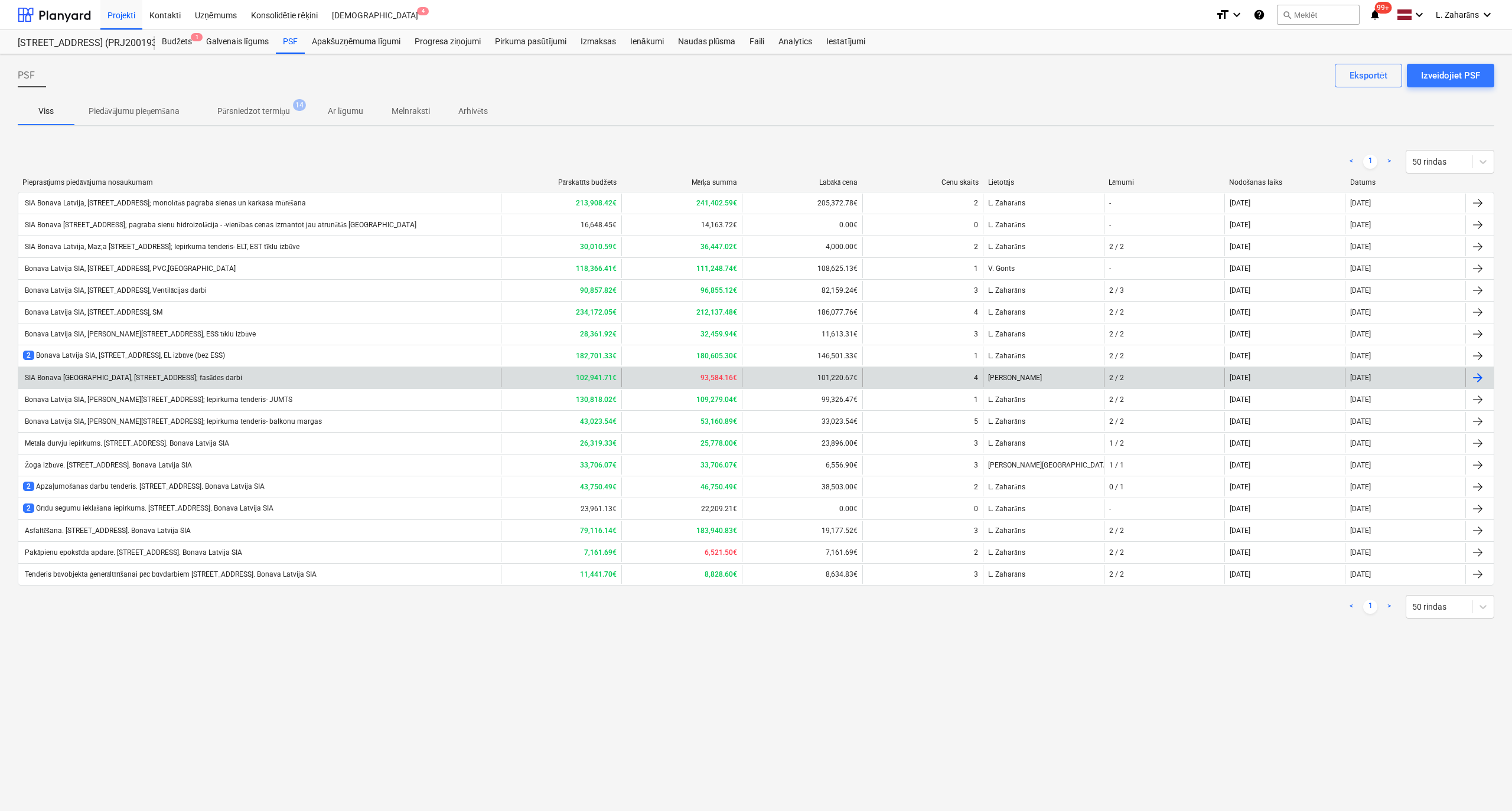
click at [116, 375] on div "SIA Bonava [GEOGRAPHIC_DATA], [STREET_ADDRESS]; fasādes darbi" at bounding box center [132, 378] width 219 height 9
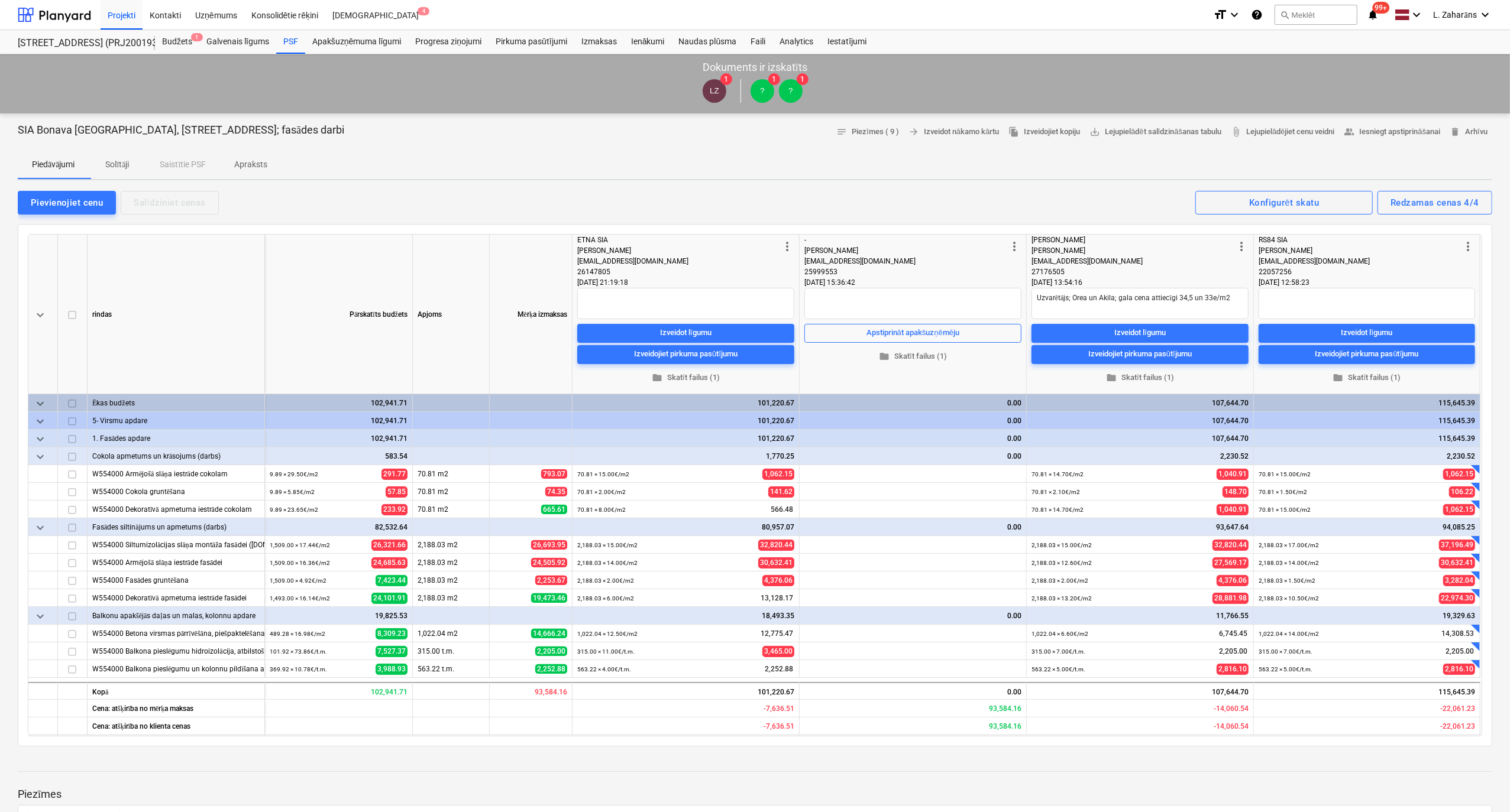
click at [248, 164] on p "Apraksts" at bounding box center [250, 164] width 33 height 12
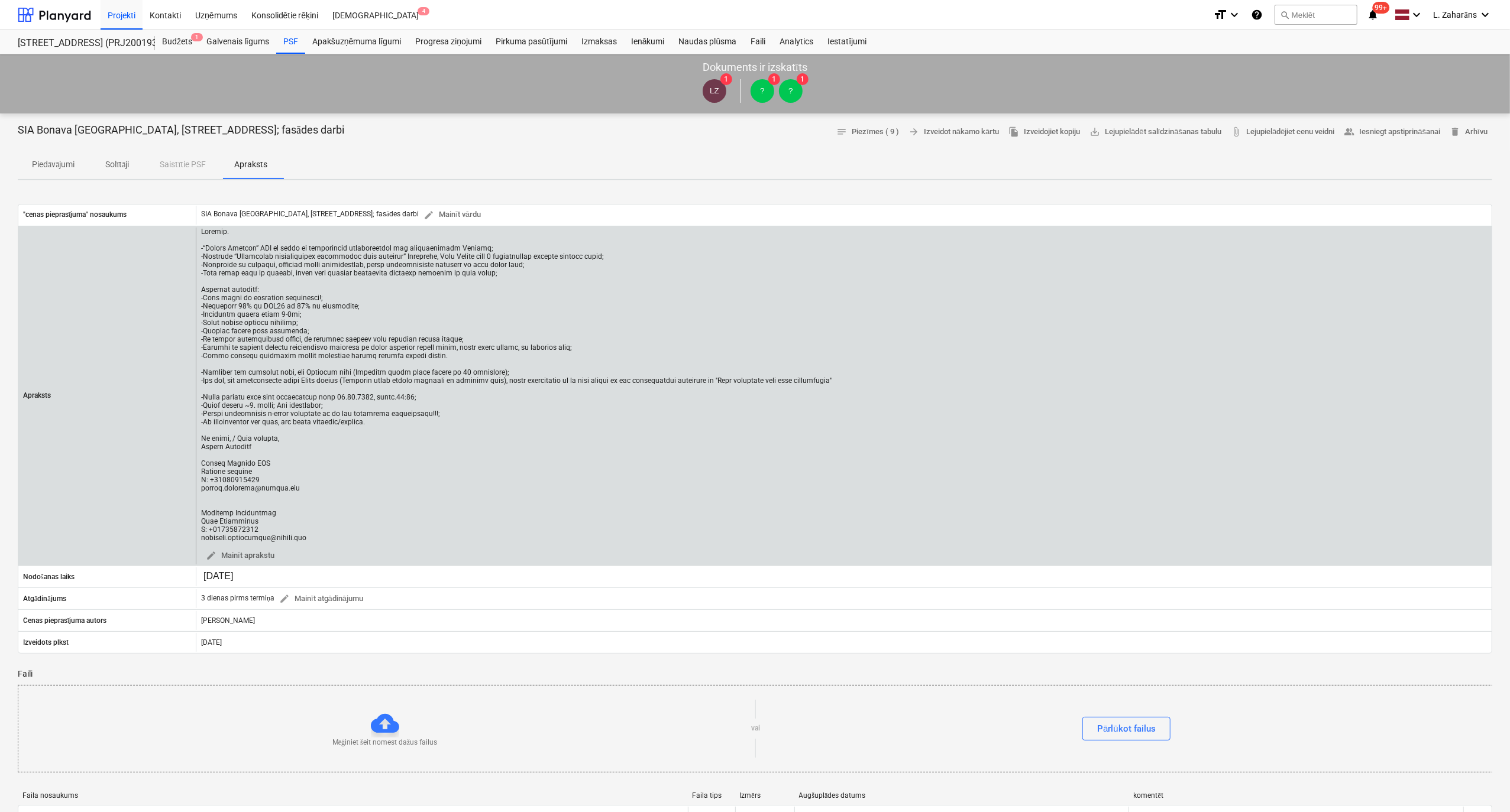
click at [389, 429] on div at bounding box center [516, 385] width 630 height 315
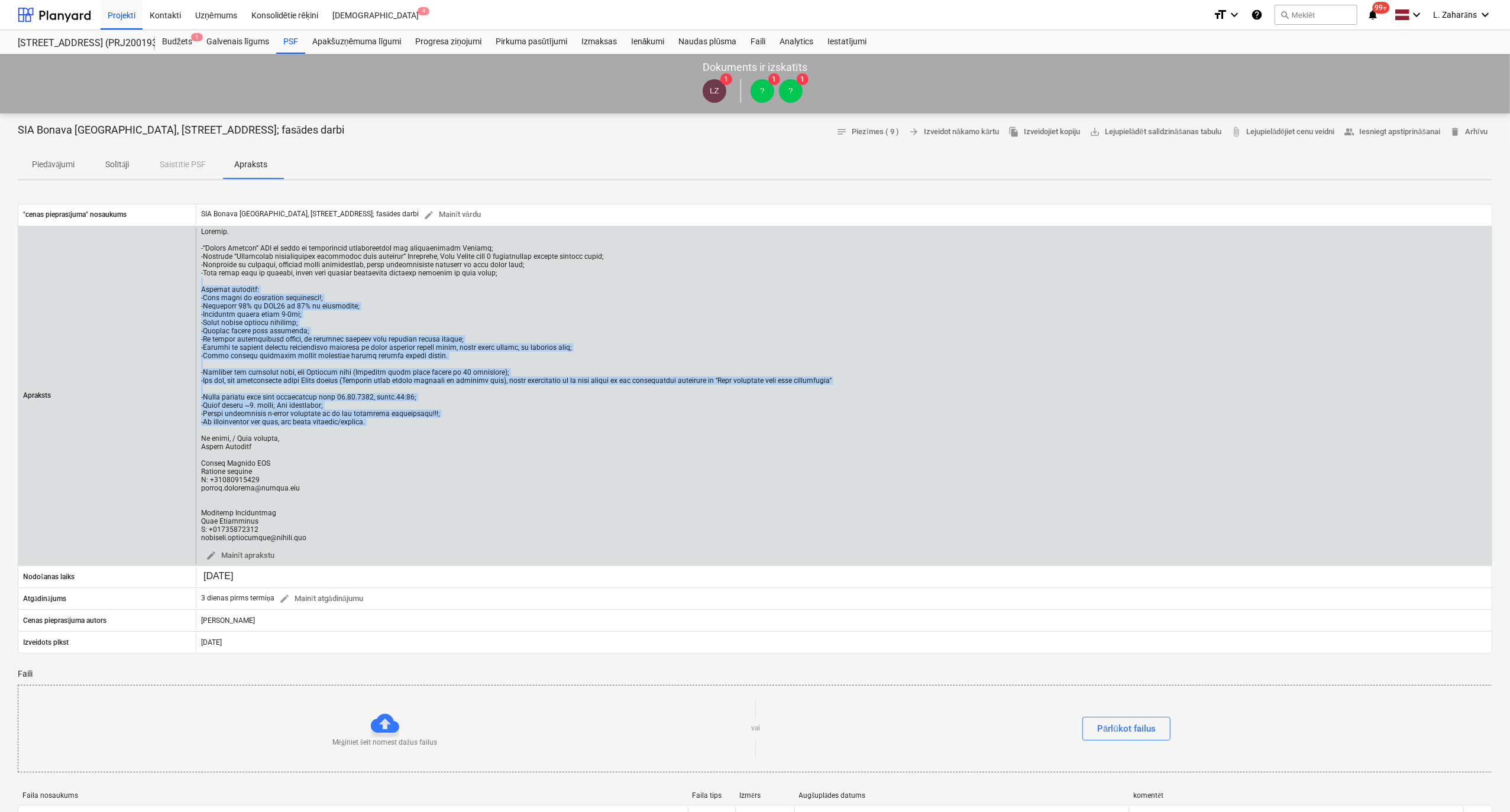
drag, startPoint x: 362, startPoint y: 438, endPoint x: 199, endPoint y: 288, distance: 221.5
click at [199, 288] on div "edit Mainīt aprakstu" at bounding box center [844, 396] width 1295 height 337
copy div "Loremips dolorsit: -Amet conse ad elitseddo eiusmodtem!; -Incididun 07% ut LAB3…"
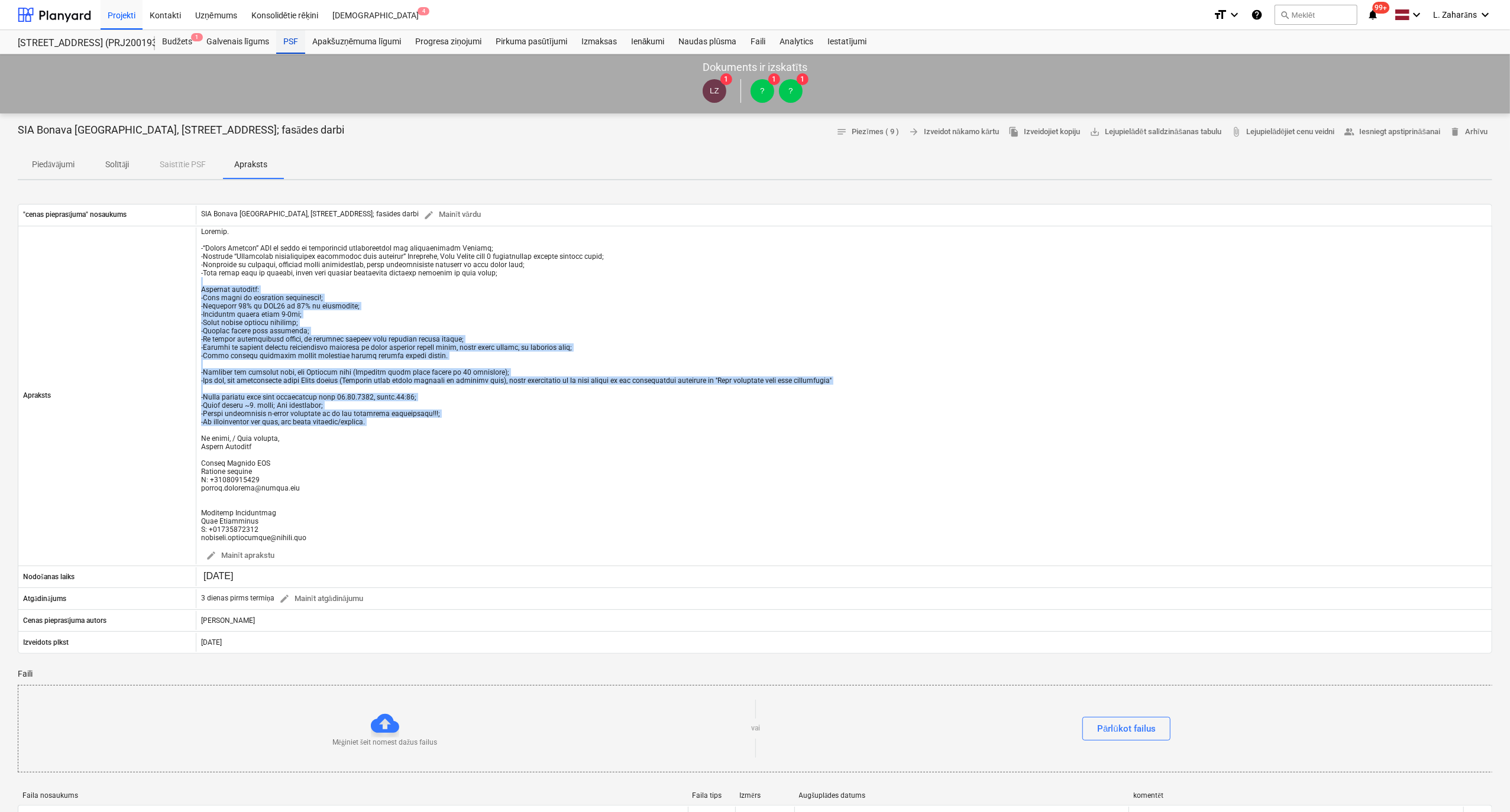
click at [294, 43] on div "PSF" at bounding box center [291, 42] width 29 height 23
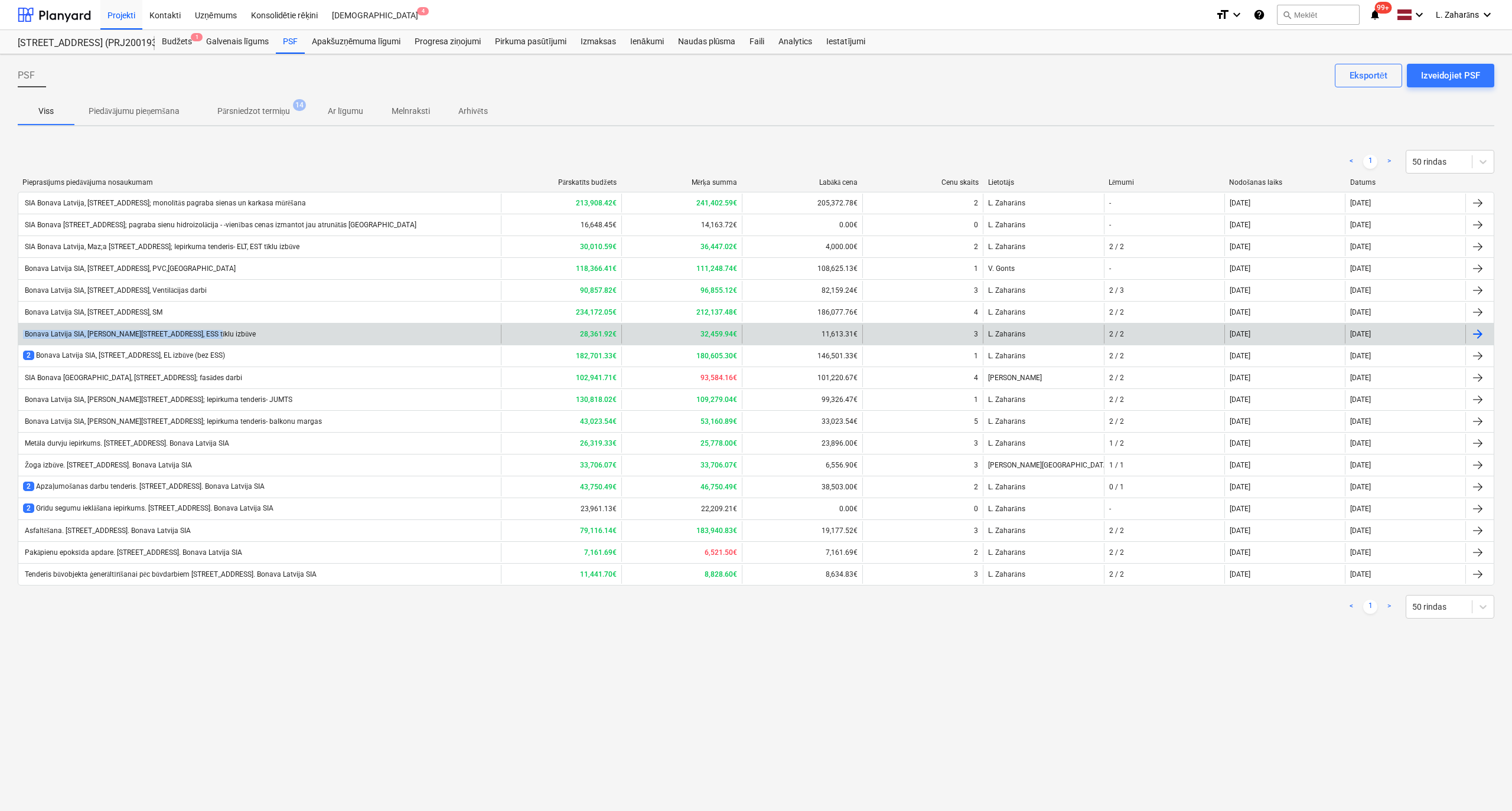
drag, startPoint x: 239, startPoint y: 336, endPoint x: 23, endPoint y: 340, distance: 216.0
click at [23, 340] on div "Bonava Latvija SIA, [PERSON_NAME][STREET_ADDRESS], ESS tīklu izbūve" at bounding box center [259, 335] width 482 height 19
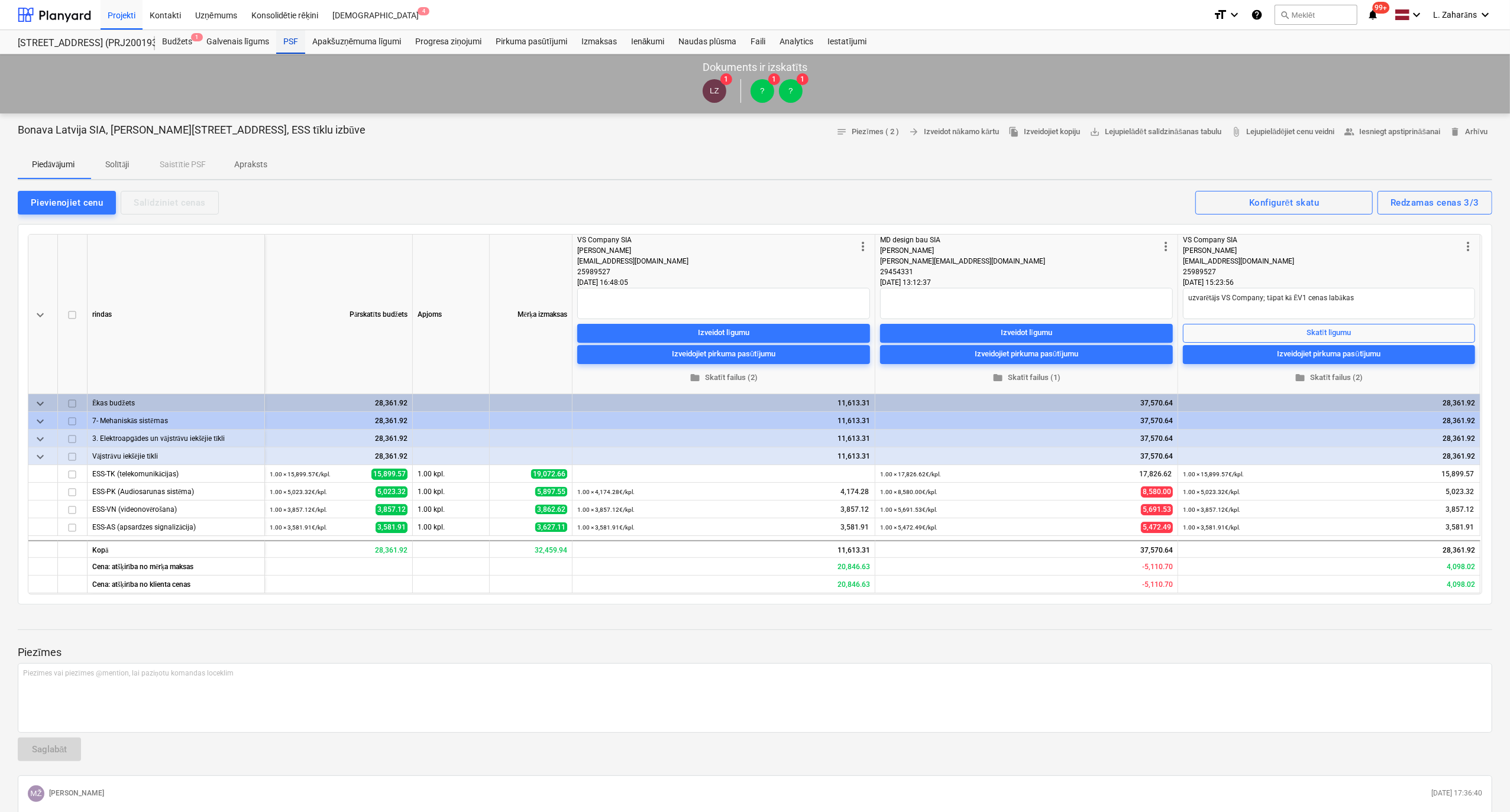
click at [285, 39] on div "PSF" at bounding box center [291, 42] width 29 height 23
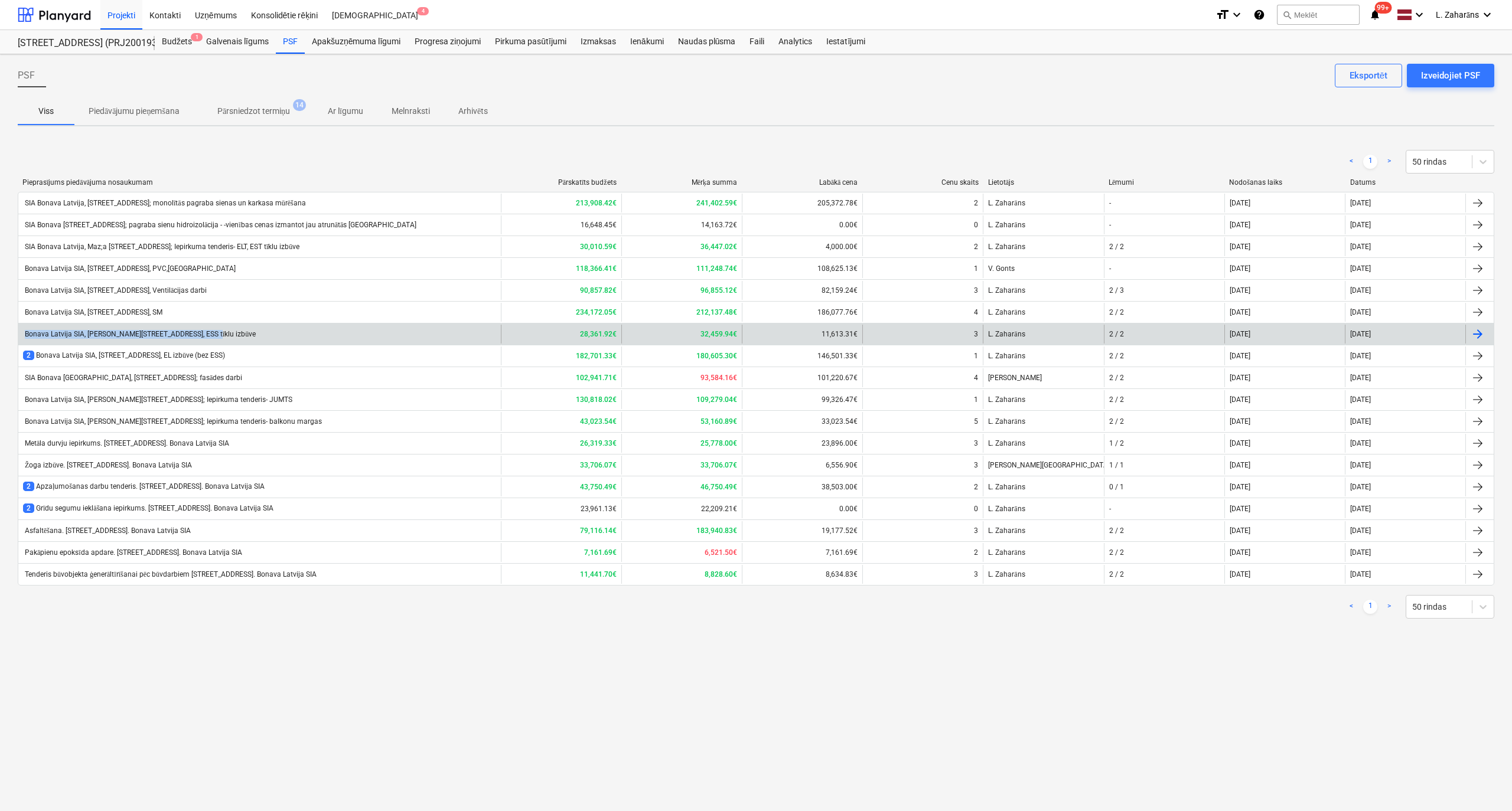
copy div "Bonava Latvija SIA, [PERSON_NAME][STREET_ADDRESS], ESS tīklu izbūve"
drag, startPoint x: 223, startPoint y: 339, endPoint x: 26, endPoint y: 335, distance: 197.0
click at [26, 335] on div "Bonava Latvija SIA, [PERSON_NAME][STREET_ADDRESS], ESS tīklu izbūve" at bounding box center [259, 335] width 482 height 19
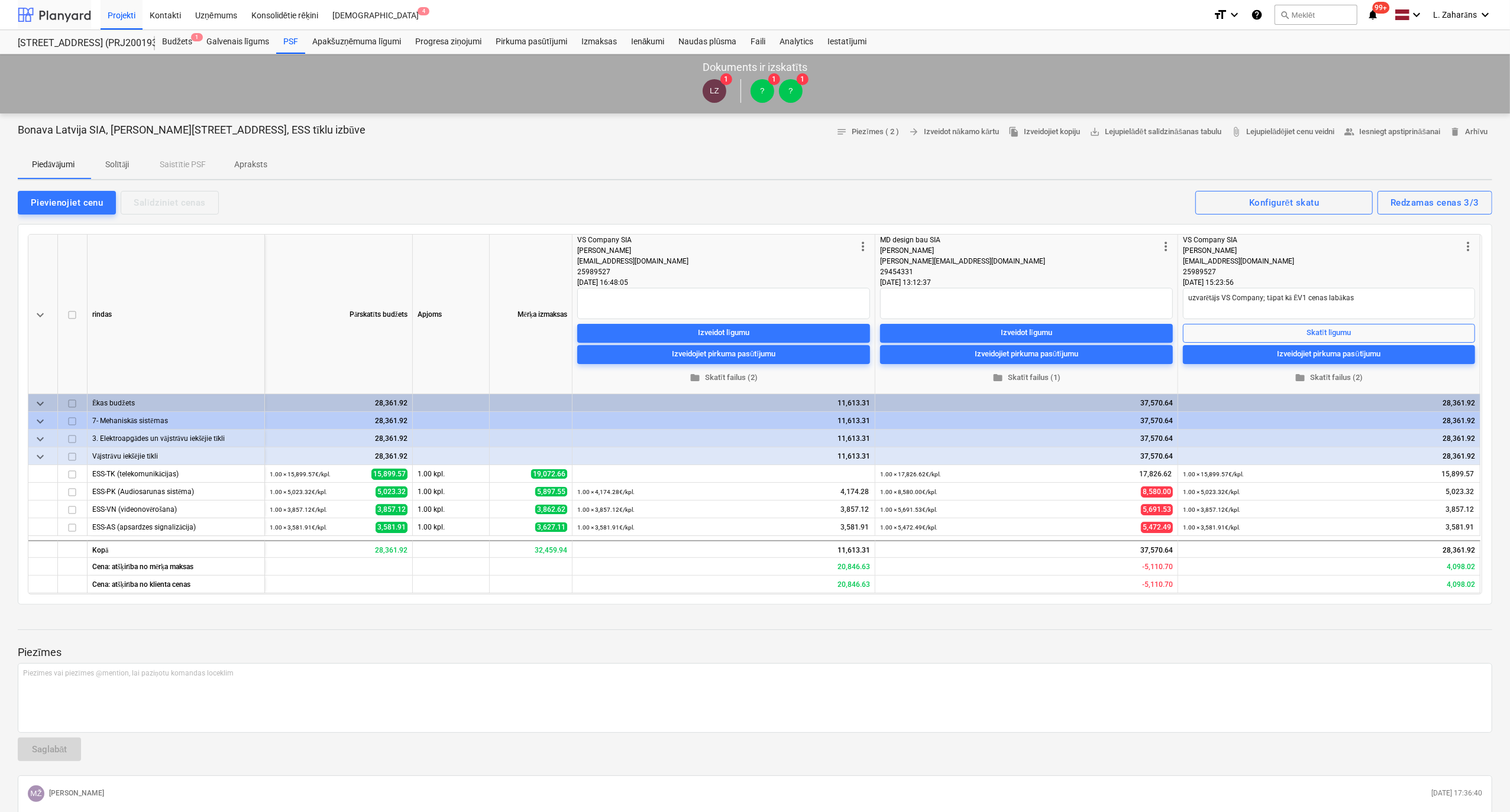
type textarea "x"
